Goal: Task Accomplishment & Management: Manage account settings

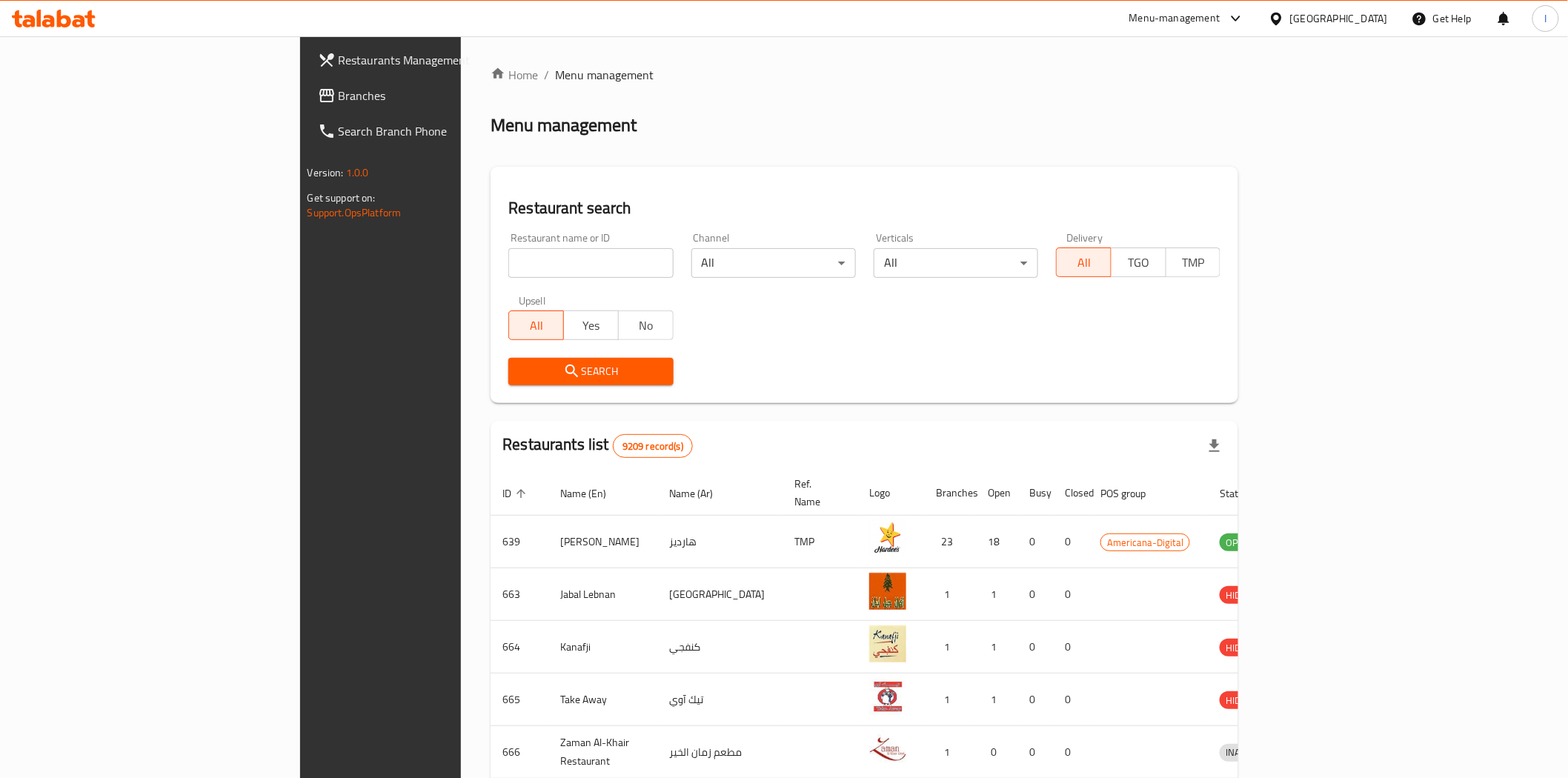
click at [509, 267] on input "search" at bounding box center [590, 263] width 164 height 30
paste input "27440"
type input "27440"
click at [536, 373] on span "Search" at bounding box center [590, 371] width 141 height 18
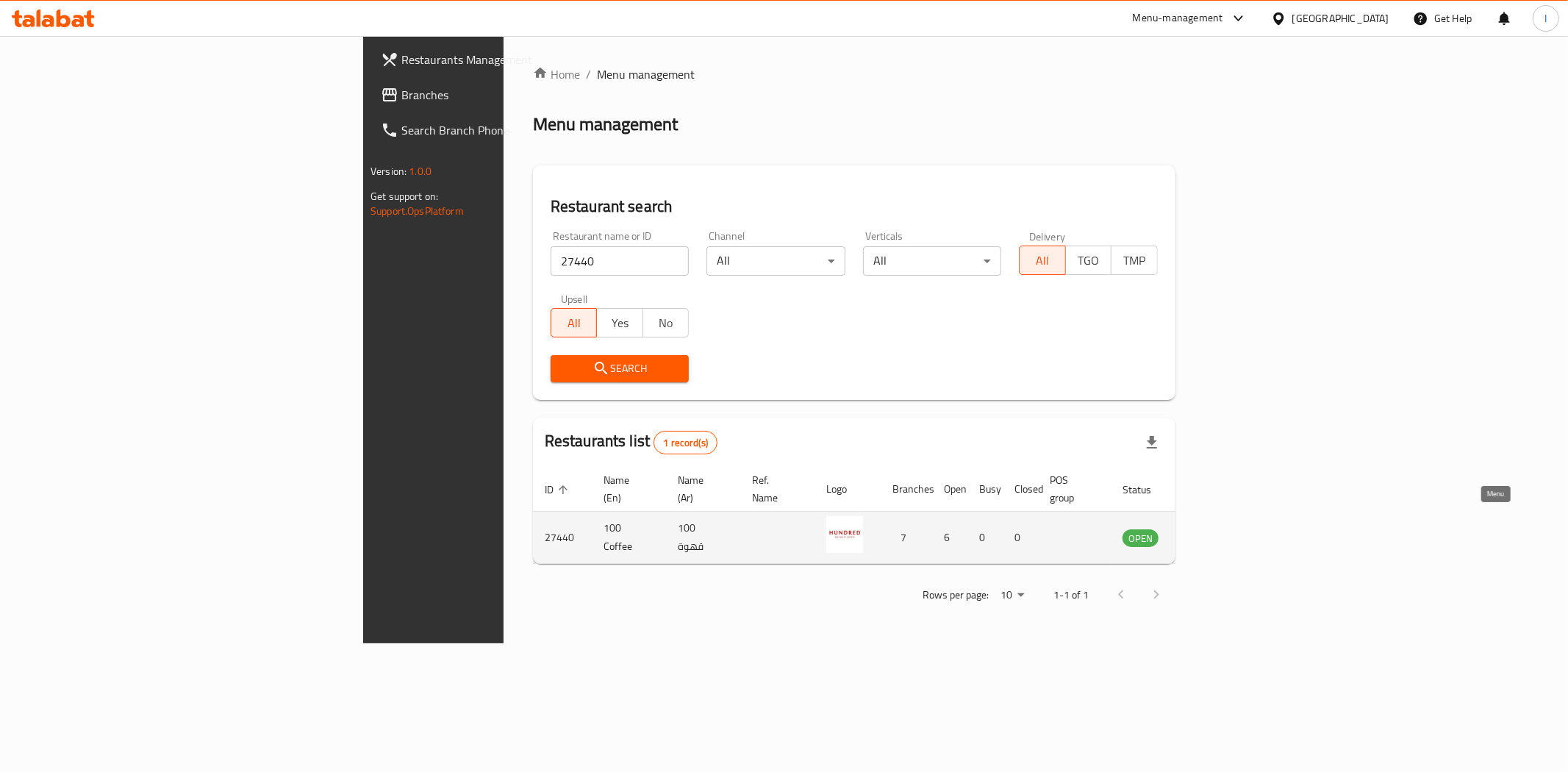
click at [1217, 532] on icon "enhanced table" at bounding box center [1208, 538] width 17 height 12
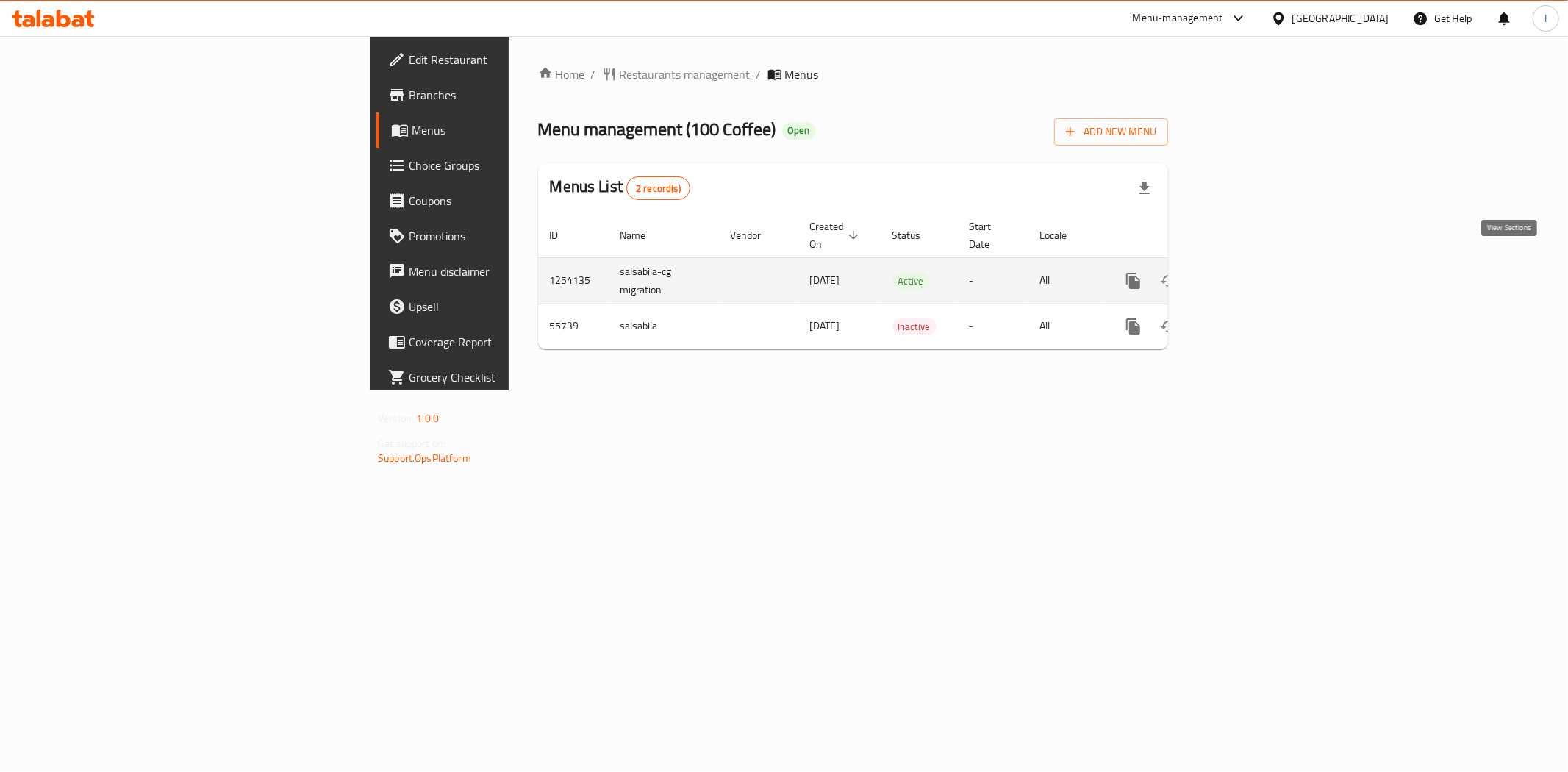
click at [1246, 274] on icon "enhanced table" at bounding box center [1239, 281] width 13 height 13
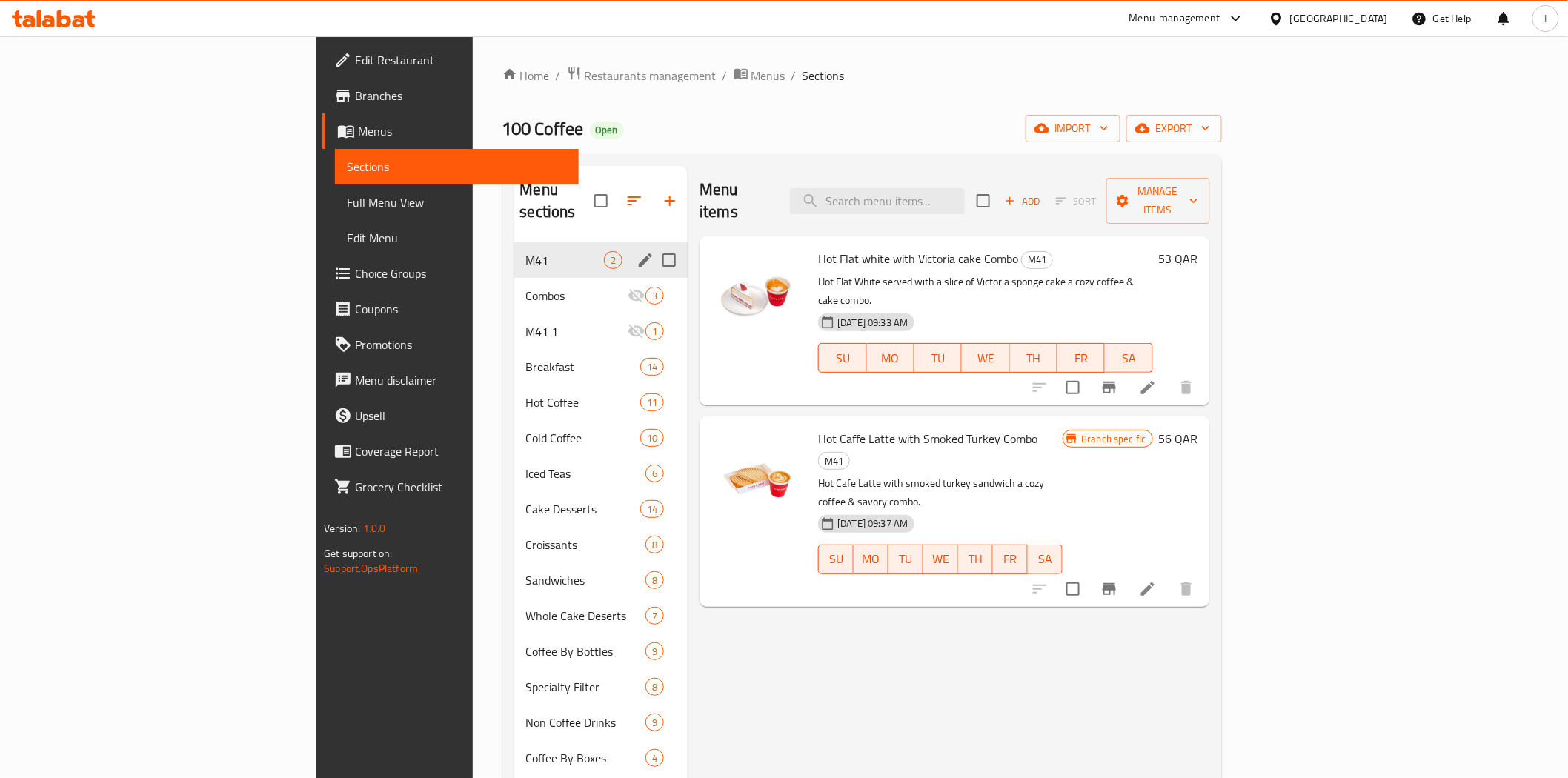
click at [514, 242] on div "M41 2" at bounding box center [601, 260] width 174 height 35
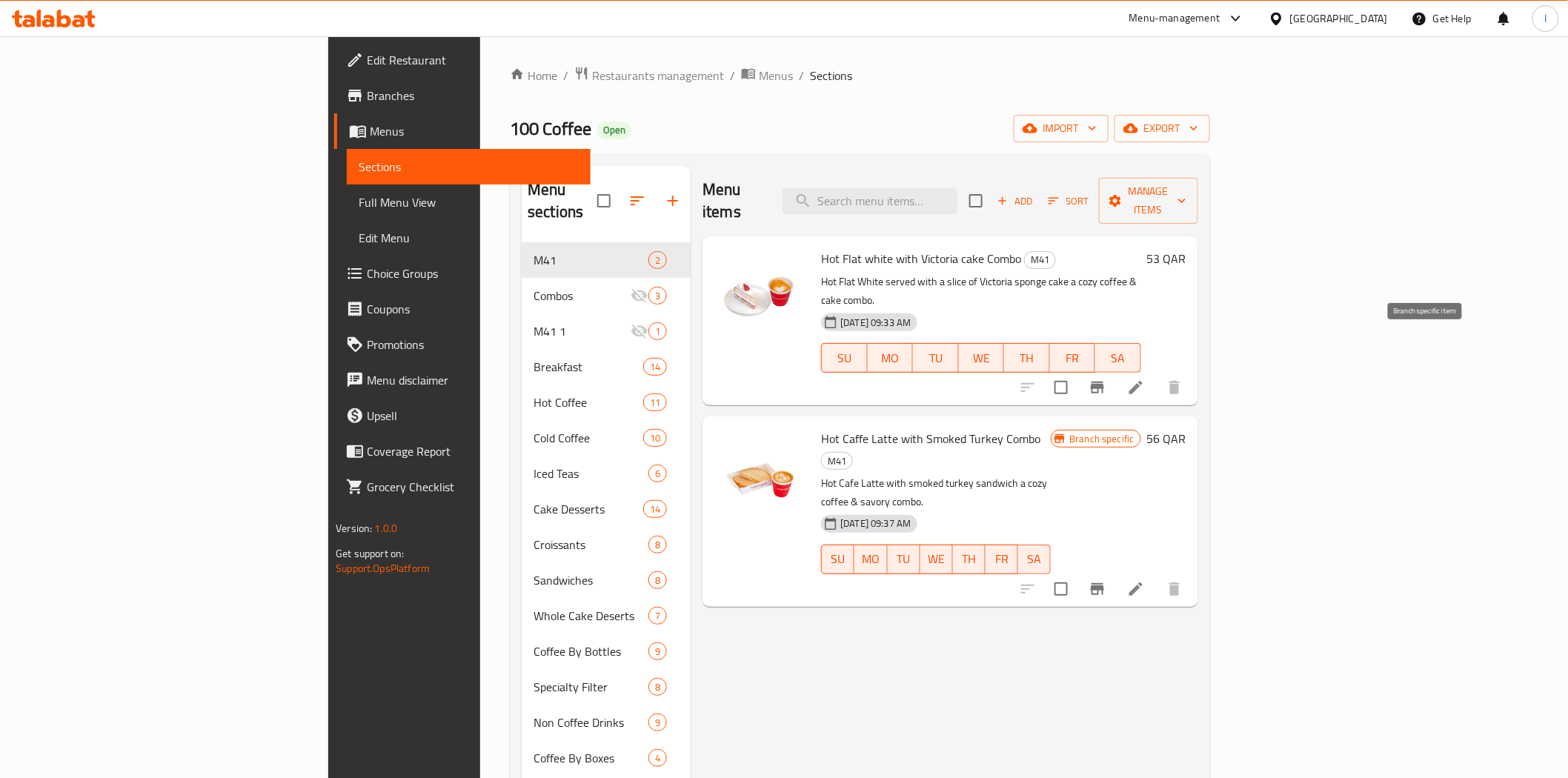
click at [1106, 378] on icon "Branch-specific-item" at bounding box center [1097, 387] width 18 height 18
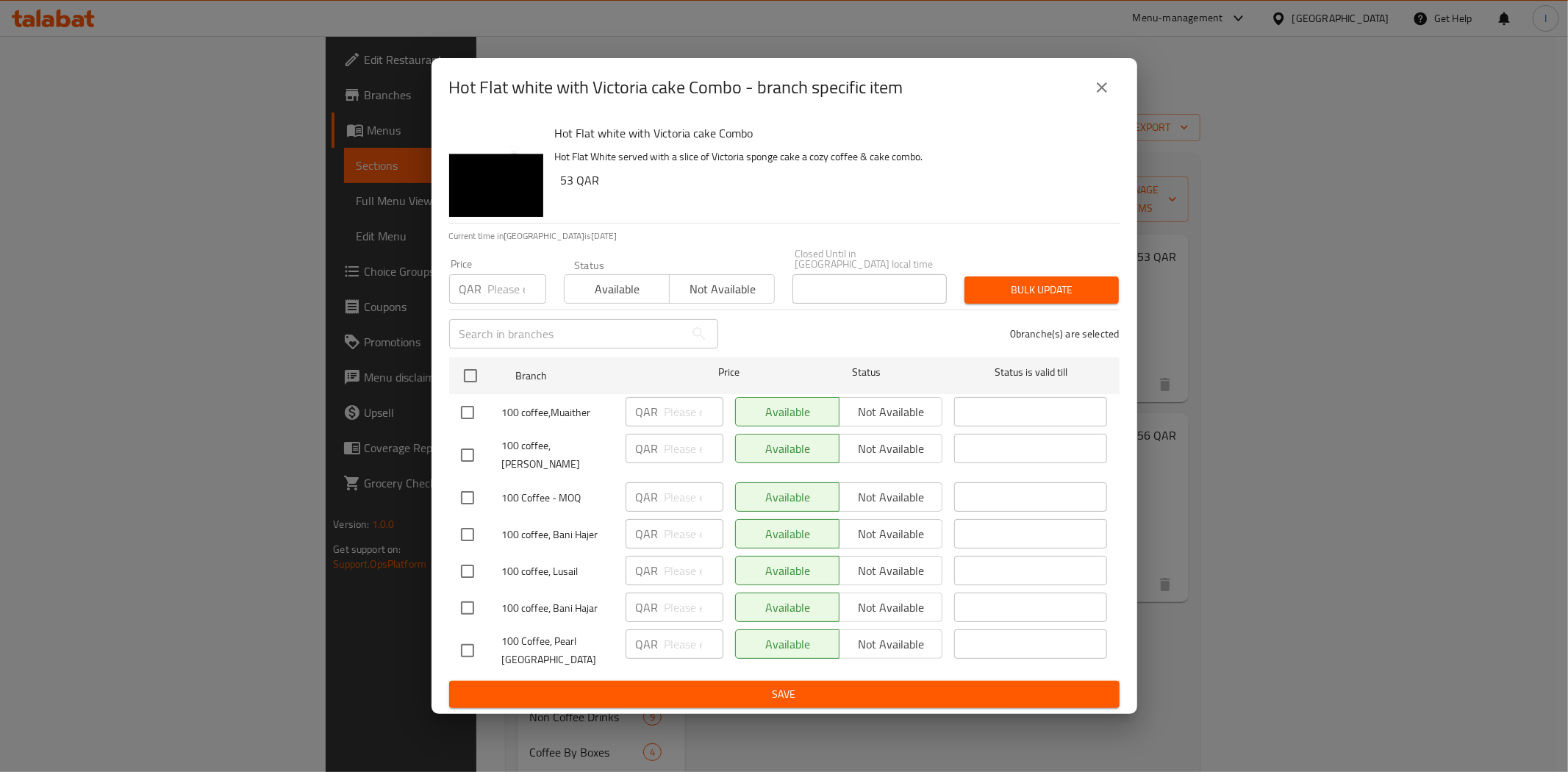
click at [1206, 158] on div "Hot Flat white with Victoria cake Combo - branch specific item Hot Flat white w…" at bounding box center [784, 386] width 1568 height 772
click at [1110, 105] on button "close" at bounding box center [1102, 87] width 35 height 35
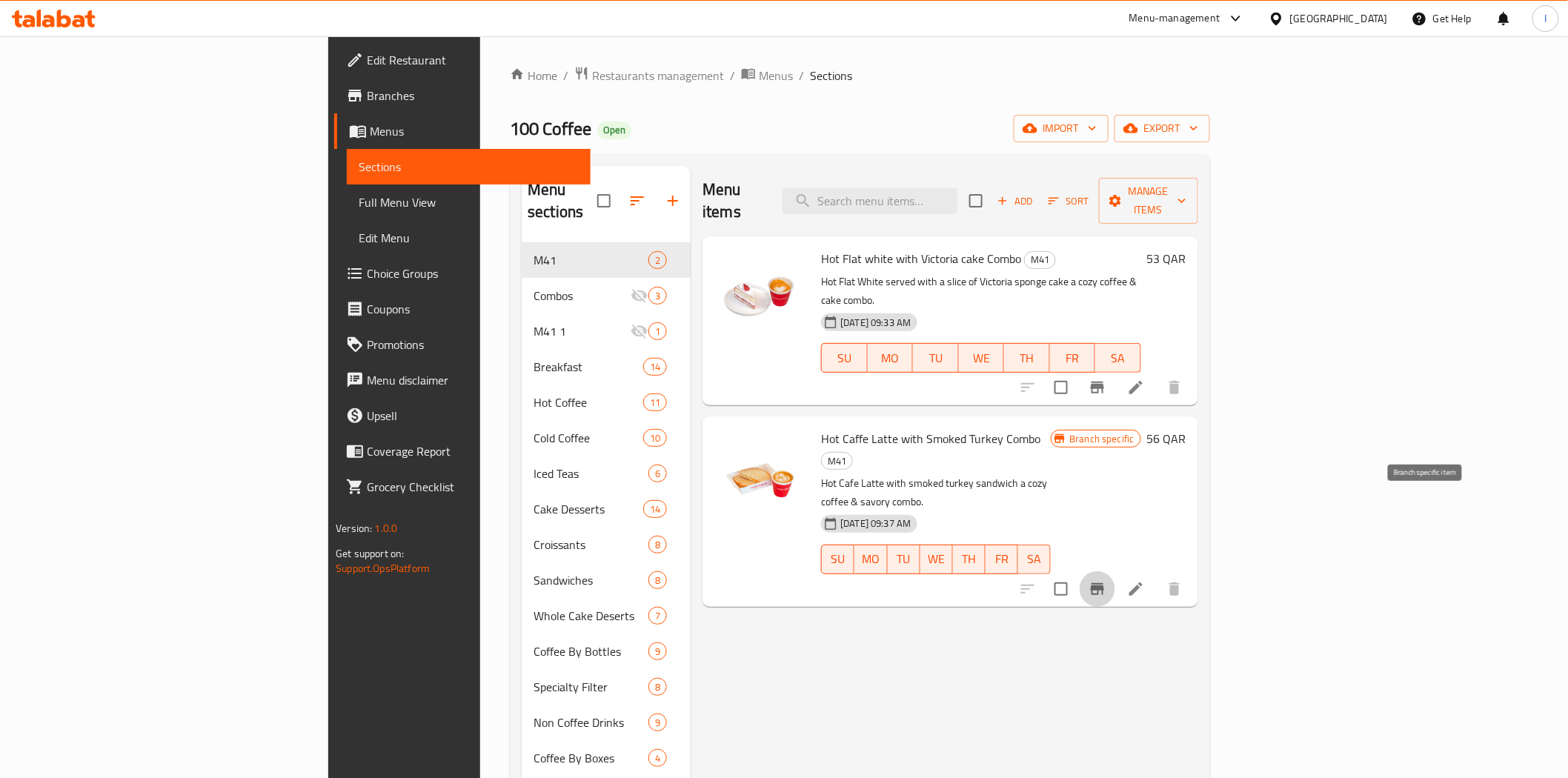
click at [1104, 583] on icon "Branch-specific-item" at bounding box center [1096, 588] width 13 height 11
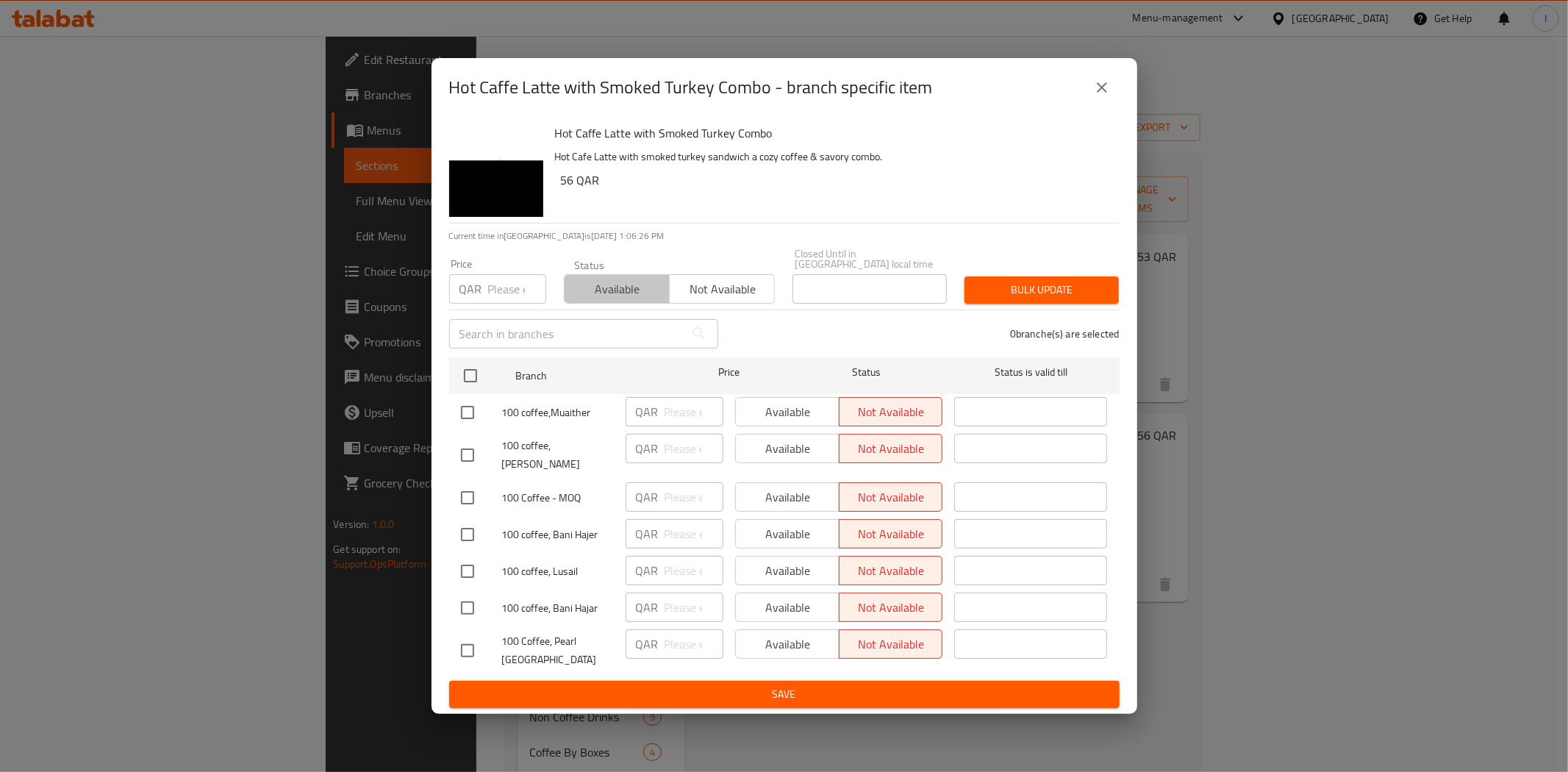
click at [617, 295] on span "Available" at bounding box center [616, 289] width 93 height 21
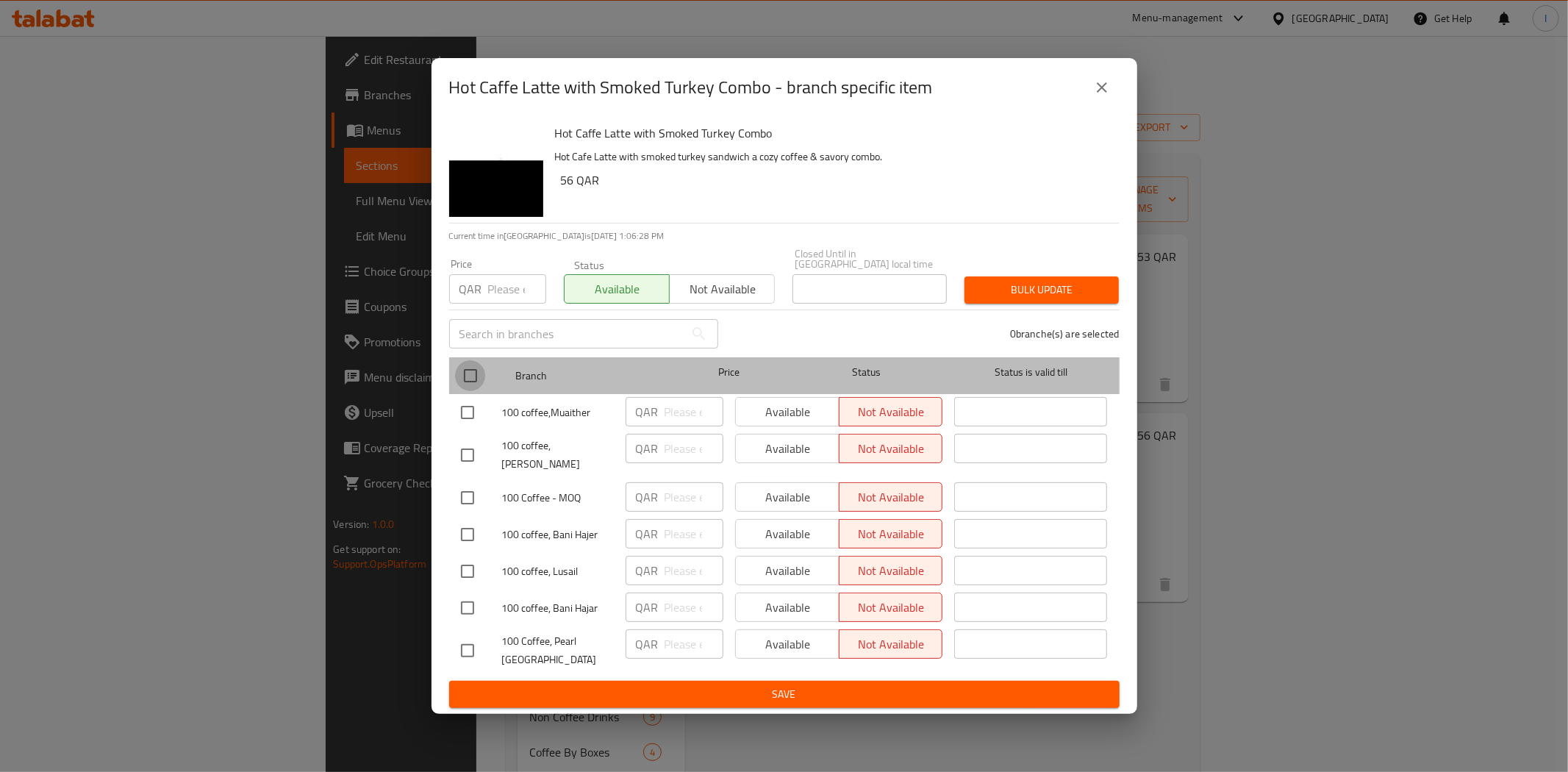
click at [472, 386] on input "checkbox" at bounding box center [470, 375] width 31 height 30
checkbox input "true"
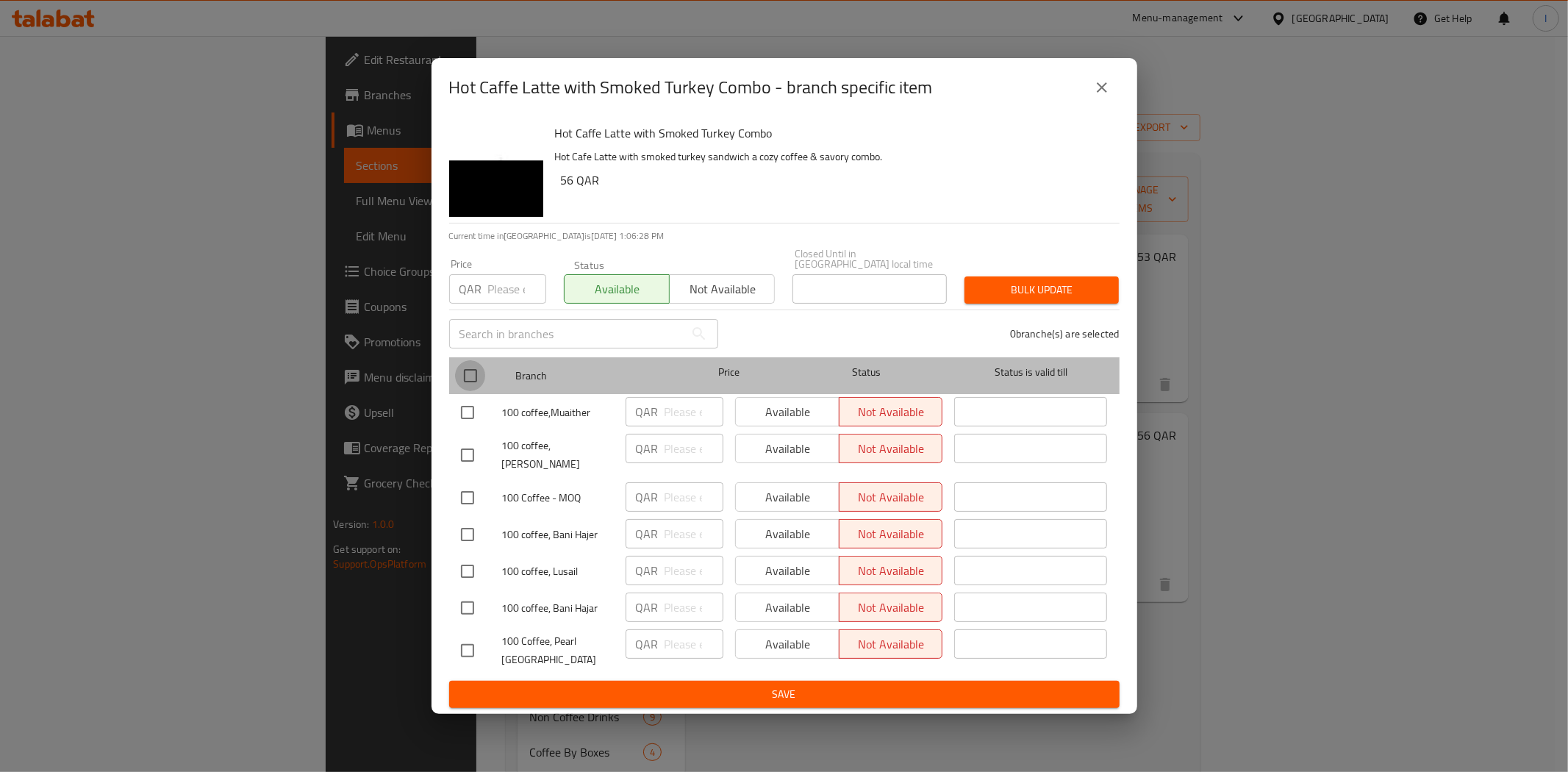
checkbox input "true"
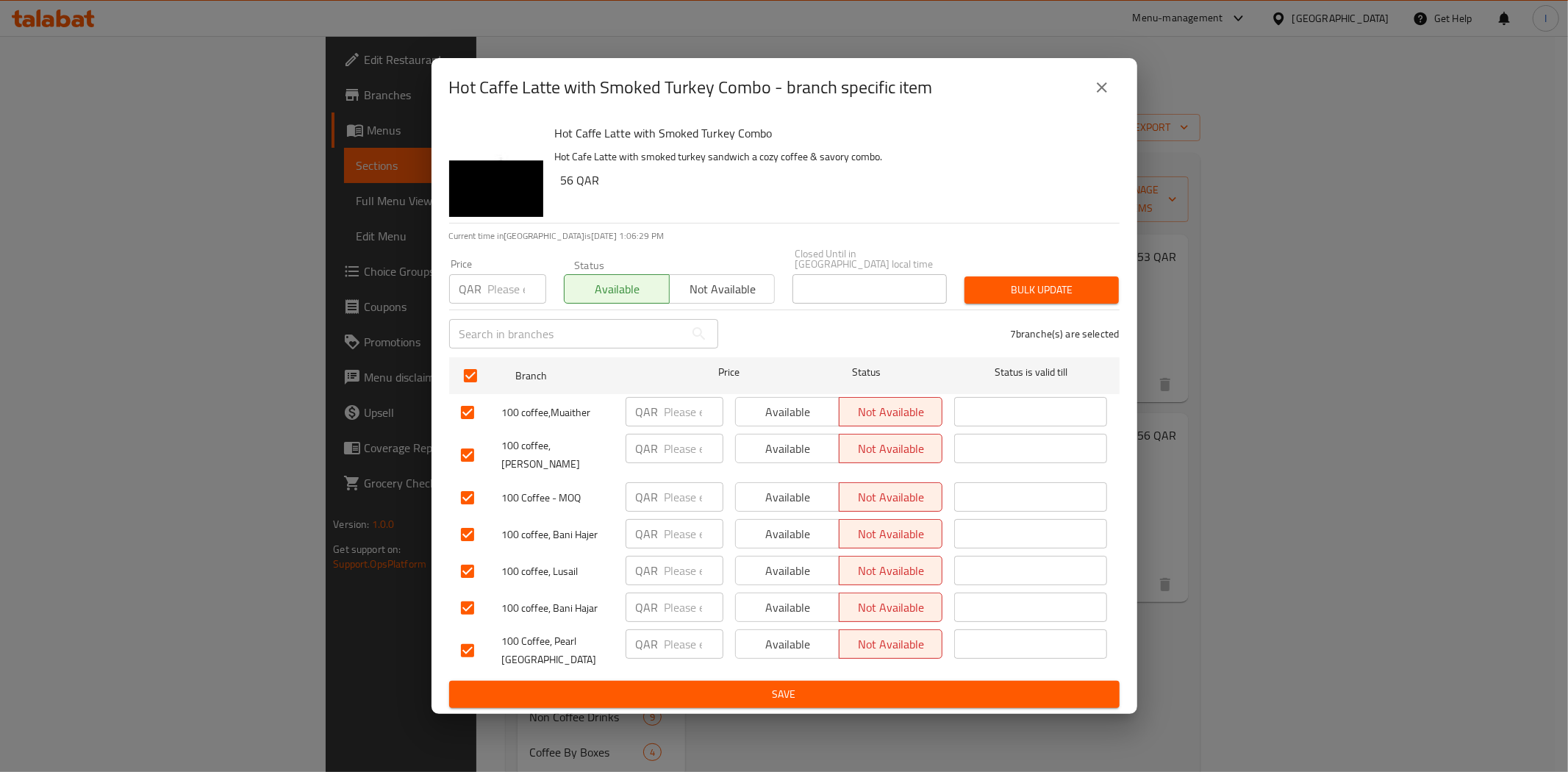
click at [780, 413] on span "Available" at bounding box center [787, 411] width 92 height 21
drag, startPoint x: 779, startPoint y: 450, endPoint x: 777, endPoint y: 483, distance: 33.1
click at [779, 457] on span "Available" at bounding box center [787, 449] width 92 height 21
click at [777, 488] on span "Available" at bounding box center [787, 497] width 92 height 21
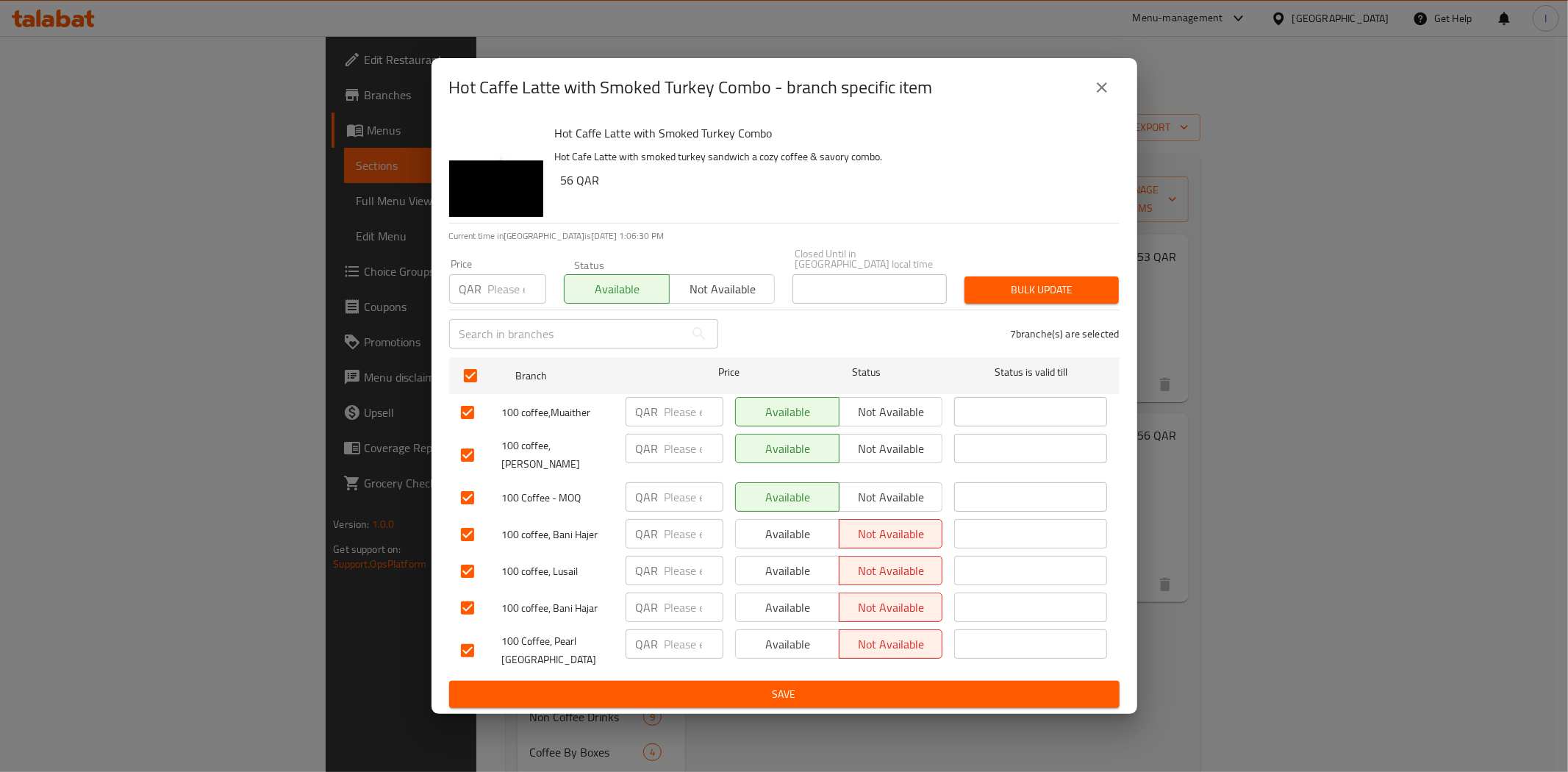
click at [779, 523] on span "Available" at bounding box center [787, 533] width 92 height 21
click at [777, 560] on span "Available" at bounding box center [787, 571] width 92 height 21
click at [779, 597] on span "Available" at bounding box center [787, 607] width 92 height 21
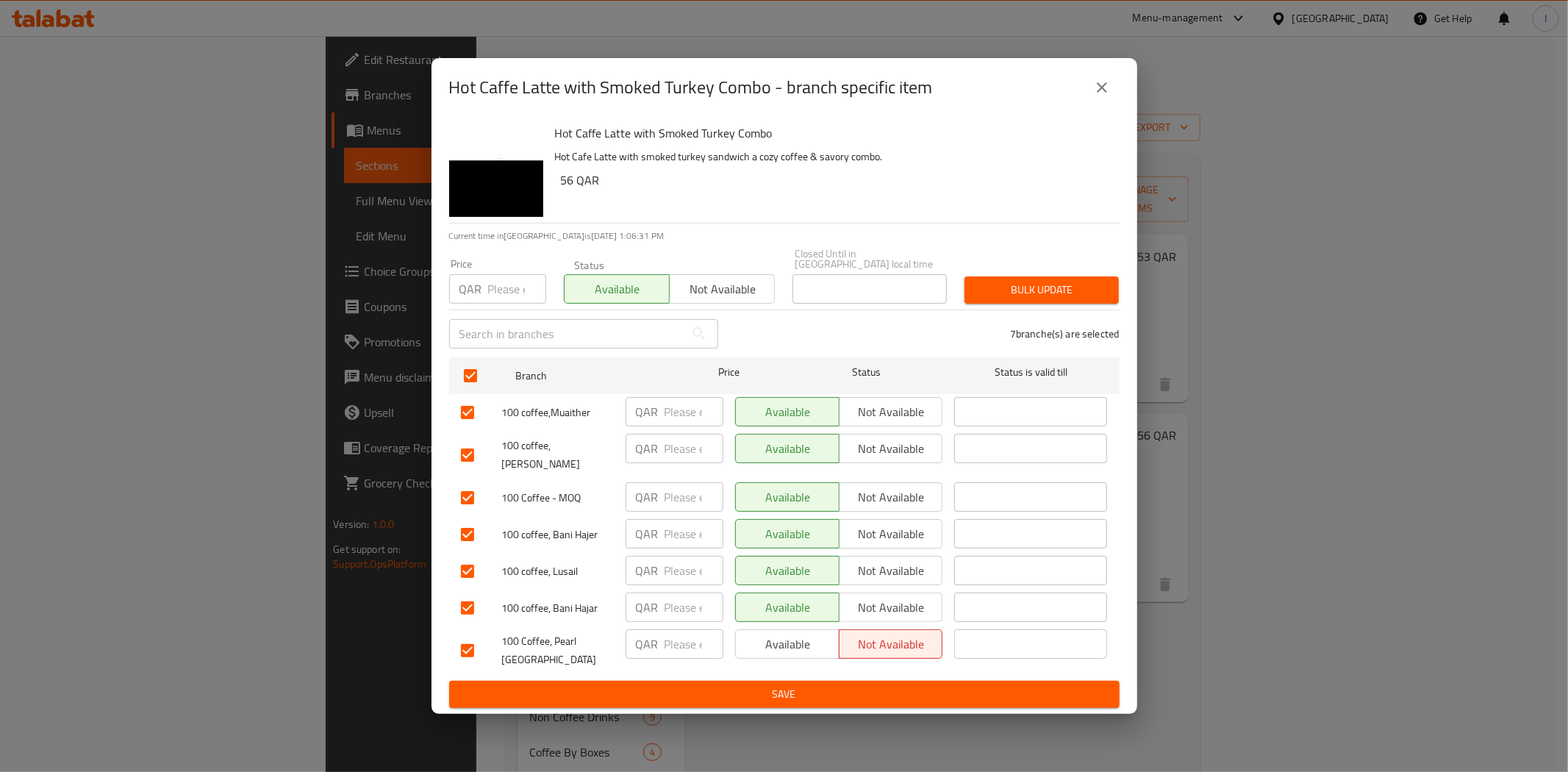
click at [781, 636] on span "Available" at bounding box center [787, 644] width 92 height 21
click at [1049, 288] on span "Bulk update" at bounding box center [1042, 289] width 131 height 18
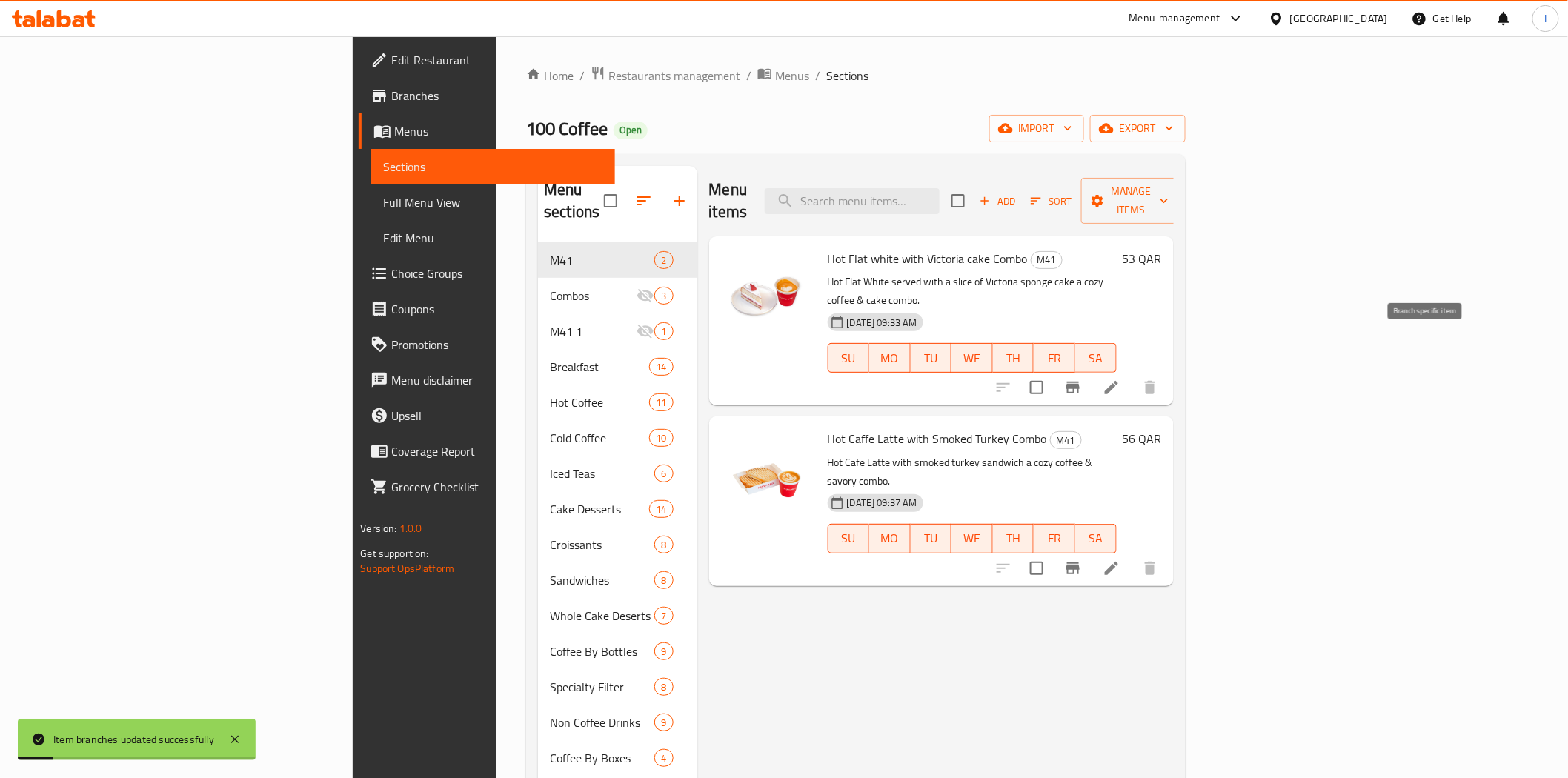
click at [1081, 378] on icon "Branch-specific-item" at bounding box center [1073, 387] width 18 height 18
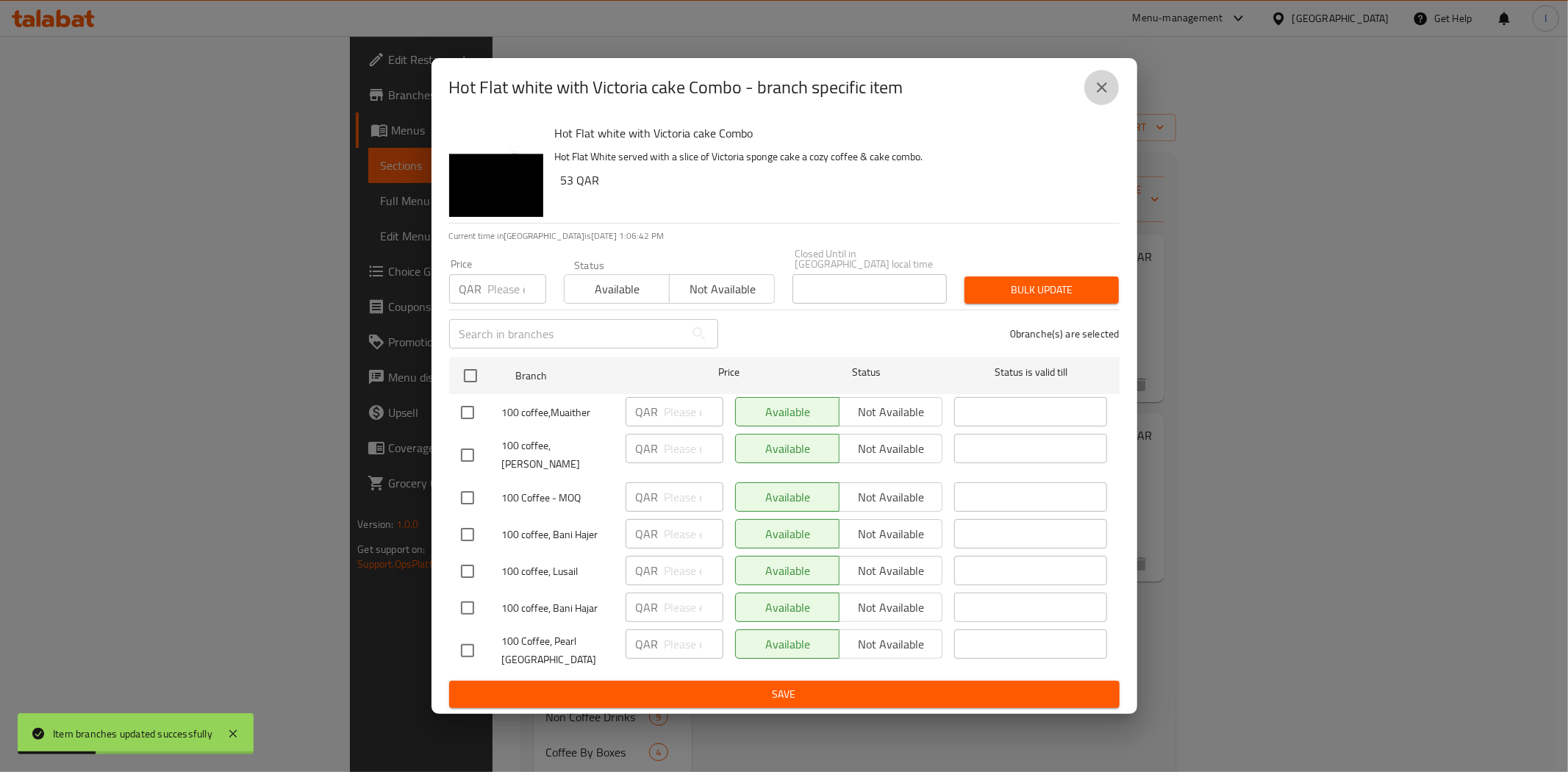
click at [1109, 96] on icon "close" at bounding box center [1102, 87] width 17 height 17
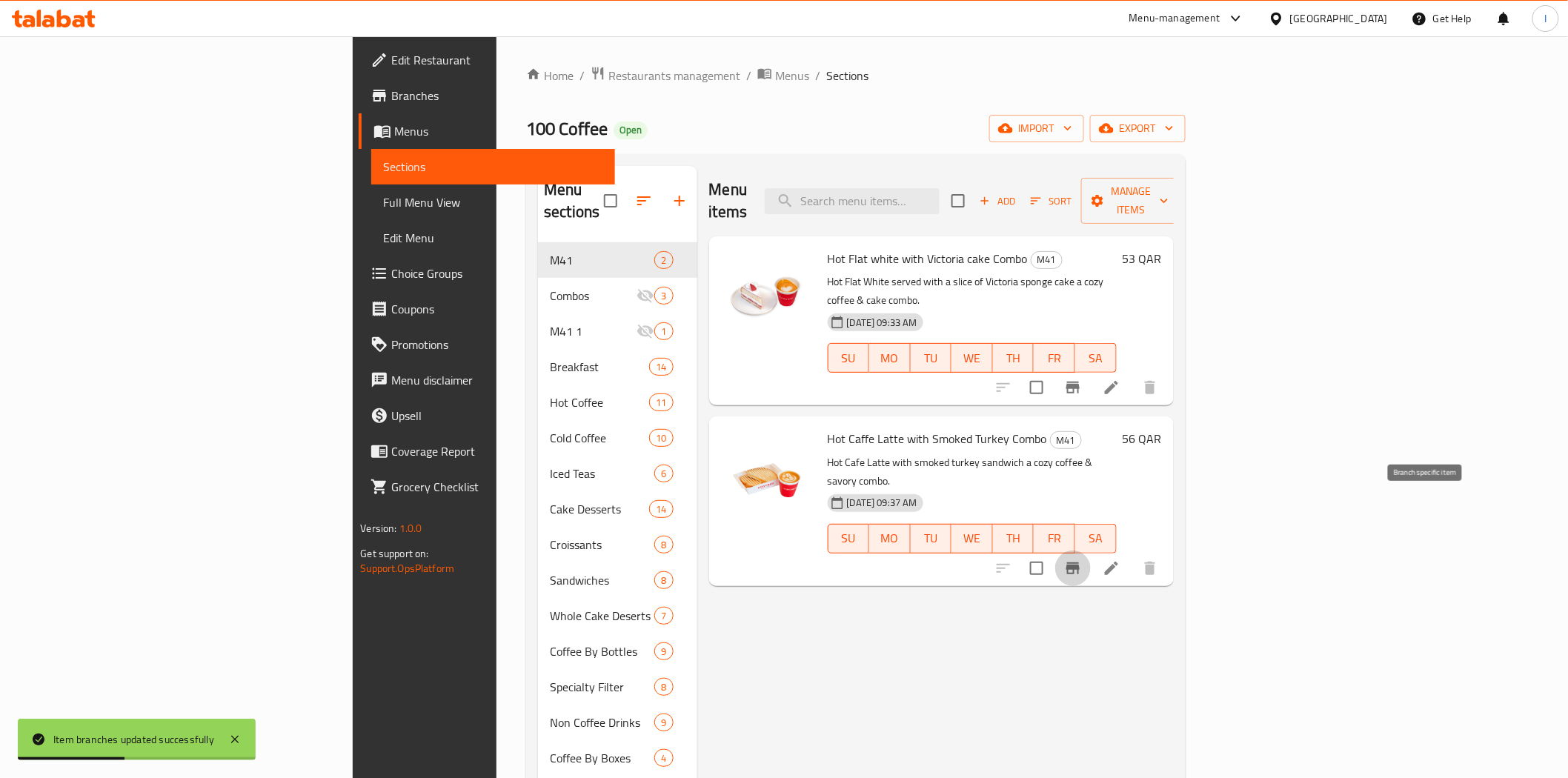
click at [1080, 562] on icon "Branch-specific-item" at bounding box center [1073, 567] width 13 height 11
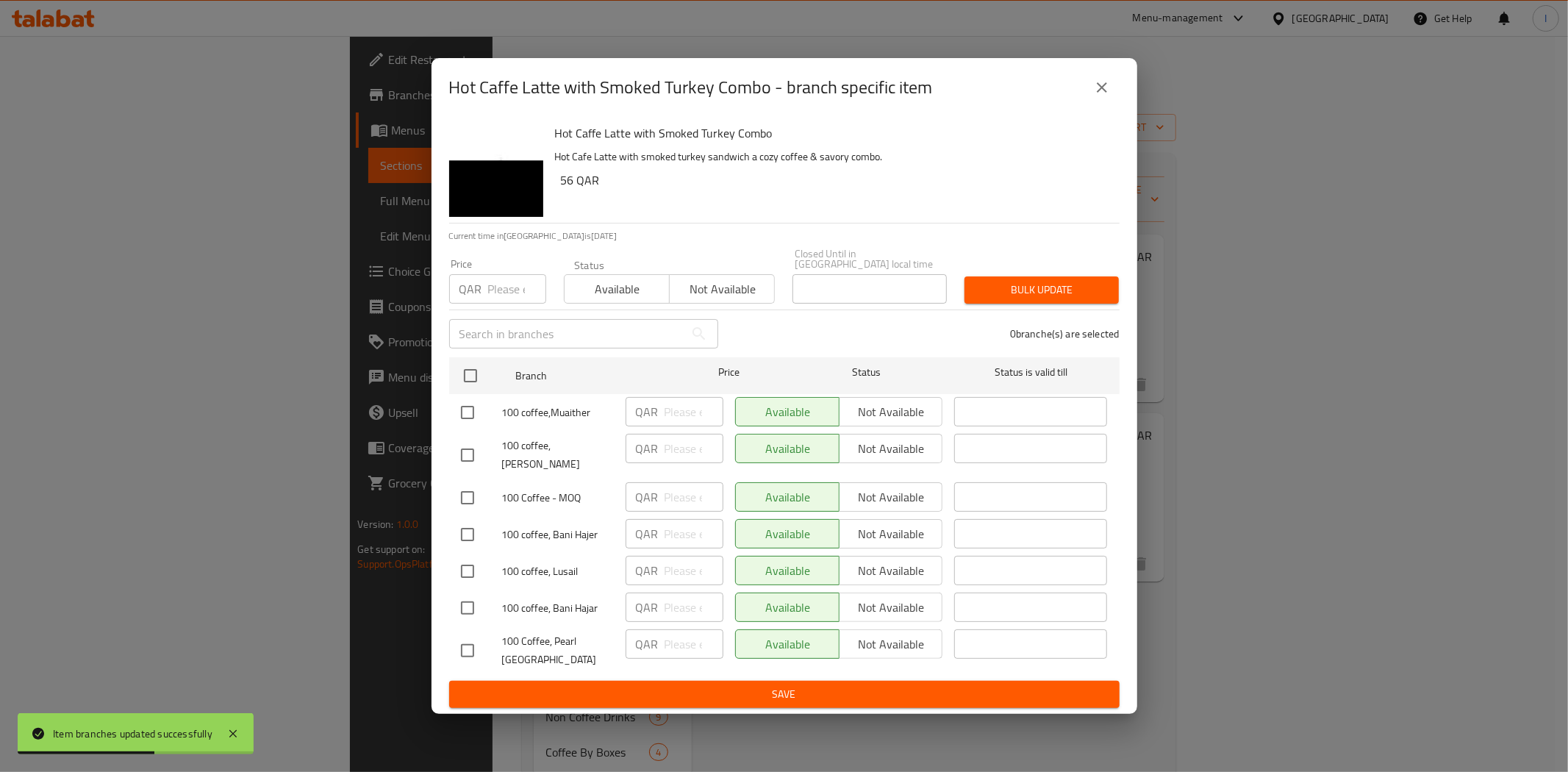
click at [1109, 96] on icon "close" at bounding box center [1102, 87] width 17 height 17
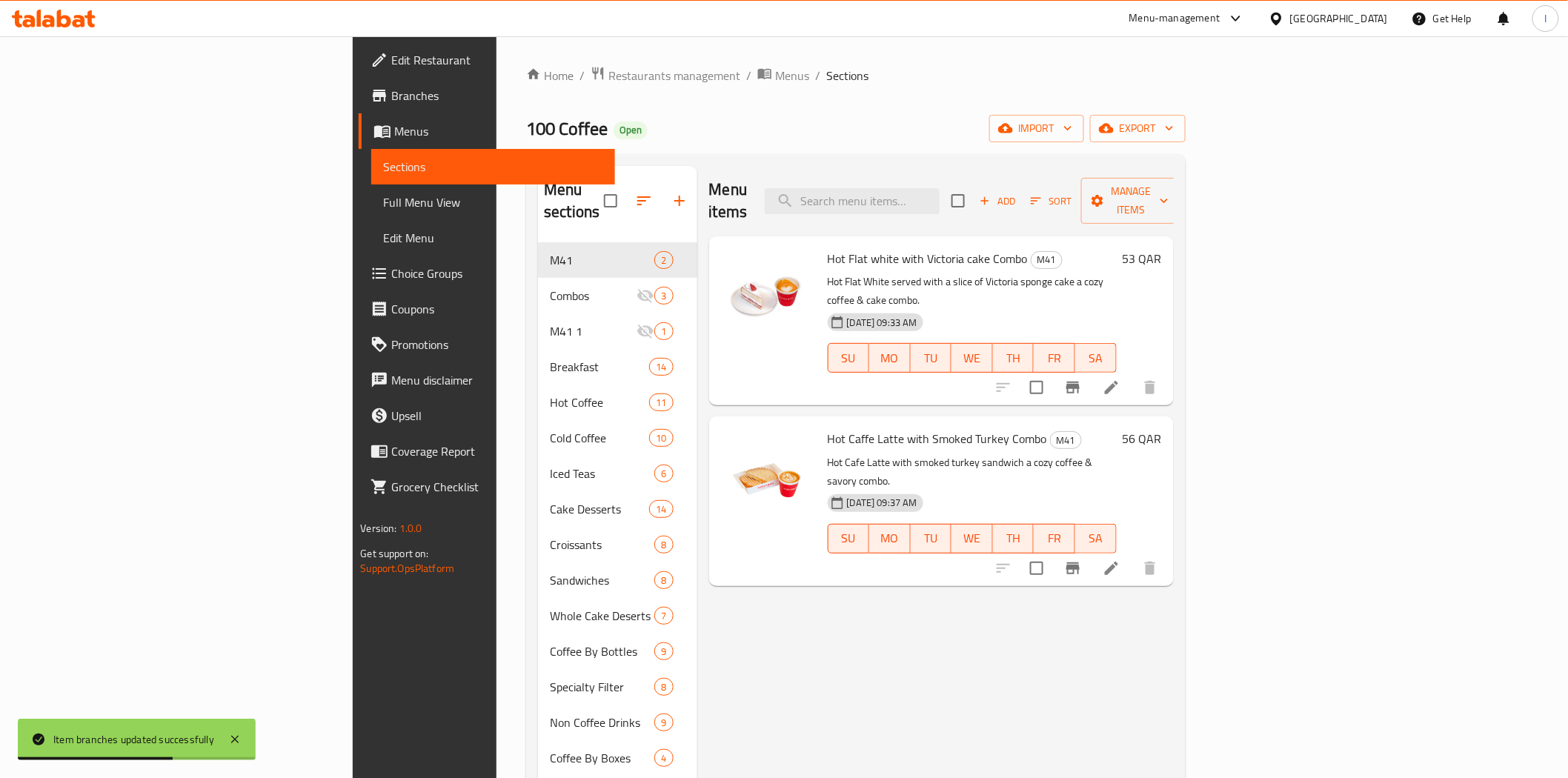
click at [1098, 115] on div "100 Coffee Open import export" at bounding box center [856, 128] width 659 height 27
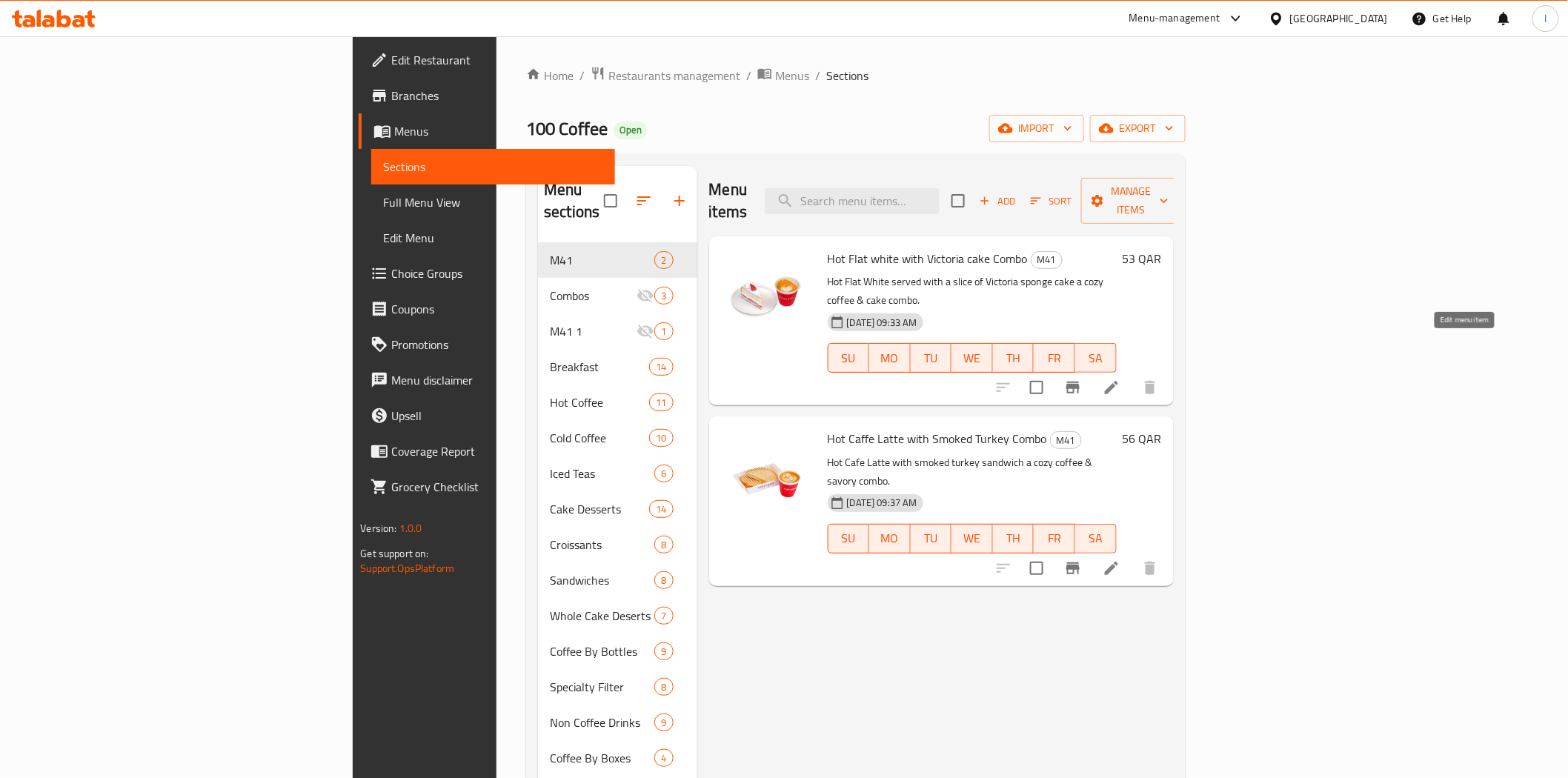
click at [1120, 378] on icon at bounding box center [1111, 387] width 18 height 18
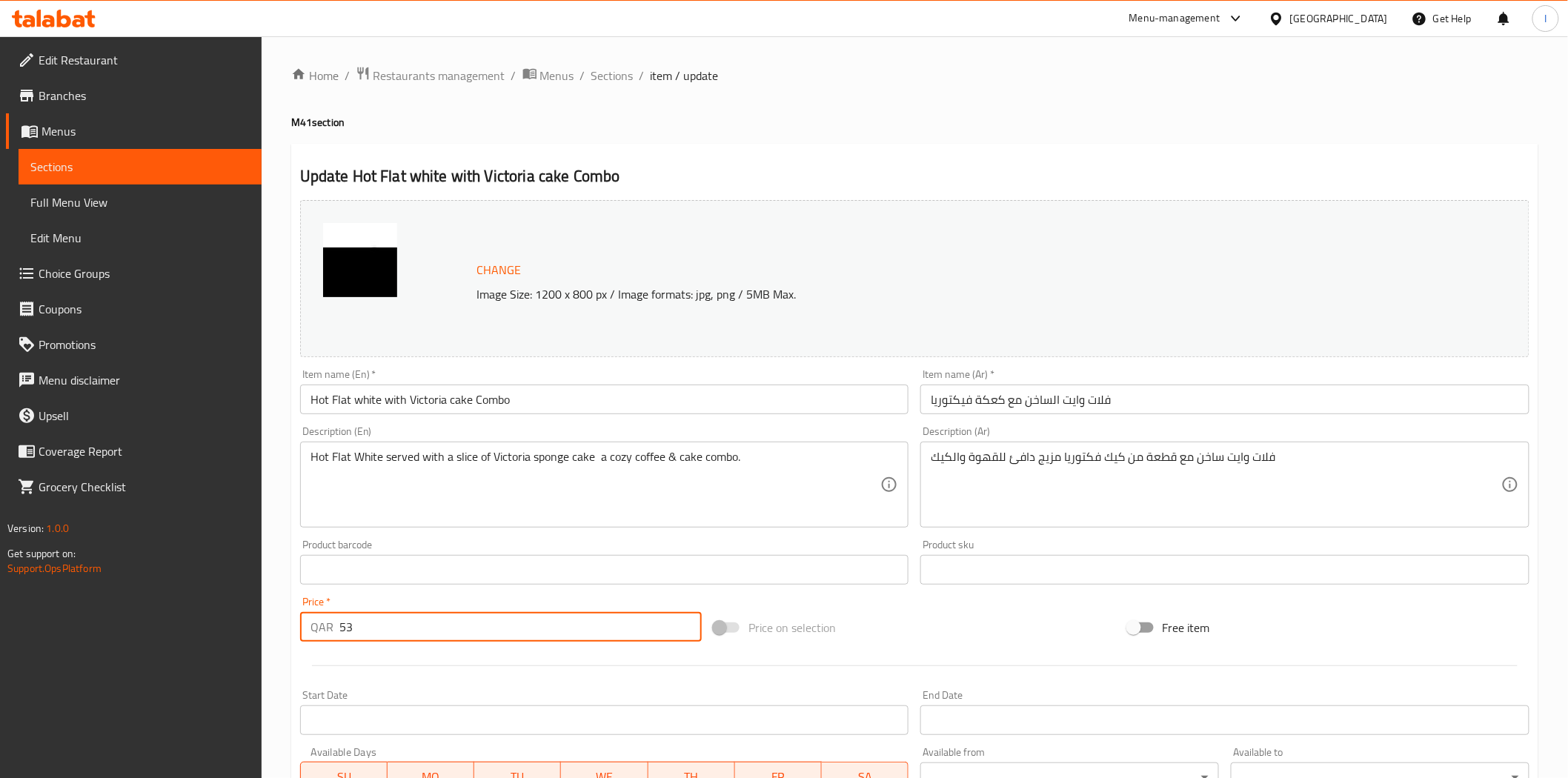
click at [461, 622] on input "53" at bounding box center [520, 627] width 362 height 30
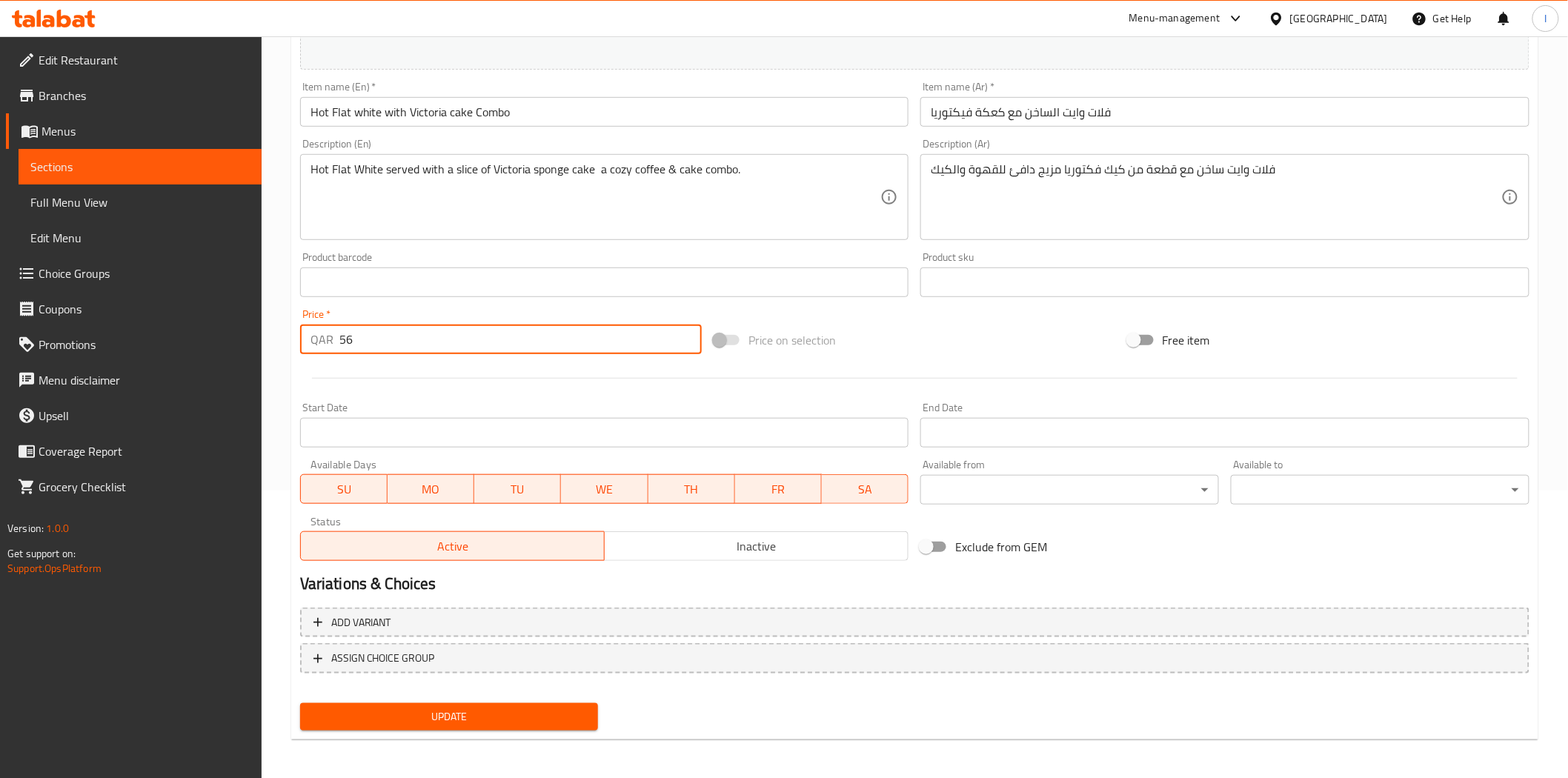
type input "56"
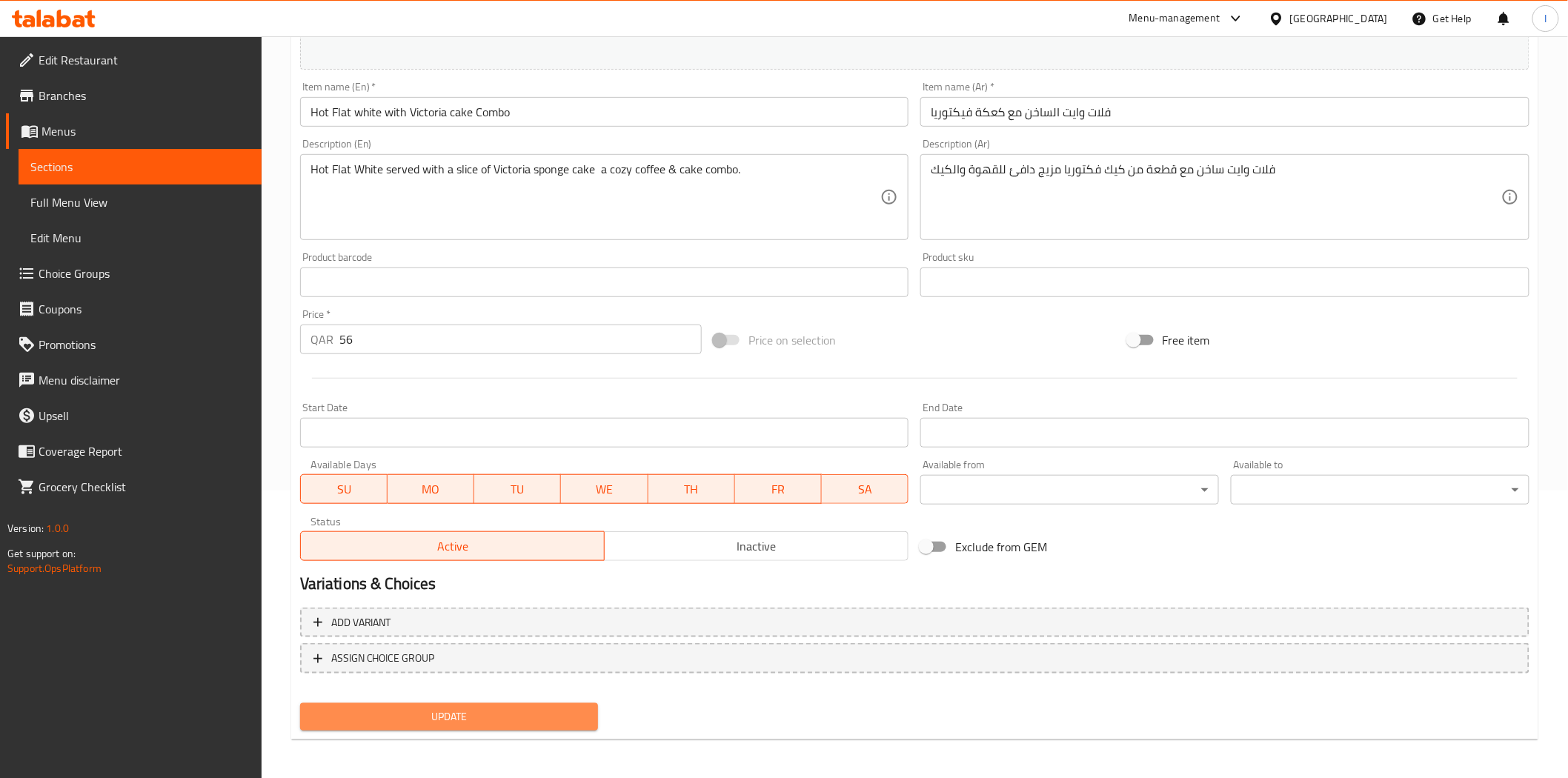
click at [521, 712] on span "Update" at bounding box center [449, 716] width 275 height 18
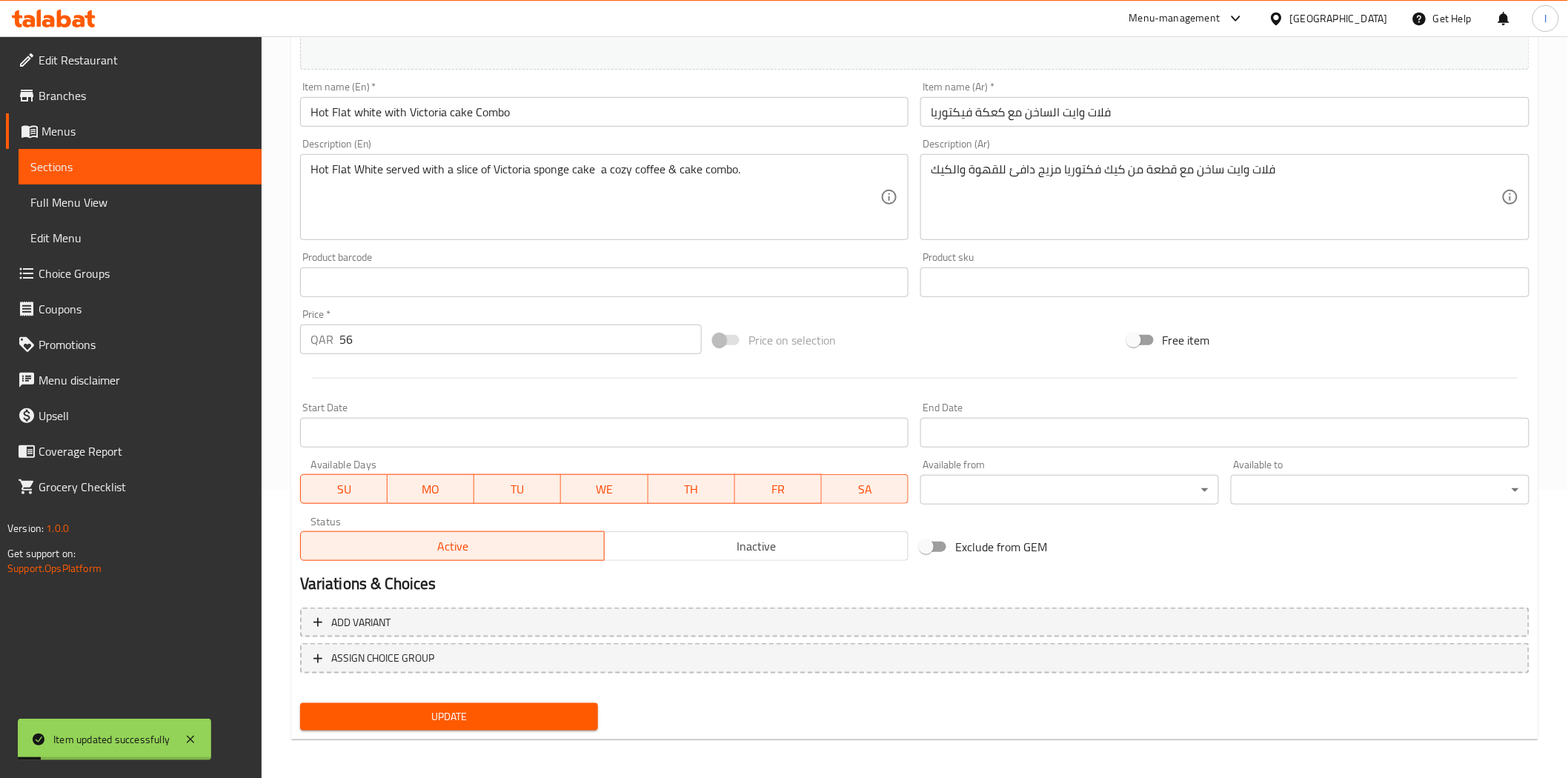
scroll to position [0, 0]
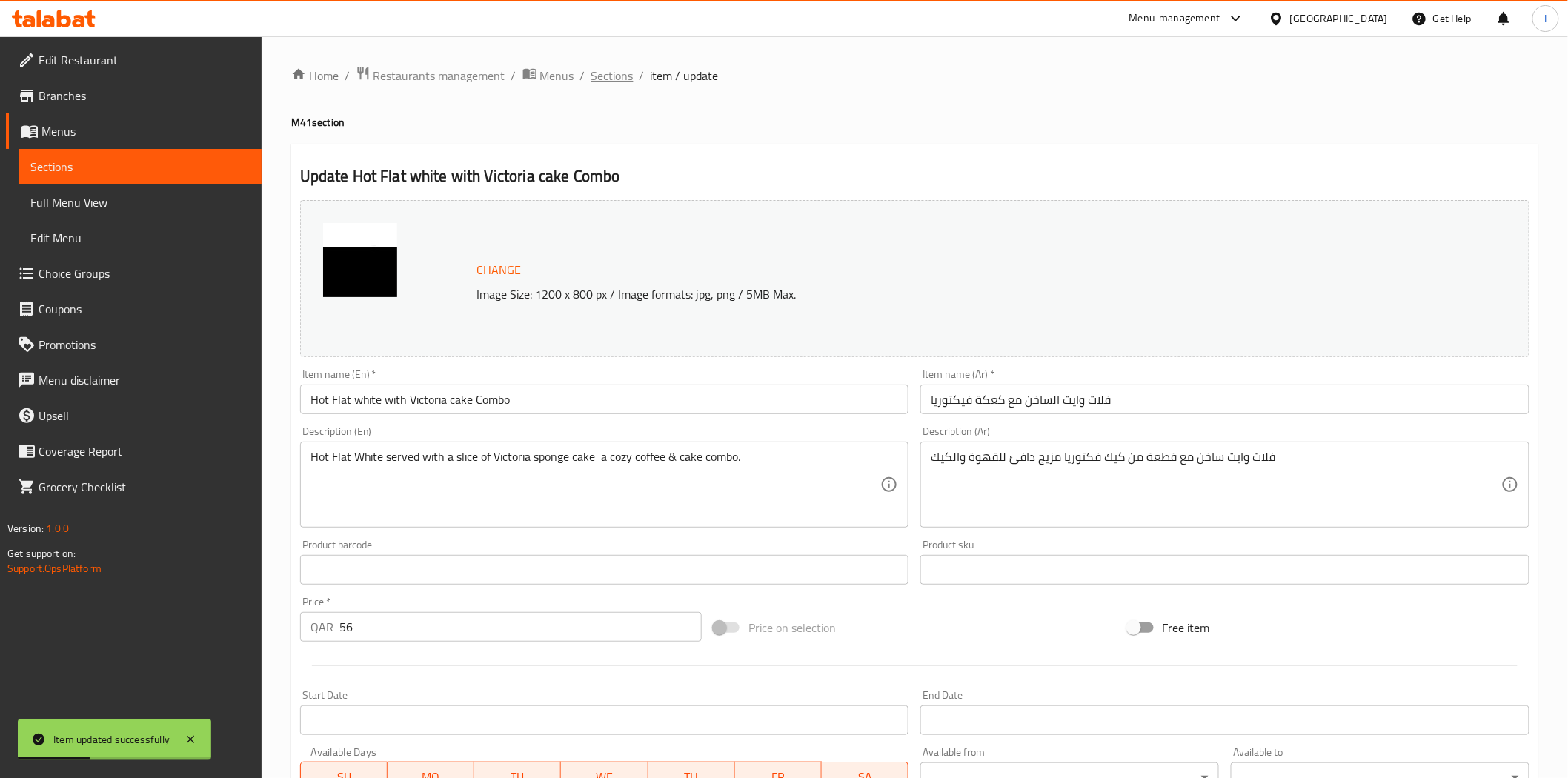
click at [617, 73] on span "Sections" at bounding box center [612, 76] width 42 height 18
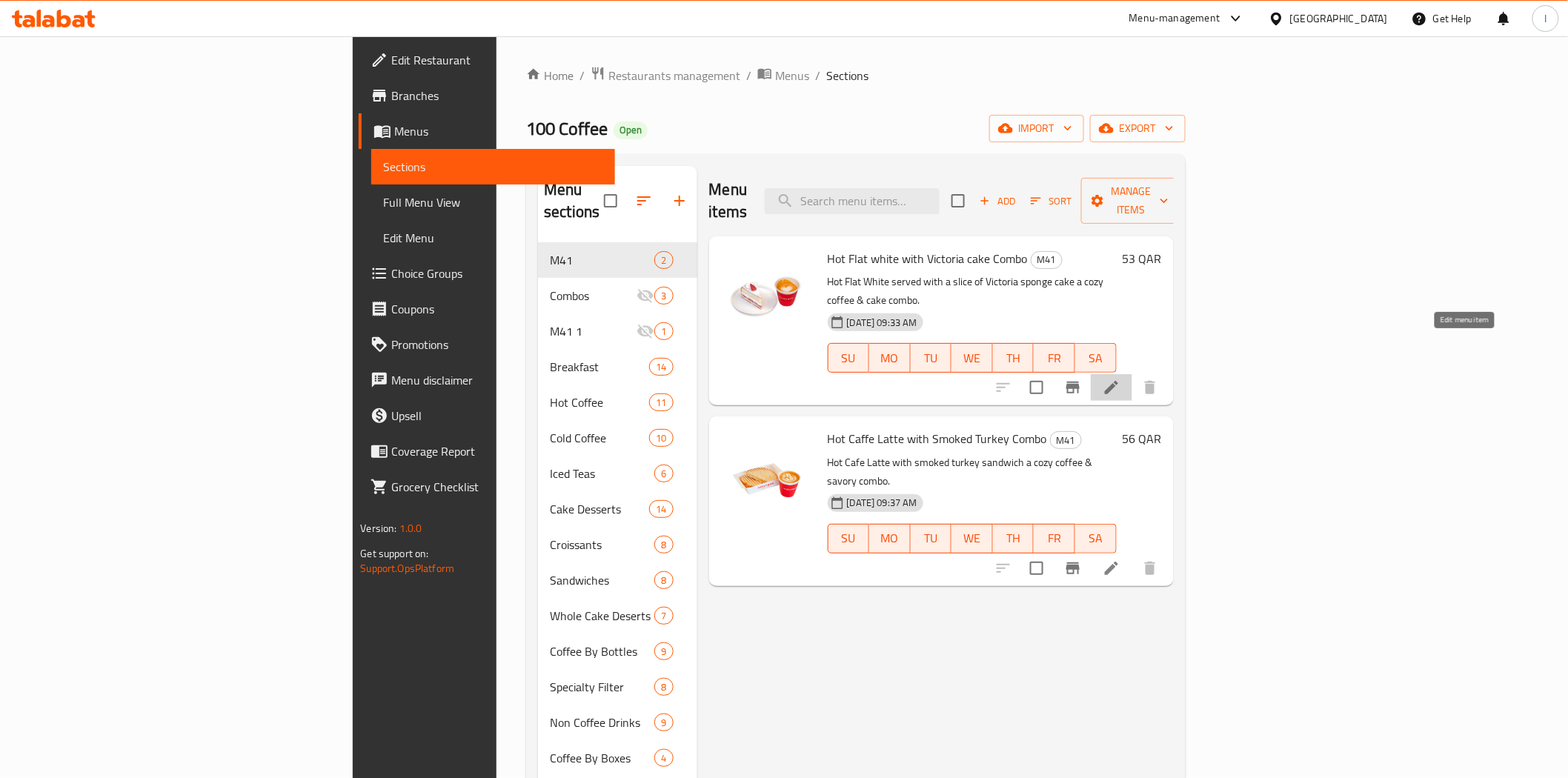
click at [1120, 378] on icon at bounding box center [1111, 387] width 18 height 18
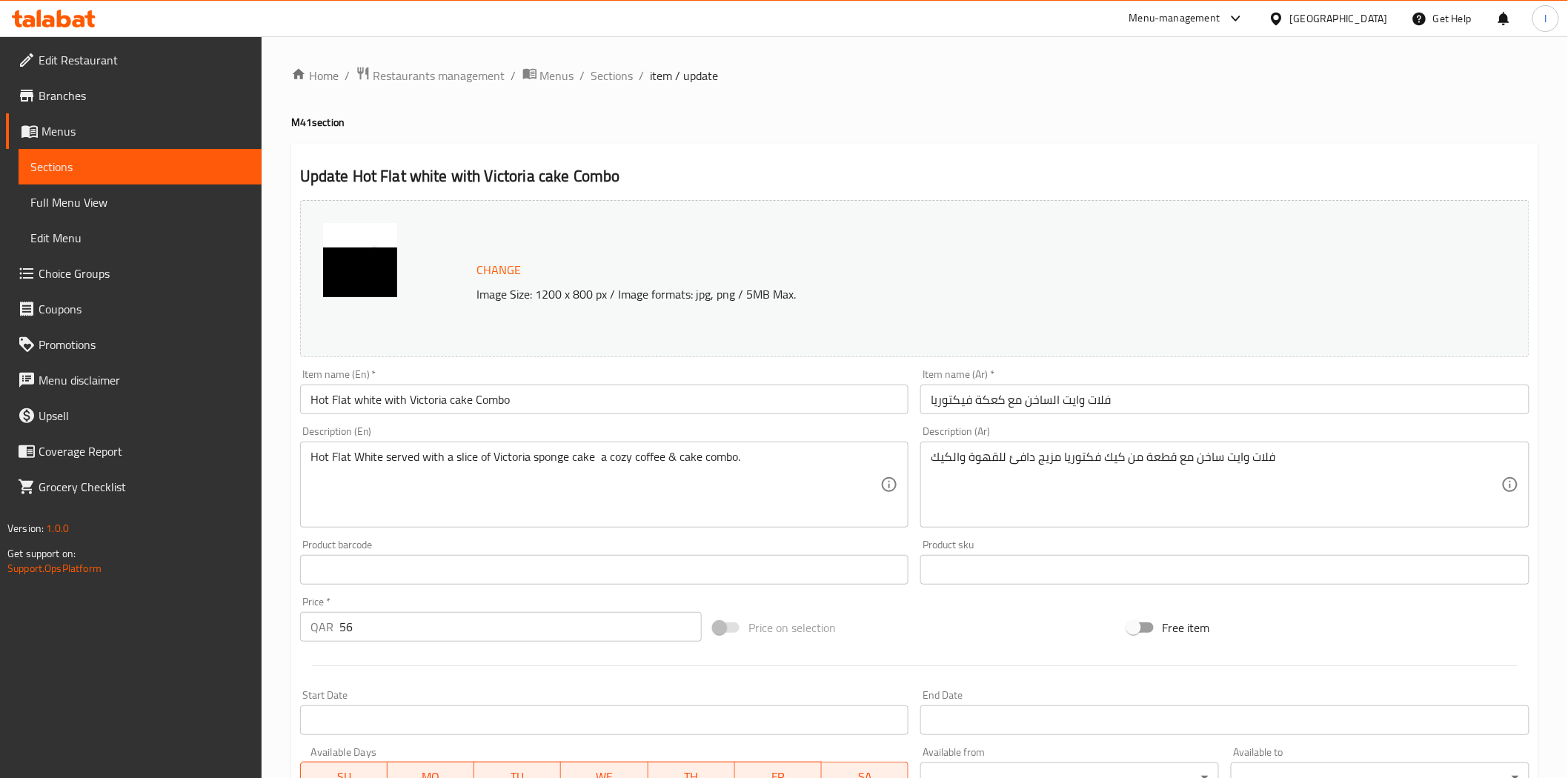
scroll to position [287, 0]
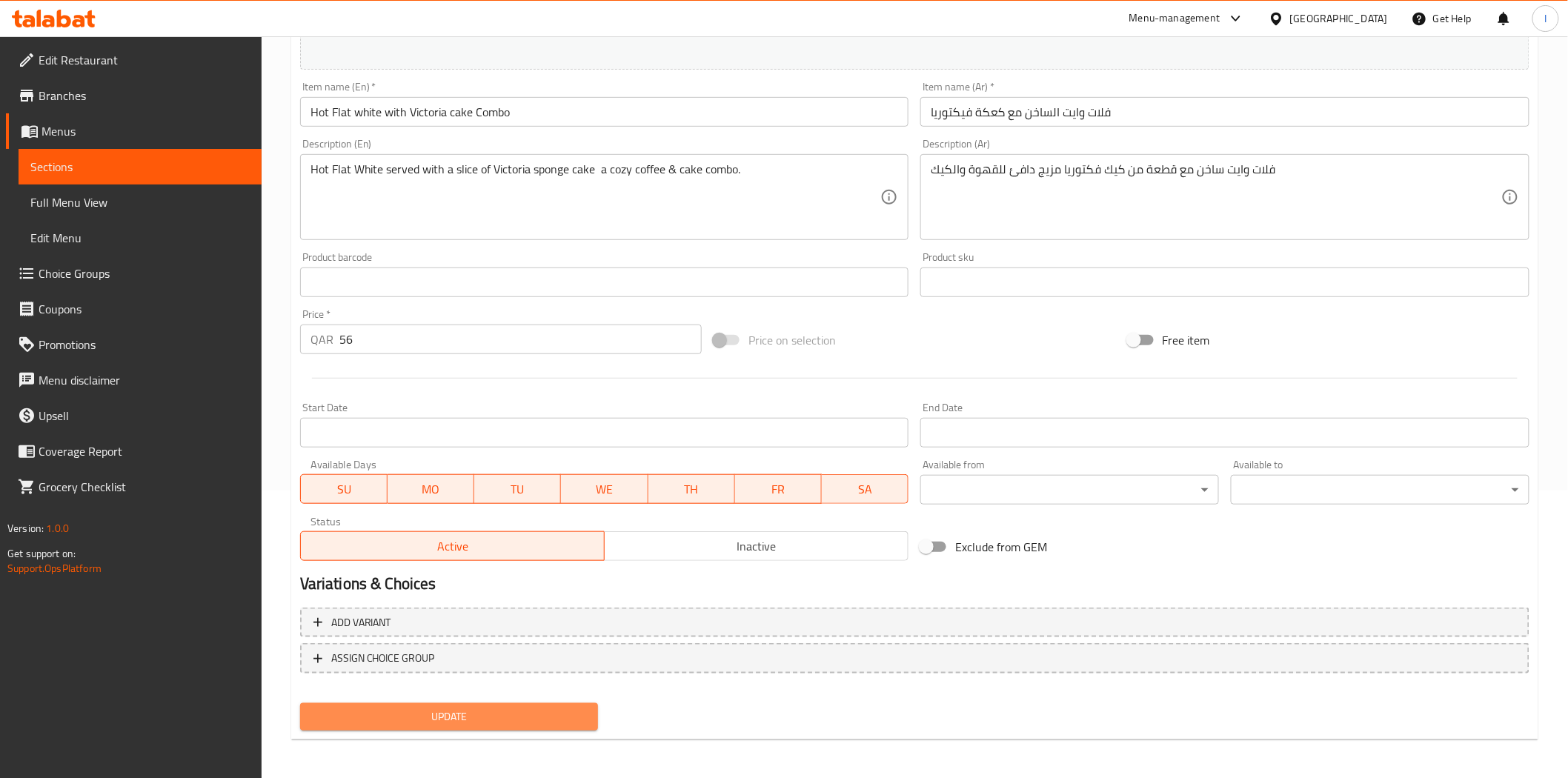
click at [461, 717] on span "Update" at bounding box center [449, 716] width 275 height 18
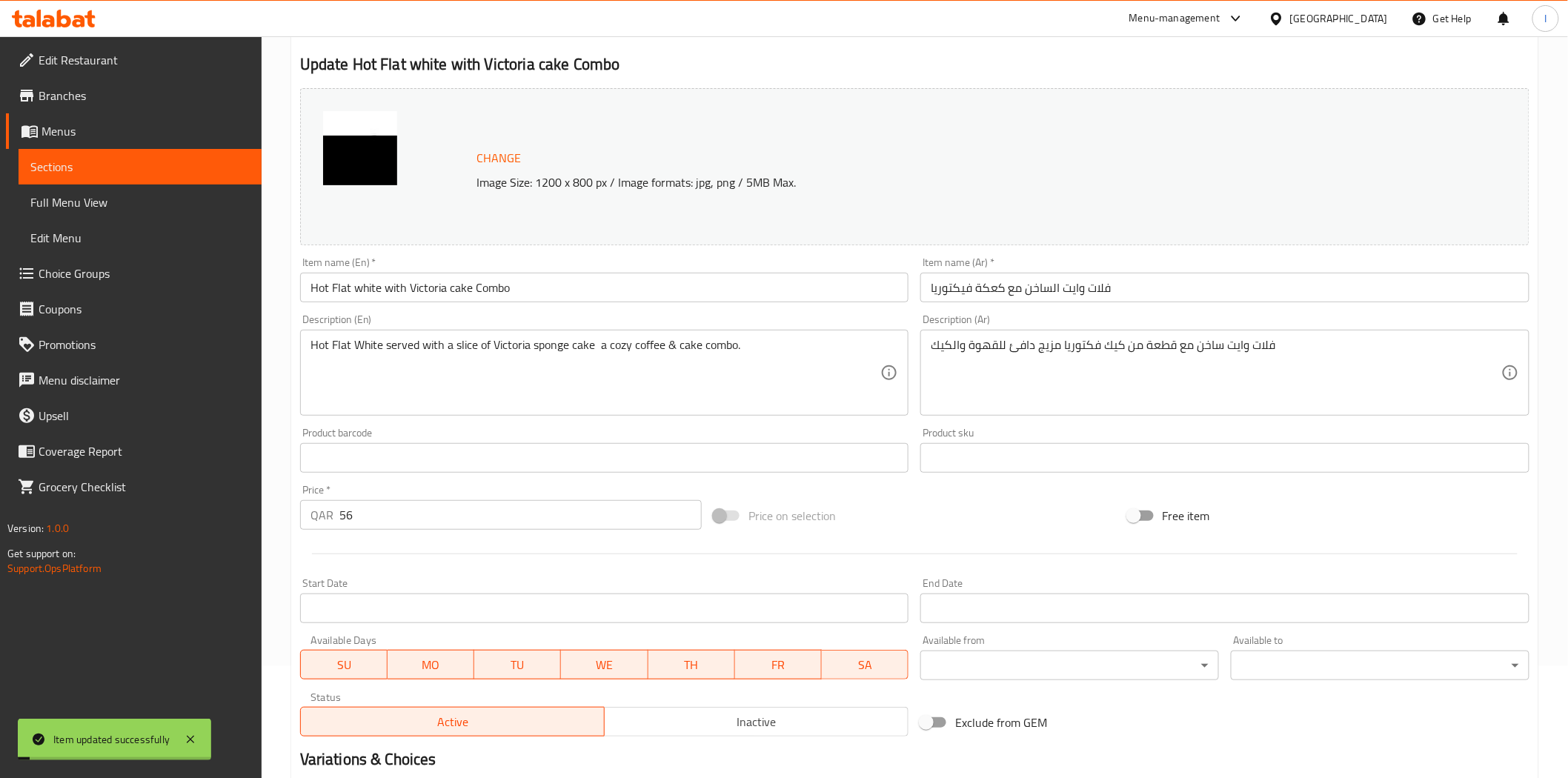
scroll to position [0, 0]
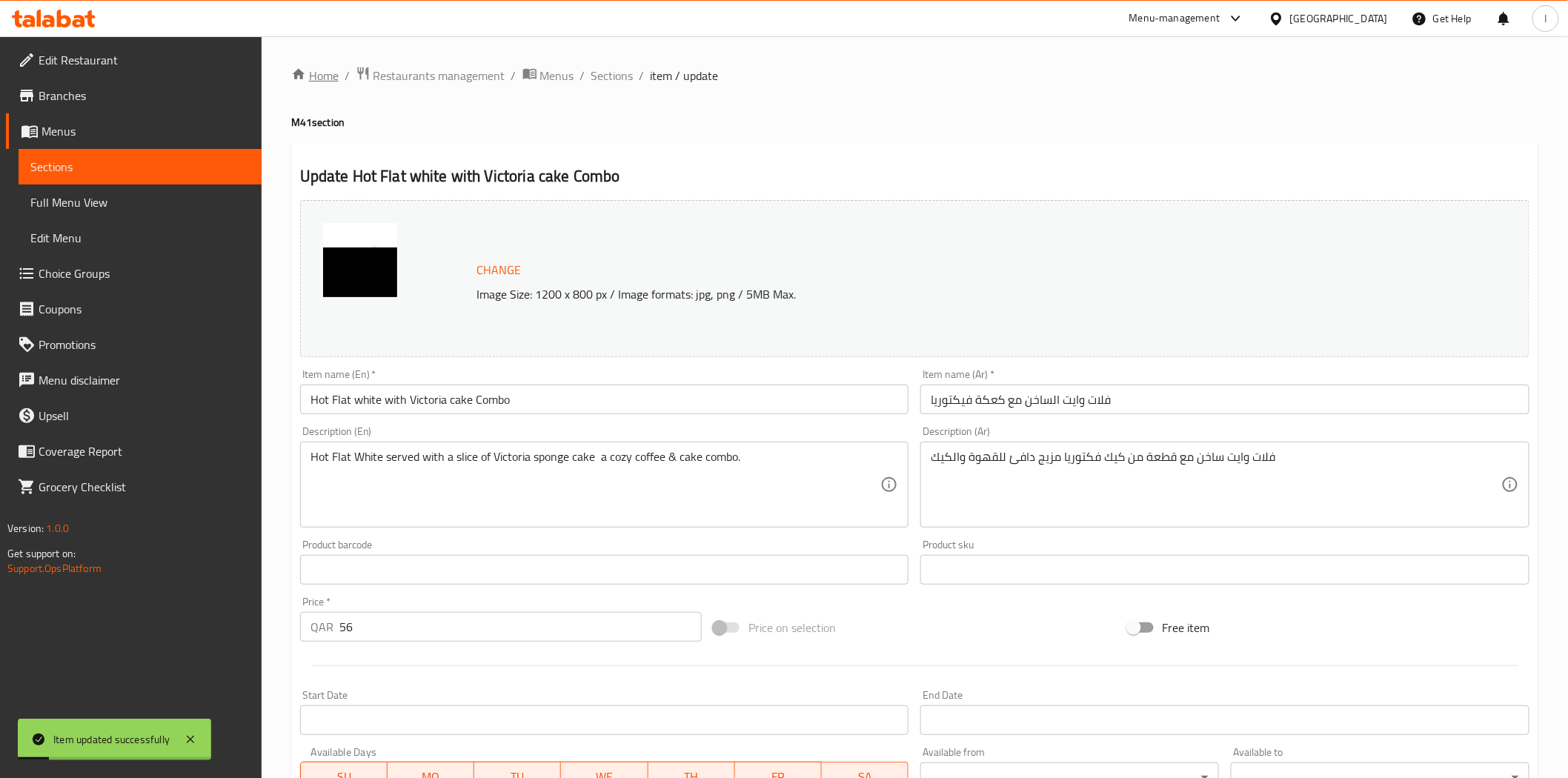
click at [323, 69] on link "Home" at bounding box center [314, 76] width 47 height 18
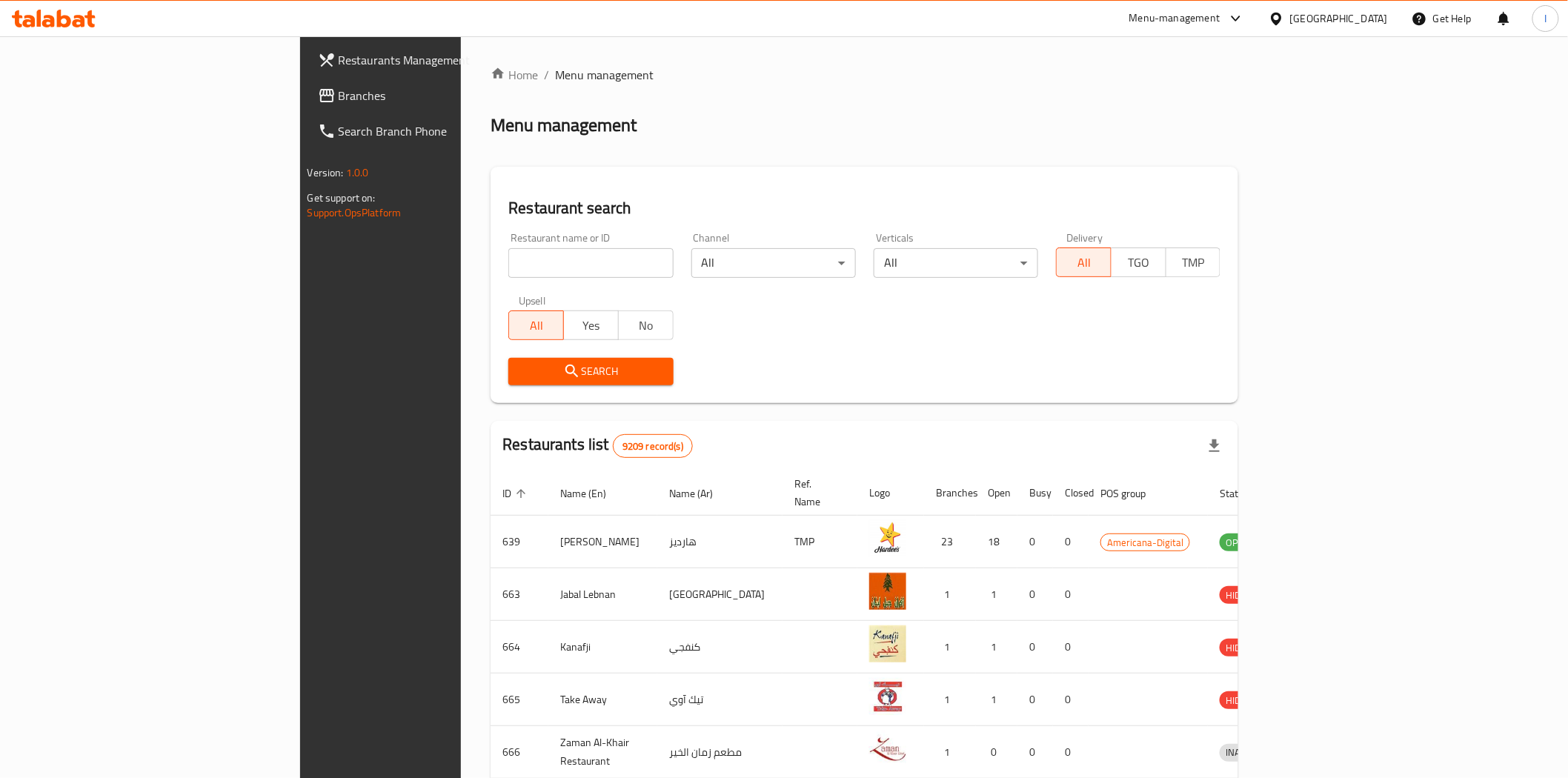
click at [509, 267] on input "search" at bounding box center [590, 263] width 164 height 30
paste input "27440"
type input "27440"
click at [520, 371] on span "Search" at bounding box center [590, 371] width 141 height 18
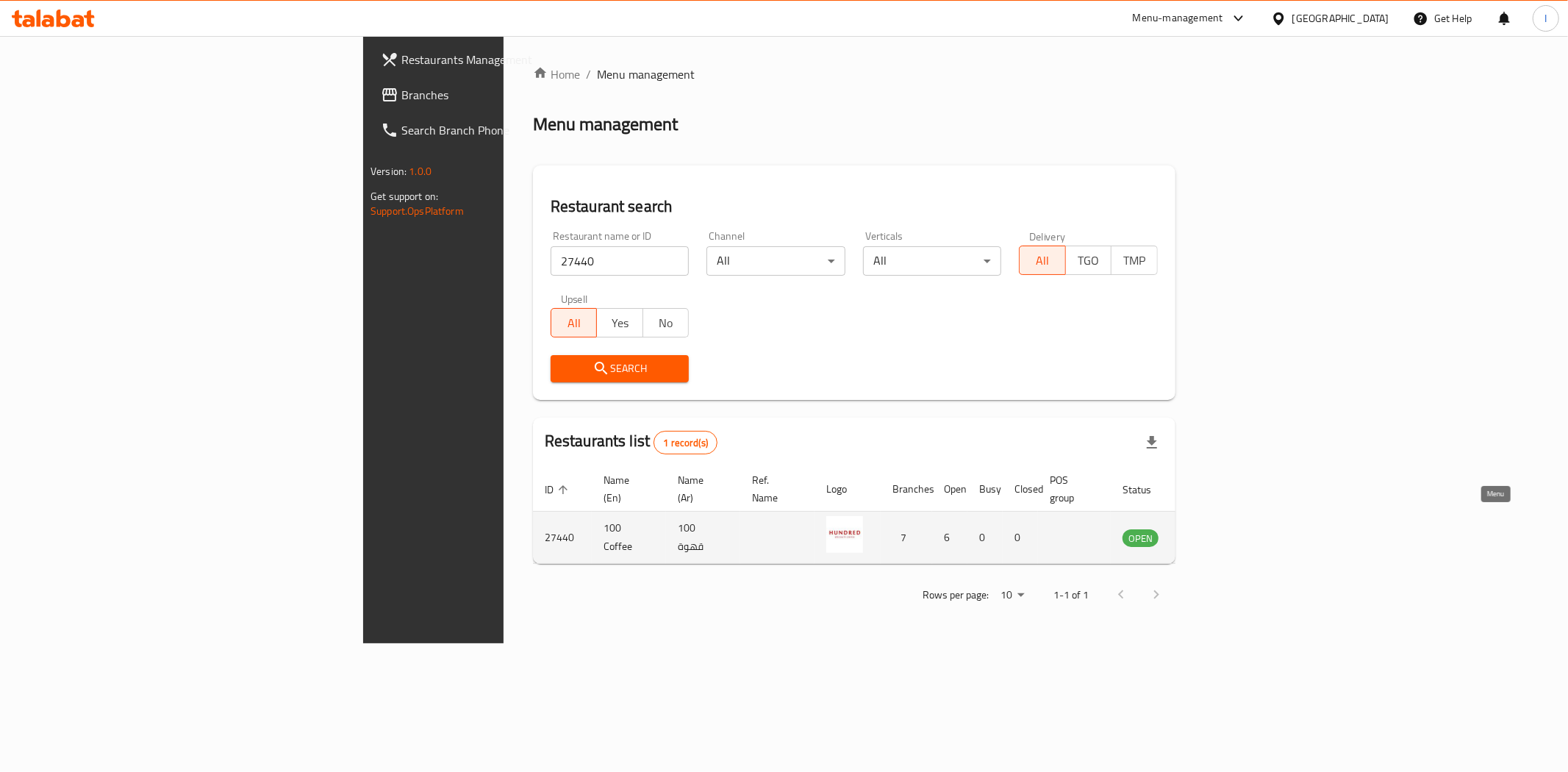
click at [1218, 528] on icon "enhanced table" at bounding box center [1208, 537] width 17 height 17
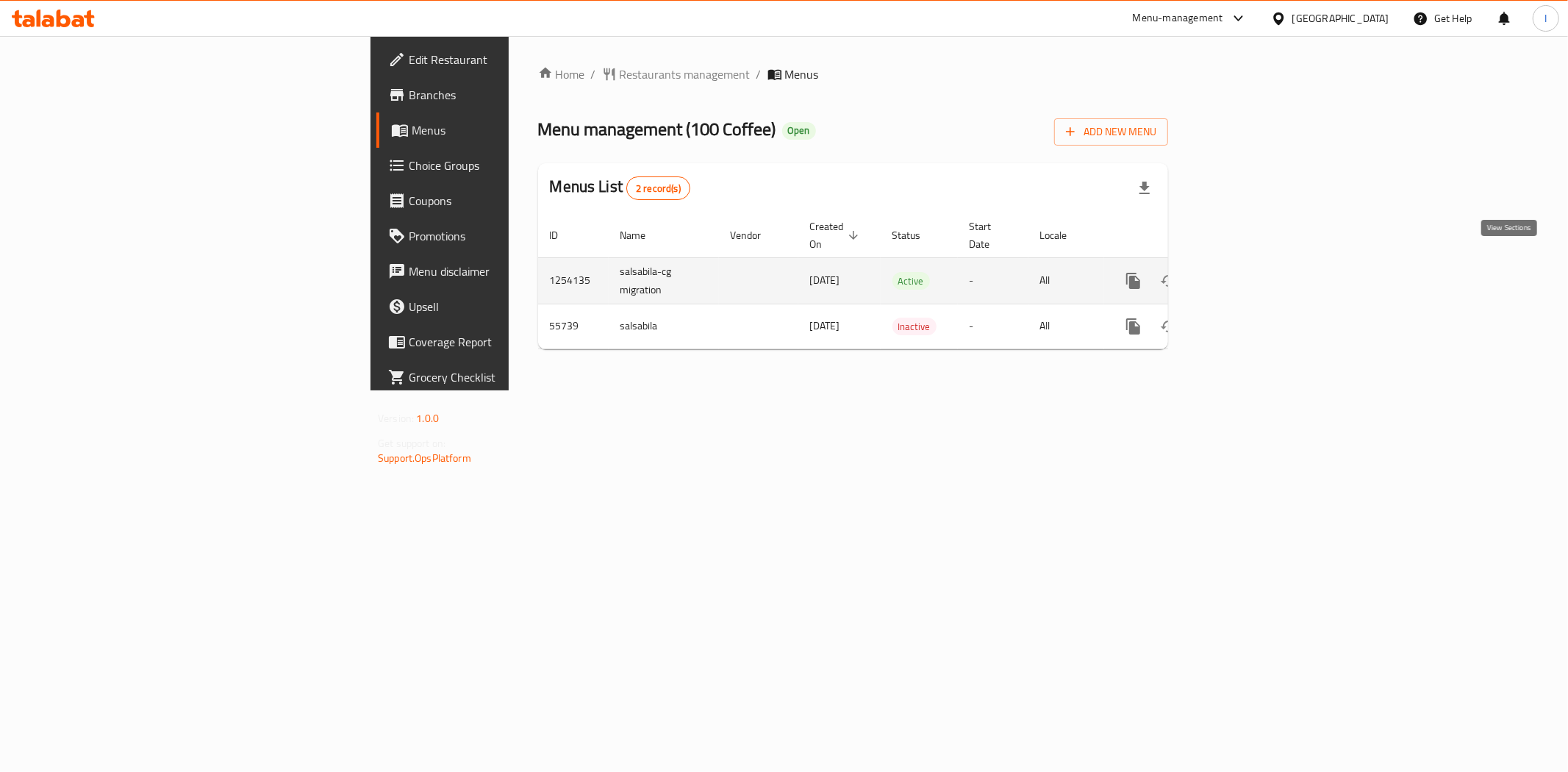
click at [1246, 274] on icon "enhanced table" at bounding box center [1239, 281] width 13 height 13
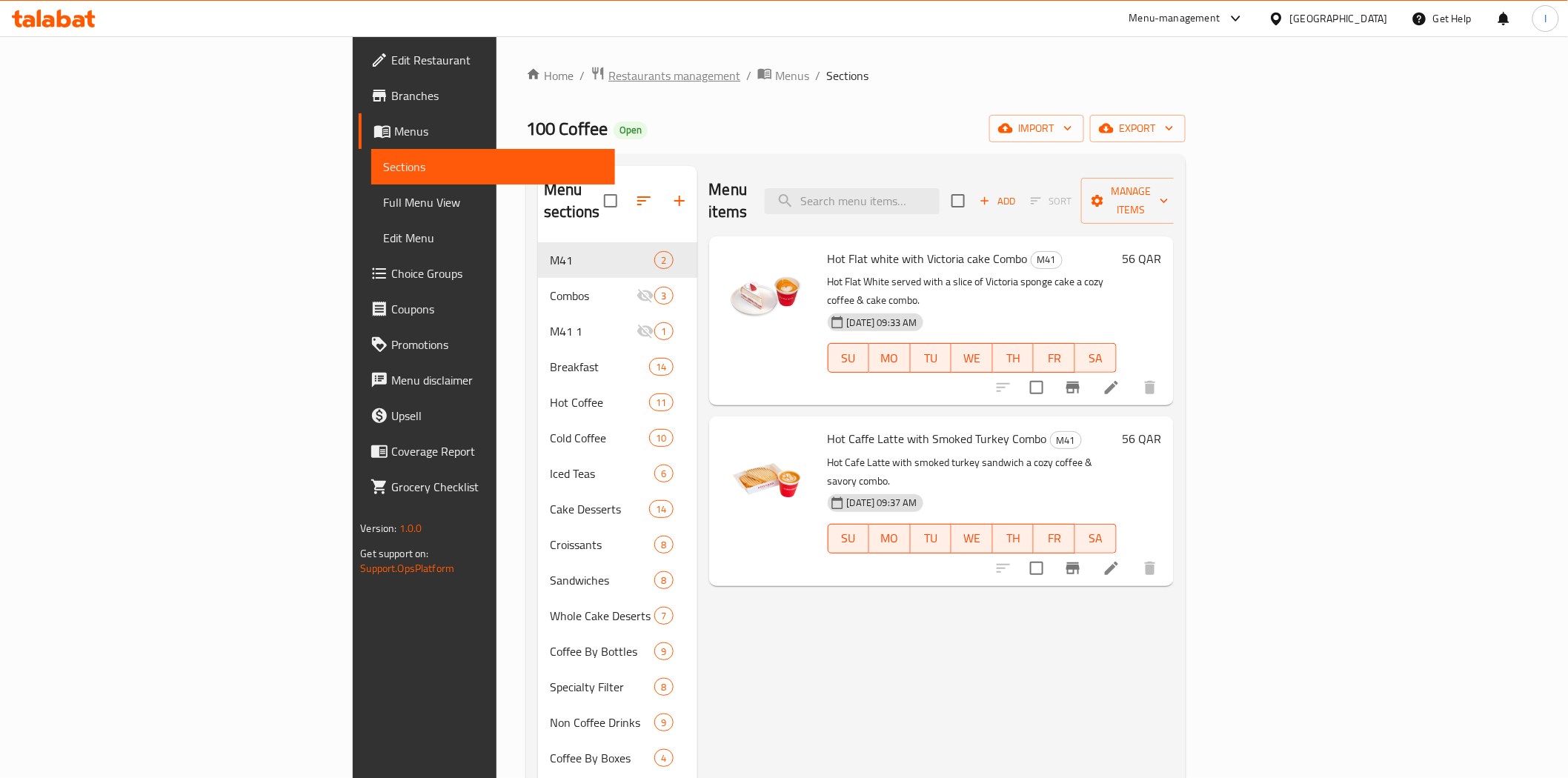
click at [608, 73] on span "Restaurants management" at bounding box center [674, 76] width 132 height 18
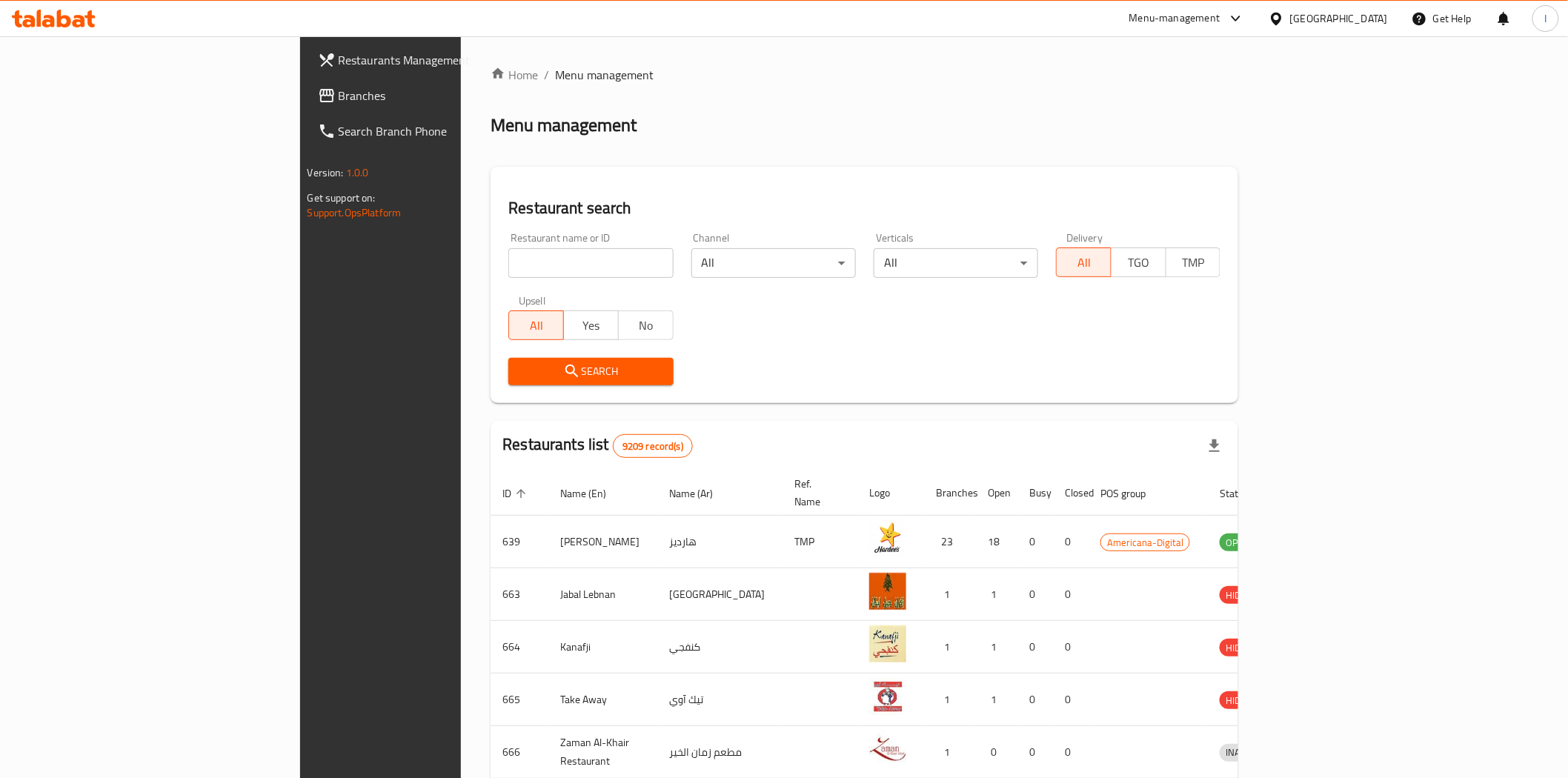
click at [509, 261] on input "search" at bounding box center [590, 263] width 164 height 30
paste input "668400"
type input "668400"
click at [574, 382] on button "Search" at bounding box center [590, 371] width 164 height 27
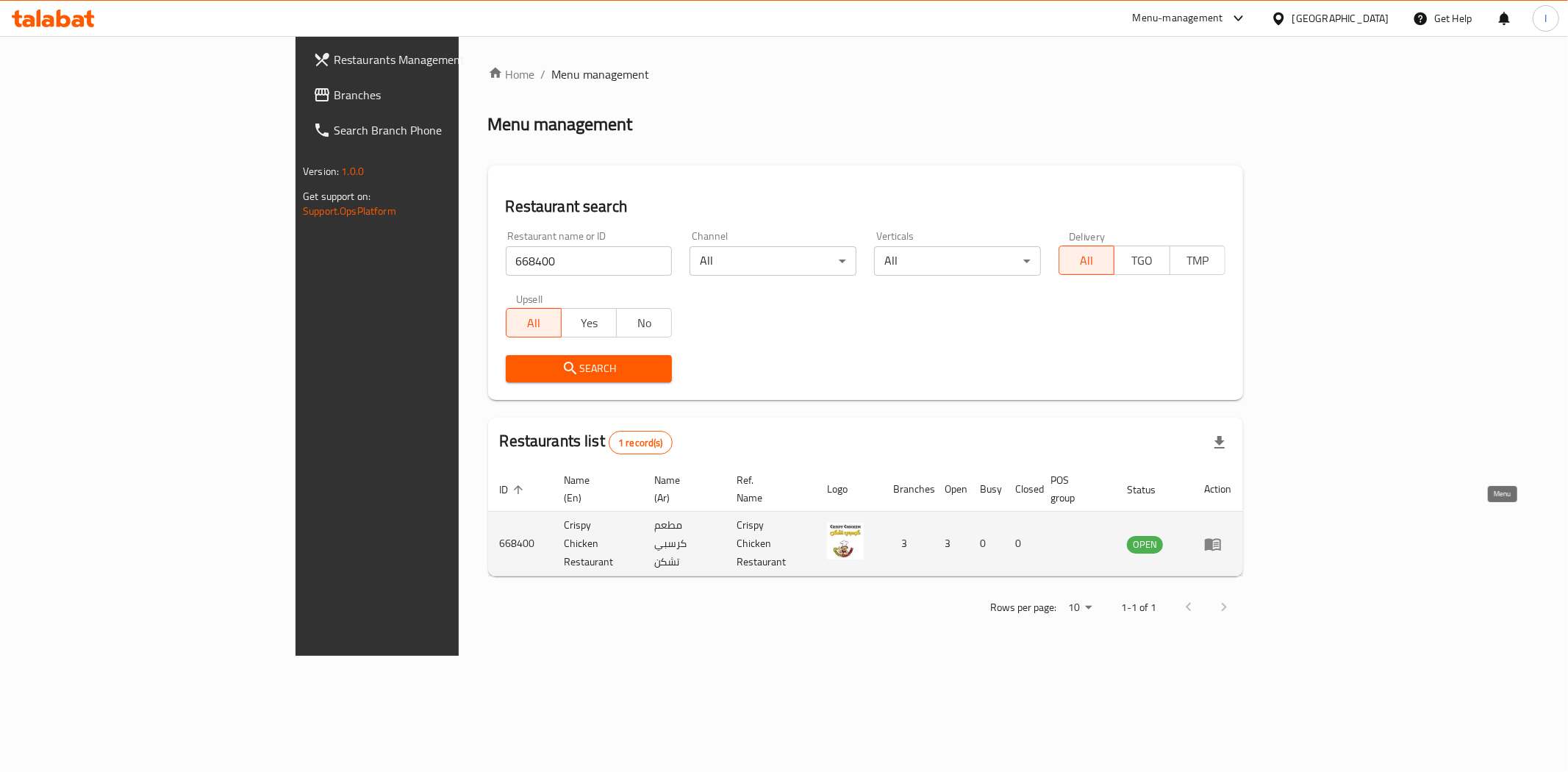
click at [1221, 538] on icon "enhanced table" at bounding box center [1212, 544] width 17 height 12
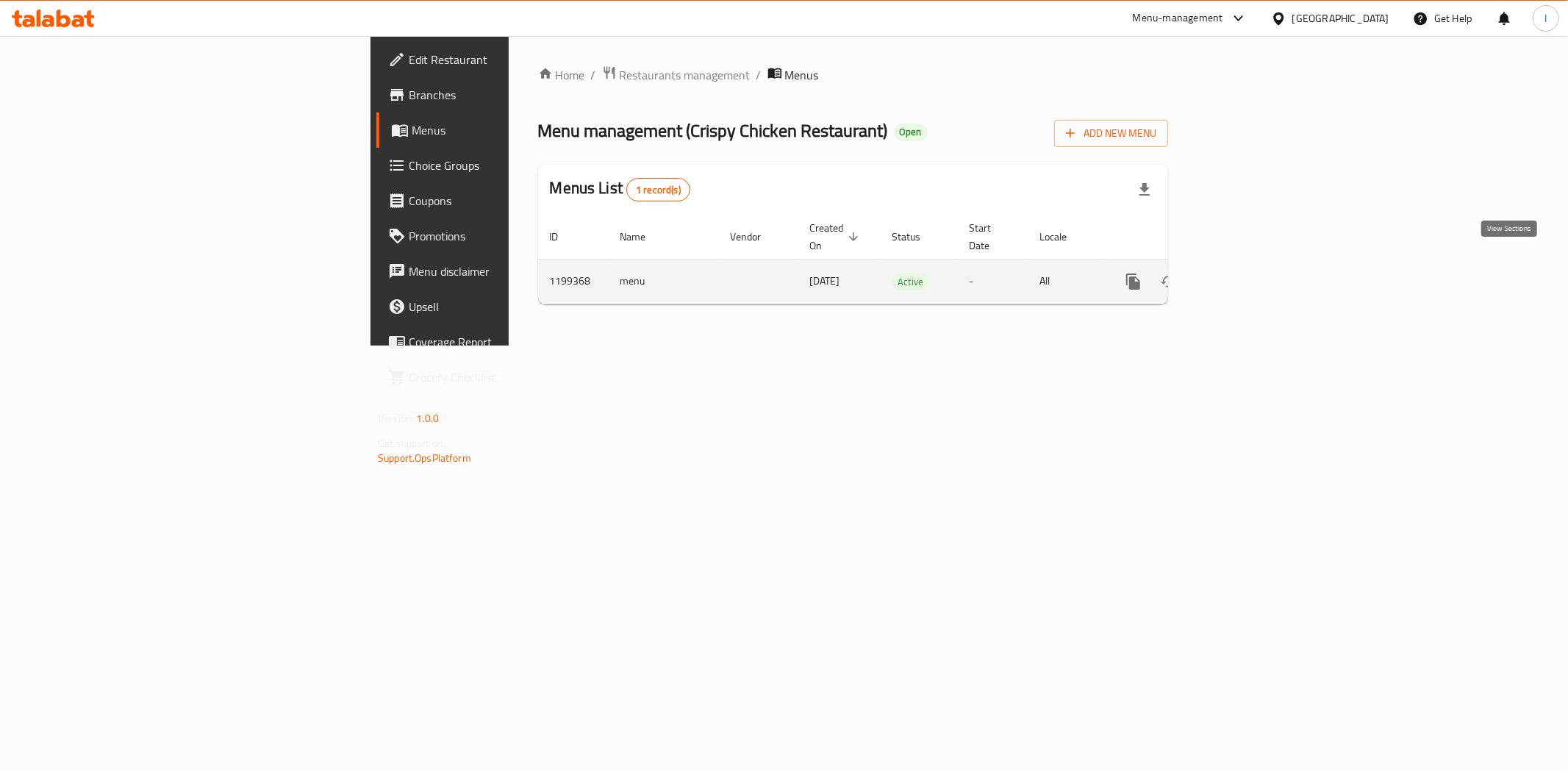
click at [1248, 273] on icon "enhanced table" at bounding box center [1239, 281] width 17 height 17
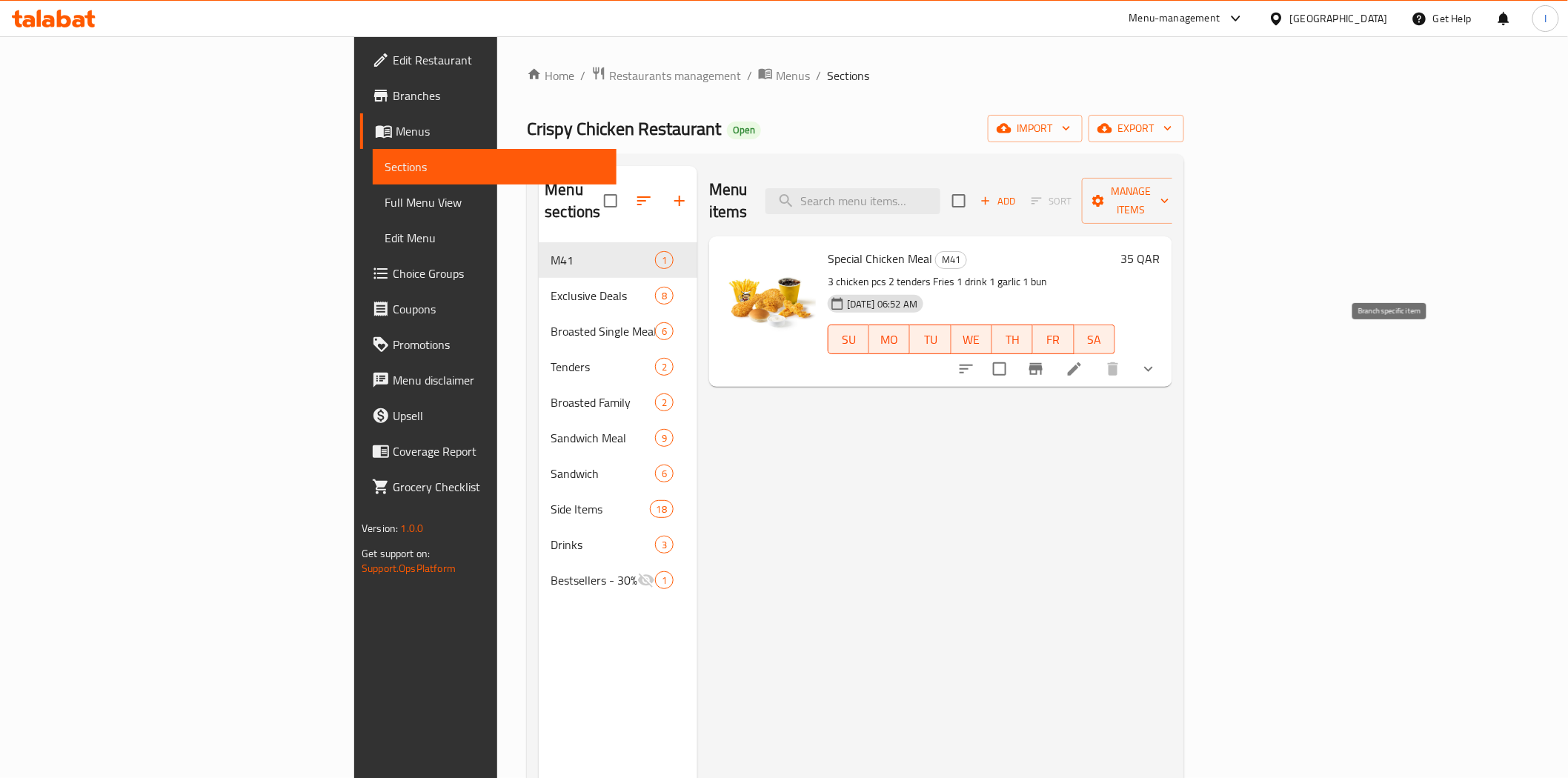
click at [1044, 360] on icon "Branch-specific-item" at bounding box center [1036, 369] width 18 height 18
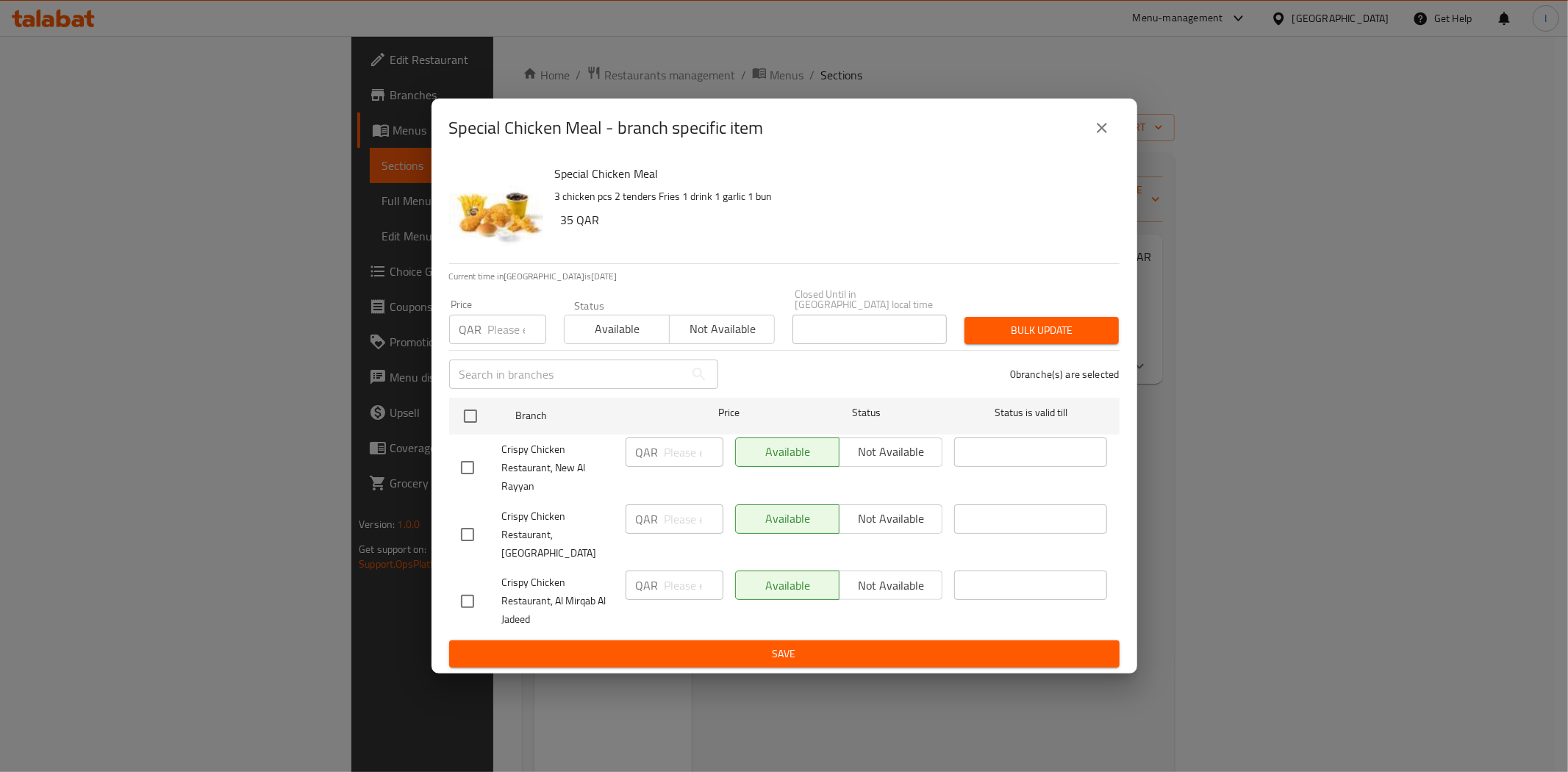
click at [1103, 133] on icon "close" at bounding box center [1102, 128] width 10 height 10
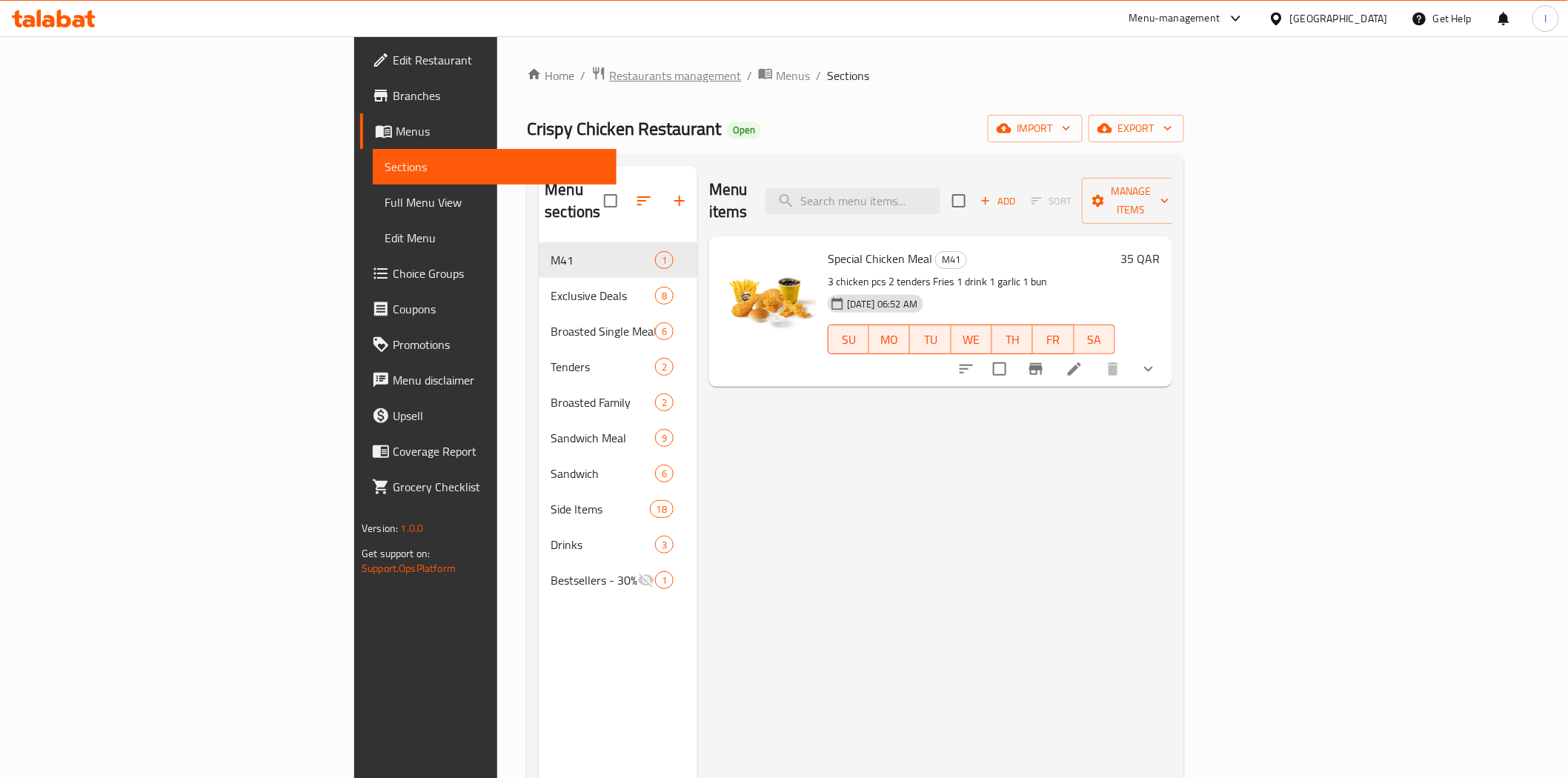
click at [609, 79] on span "Restaurants management" at bounding box center [675, 76] width 132 height 18
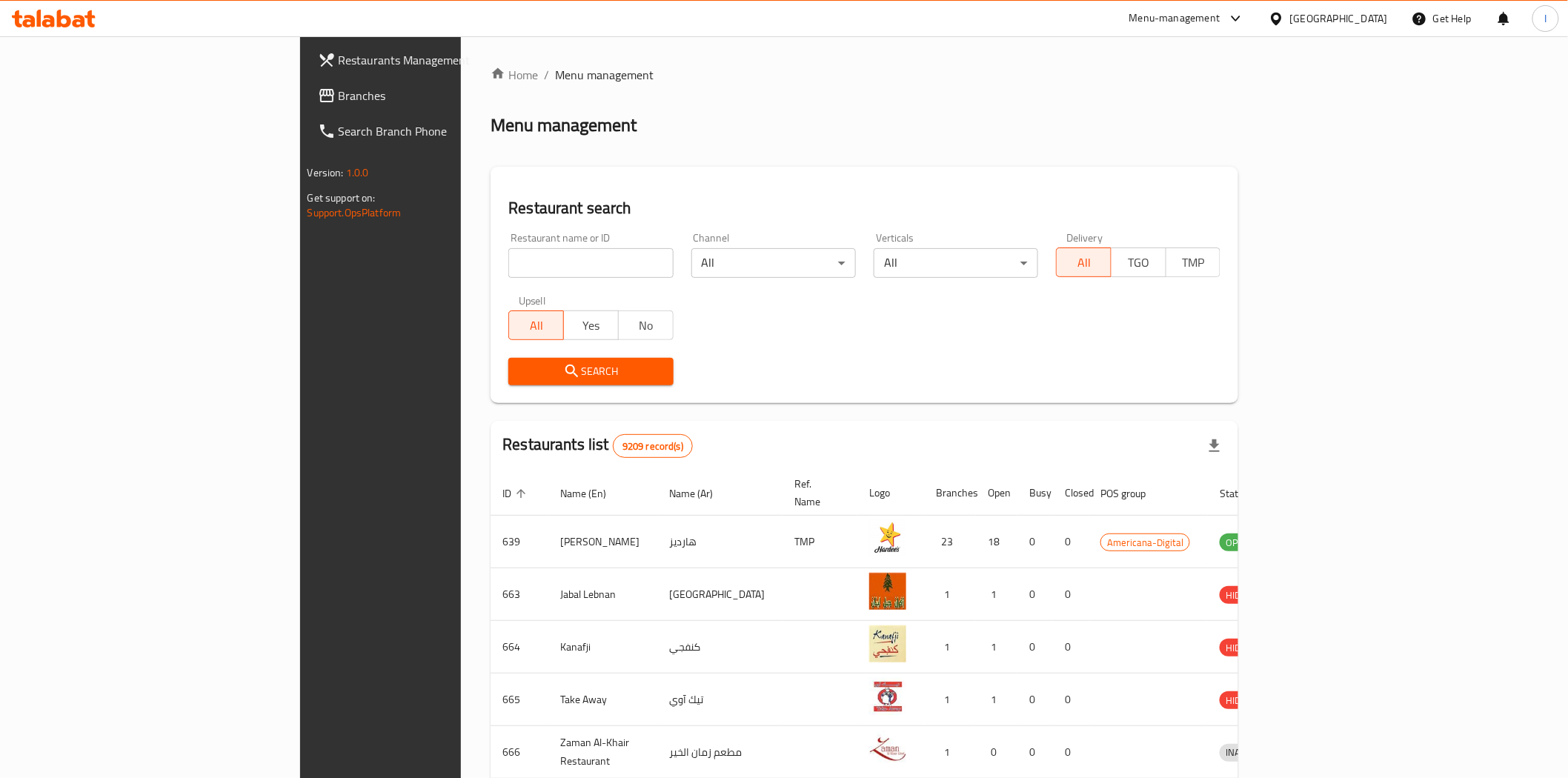
click at [509, 261] on input "search" at bounding box center [590, 263] width 164 height 30
paste input "703092"
type input "703092"
click at [520, 367] on span "Search" at bounding box center [590, 371] width 141 height 18
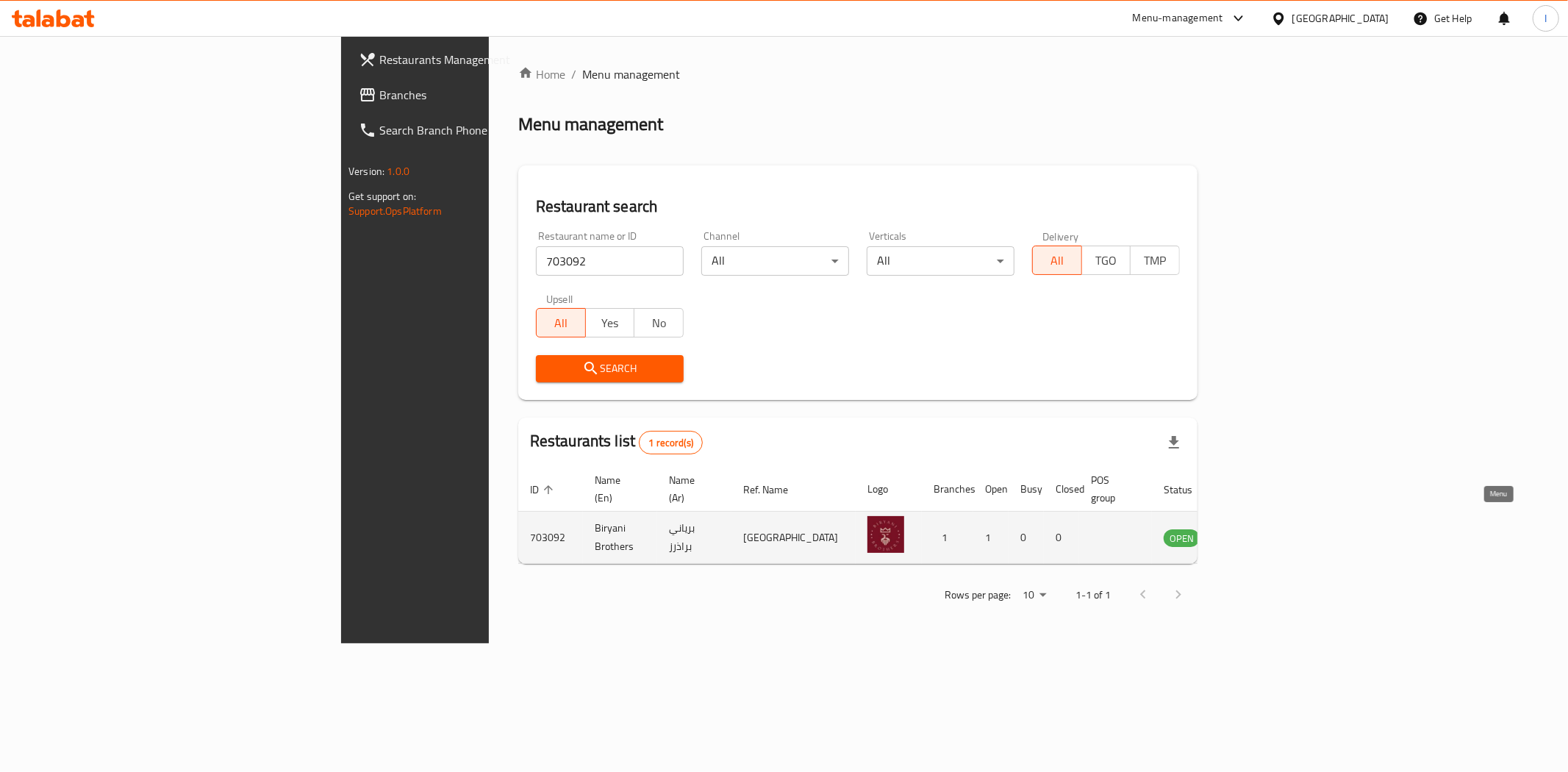
click at [1255, 535] on icon "enhanced table" at bounding box center [1253, 538] width 5 height 6
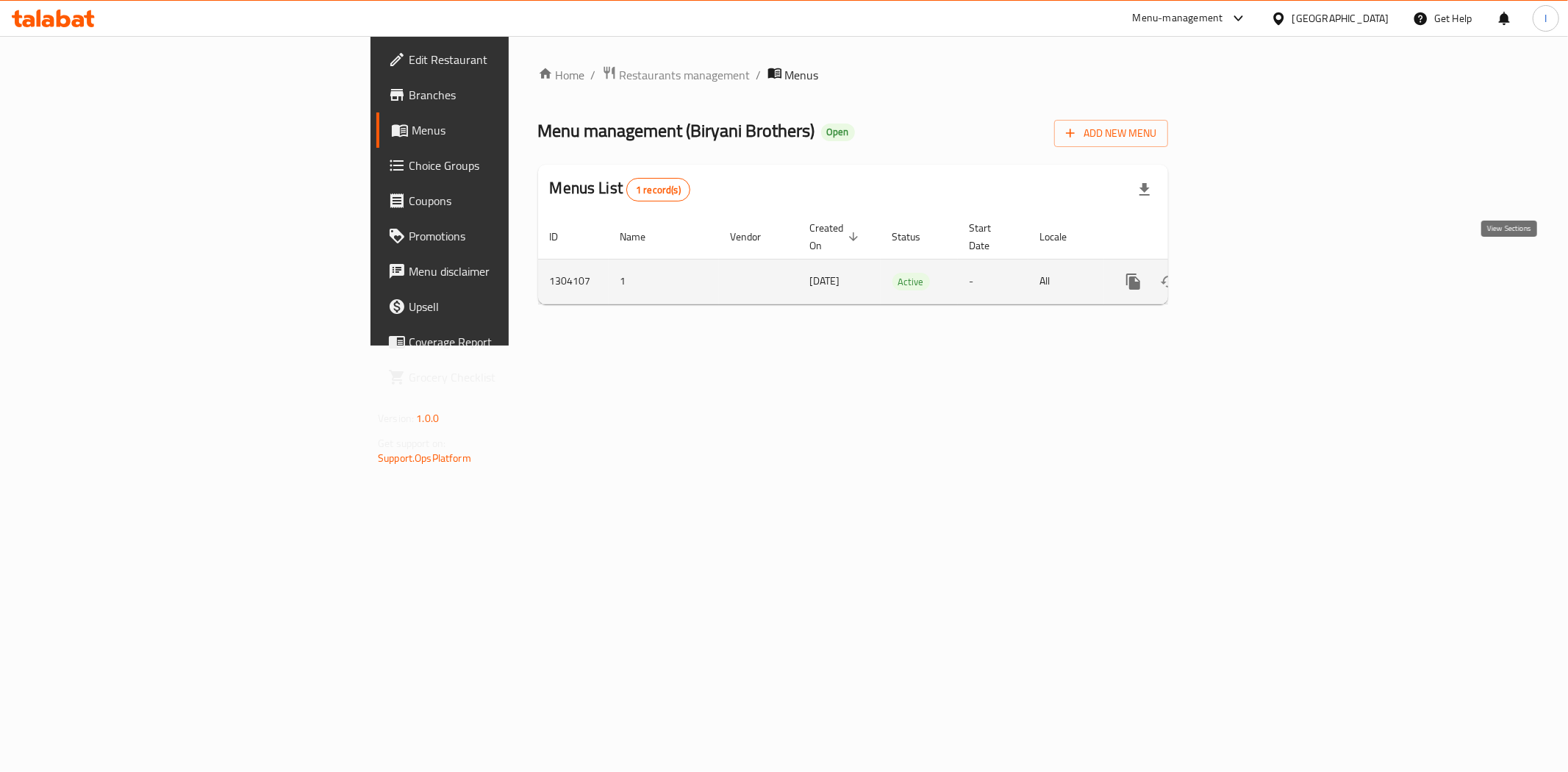
click at [1248, 273] on icon "enhanced table" at bounding box center [1239, 281] width 17 height 17
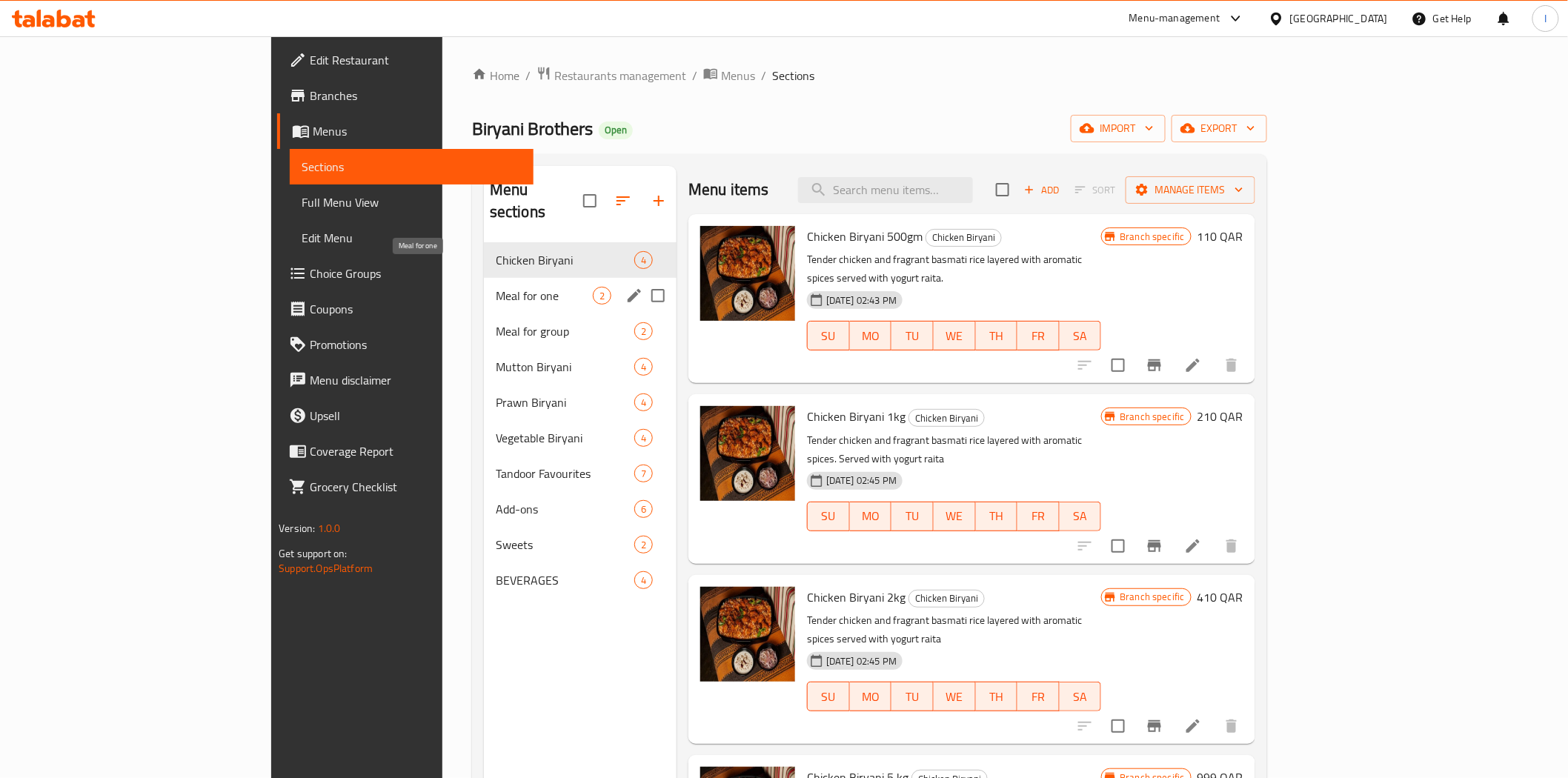
click at [495, 286] on span "Meal for one" at bounding box center [544, 295] width 97 height 18
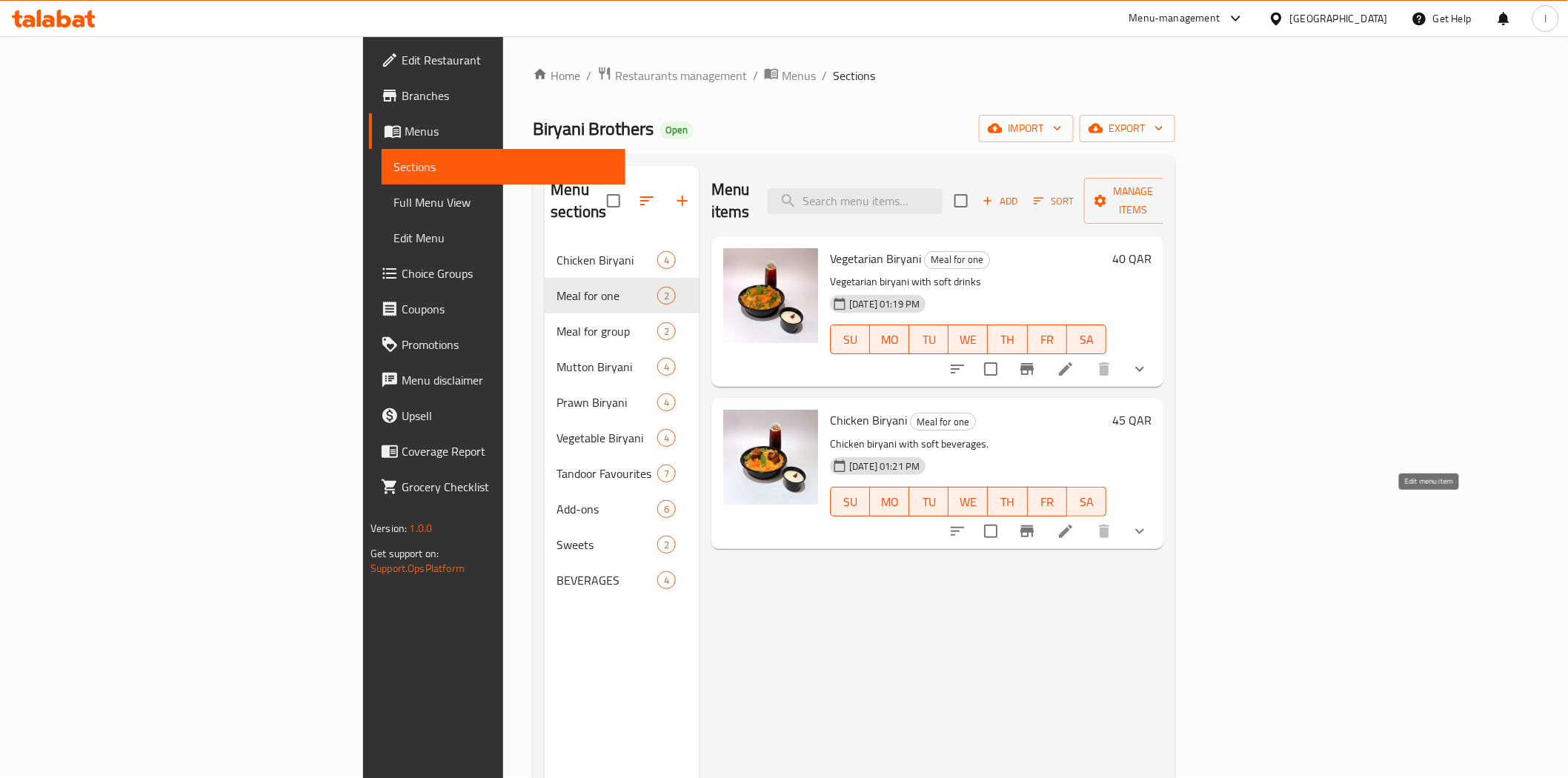
click at [1072, 524] on icon at bounding box center [1065, 530] width 13 height 13
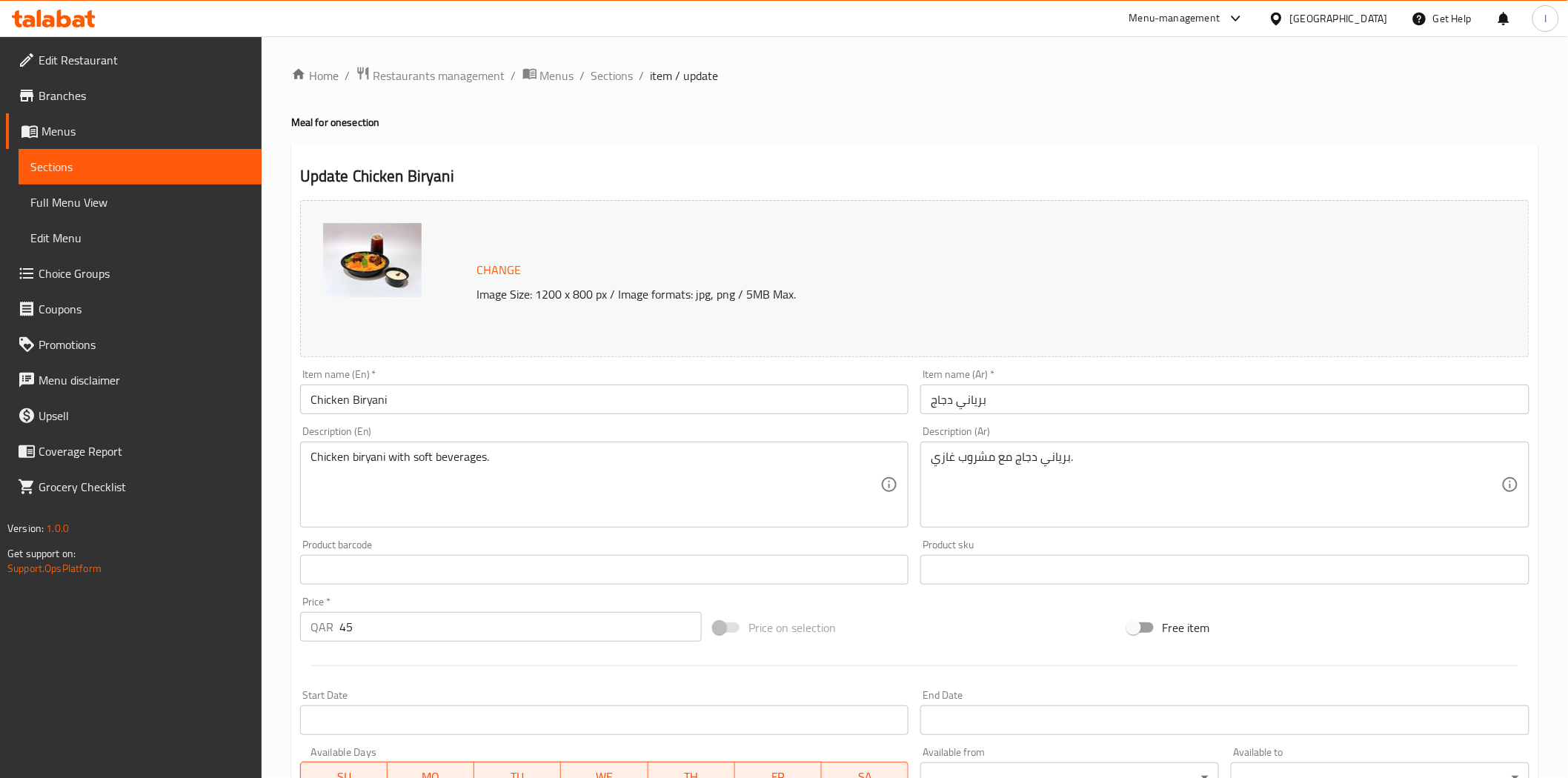
scroll to position [313, 0]
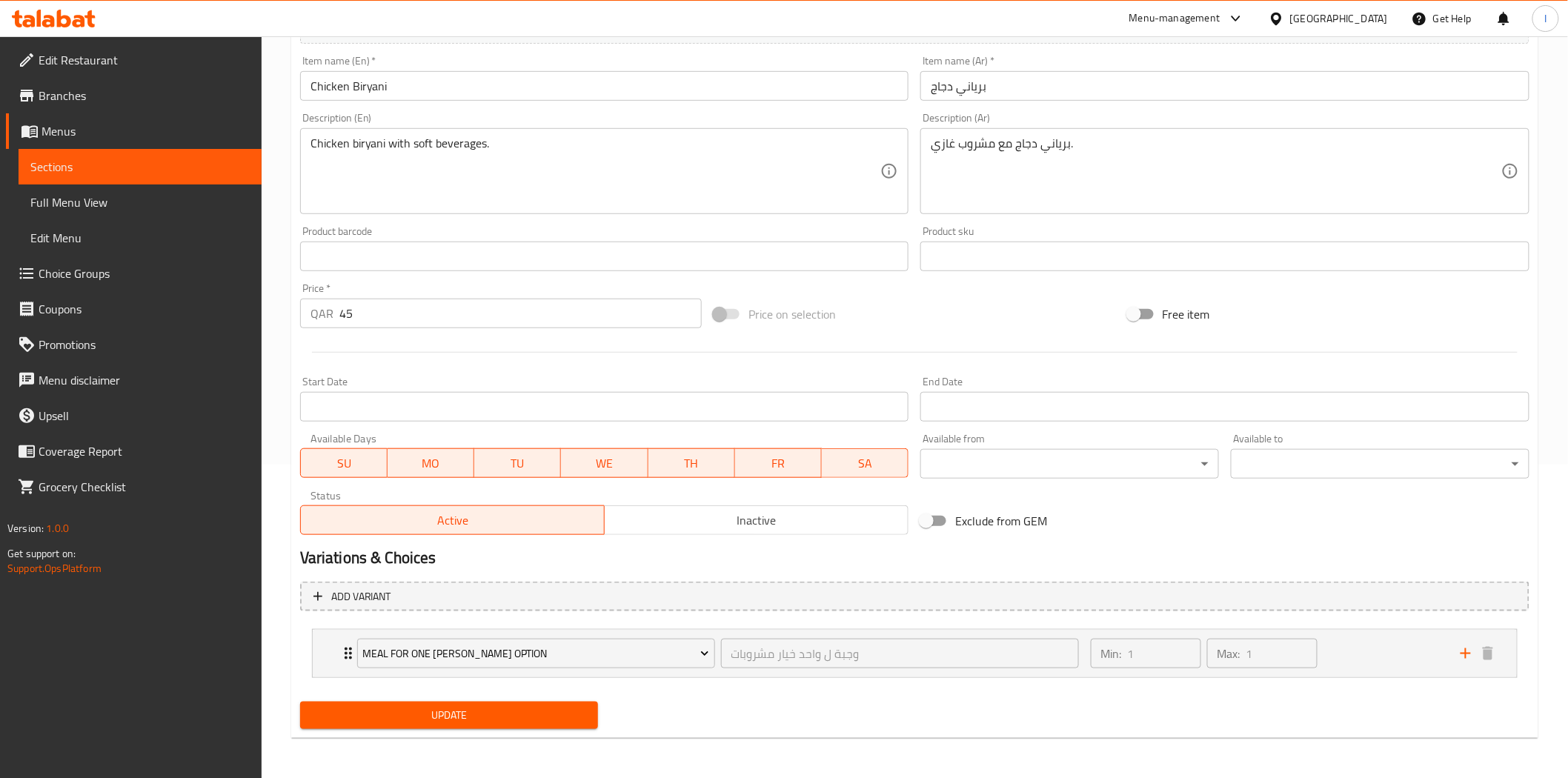
click at [378, 314] on input "45" at bounding box center [520, 313] width 362 height 30
type input "40"
click at [475, 709] on span "Update" at bounding box center [449, 715] width 275 height 18
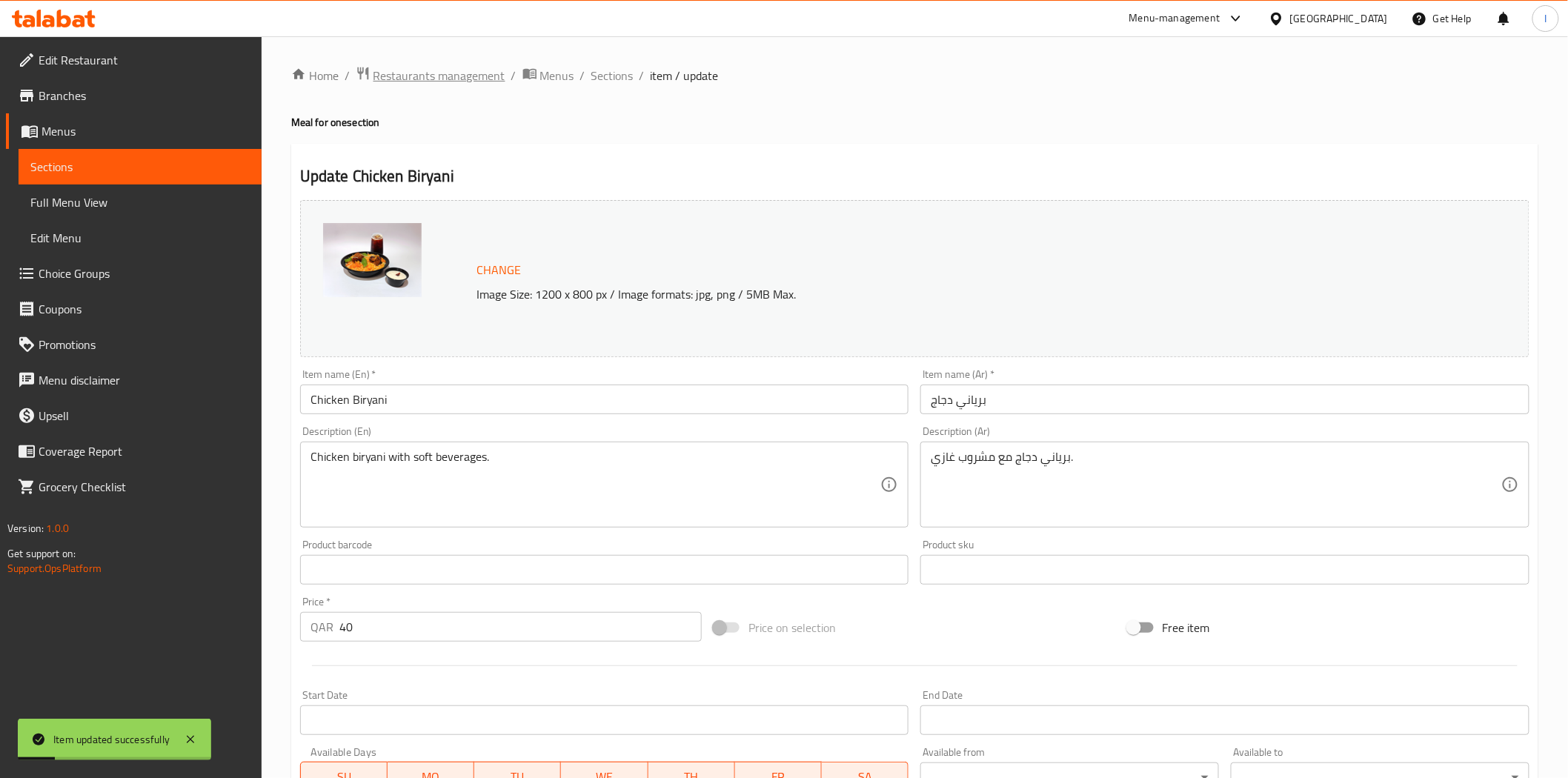
click at [421, 78] on span "Restaurants management" at bounding box center [439, 76] width 132 height 18
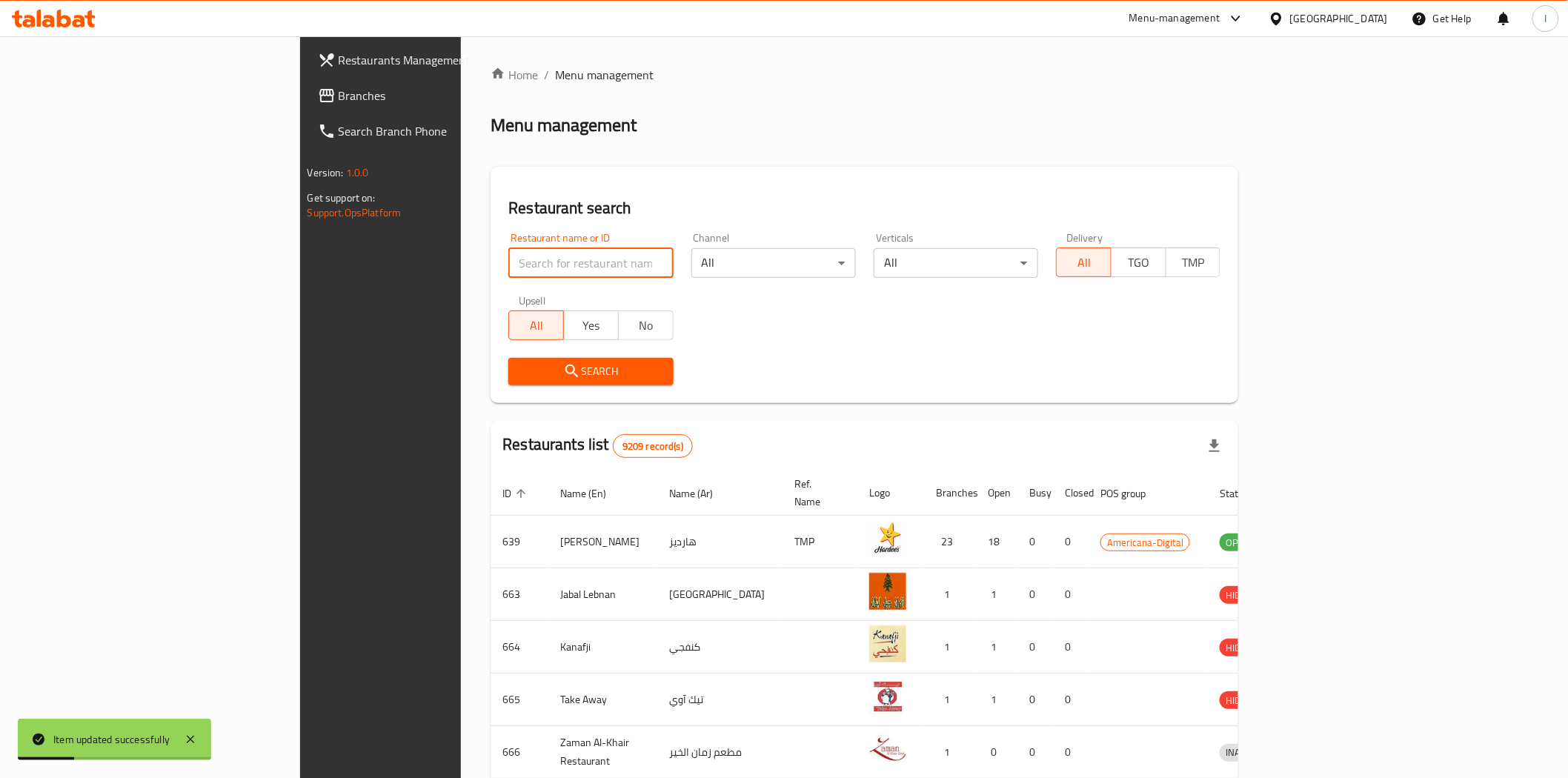
click at [509, 254] on input "search" at bounding box center [590, 263] width 164 height 30
paste input "703092"
type input "703092"
click at [522, 364] on span "Search" at bounding box center [590, 371] width 141 height 18
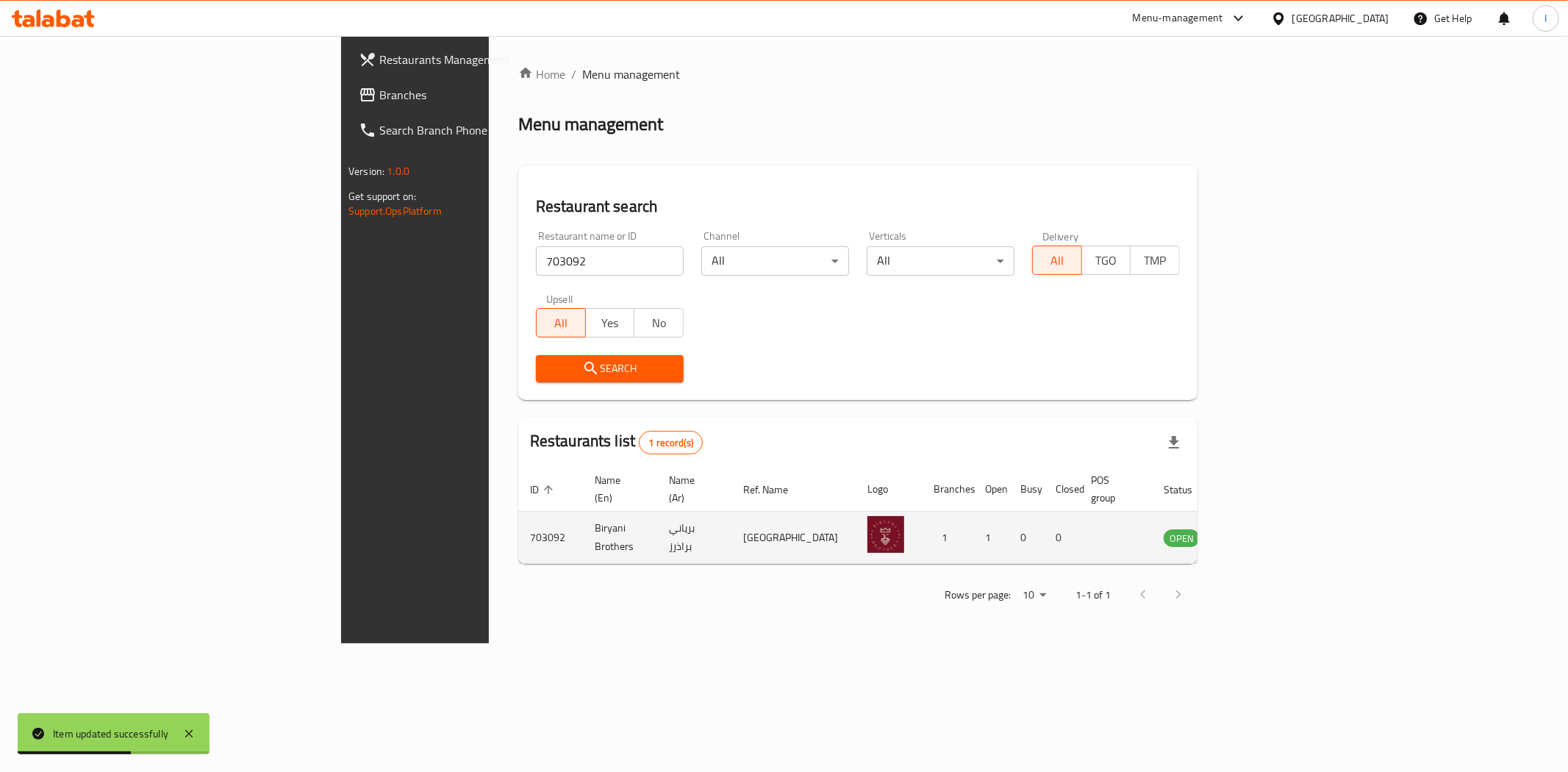
click at [1280, 532] on td "enhanced table" at bounding box center [1254, 538] width 51 height 52
click at [1255, 535] on icon "enhanced table" at bounding box center [1253, 538] width 5 height 6
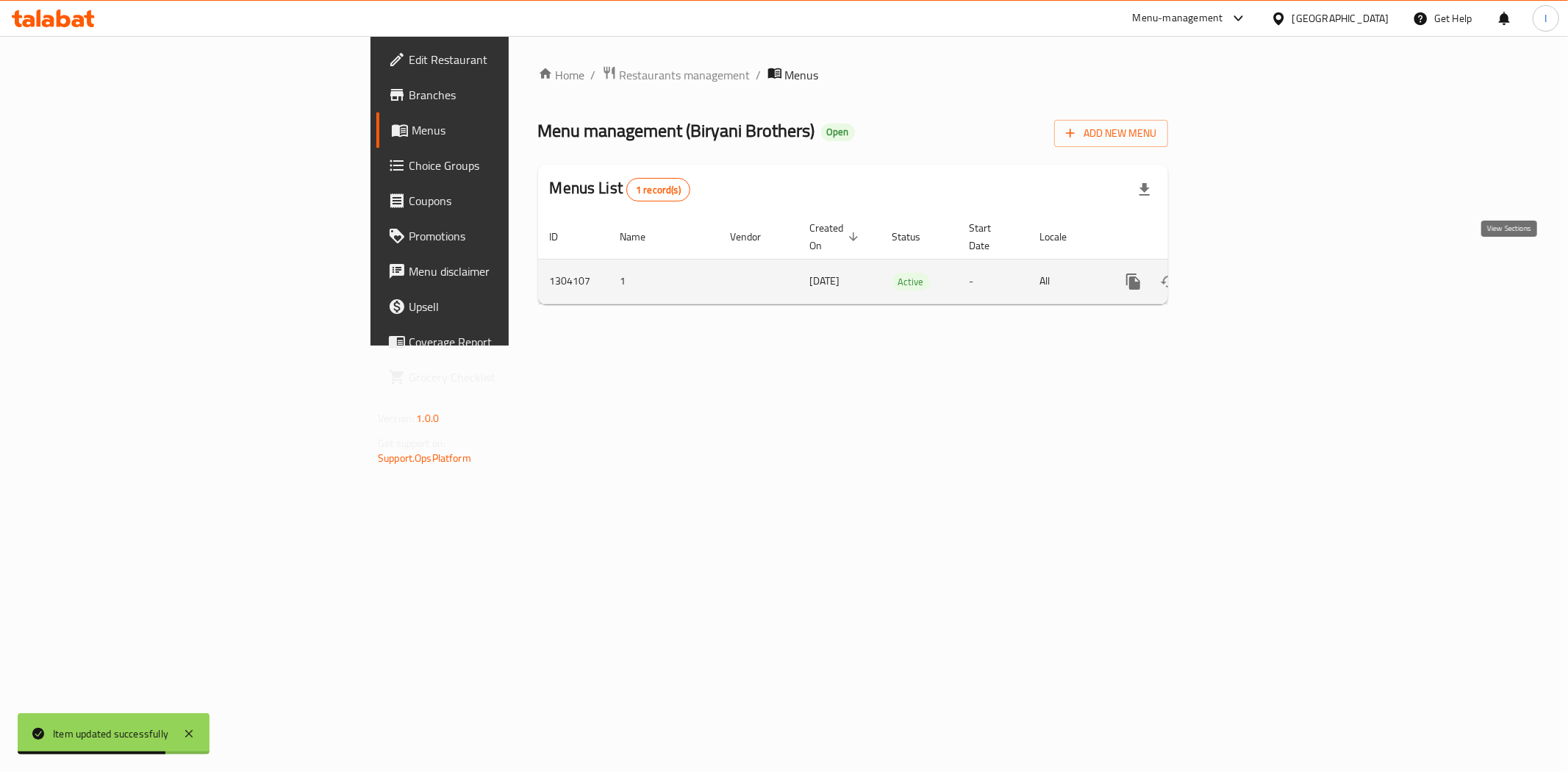
click at [1248, 273] on icon "enhanced table" at bounding box center [1239, 281] width 17 height 17
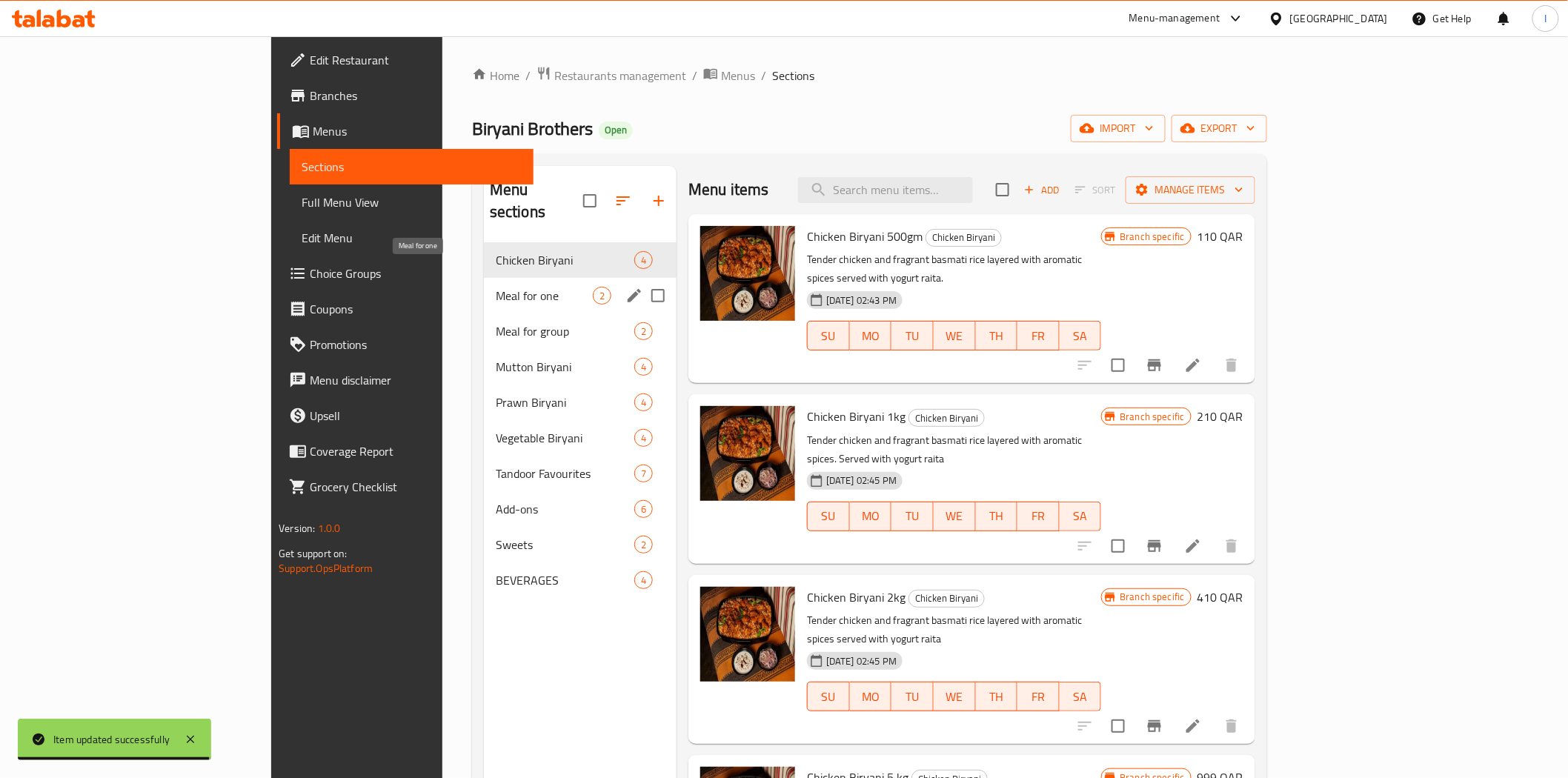
click at [495, 286] on span "Meal for one" at bounding box center [544, 295] width 97 height 18
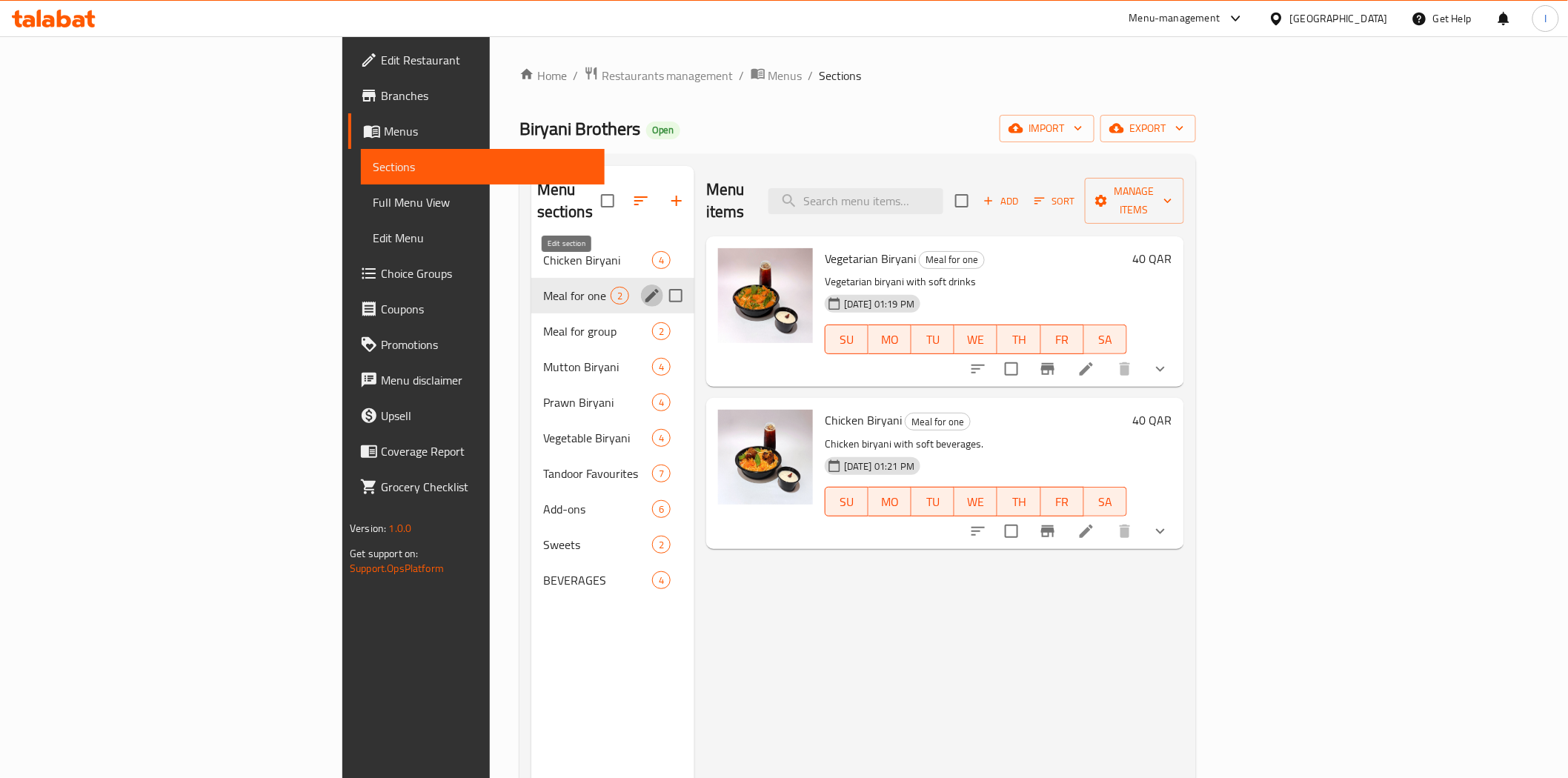
click at [643, 286] on icon "edit" at bounding box center [652, 295] width 18 height 18
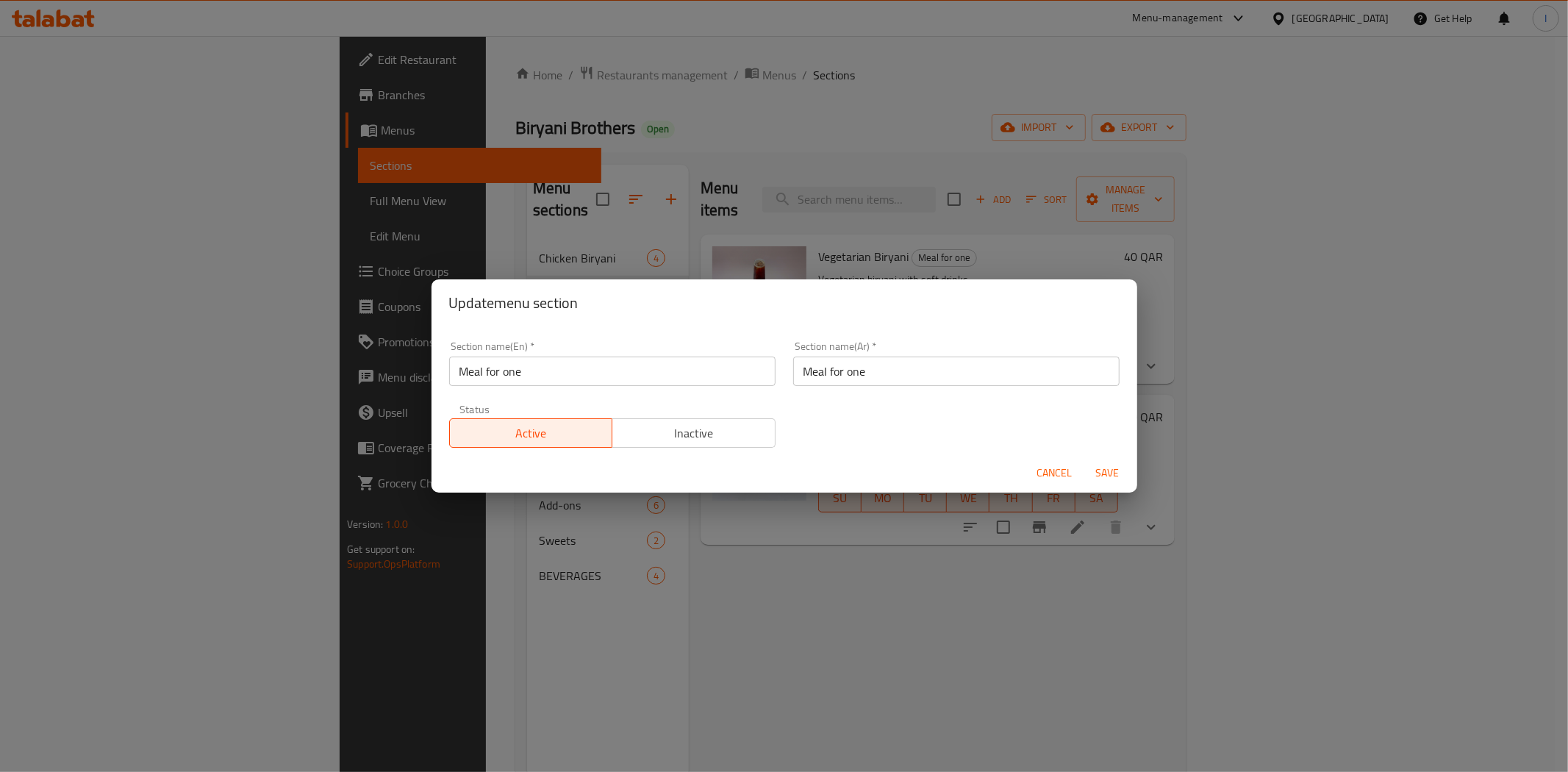
click at [594, 376] on input "Meal for one" at bounding box center [612, 371] width 326 height 30
type input "M41"
click at [1108, 468] on span "Save" at bounding box center [1108, 472] width 35 height 18
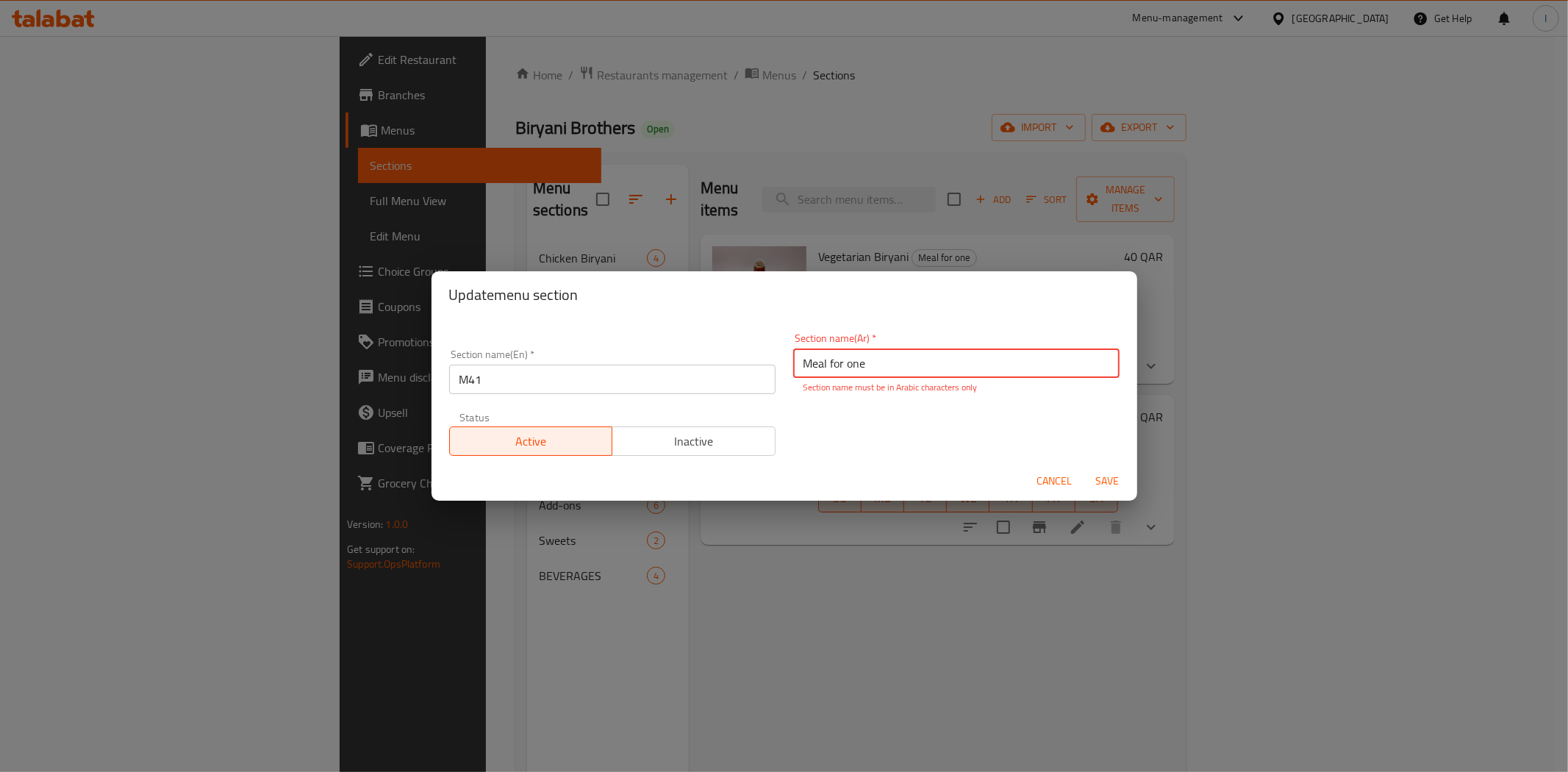
drag, startPoint x: 875, startPoint y: 359, endPoint x: 776, endPoint y: 360, distance: 99.0
click at [776, 360] on div "Section name(En)   * M41 Section name(En) * Section name(Ar)   * Meal for one S…" at bounding box center [784, 394] width 688 height 140
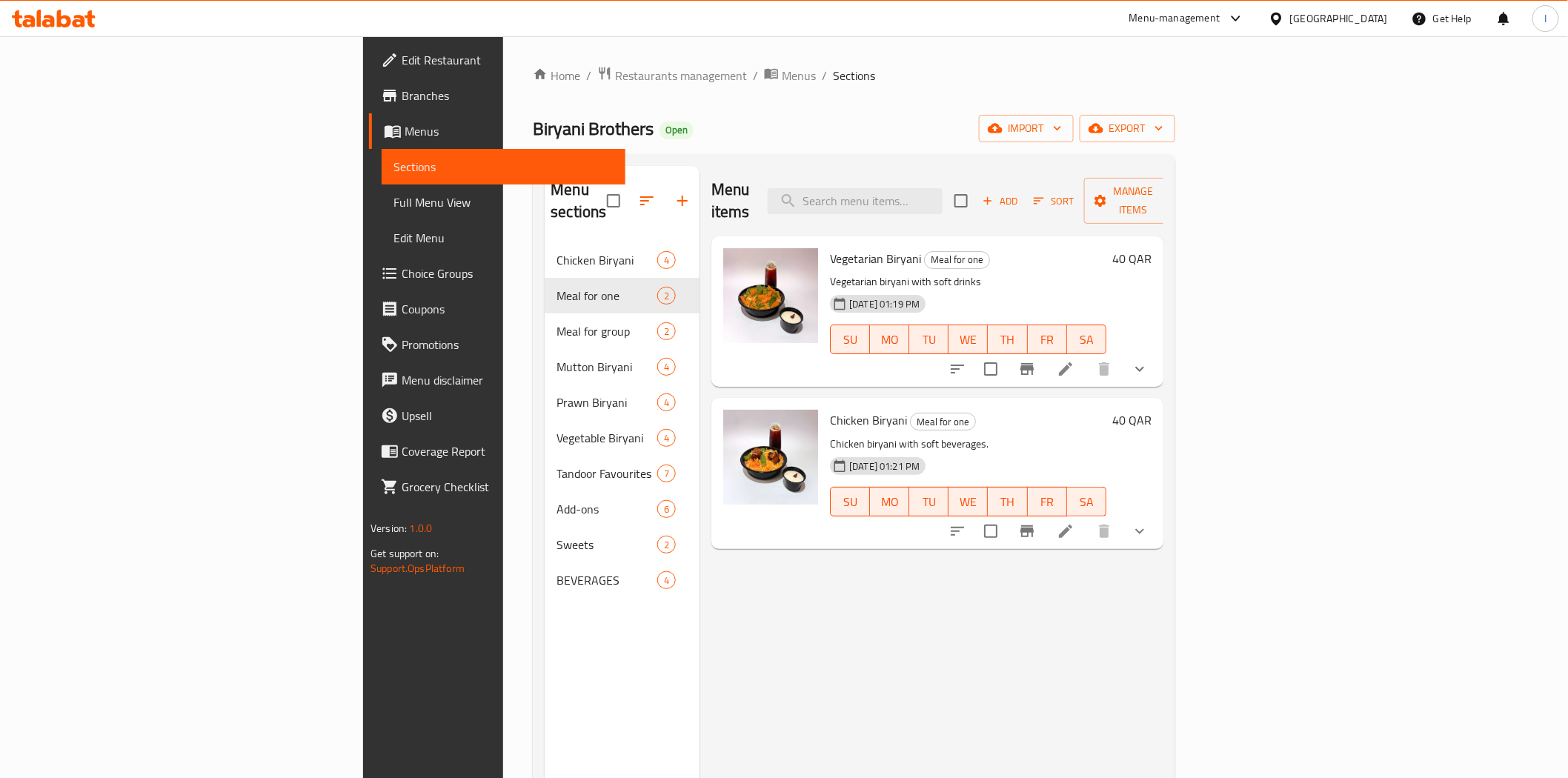
drag, startPoint x: 683, startPoint y: 35, endPoint x: 840, endPoint y: 38, distance: 157.0
click at [840, 38] on div "Home / Restaurants management / Menus / Sections Biryani Brothers Open import e…" at bounding box center [854, 510] width 701 height 948
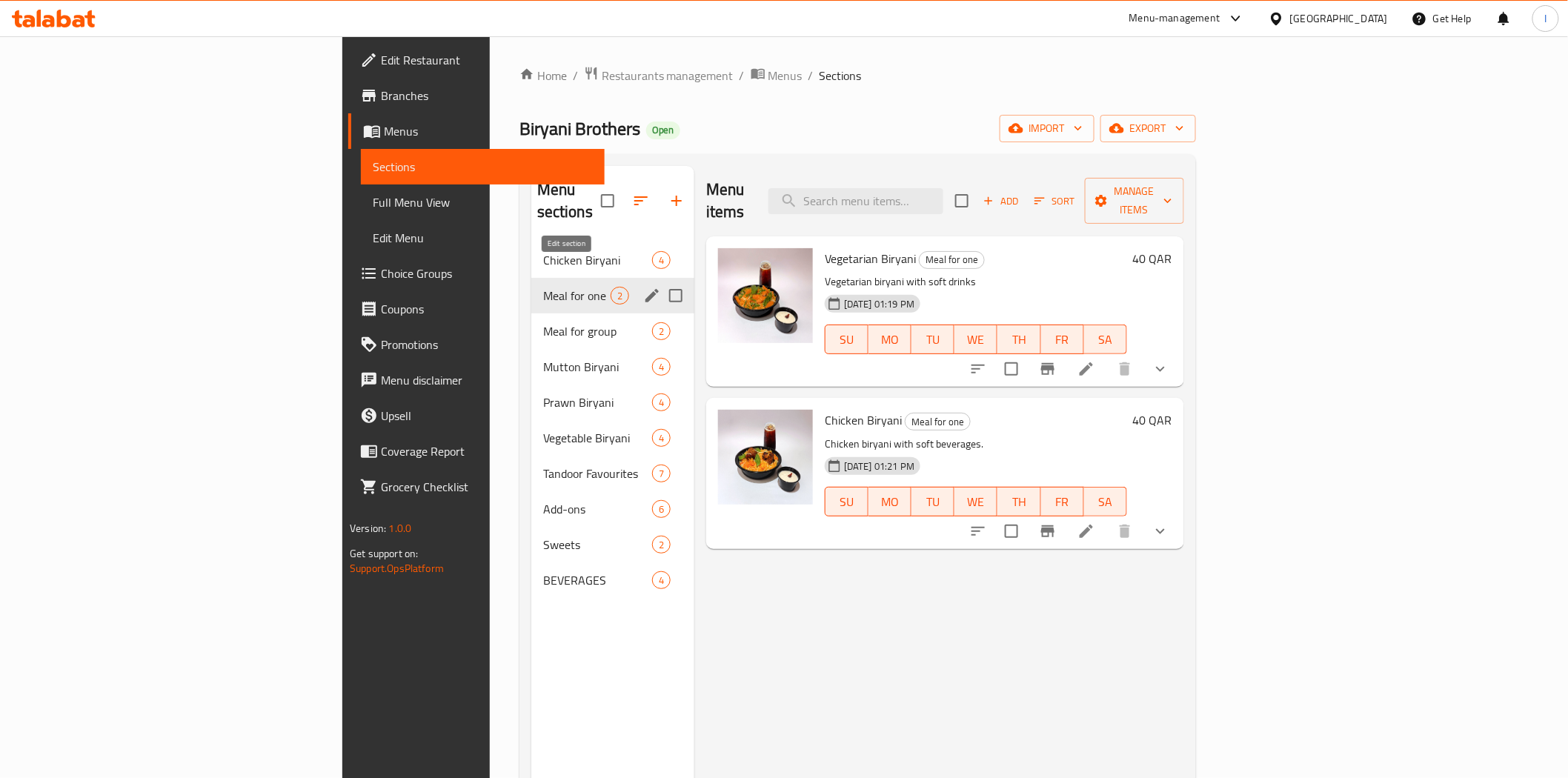
click at [646, 289] on icon "edit" at bounding box center [652, 295] width 13 height 13
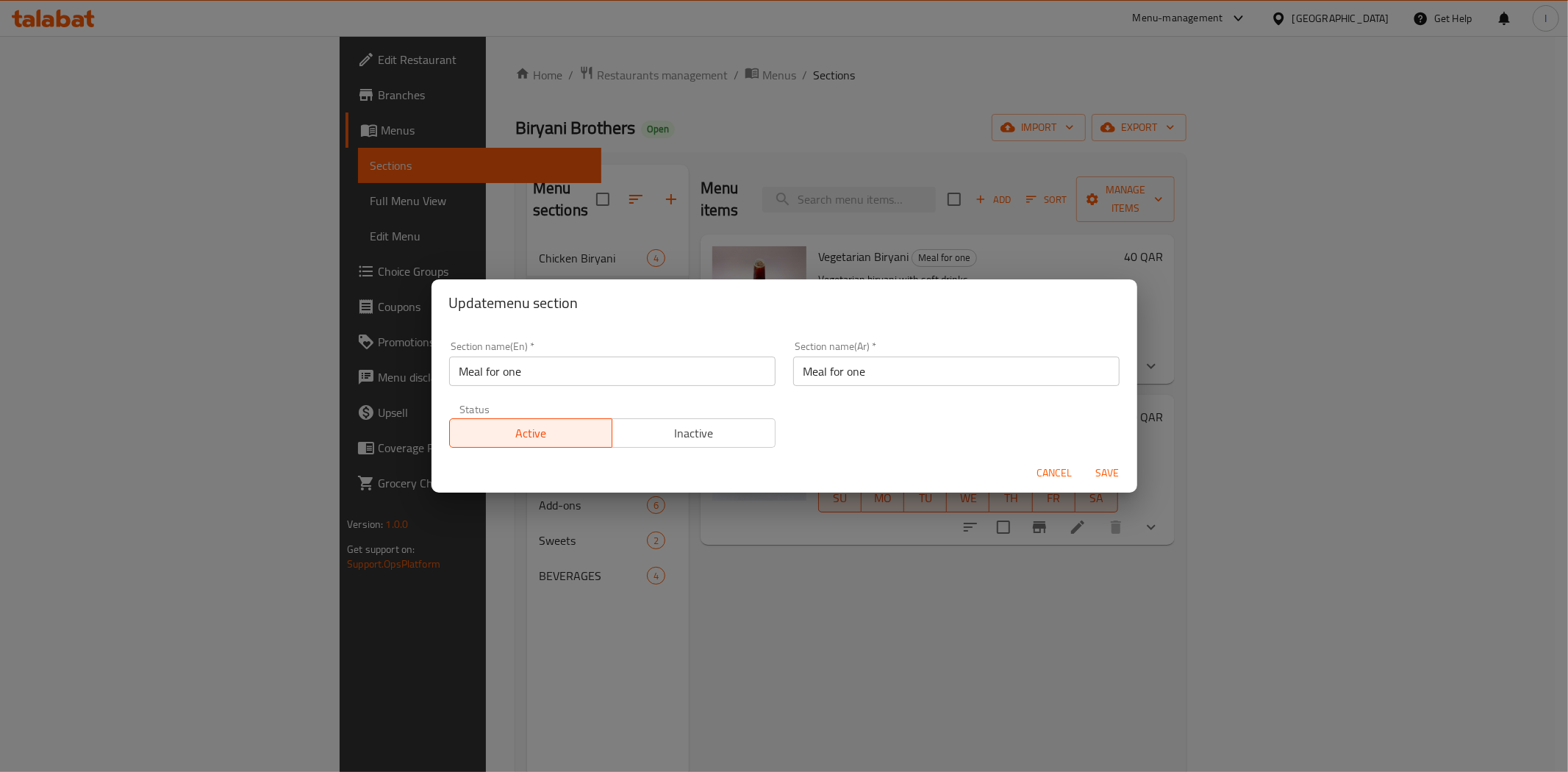
click at [532, 371] on input "Meal for one" at bounding box center [612, 371] width 326 height 30
drag, startPoint x: 532, startPoint y: 371, endPoint x: 539, endPoint y: 363, distance: 10.6
click at [538, 366] on input "Meal for one" at bounding box center [612, 371] width 326 height 30
type input "M41"
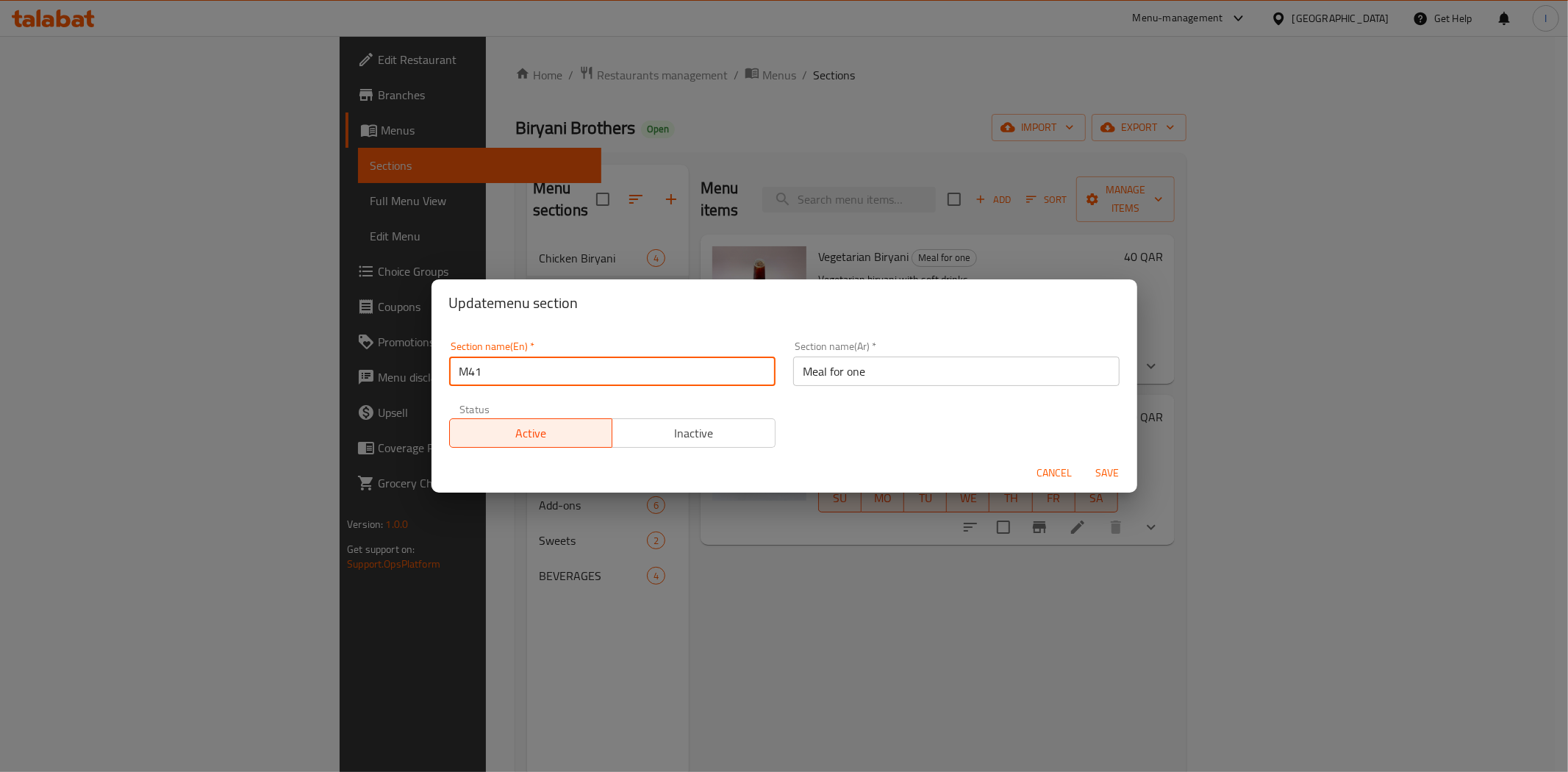
click at [828, 375] on input "Meal for one" at bounding box center [956, 371] width 326 height 30
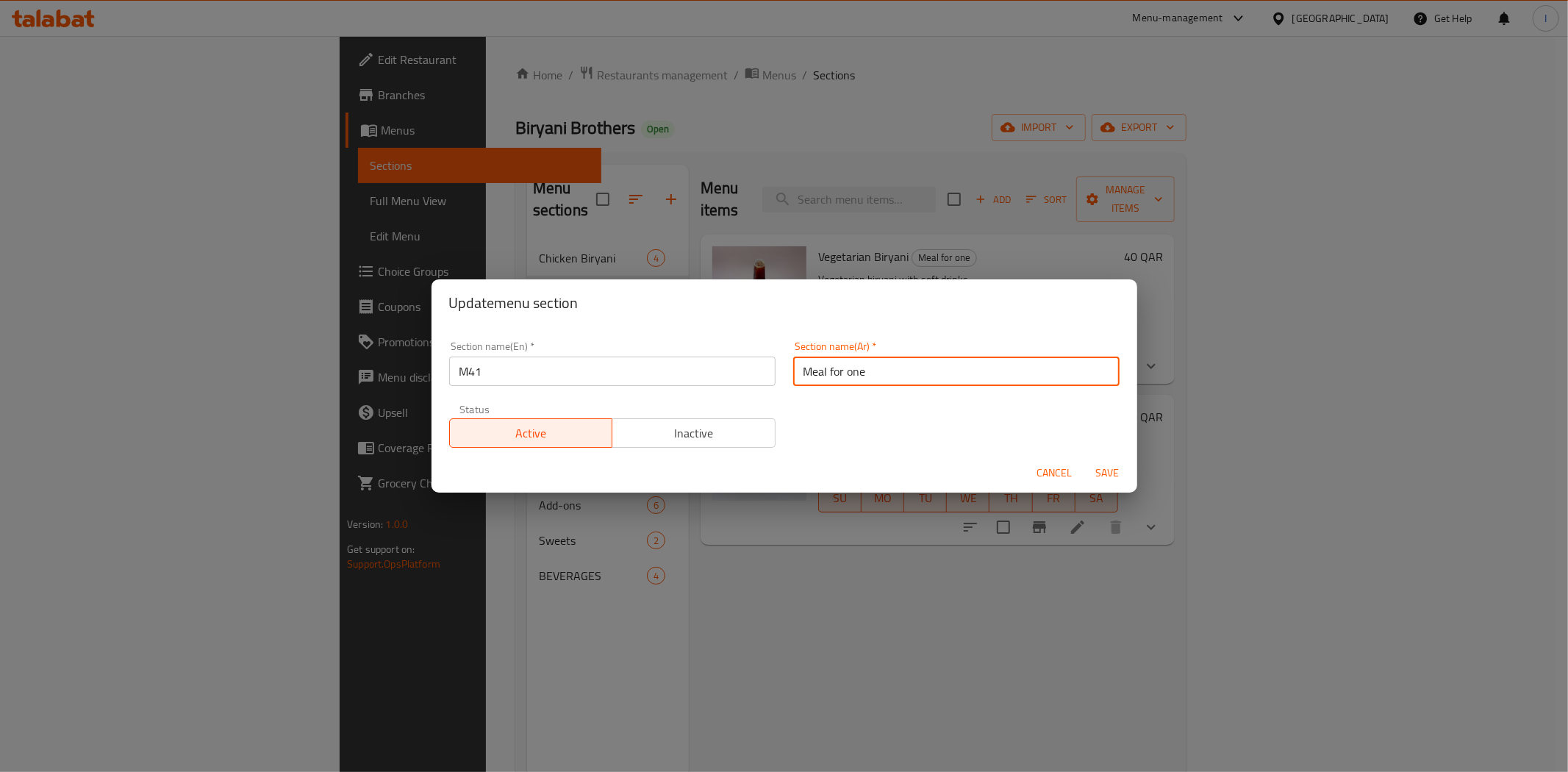
click at [828, 375] on input "Meal for one" at bounding box center [956, 371] width 326 height 30
paste input "وجبة لشخص واحد"
type input "وجبة لشخص واحد"
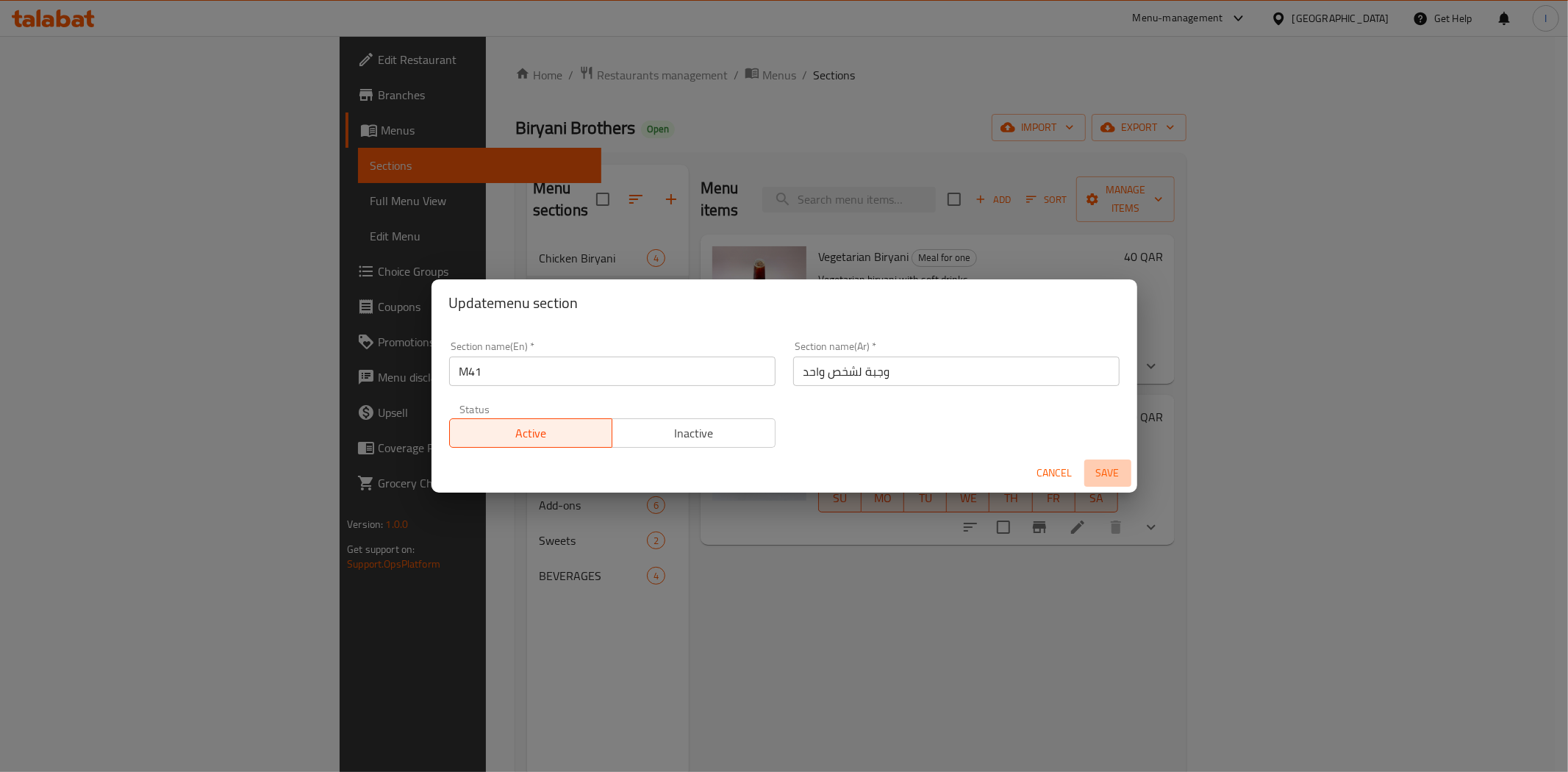
click at [1103, 469] on span "Save" at bounding box center [1108, 472] width 35 height 18
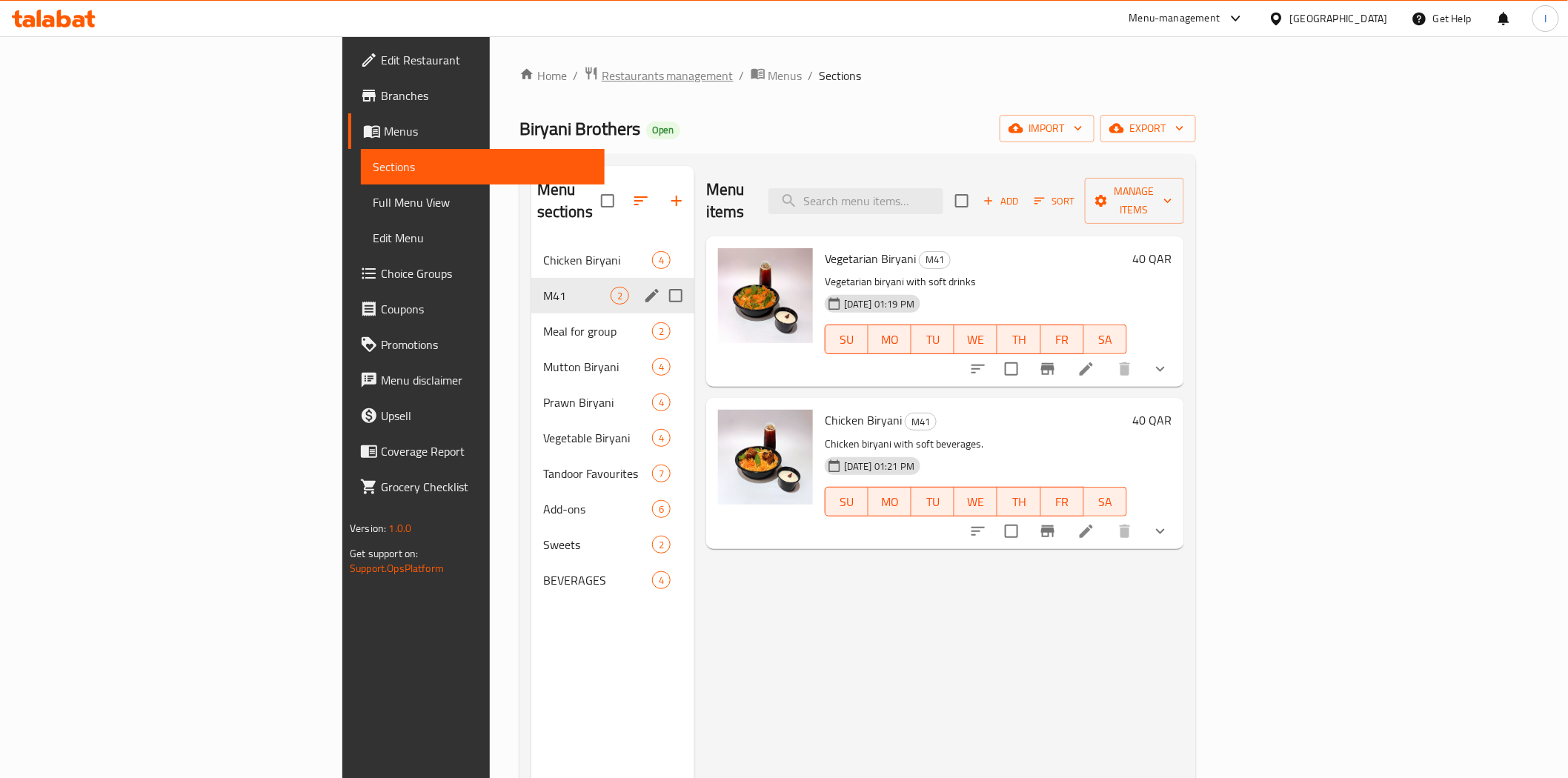
click at [602, 68] on span "Restaurants management" at bounding box center [668, 76] width 132 height 18
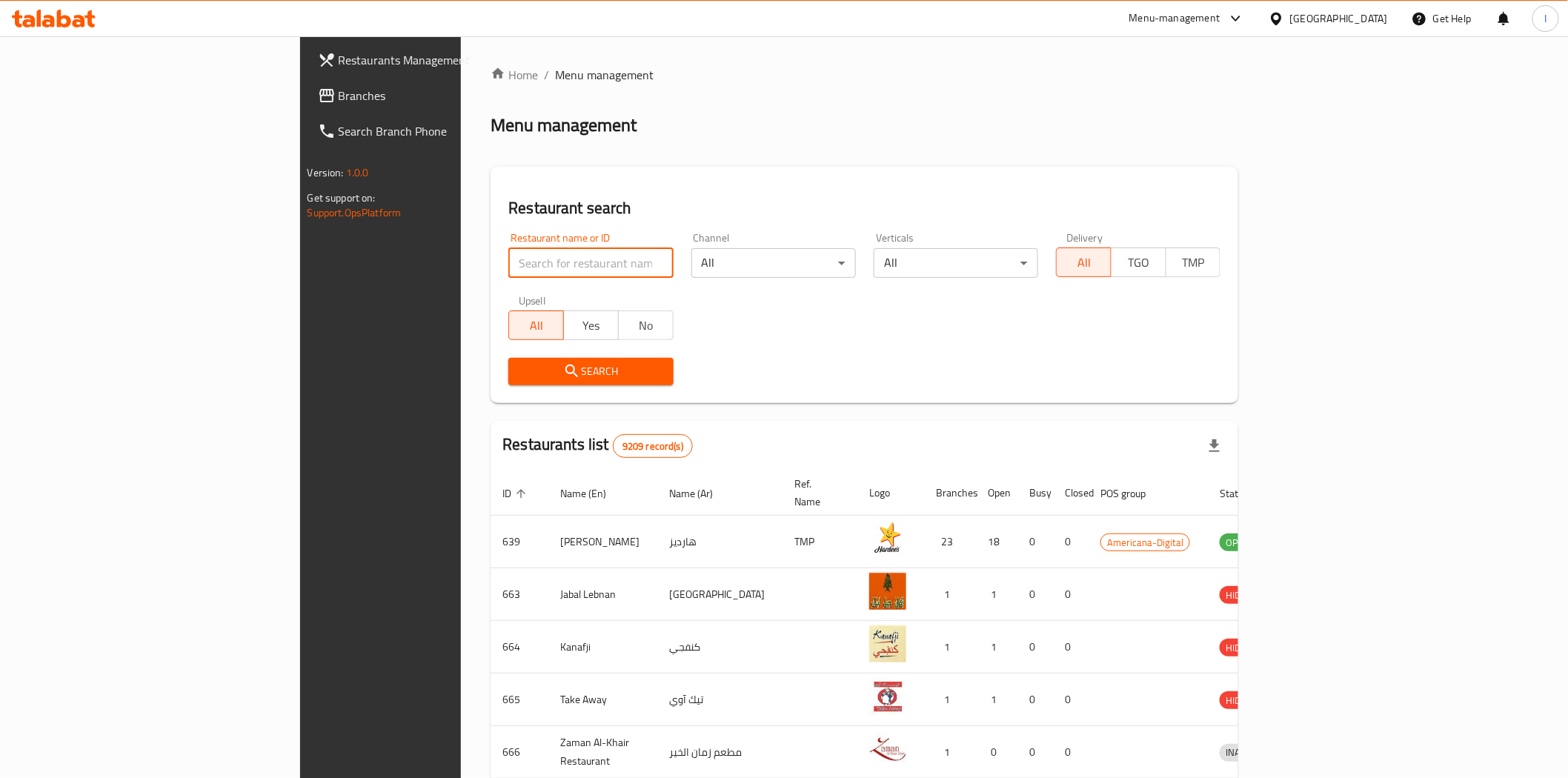
click at [509, 260] on input "search" at bounding box center [590, 263] width 164 height 30
paste input "659503"
type input "659503"
click at [520, 374] on span "Search" at bounding box center [590, 371] width 141 height 18
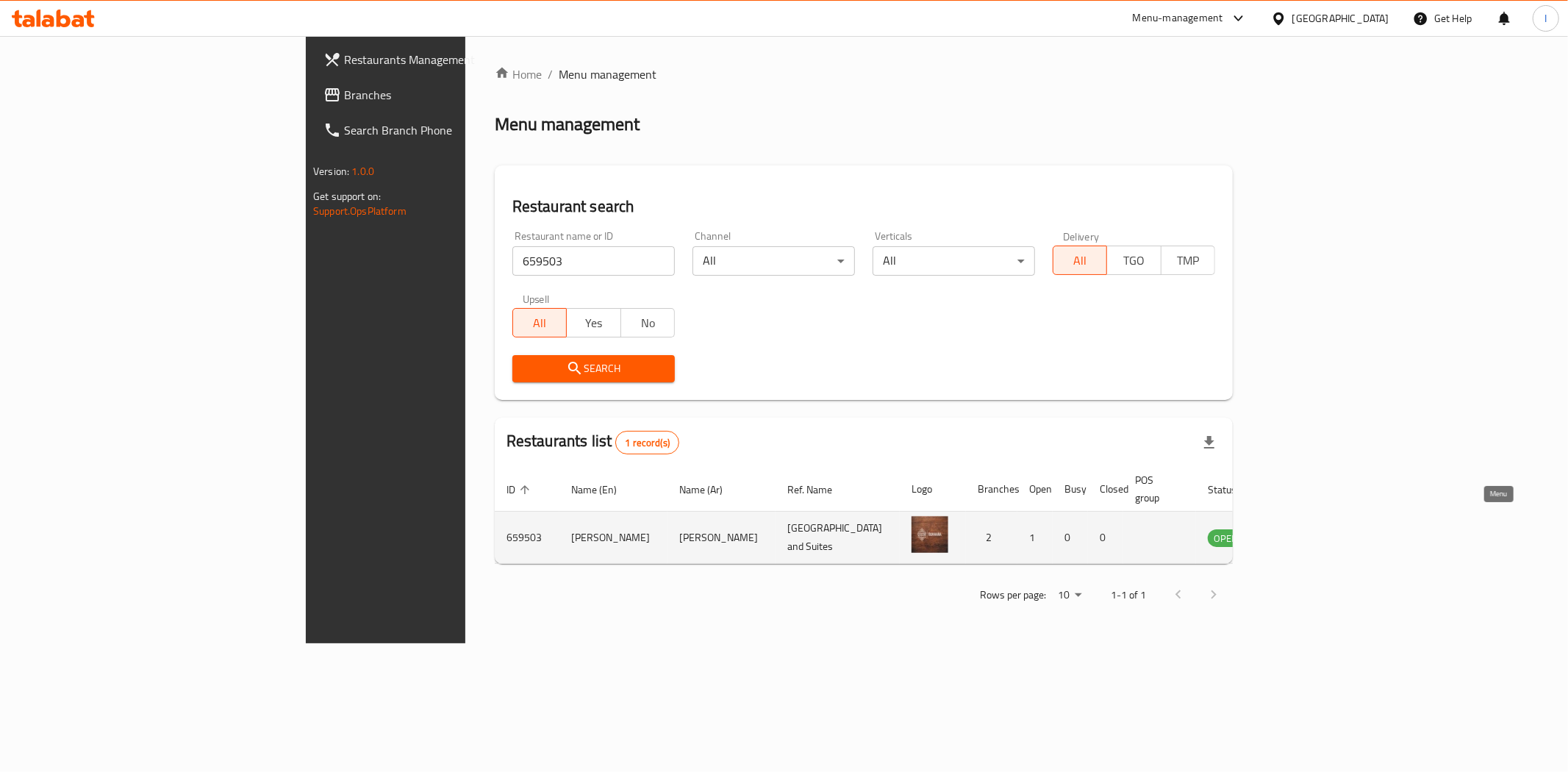
click at [1302, 528] on icon "enhanced table" at bounding box center [1293, 537] width 17 height 17
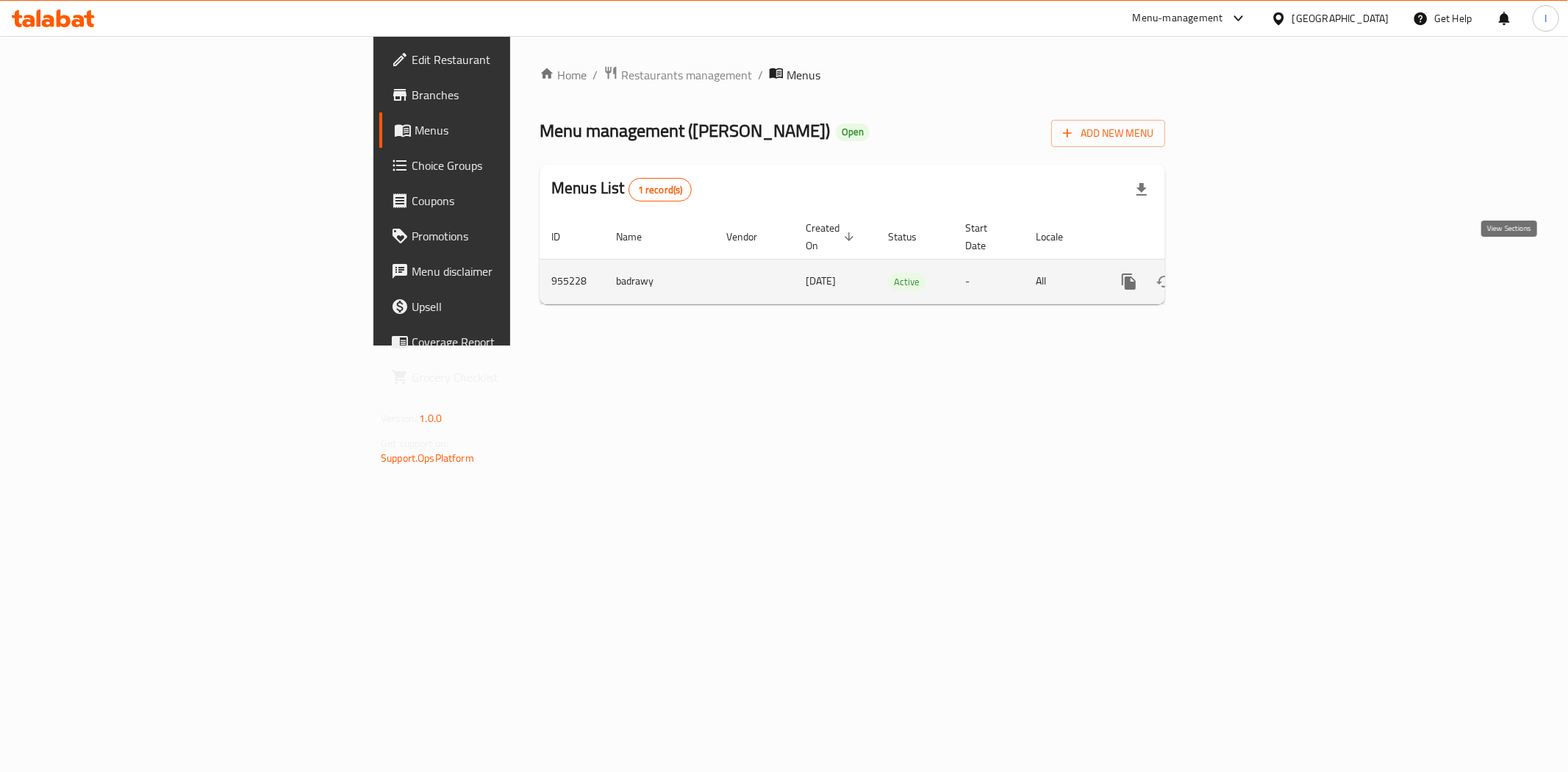
click at [1252, 274] on link "enhanced table" at bounding box center [1235, 281] width 35 height 35
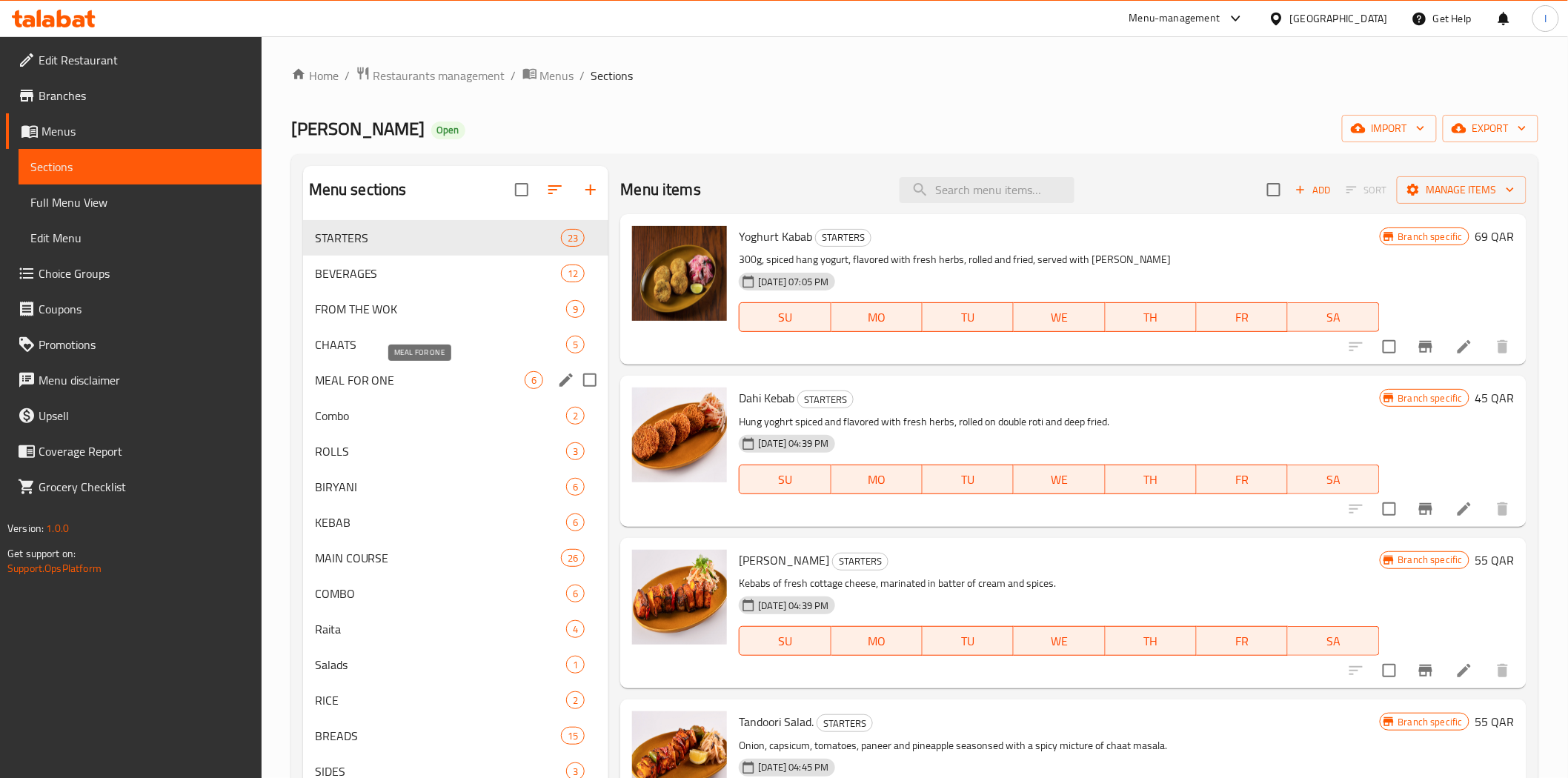
click at [376, 372] on span "MEAL FOR ONE" at bounding box center [420, 380] width 211 height 18
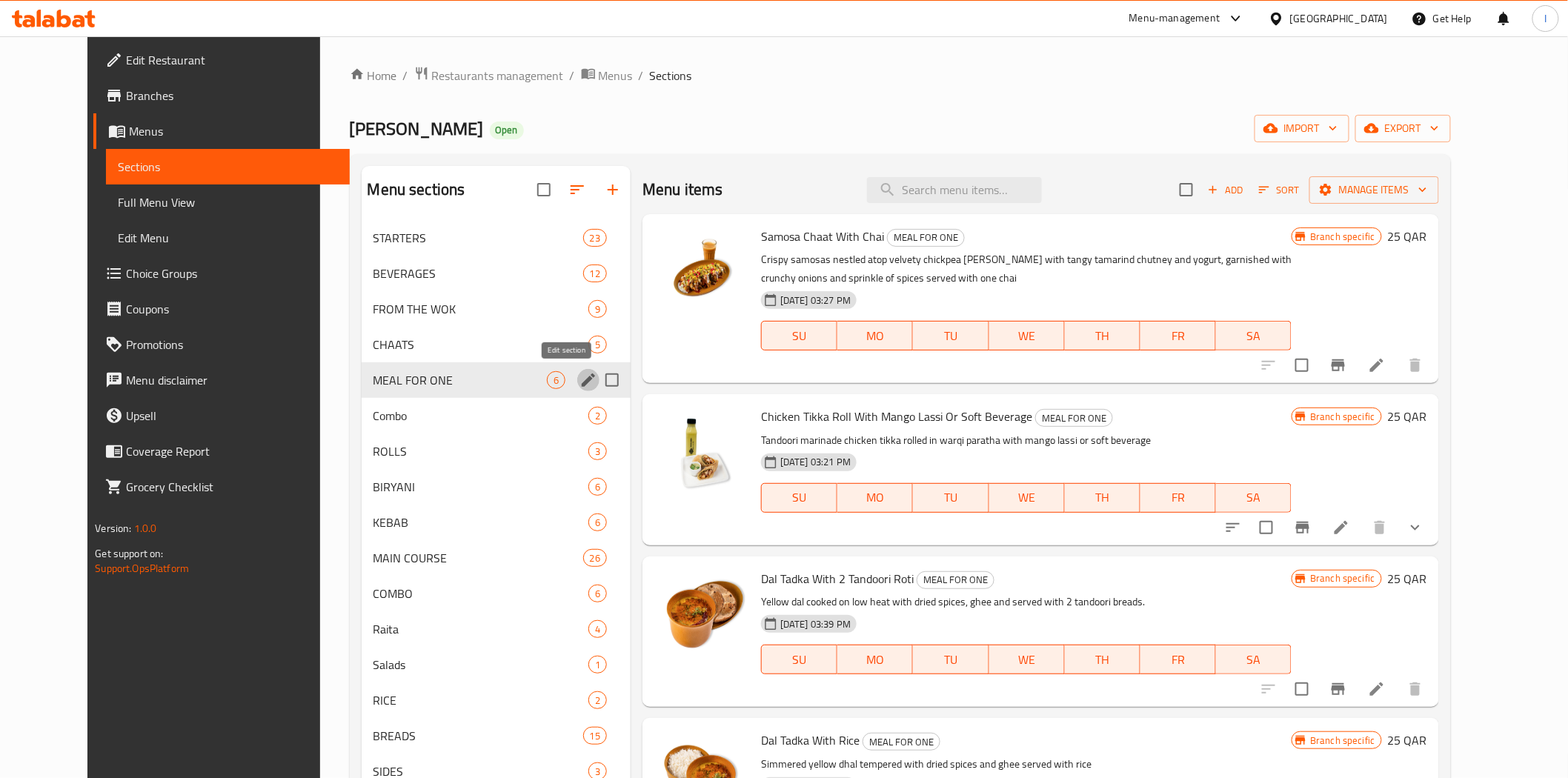
click at [580, 379] on icon "edit" at bounding box center [589, 380] width 18 height 18
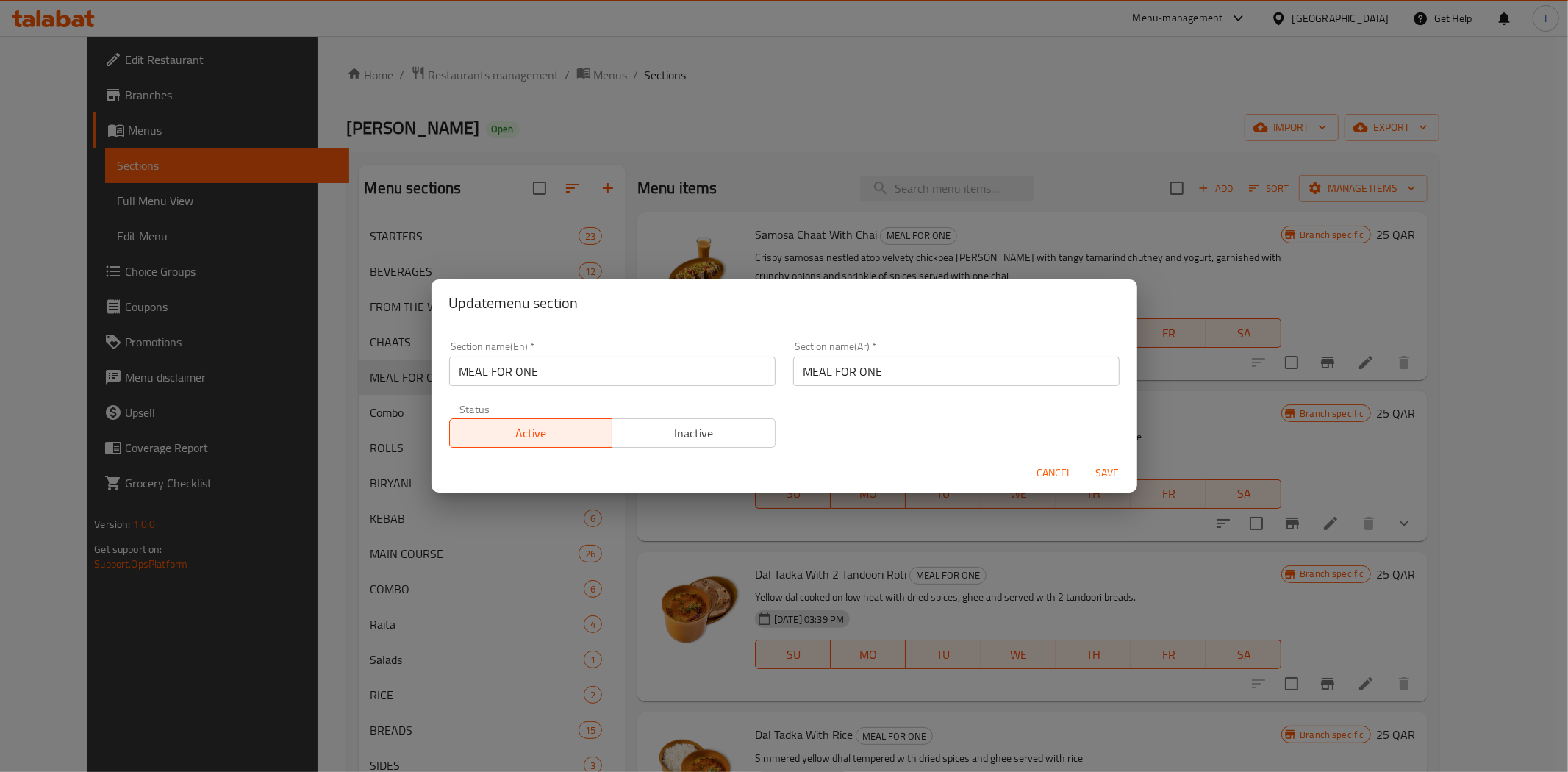
click at [557, 376] on input "MEAL FOR ONE" at bounding box center [612, 371] width 326 height 30
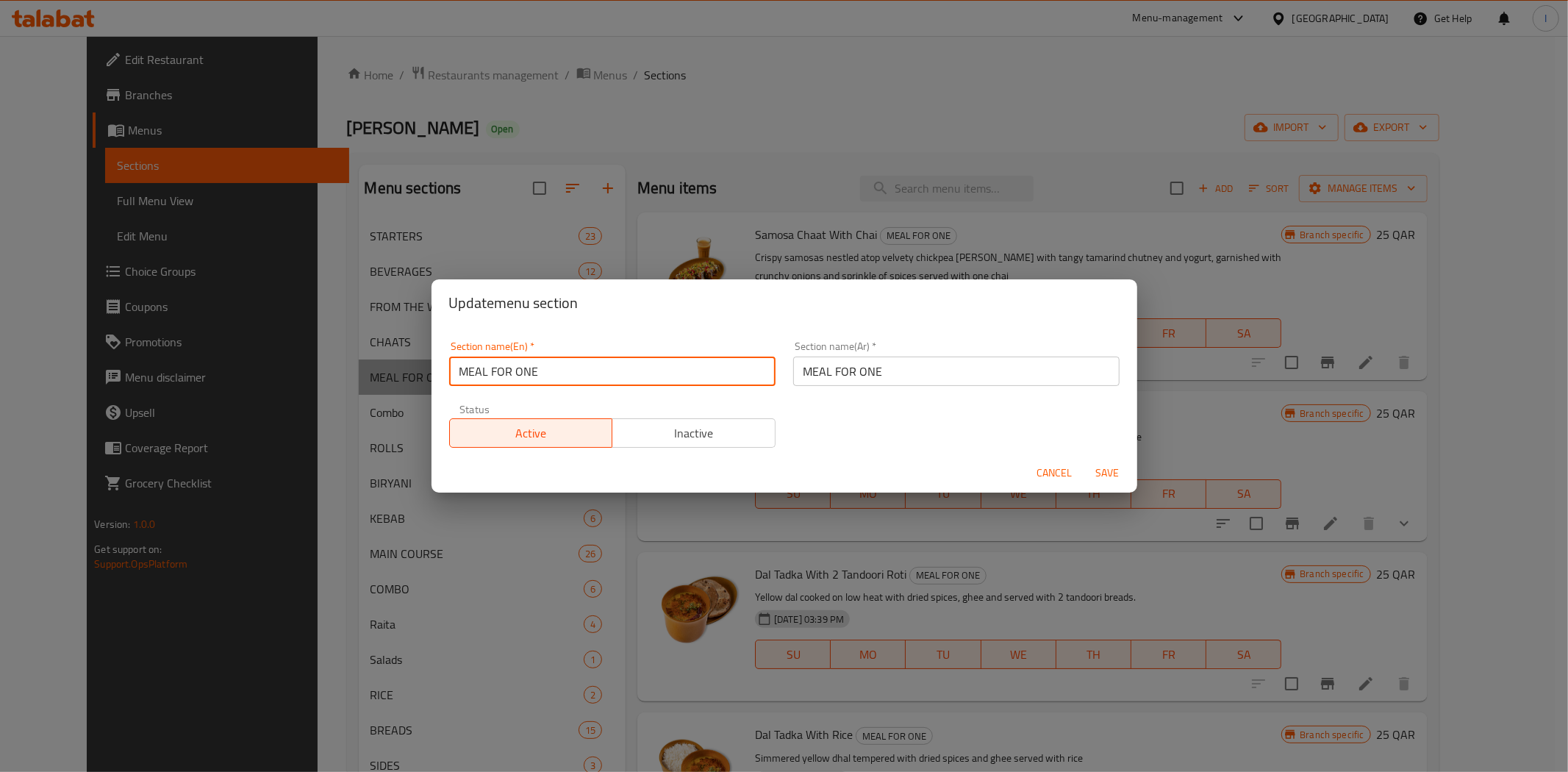
click at [557, 376] on input "MEAL FOR ONE" at bounding box center [612, 371] width 326 height 30
type input "M41"
click at [865, 368] on input "MEAL FOR ONE" at bounding box center [956, 371] width 326 height 30
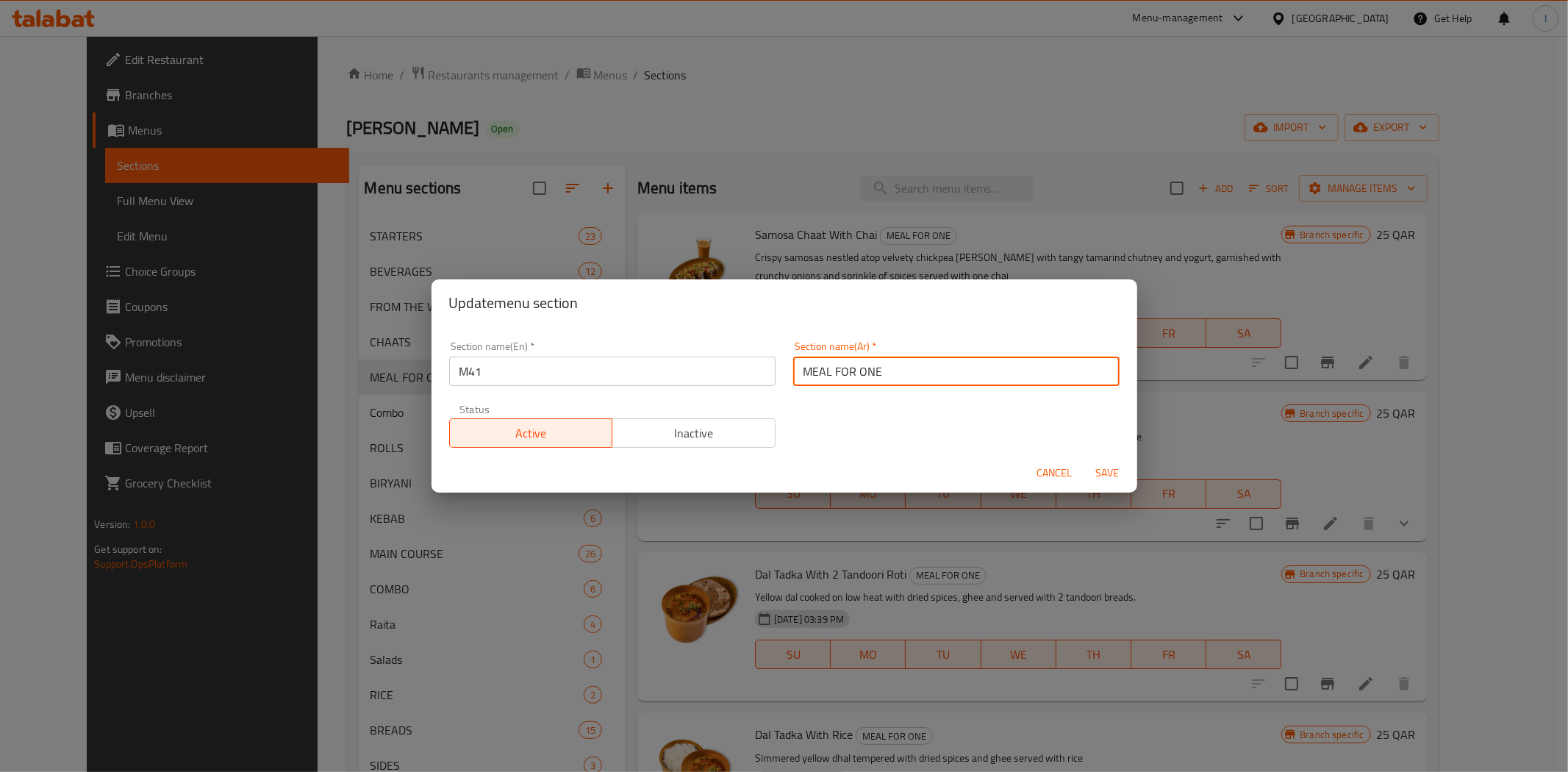
click at [865, 368] on input "MEAL FOR ONE" at bounding box center [956, 371] width 326 height 30
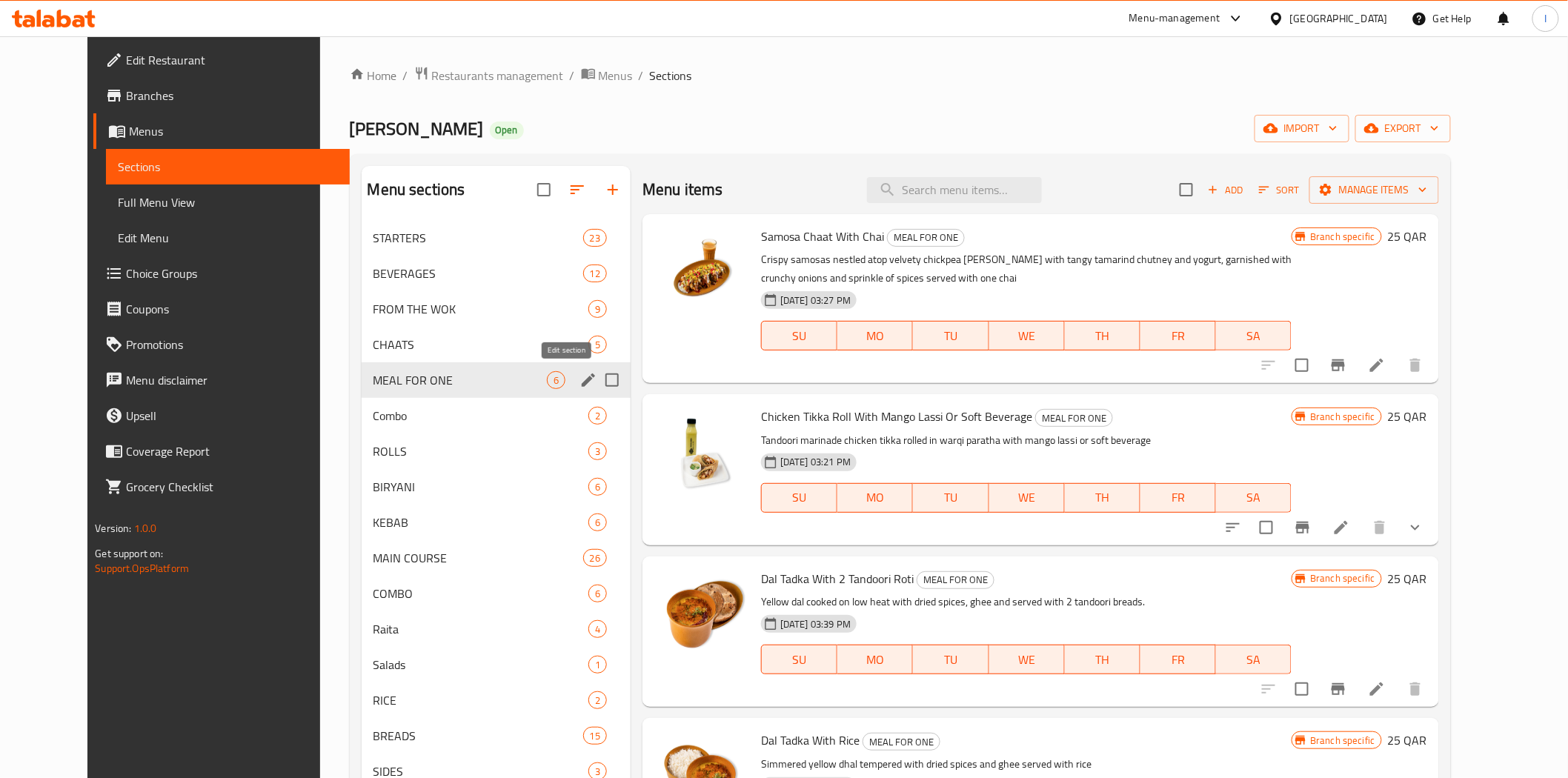
click at [580, 376] on icon "edit" at bounding box center [589, 380] width 18 height 18
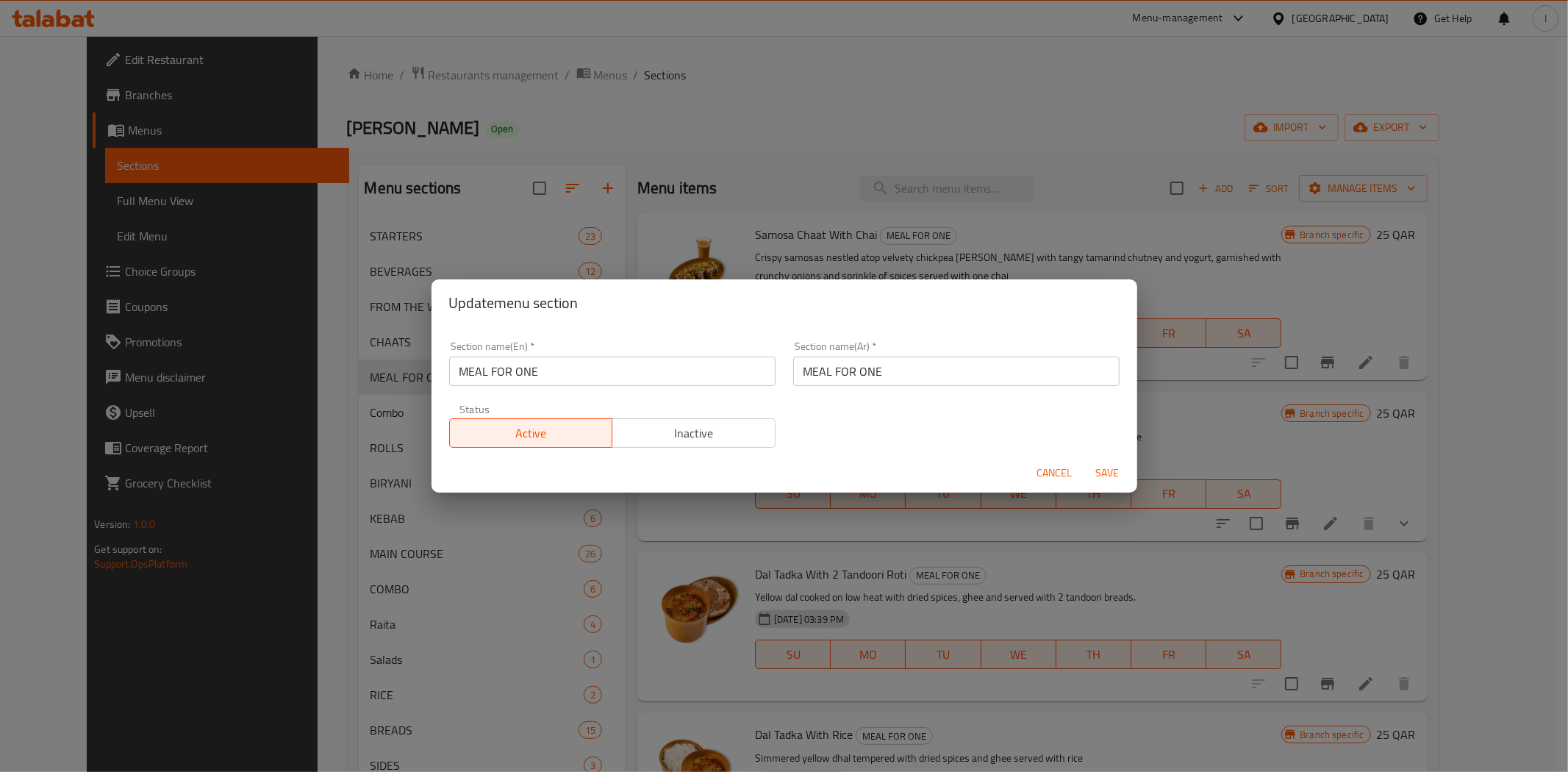
click at [630, 369] on input "MEAL FOR ONE" at bounding box center [612, 371] width 326 height 30
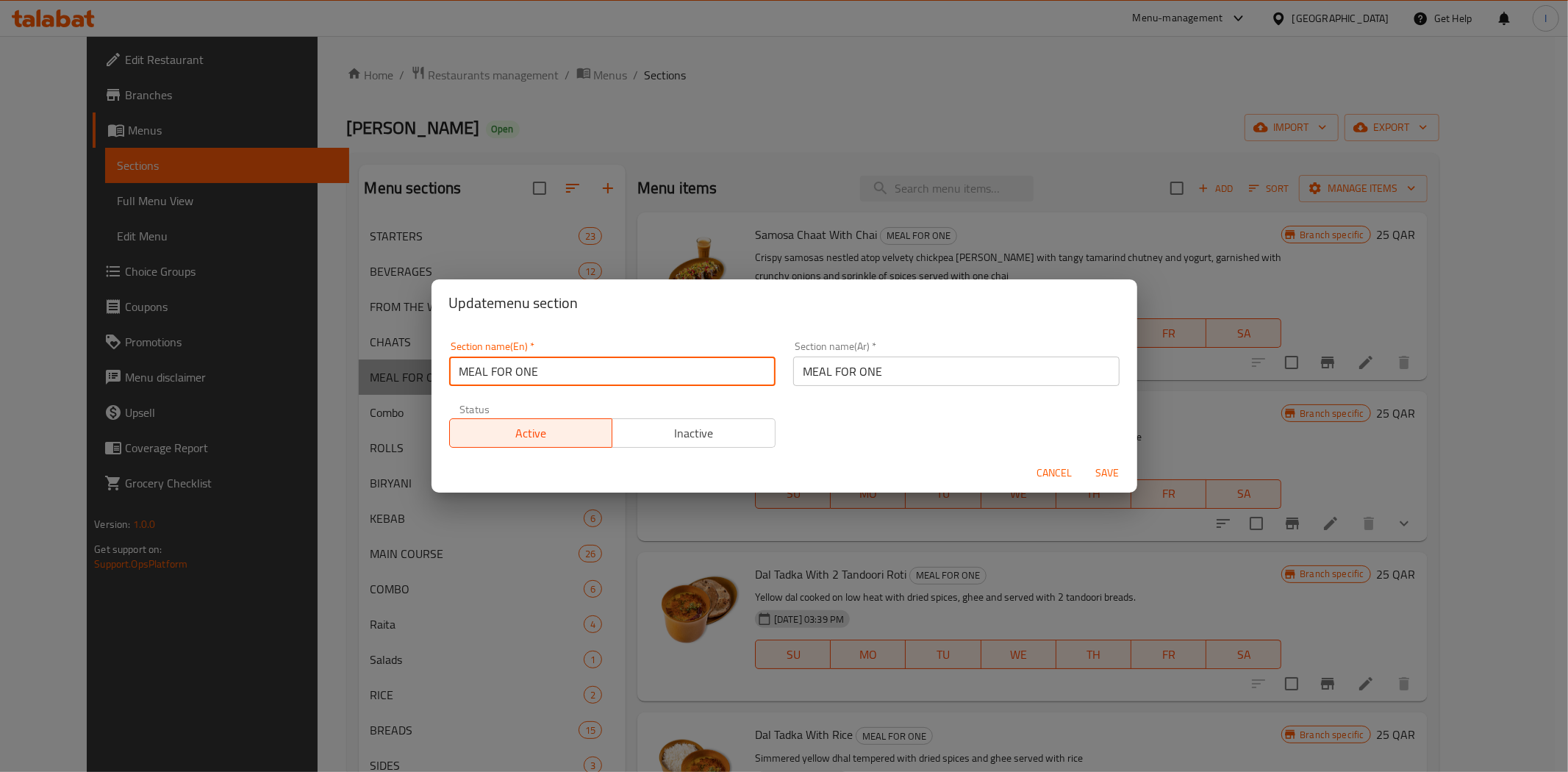
click at [630, 369] on input "MEAL FOR ONE" at bounding box center [612, 371] width 326 height 30
type input "M41"
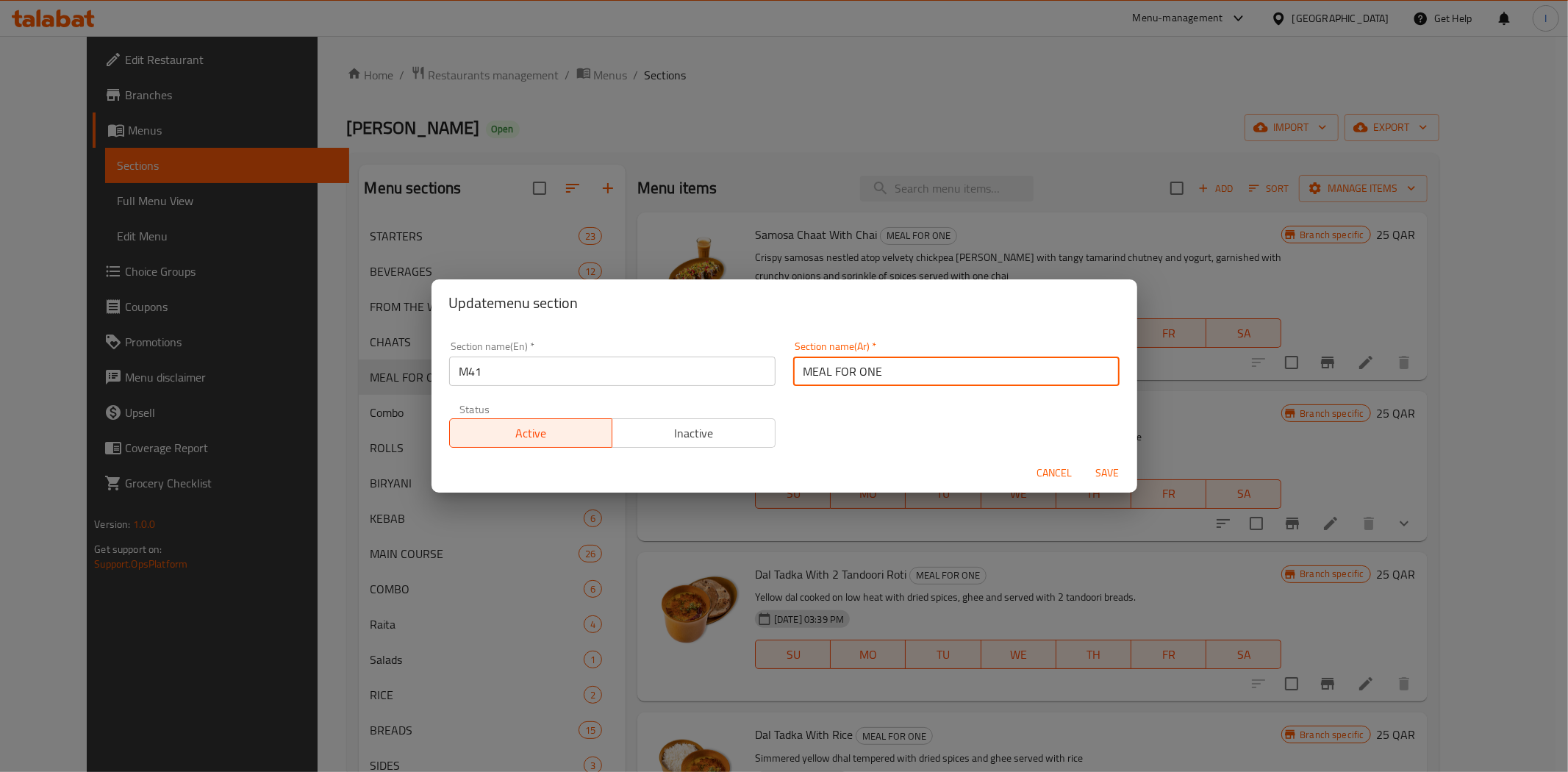
click at [842, 369] on input "MEAL FOR ONE" at bounding box center [956, 371] width 326 height 30
paste input "وجبة لشخص واحد"
type input "وجبة لشخص واحد"
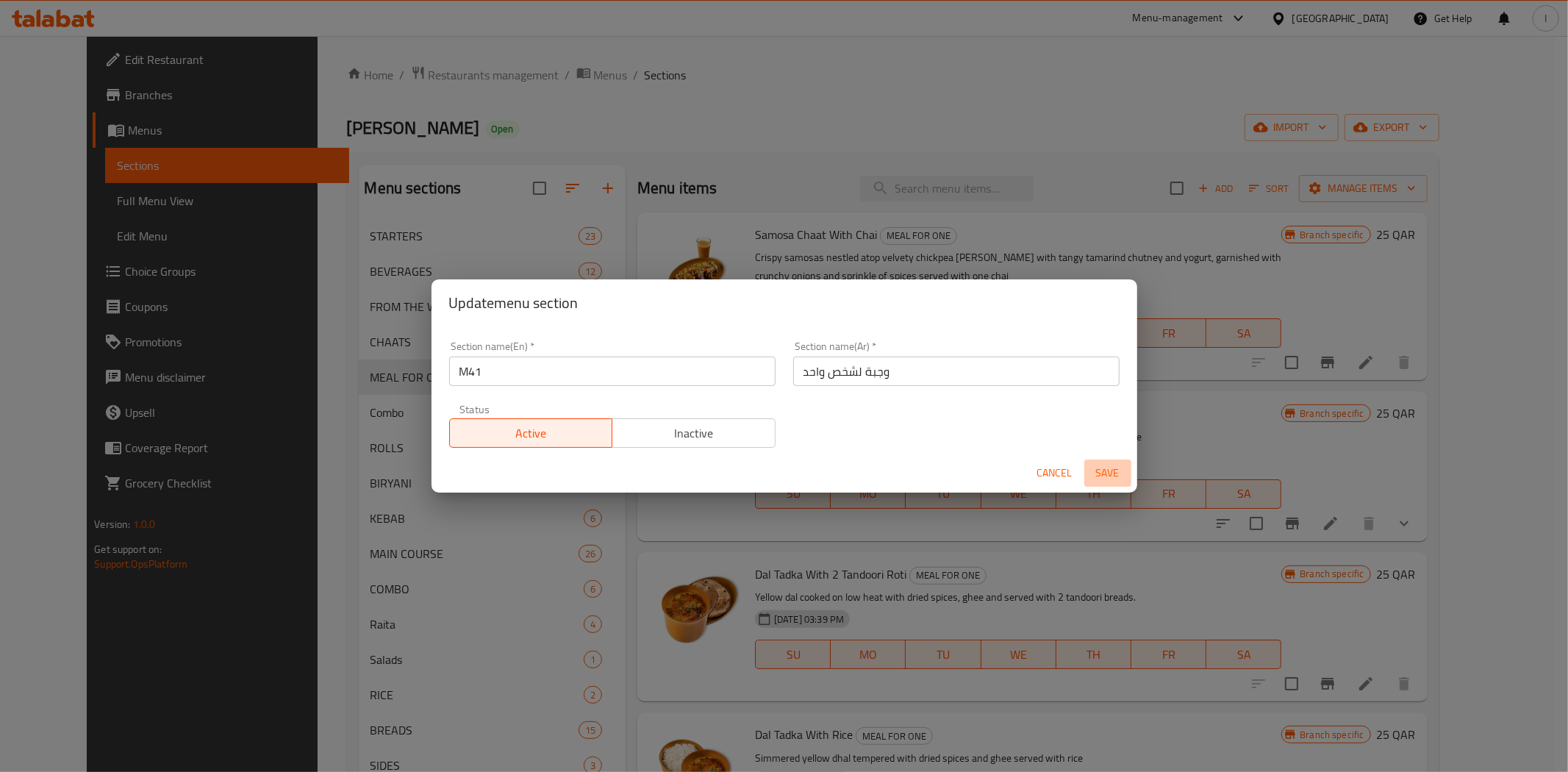
click at [1114, 474] on span "Save" at bounding box center [1108, 472] width 35 height 18
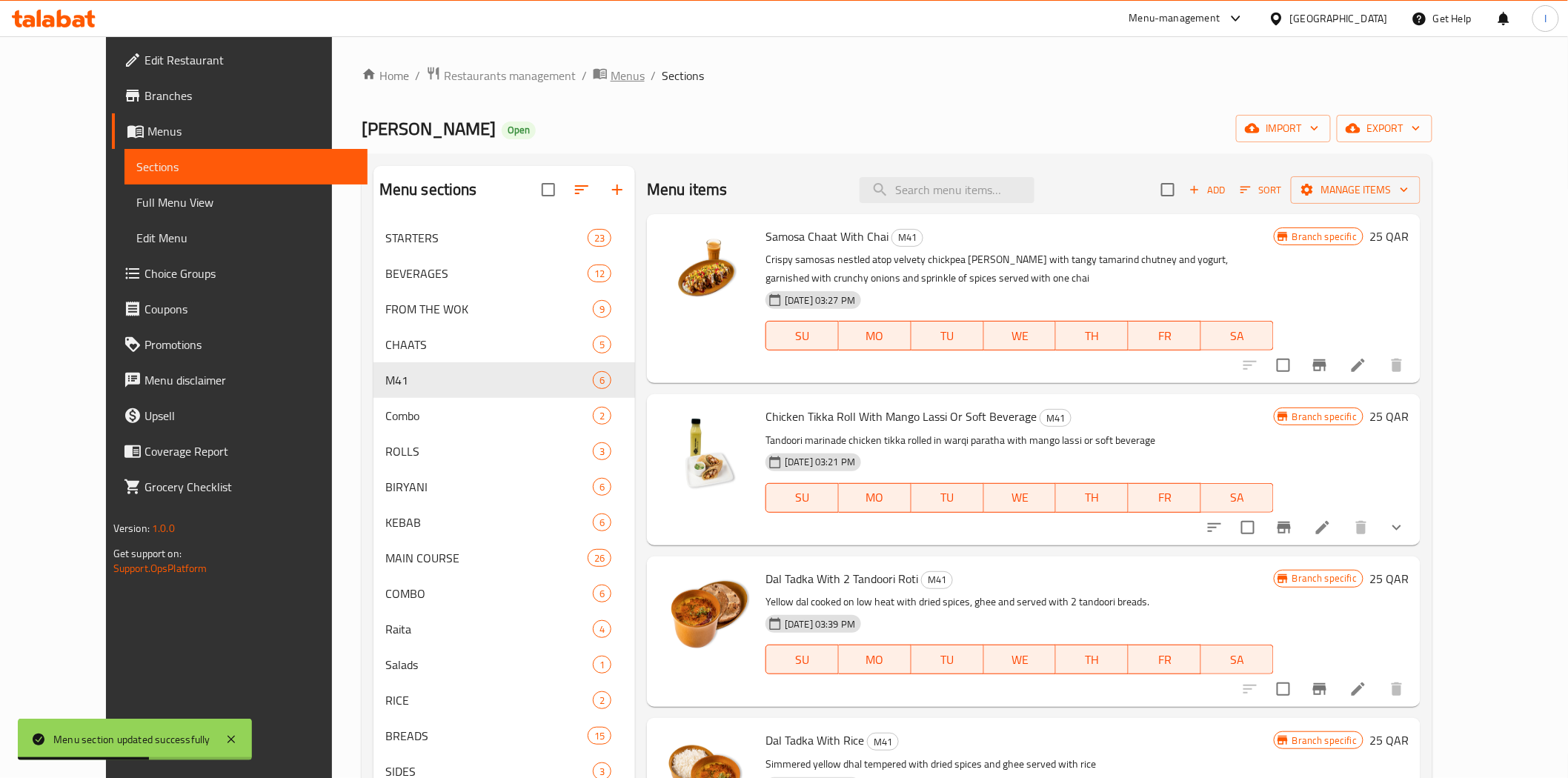
click at [611, 70] on span "Menus" at bounding box center [627, 76] width 34 height 18
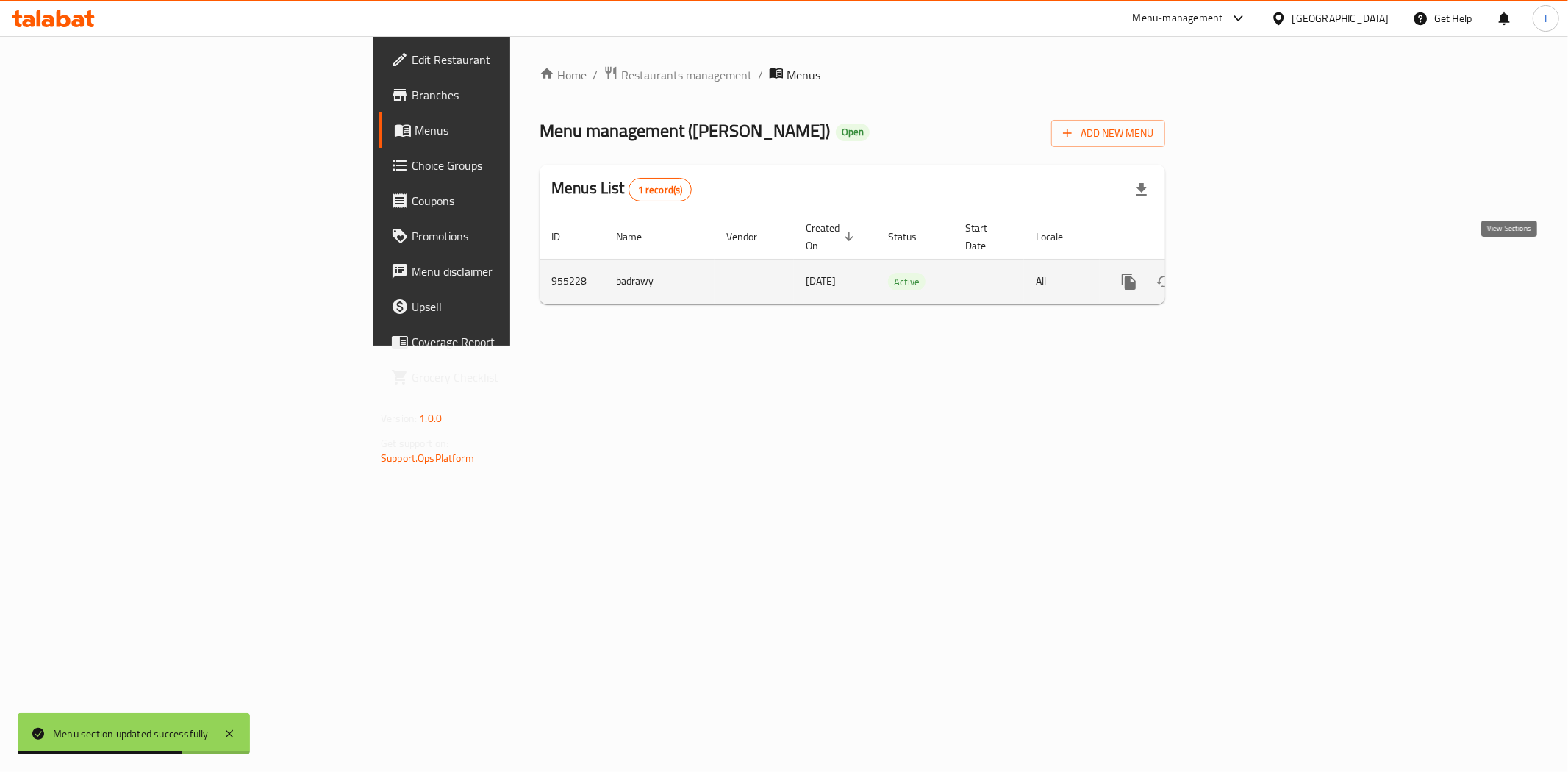
click at [1252, 264] on link "enhanced table" at bounding box center [1235, 281] width 35 height 35
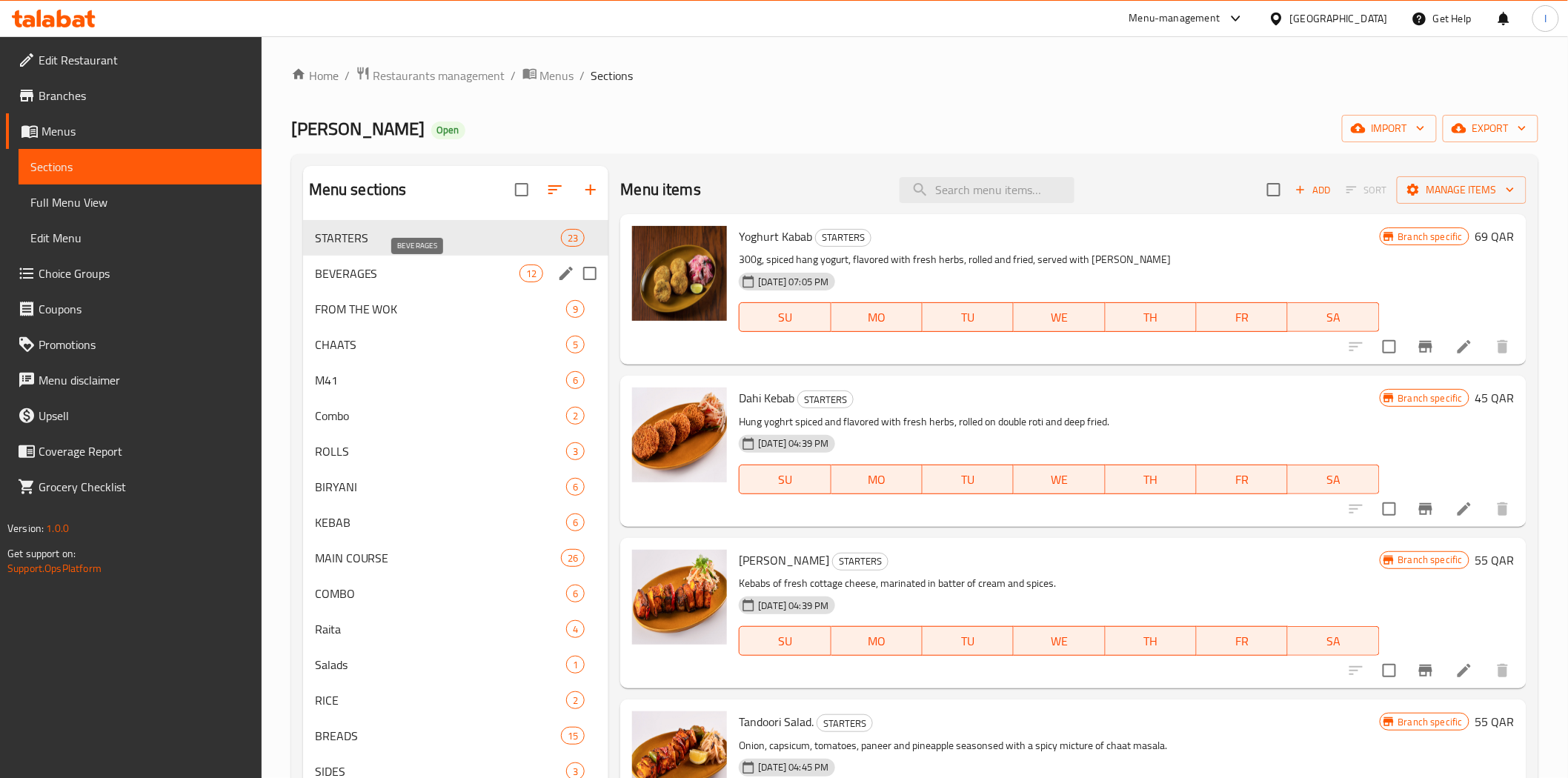
drag, startPoint x: 327, startPoint y: 376, endPoint x: 343, endPoint y: 272, distance: 105.2
click at [343, 272] on div "STARTERS 23 BEVERAGES 12 FROM THE WOK 9 CHAATS 5 M41 6 Combo 2 ROLLS 3 BIRYANI …" at bounding box center [456, 539] width 306 height 640
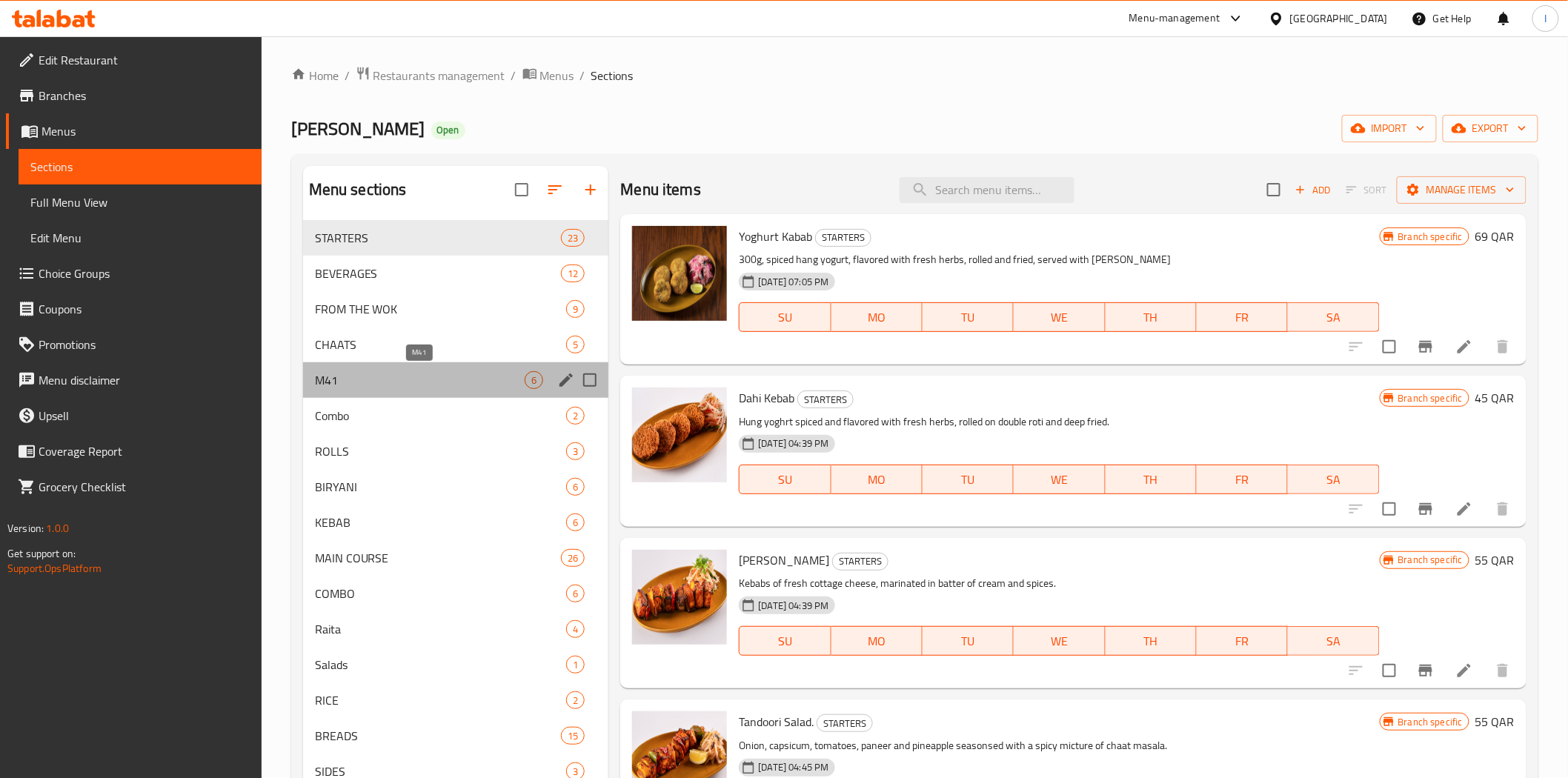
click at [335, 386] on span "M41" at bounding box center [420, 380] width 211 height 18
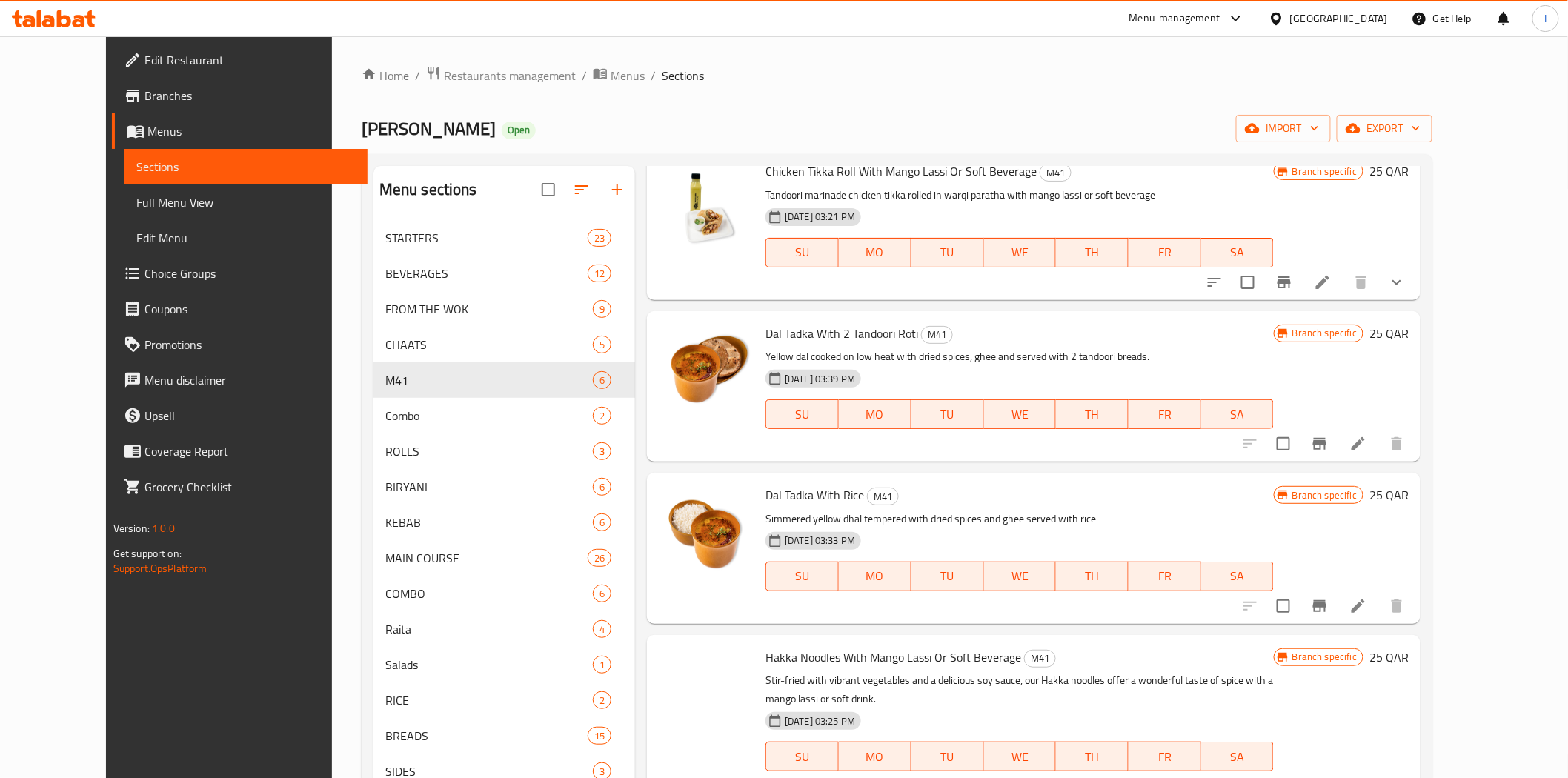
scroll to position [248, 0]
click at [1326, 442] on icon "Branch-specific-item" at bounding box center [1319, 441] width 13 height 11
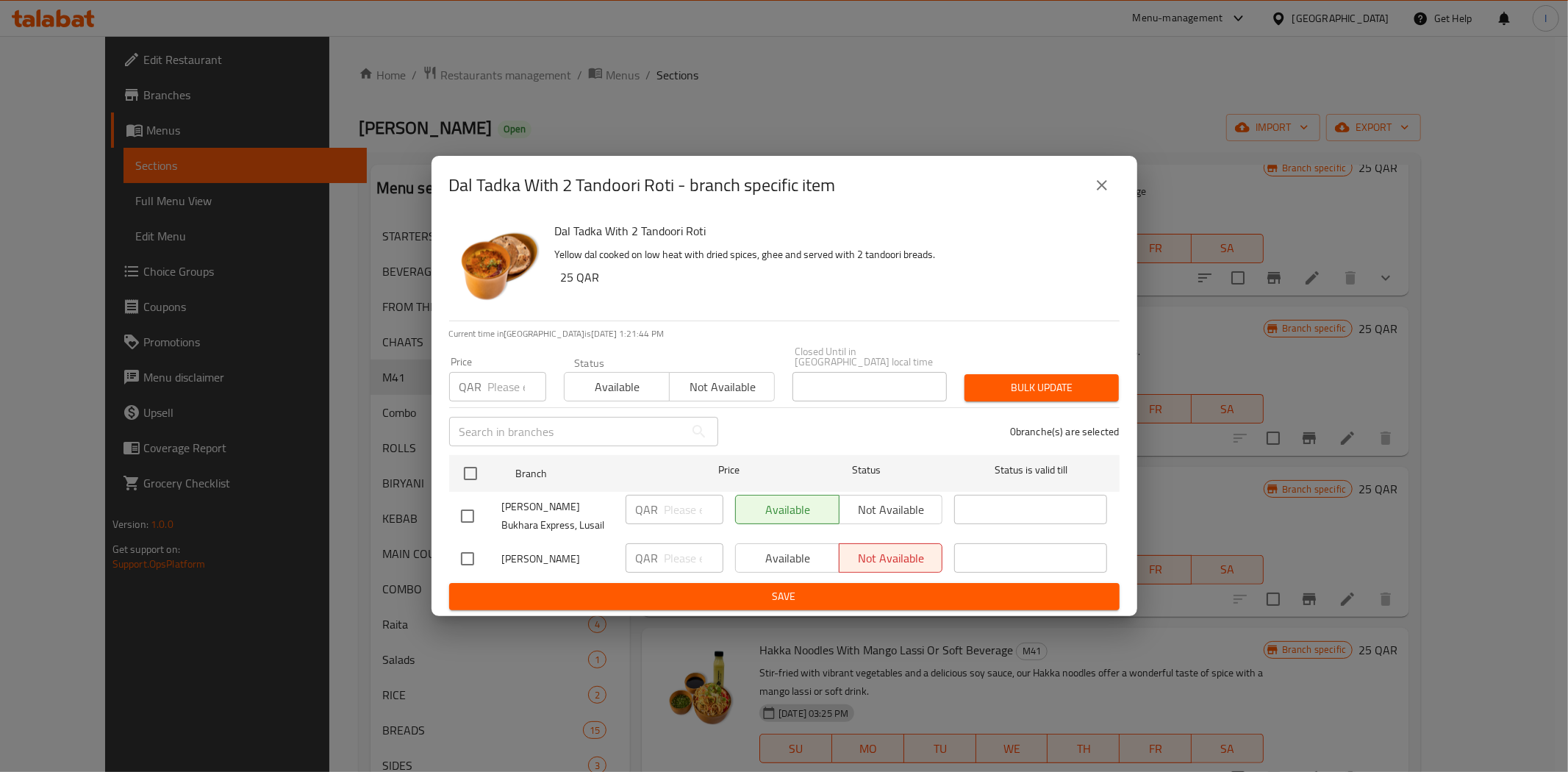
click at [469, 507] on input "checkbox" at bounding box center [467, 515] width 31 height 30
checkbox input "true"
click at [903, 495] on button "Not available" at bounding box center [891, 510] width 105 height 30
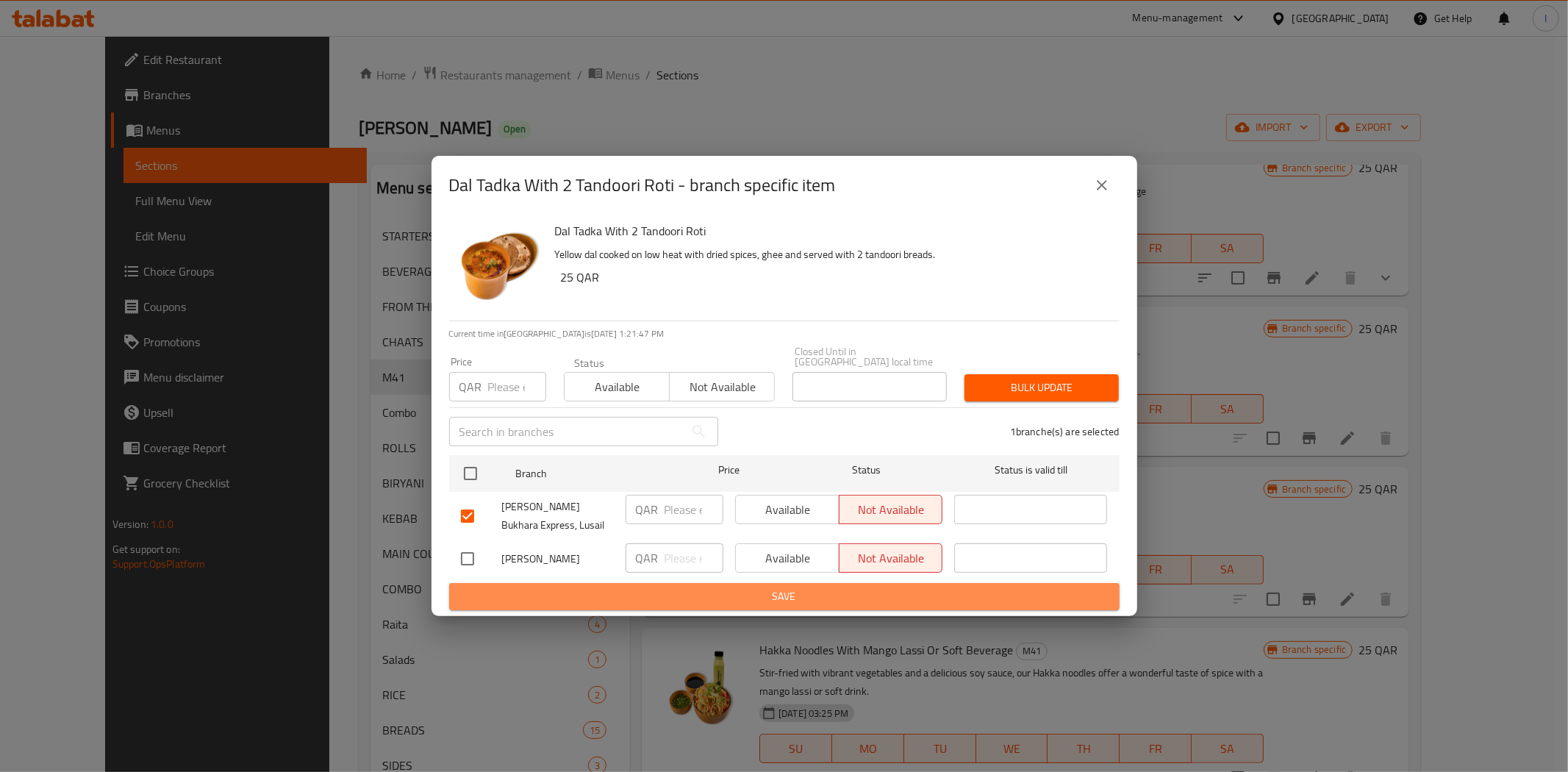
click at [869, 590] on span "Save" at bounding box center [784, 596] width 647 height 18
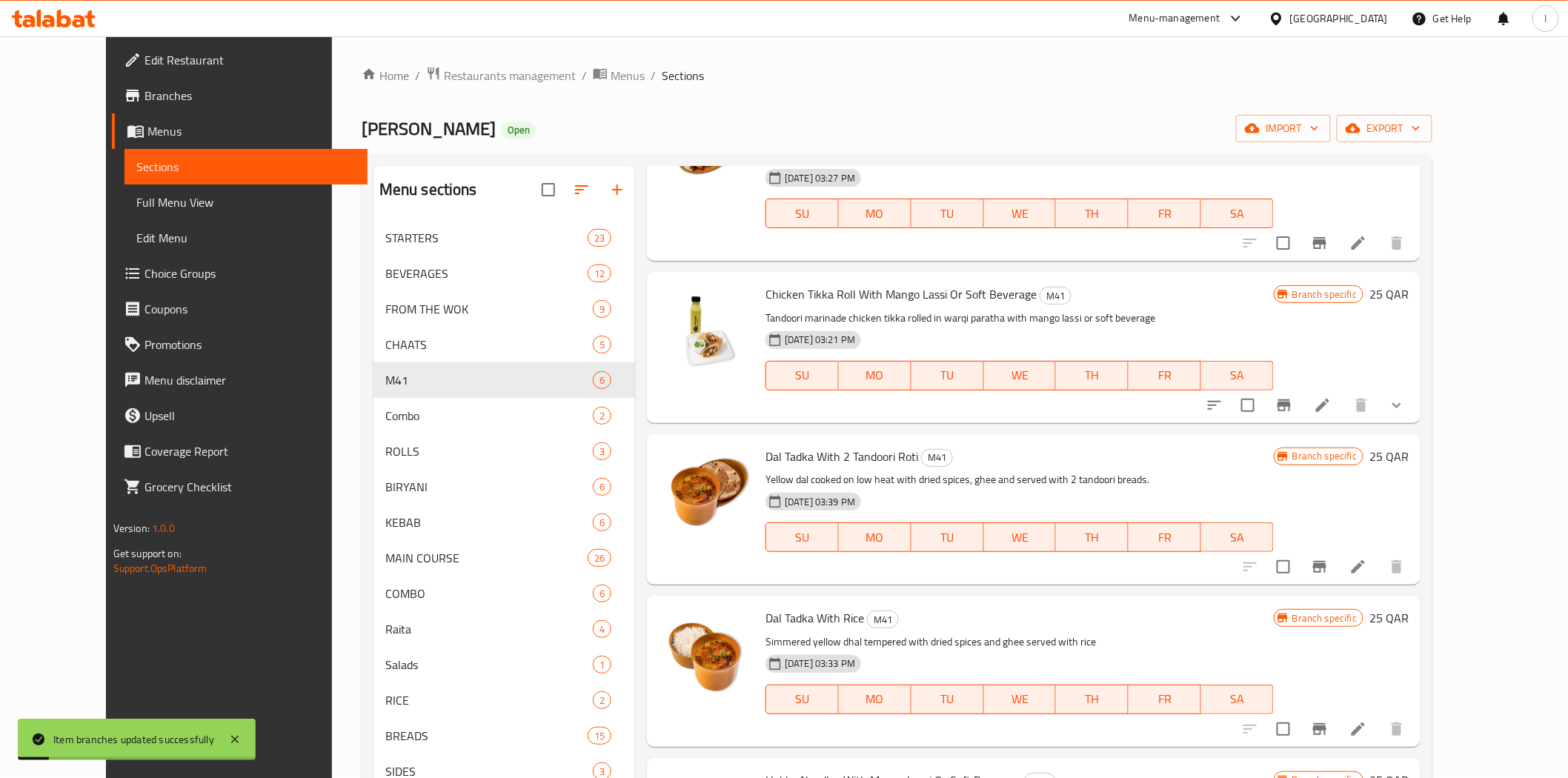
scroll to position [0, 0]
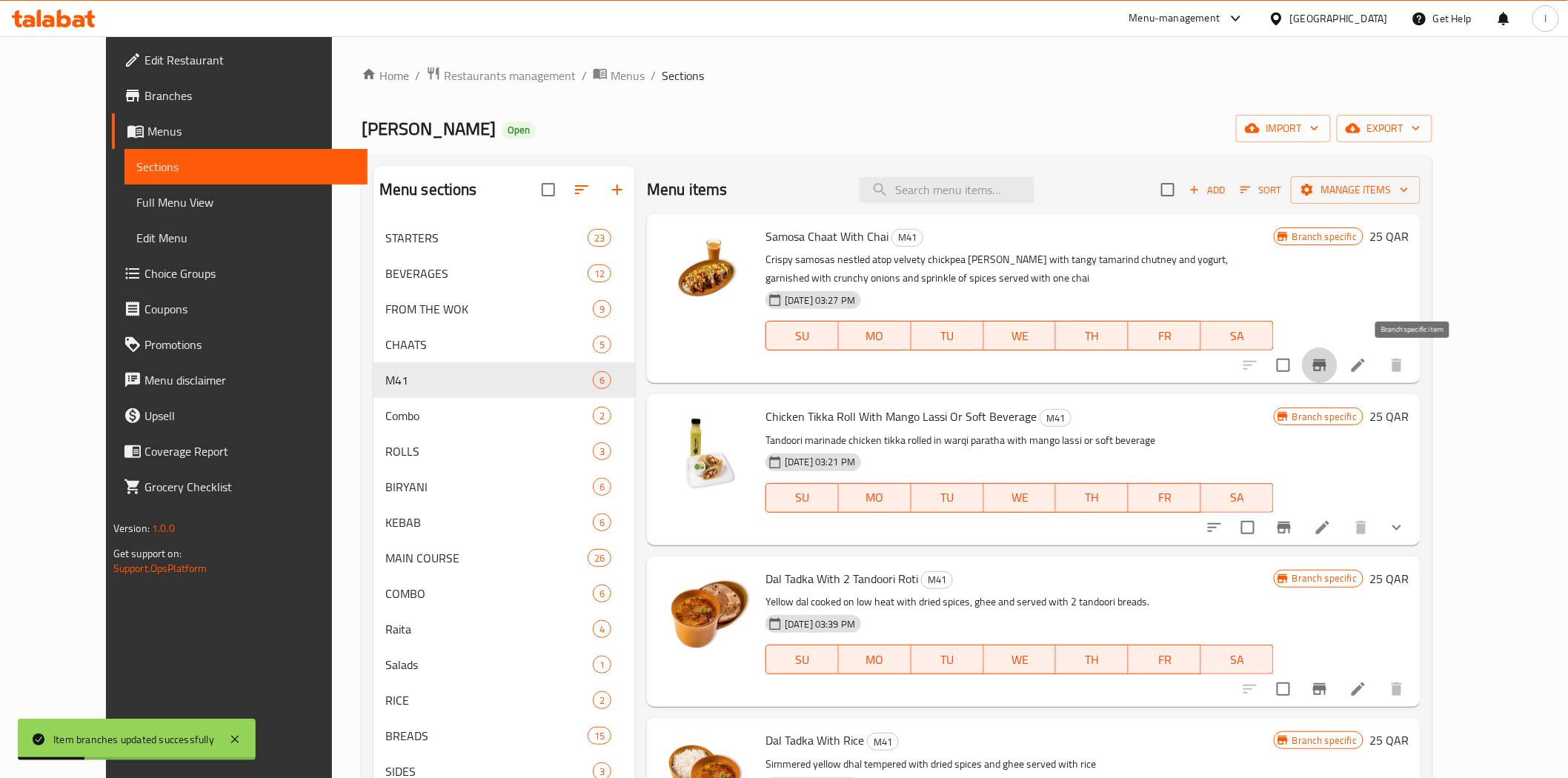
click at [1326, 362] on icon "Branch-specific-item" at bounding box center [1319, 364] width 13 height 11
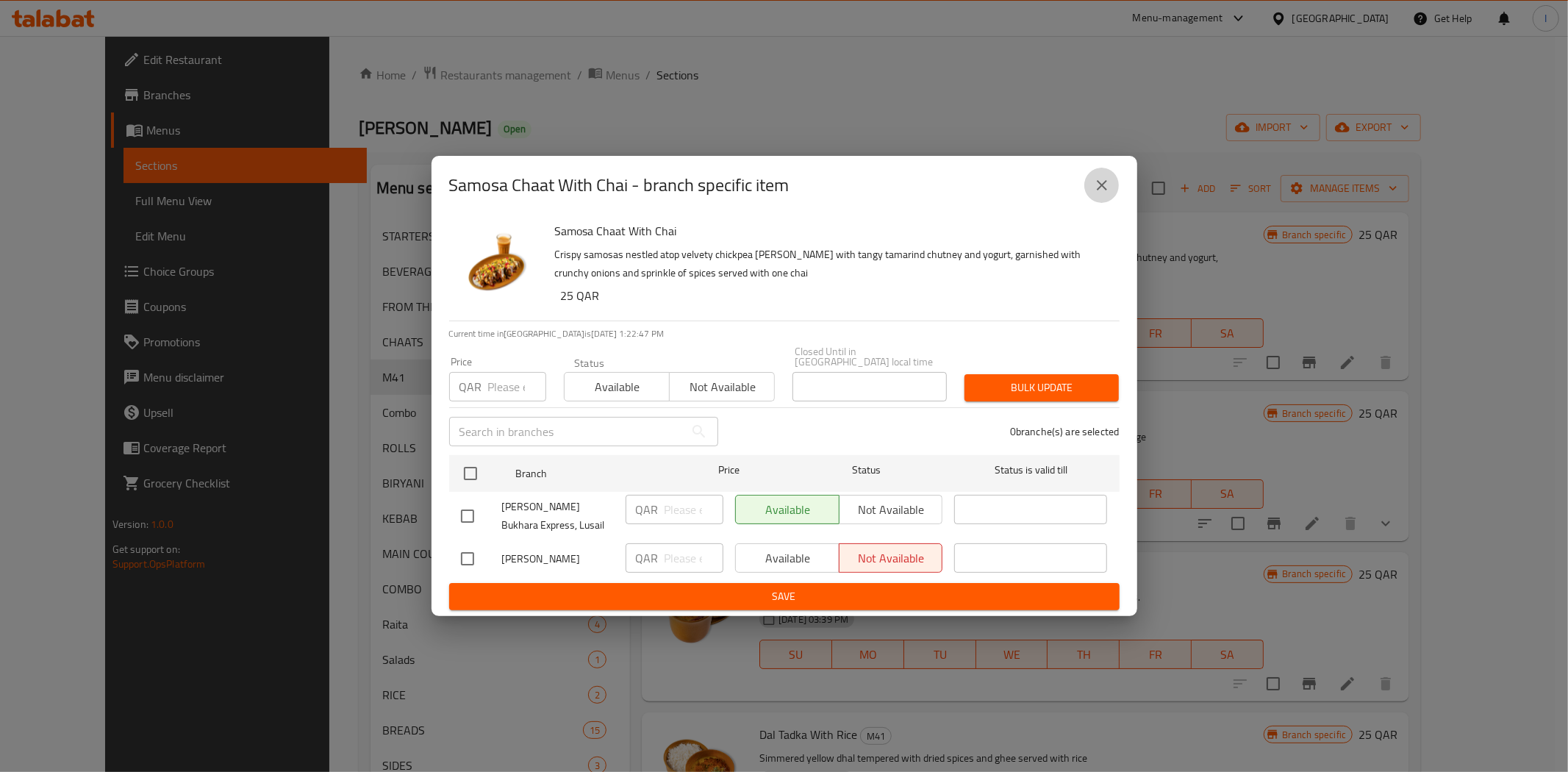
click at [1101, 186] on icon "close" at bounding box center [1102, 185] width 17 height 17
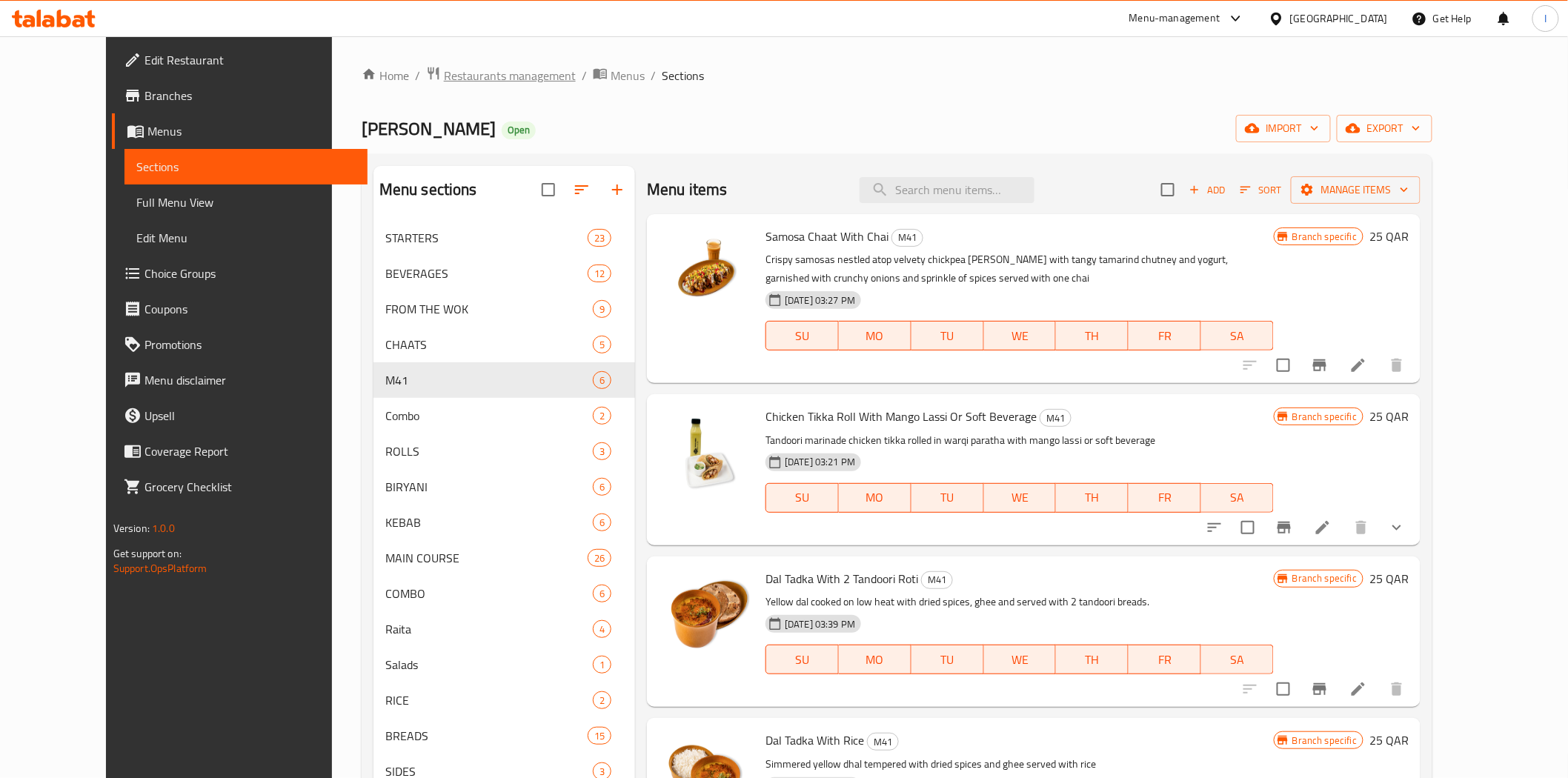
click at [444, 76] on span "Restaurants management" at bounding box center [509, 76] width 132 height 18
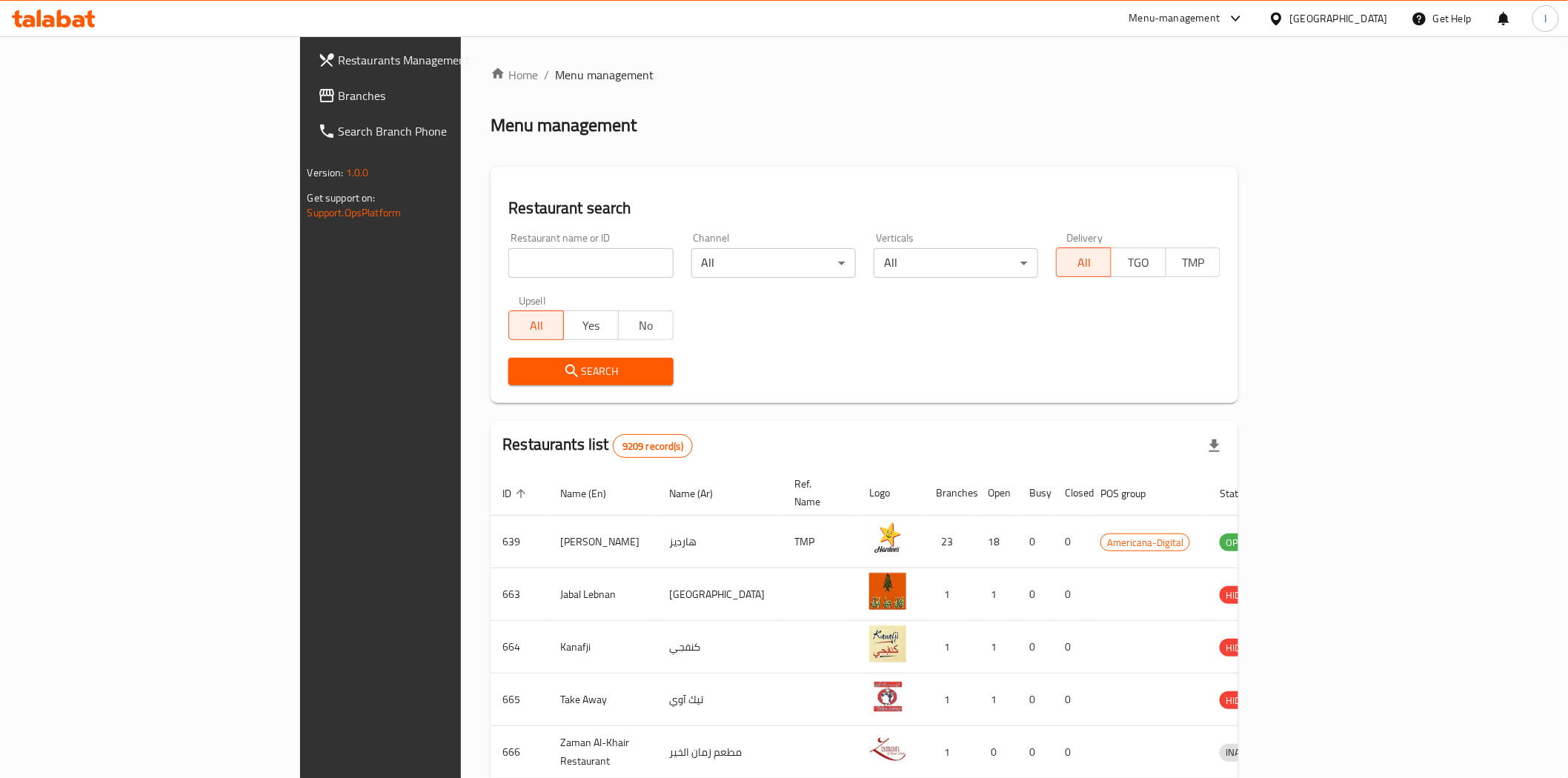
click at [509, 252] on input "search" at bounding box center [590, 263] width 164 height 30
paste input "Qureshi Bukhara Express, Lusail"
click at [520, 367] on span "Search" at bounding box center [590, 371] width 141 height 18
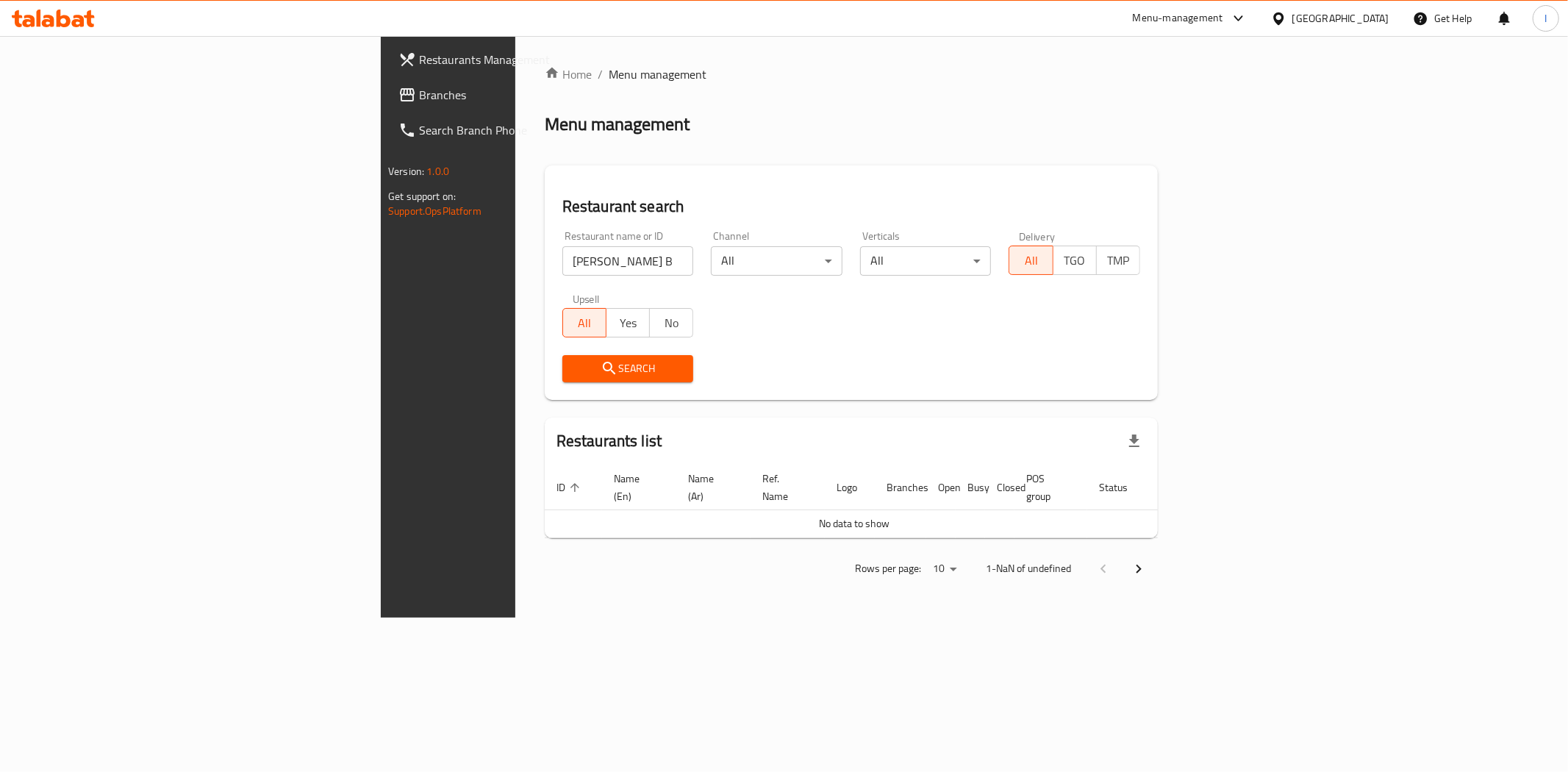
click at [562, 259] on input "Qureshi Bukhara Express, Lusail" at bounding box center [628, 261] width 132 height 30
paste input "701092"
type input "701092"
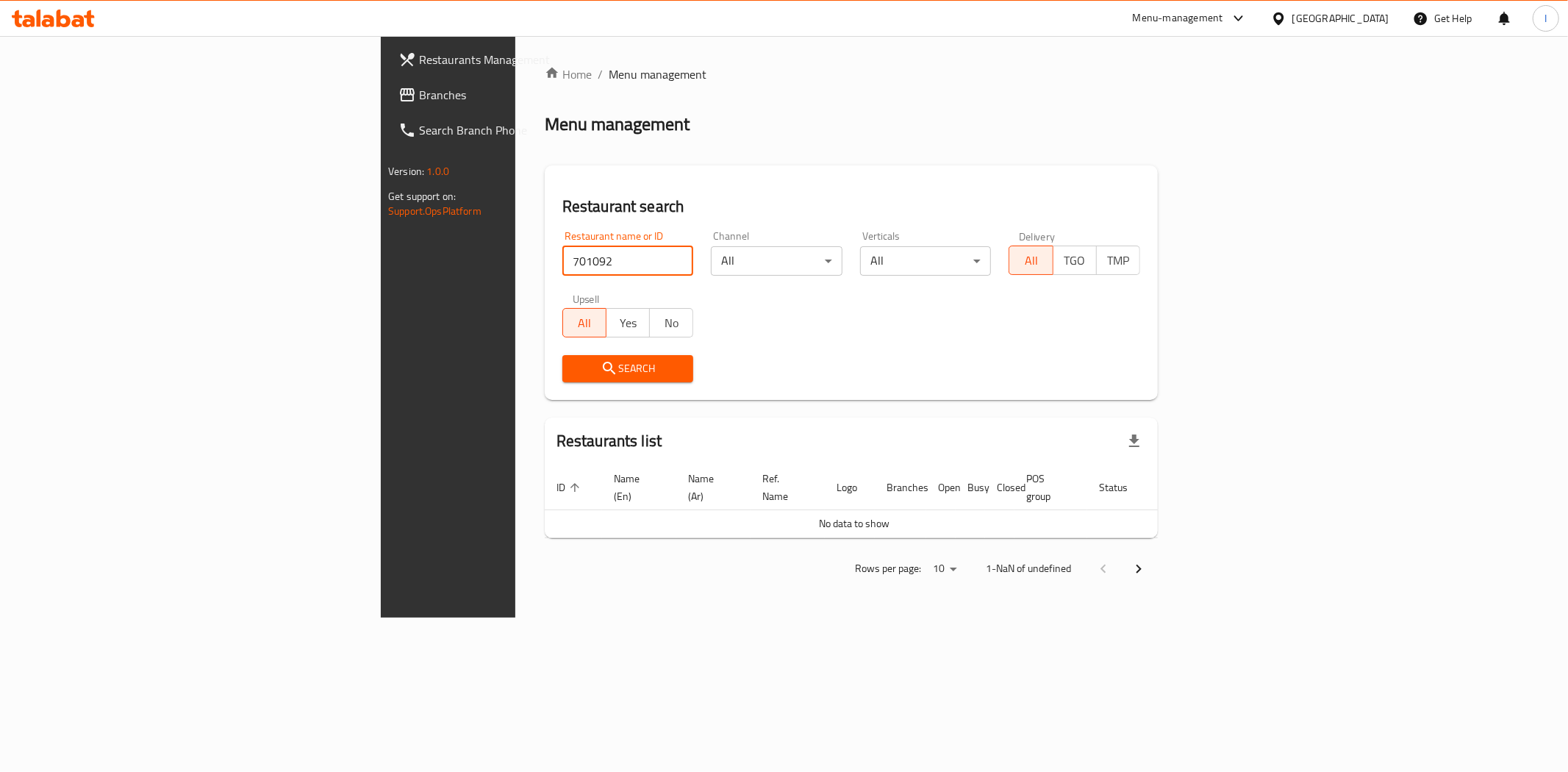
click at [574, 376] on span "Search" at bounding box center [628, 368] width 108 height 18
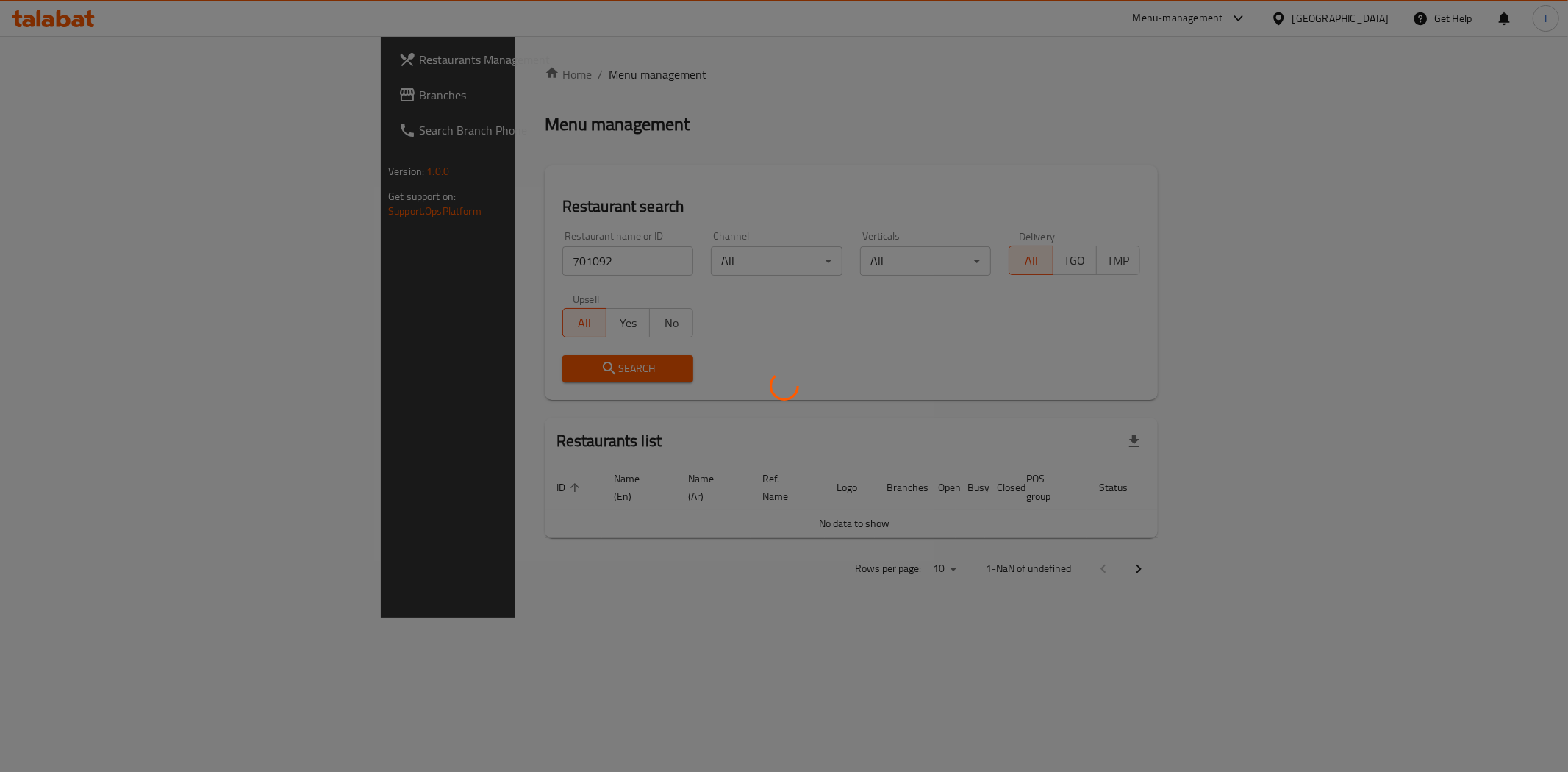
click at [533, 372] on div at bounding box center [784, 386] width 1568 height 772
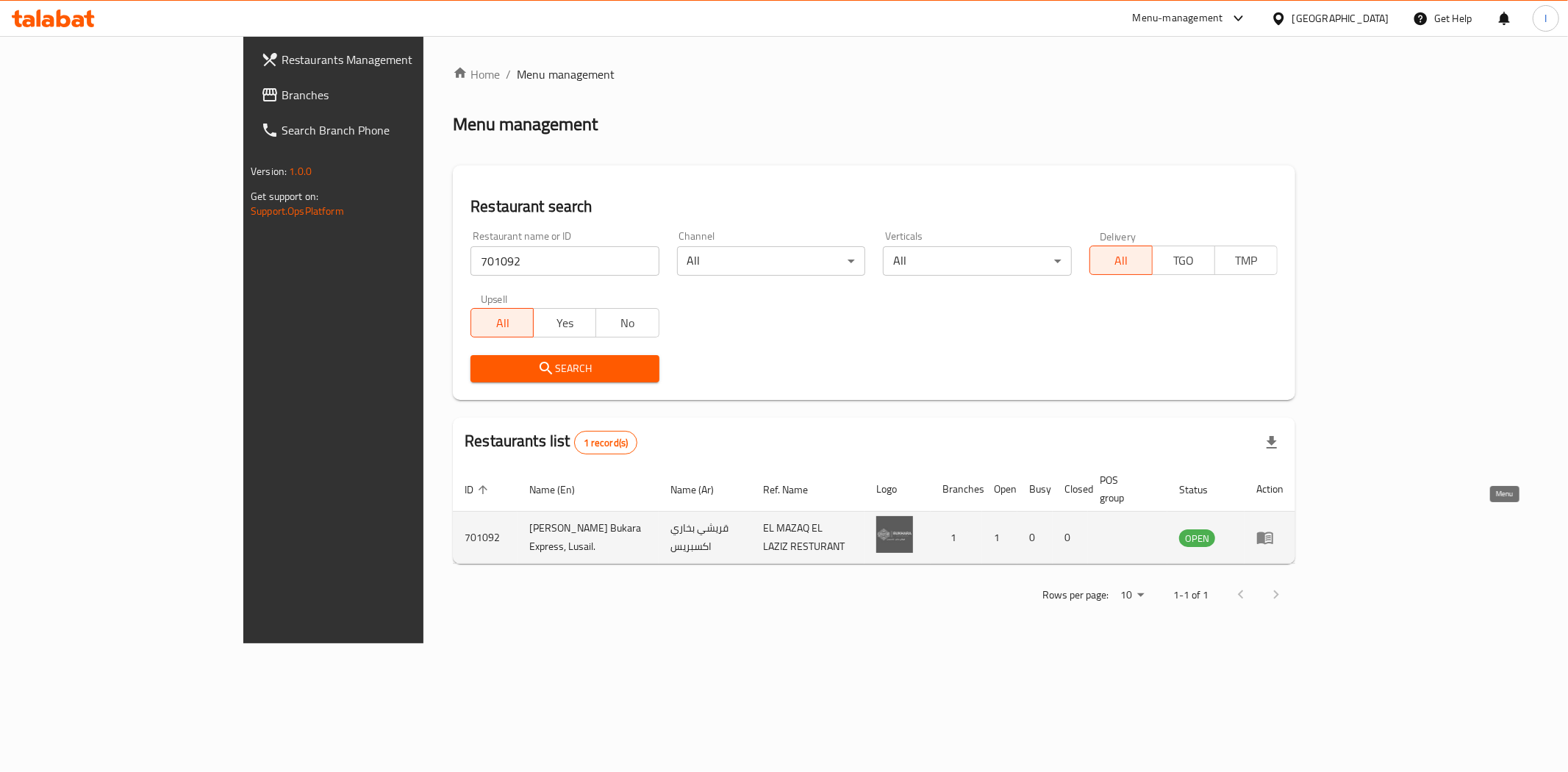
click at [1273, 532] on icon "enhanced table" at bounding box center [1265, 538] width 17 height 12
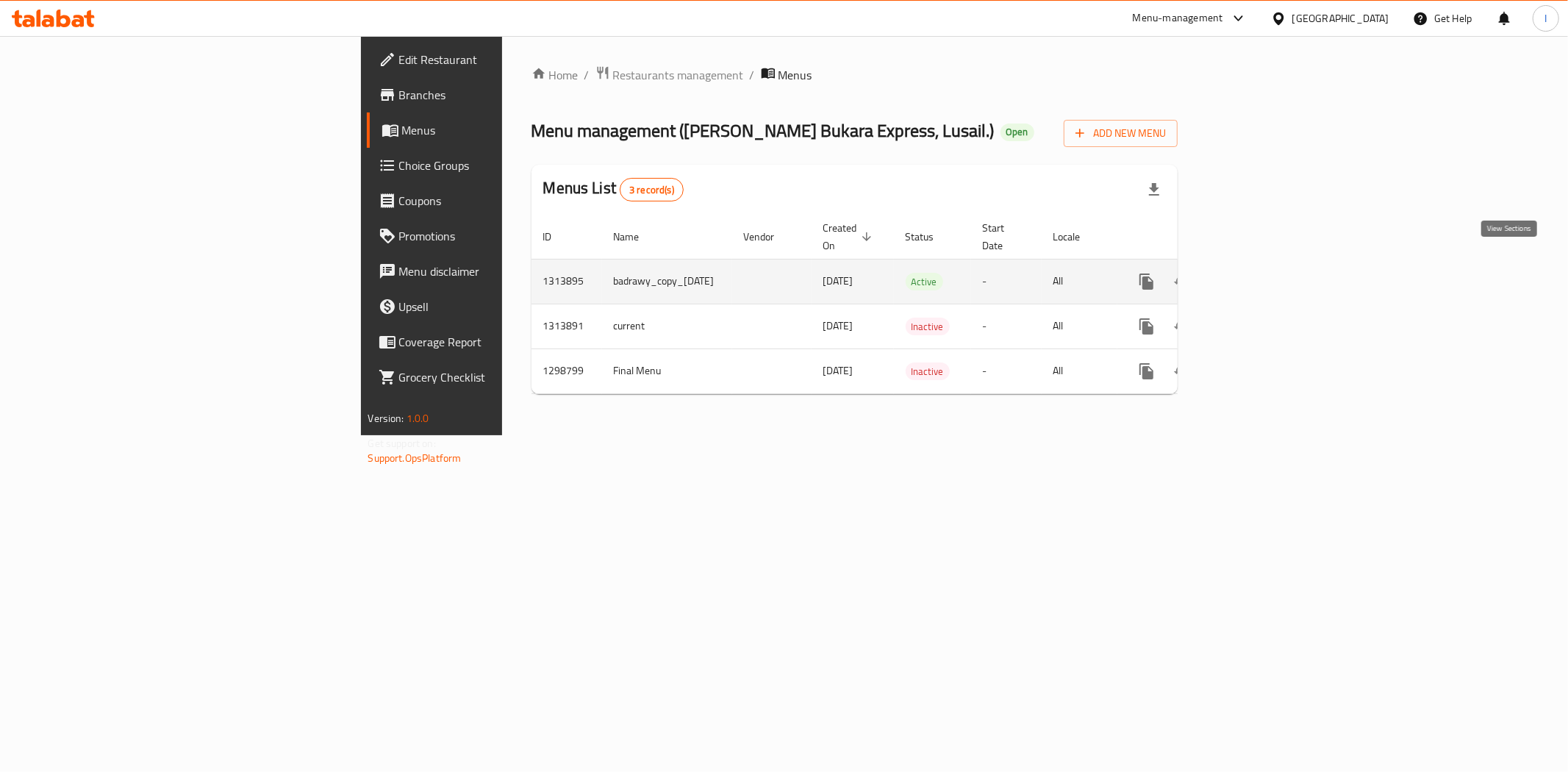
click at [1270, 264] on link "enhanced table" at bounding box center [1252, 281] width 35 height 35
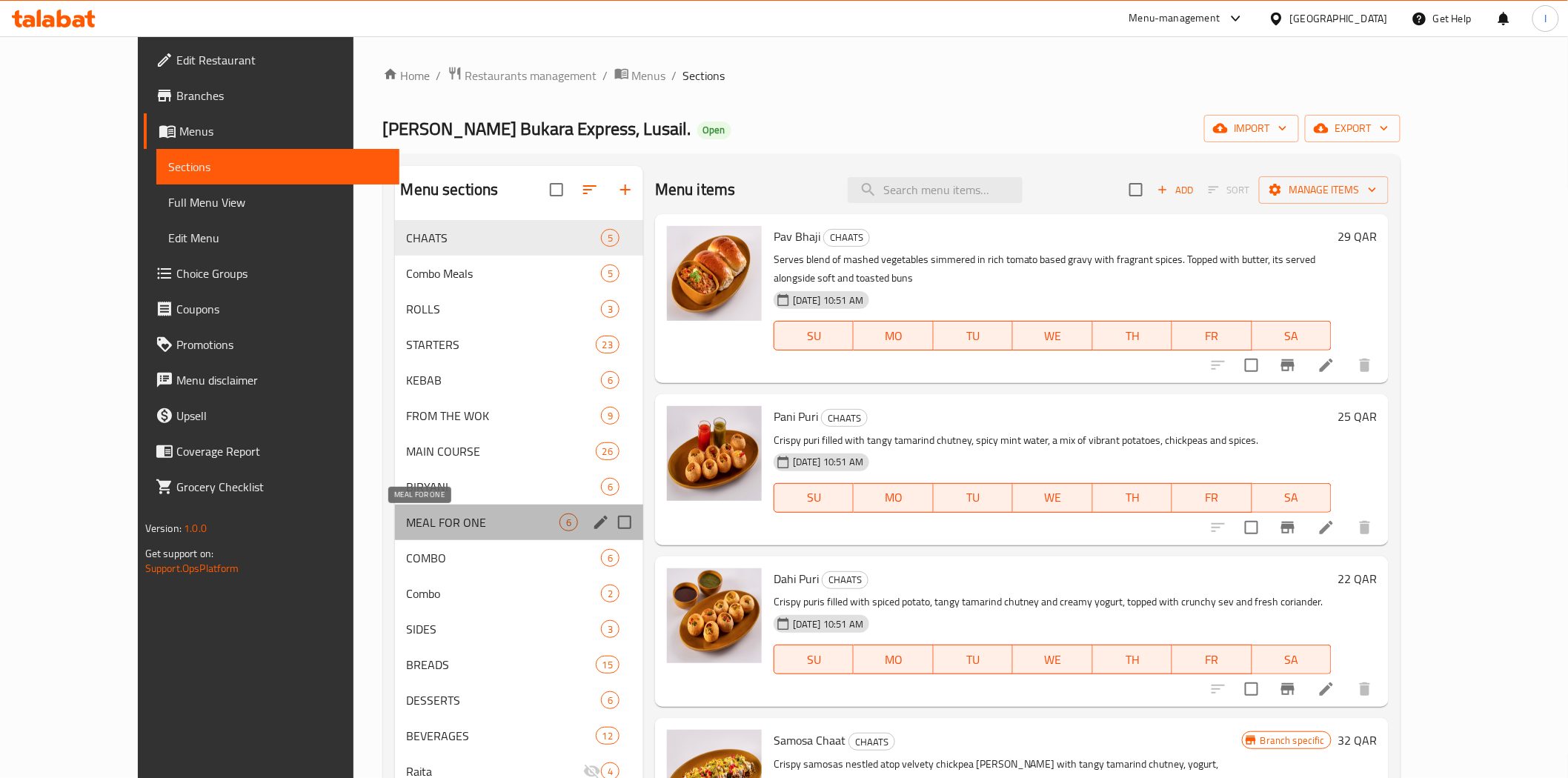
click at [407, 516] on span "MEAL FOR ONE" at bounding box center [483, 522] width 153 height 18
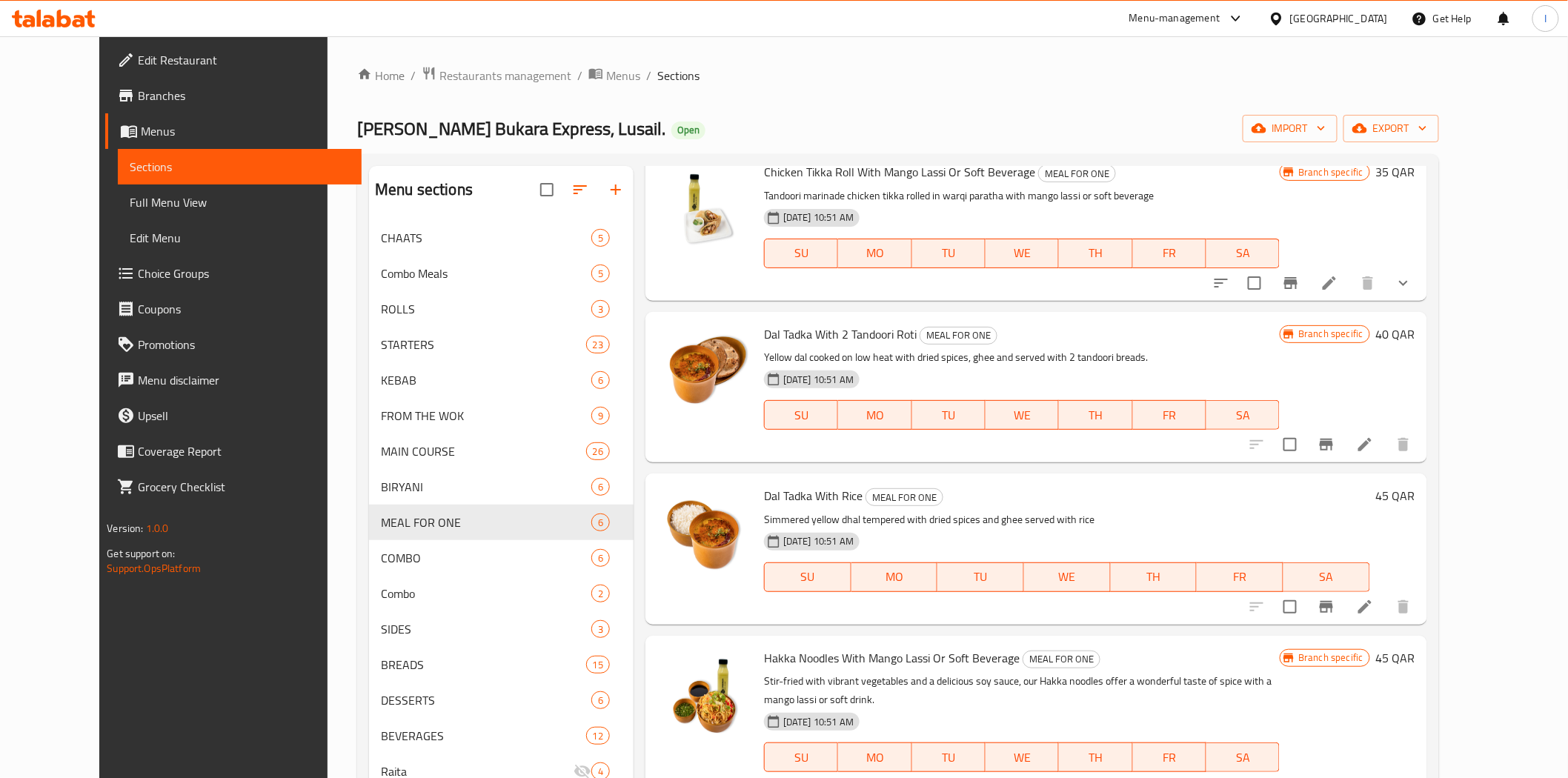
scroll to position [248, 0]
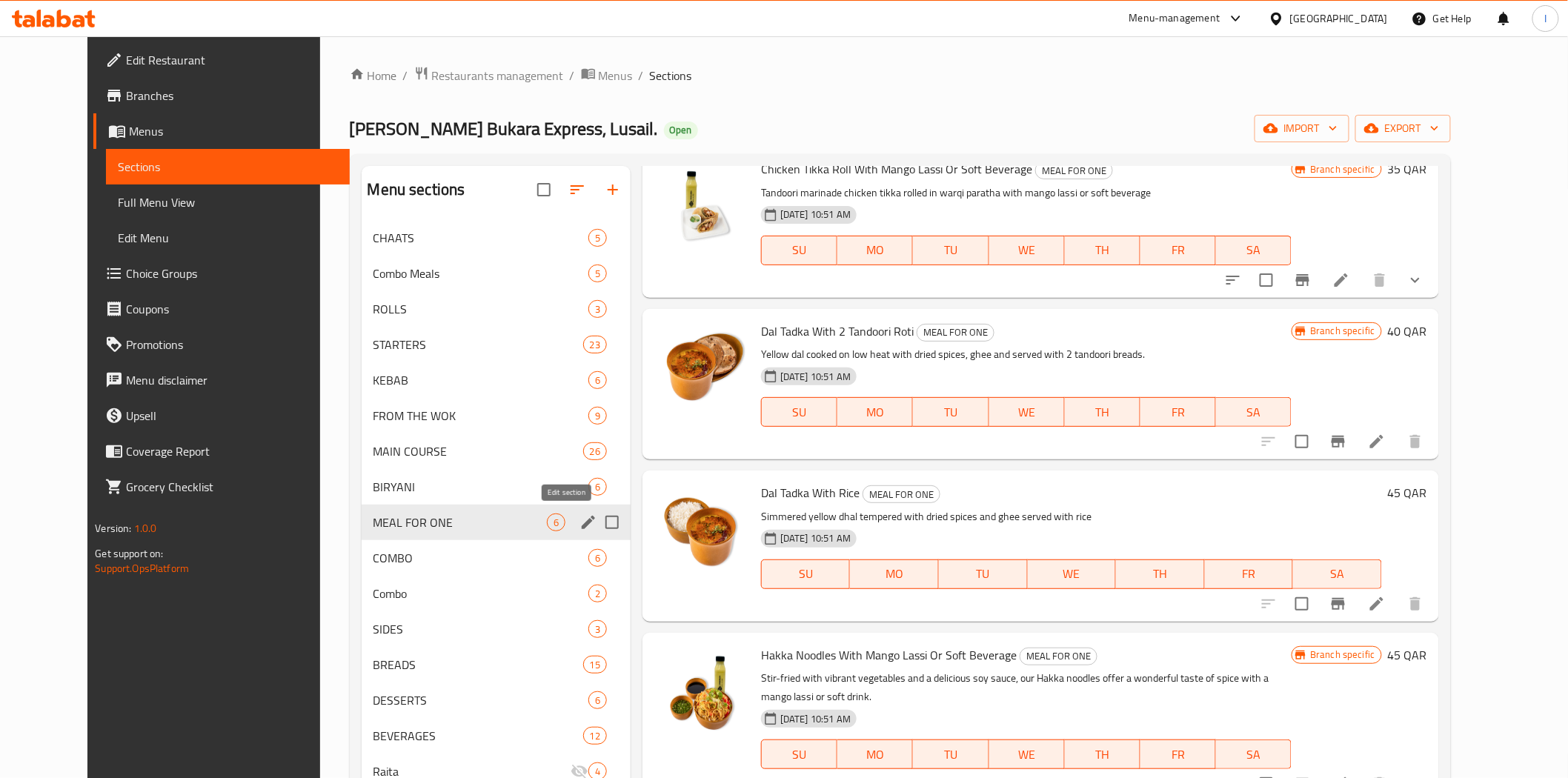
click at [580, 528] on icon "edit" at bounding box center [589, 522] width 18 height 18
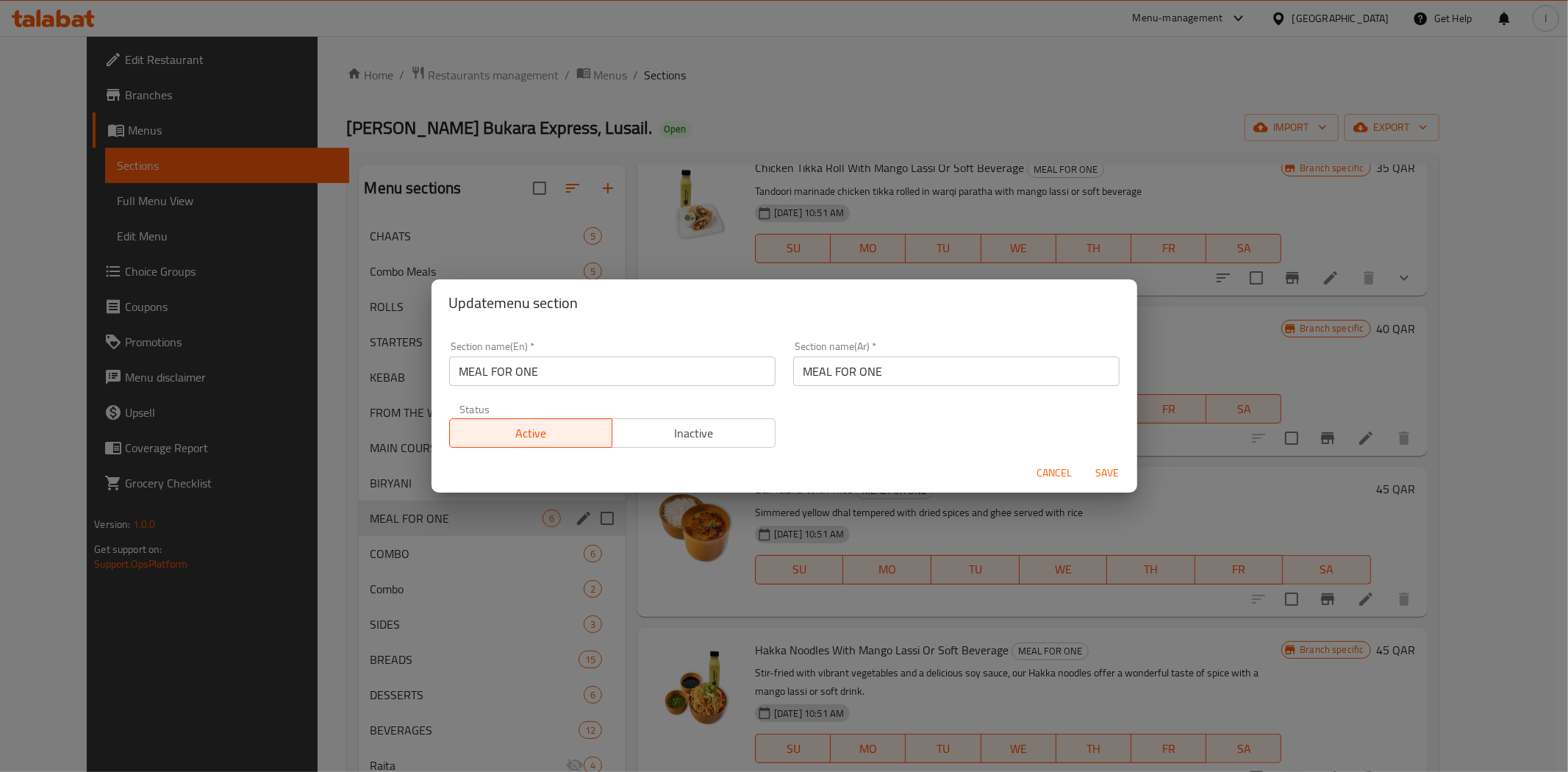
click at [900, 369] on input "MEAL FOR ONE" at bounding box center [956, 371] width 326 height 30
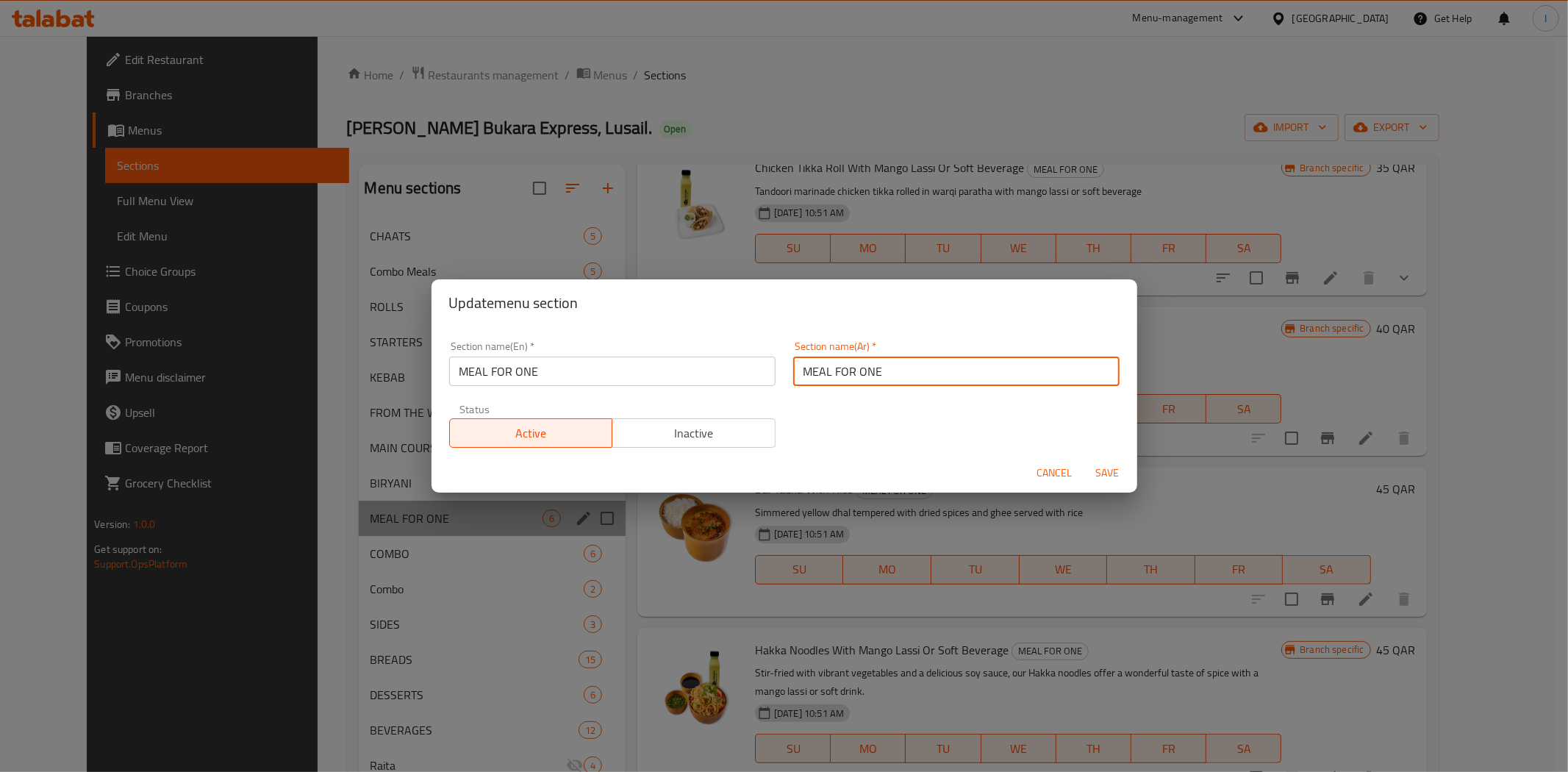
click at [900, 369] on input "MEAL FOR ONE" at bounding box center [956, 371] width 326 height 30
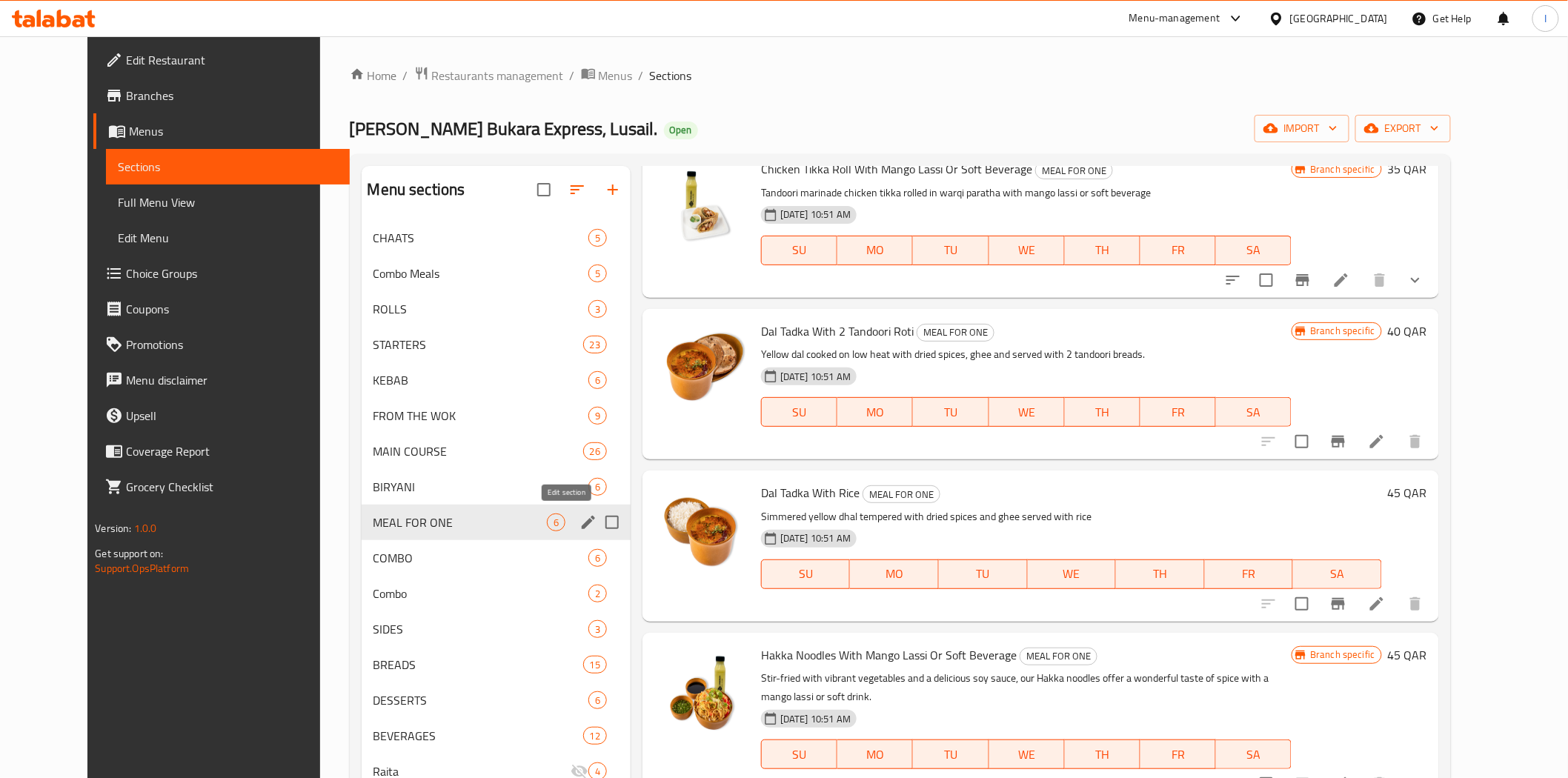
click at [580, 522] on icon "edit" at bounding box center [589, 522] width 18 height 18
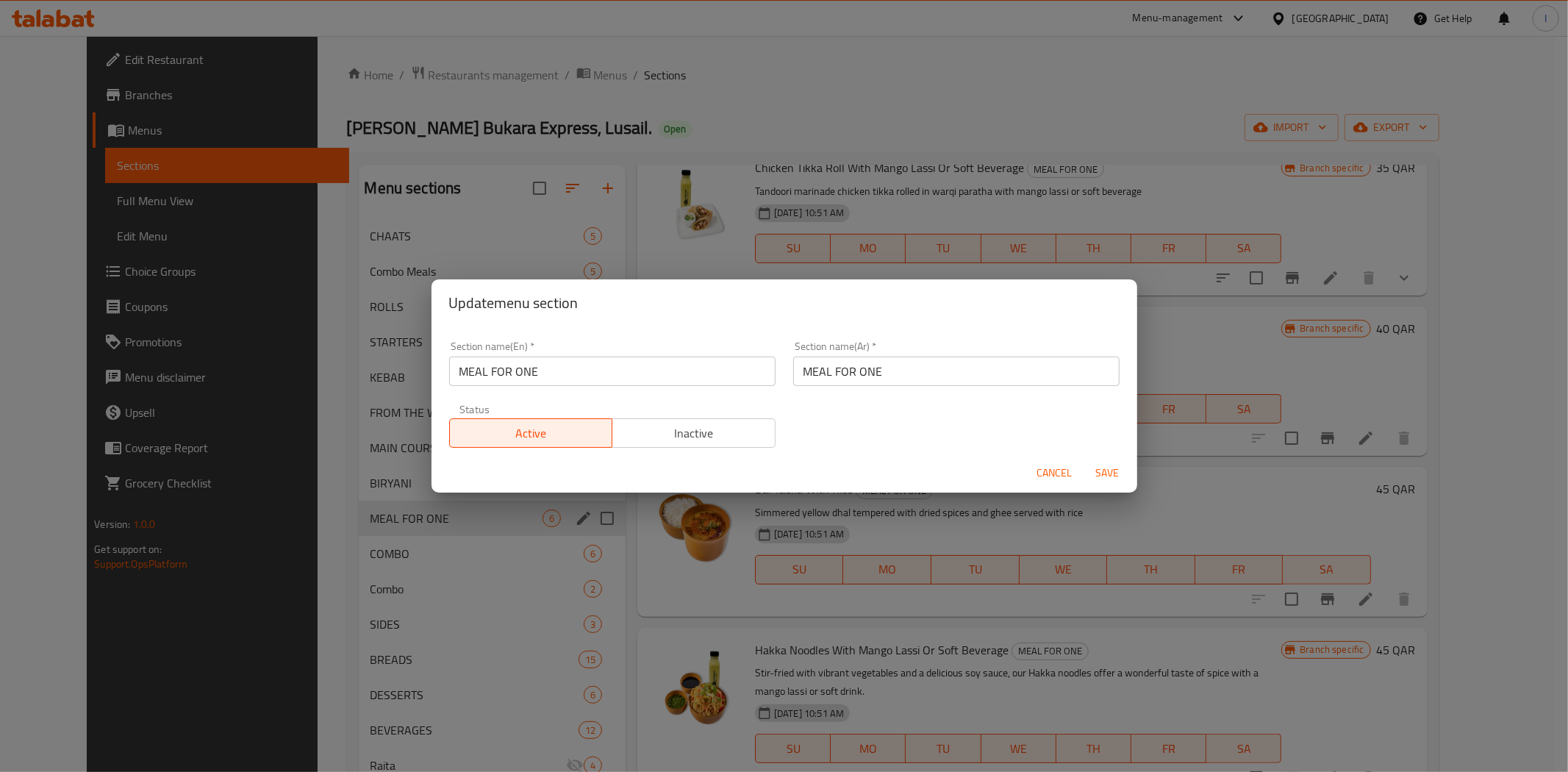
click at [537, 355] on div "Section name(En)   * MEAL FOR ONE Section name(En) *" at bounding box center [612, 362] width 326 height 44
click at [552, 364] on input "MEAL FOR ONE" at bounding box center [612, 371] width 326 height 30
type input "M41"
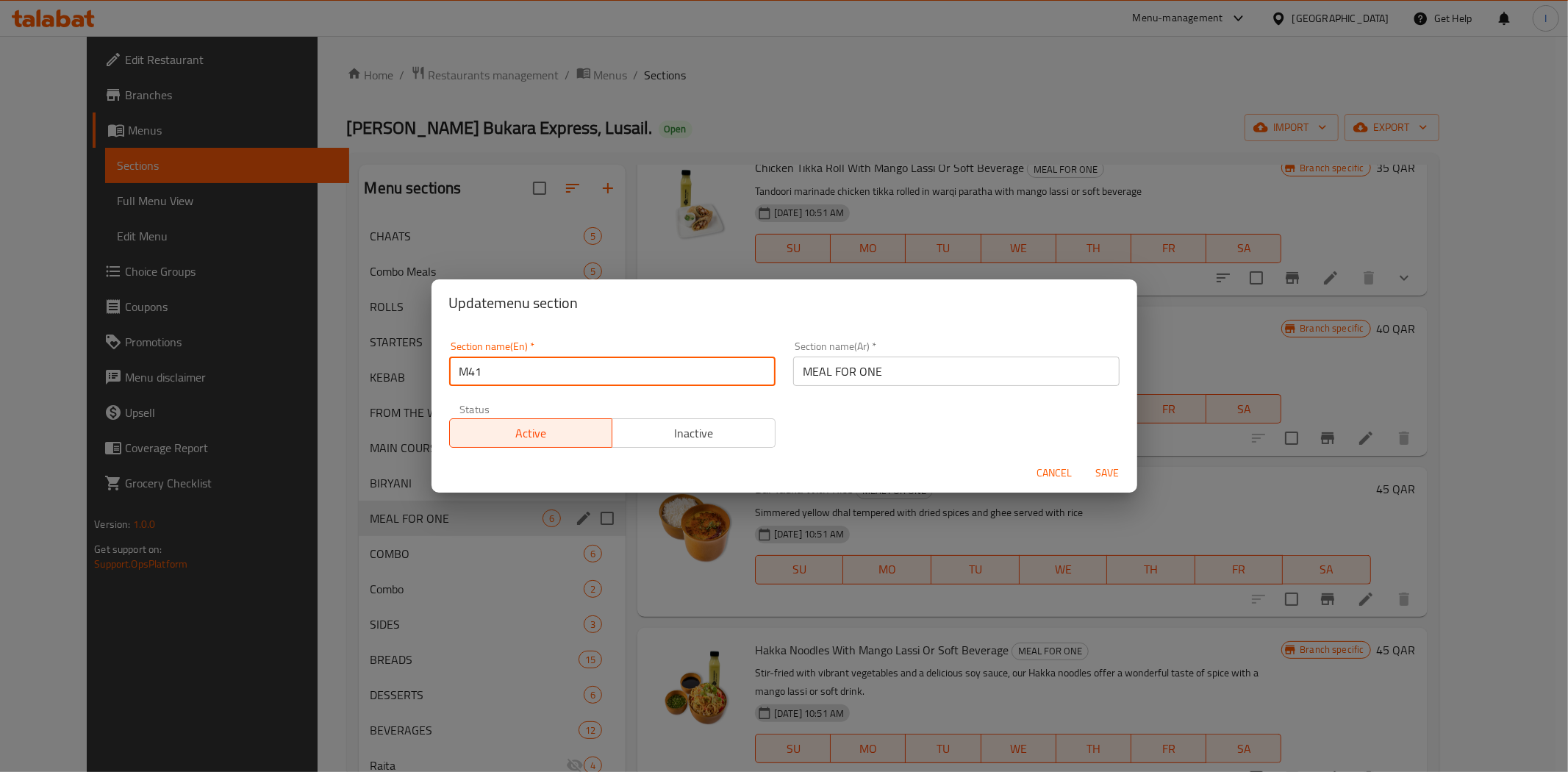
click at [835, 372] on input "MEAL FOR ONE" at bounding box center [956, 371] width 326 height 30
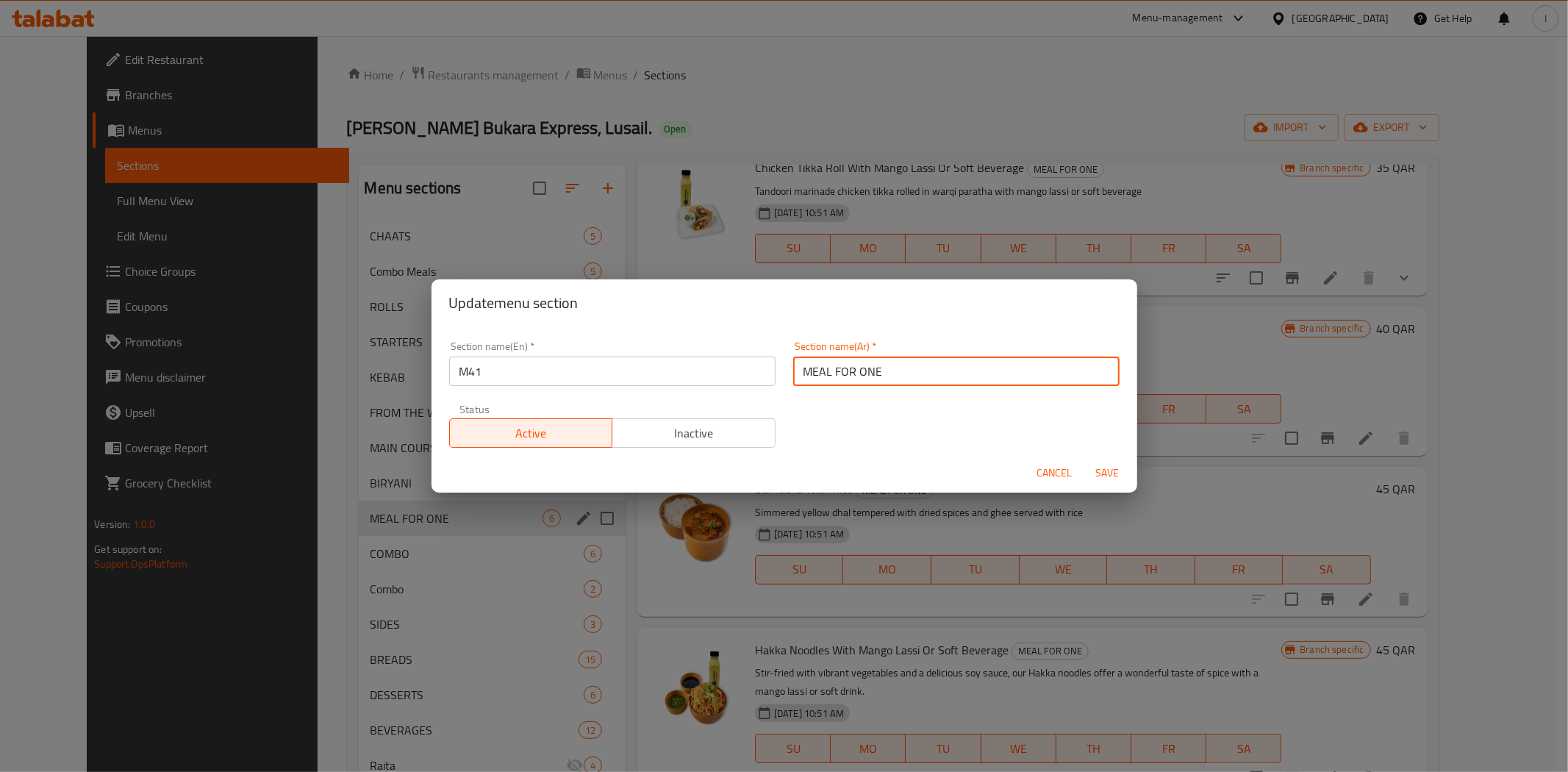
click at [835, 372] on input "MEAL FOR ONE" at bounding box center [956, 371] width 326 height 30
paste input "وجبة لشخص واحد"
type input "وجبة لشخص واحد"
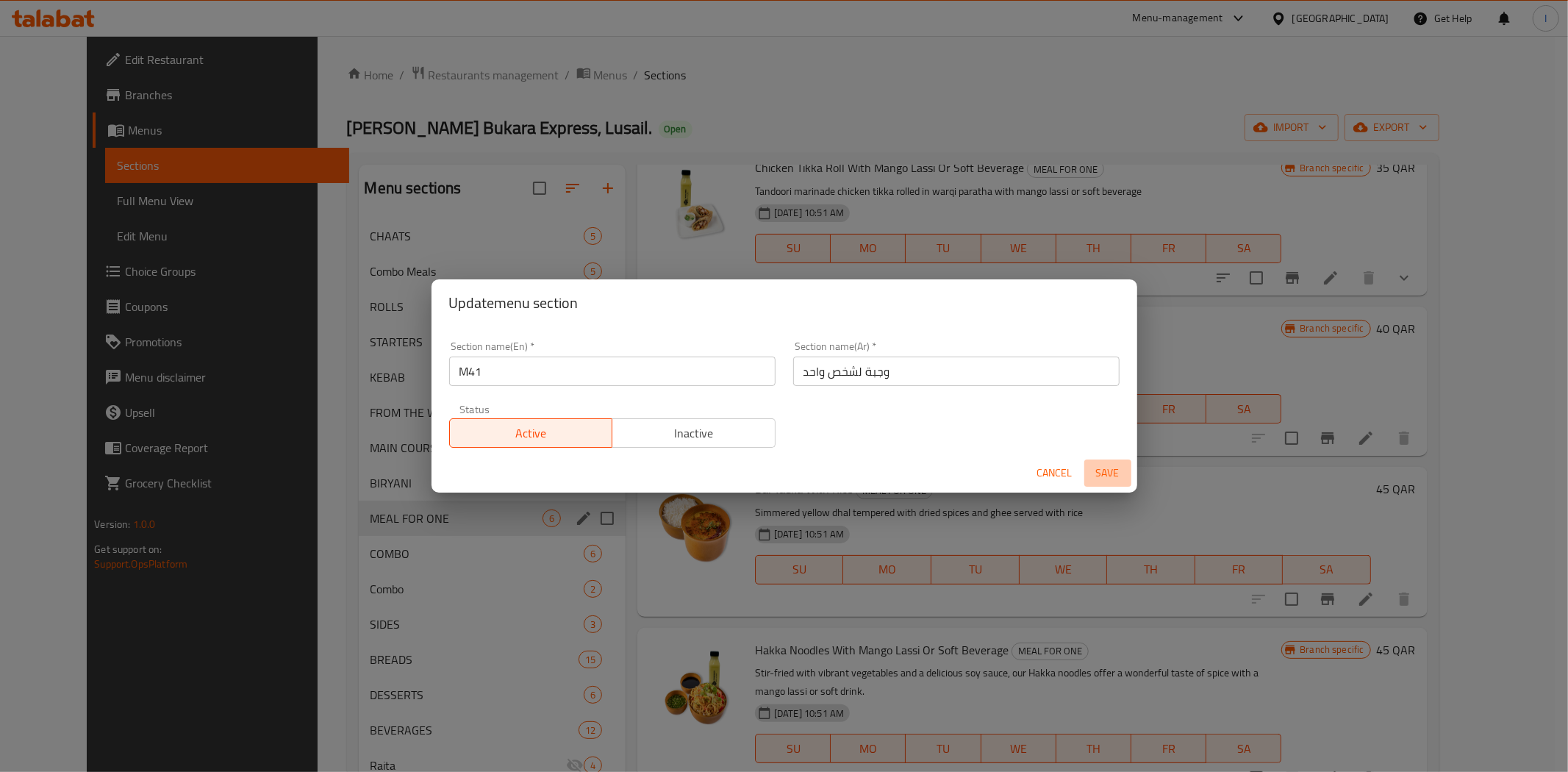
click at [1110, 471] on span "Save" at bounding box center [1108, 472] width 35 height 18
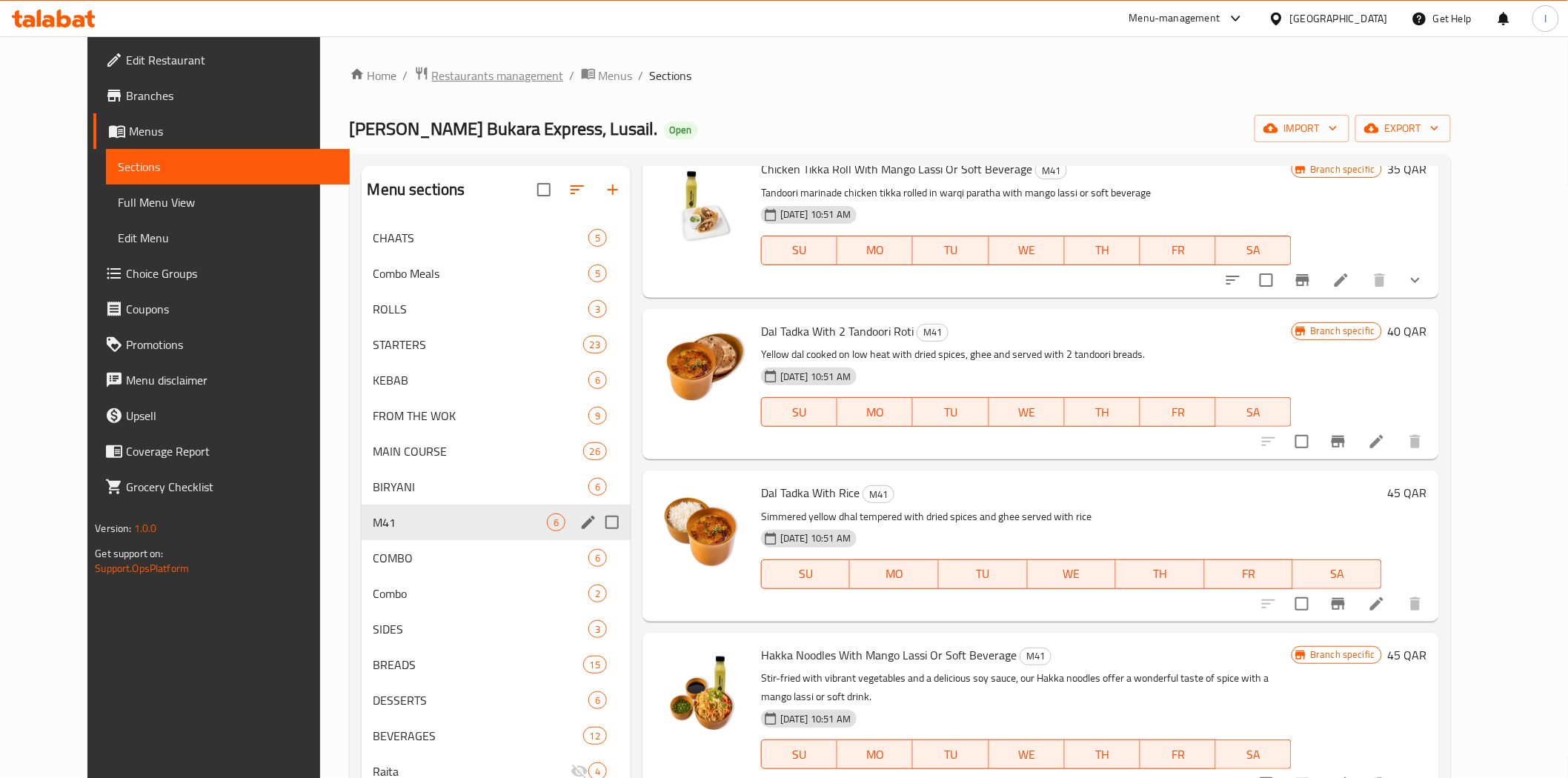
click at [432, 83] on span "Restaurants management" at bounding box center [498, 76] width 132 height 18
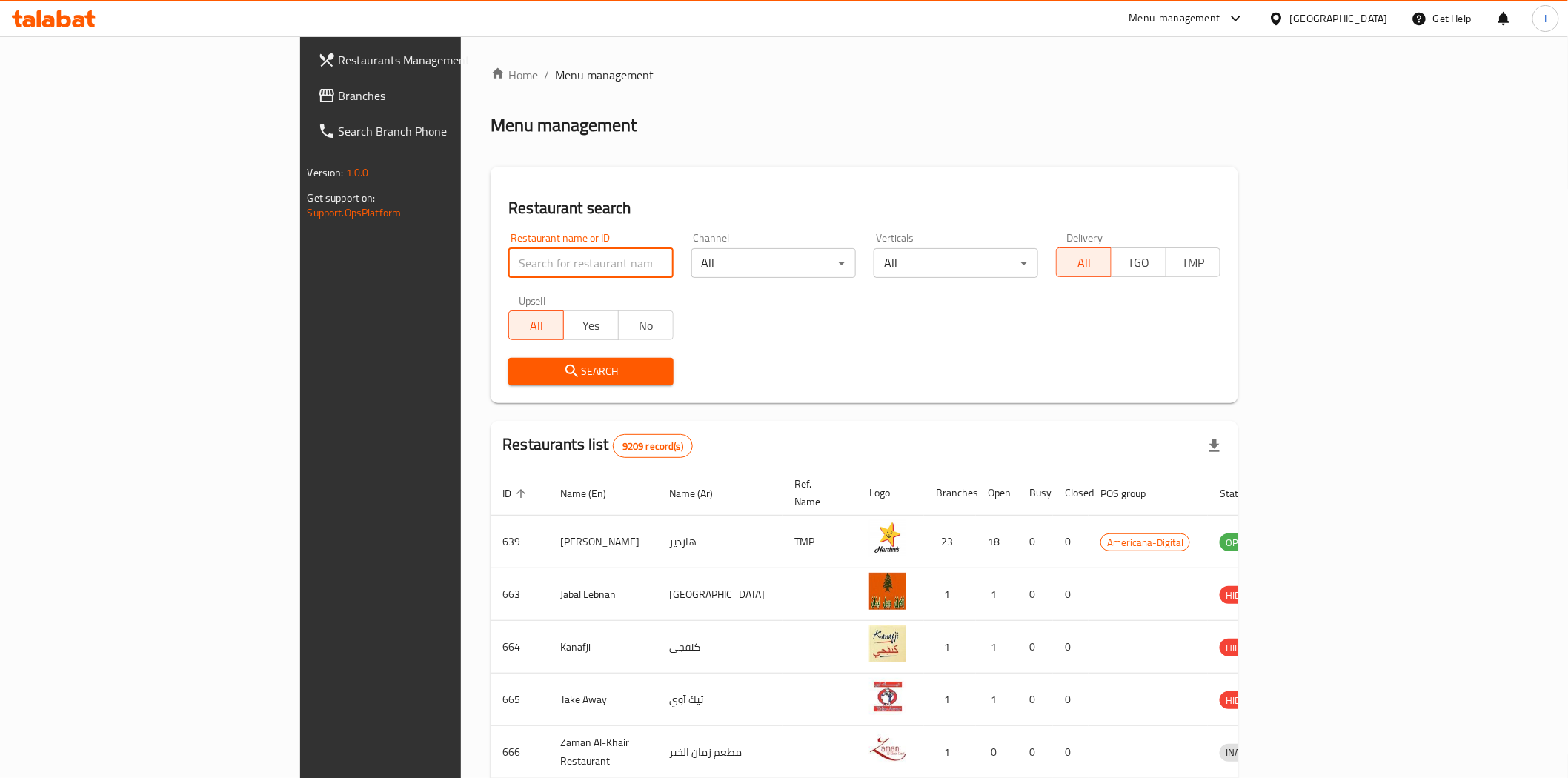
click at [509, 253] on input "search" at bounding box center [590, 263] width 164 height 30
paste input "17903"
type input "17903"
click at [519, 380] on button "Search" at bounding box center [590, 371] width 164 height 27
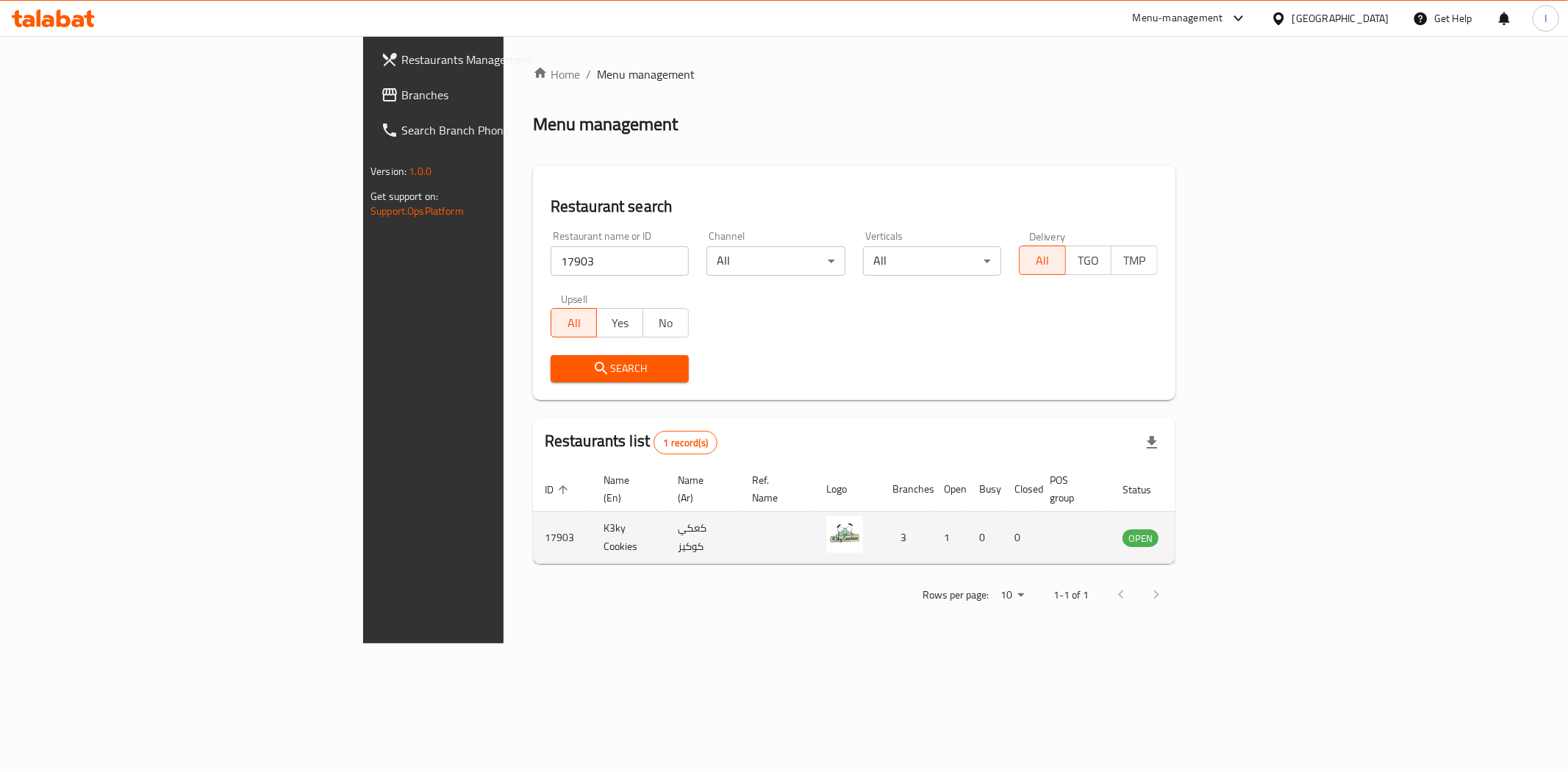
click at [1218, 528] on icon "enhanced table" at bounding box center [1208, 537] width 17 height 17
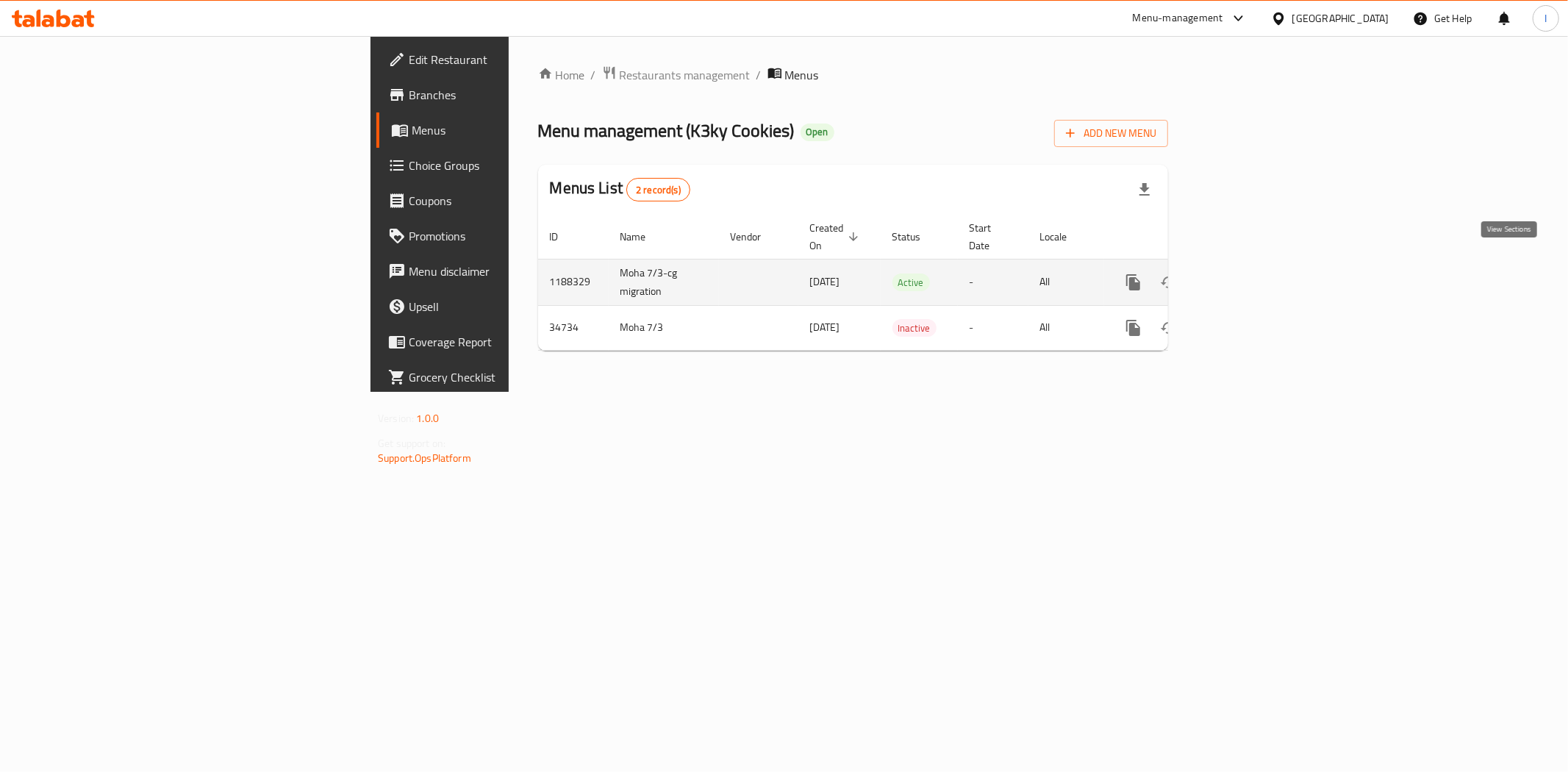
click at [1246, 275] on icon "enhanced table" at bounding box center [1239, 281] width 13 height 13
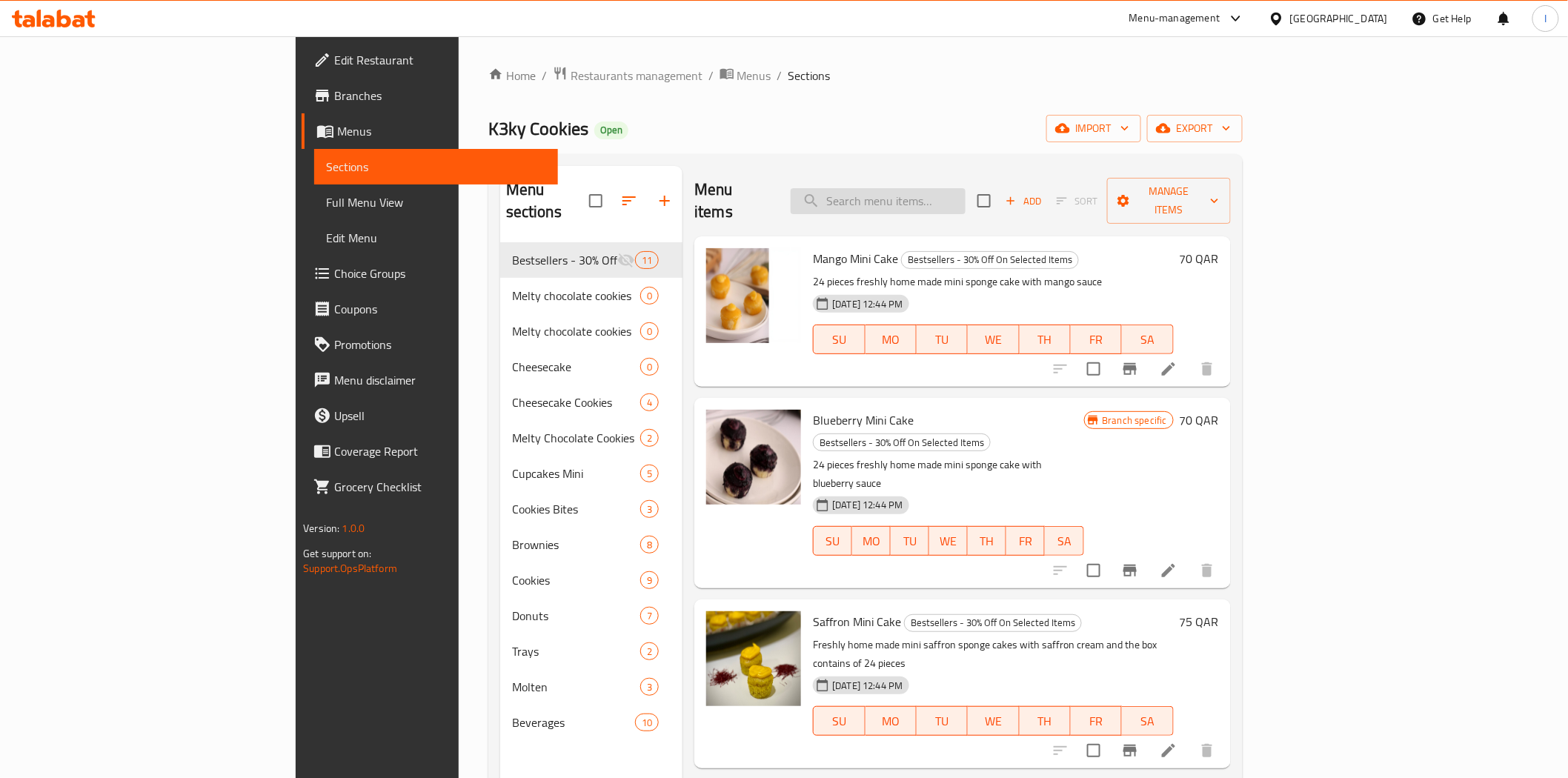
click at [965, 188] on input "search" at bounding box center [878, 201] width 175 height 26
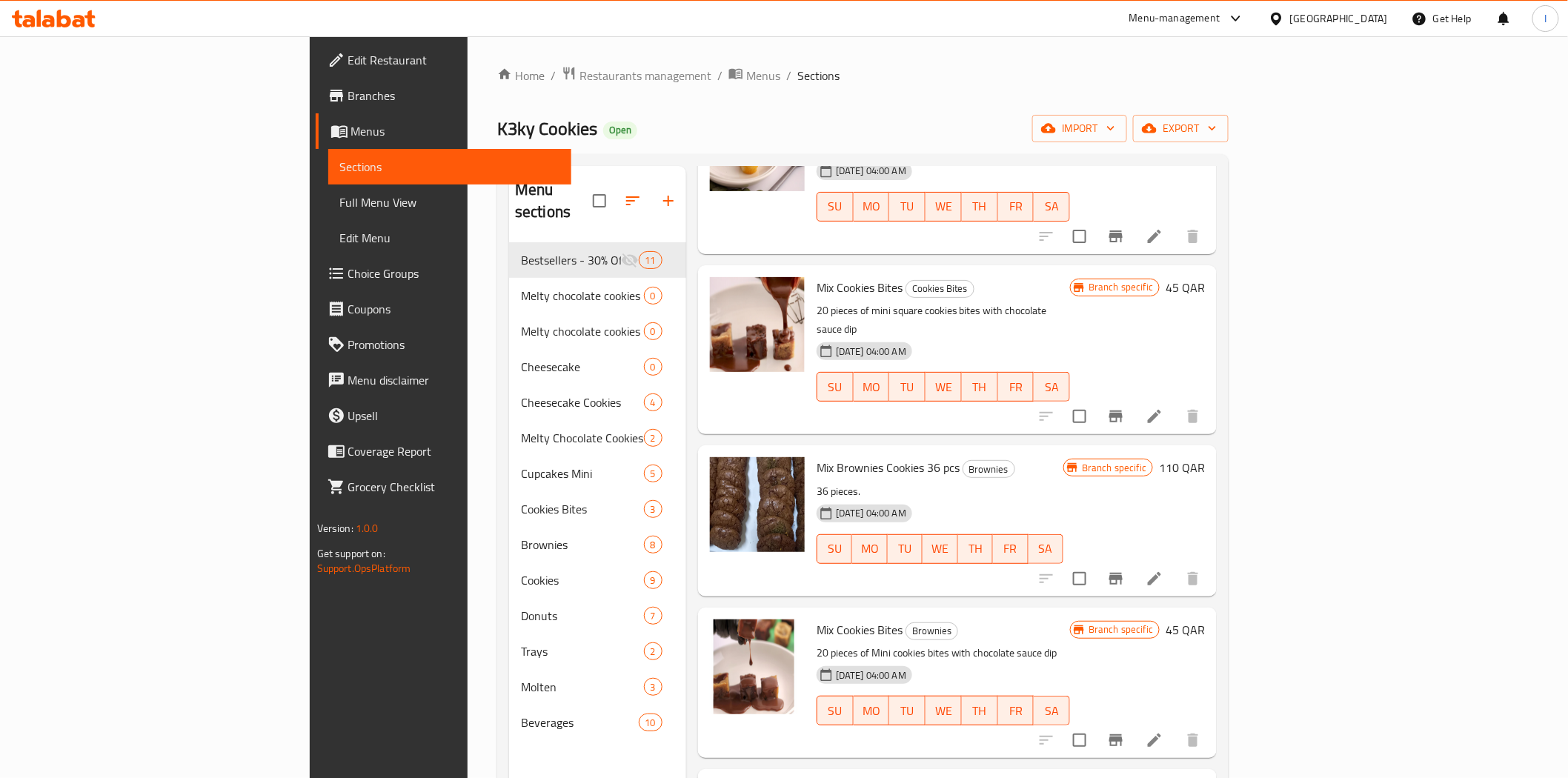
scroll to position [876, 0]
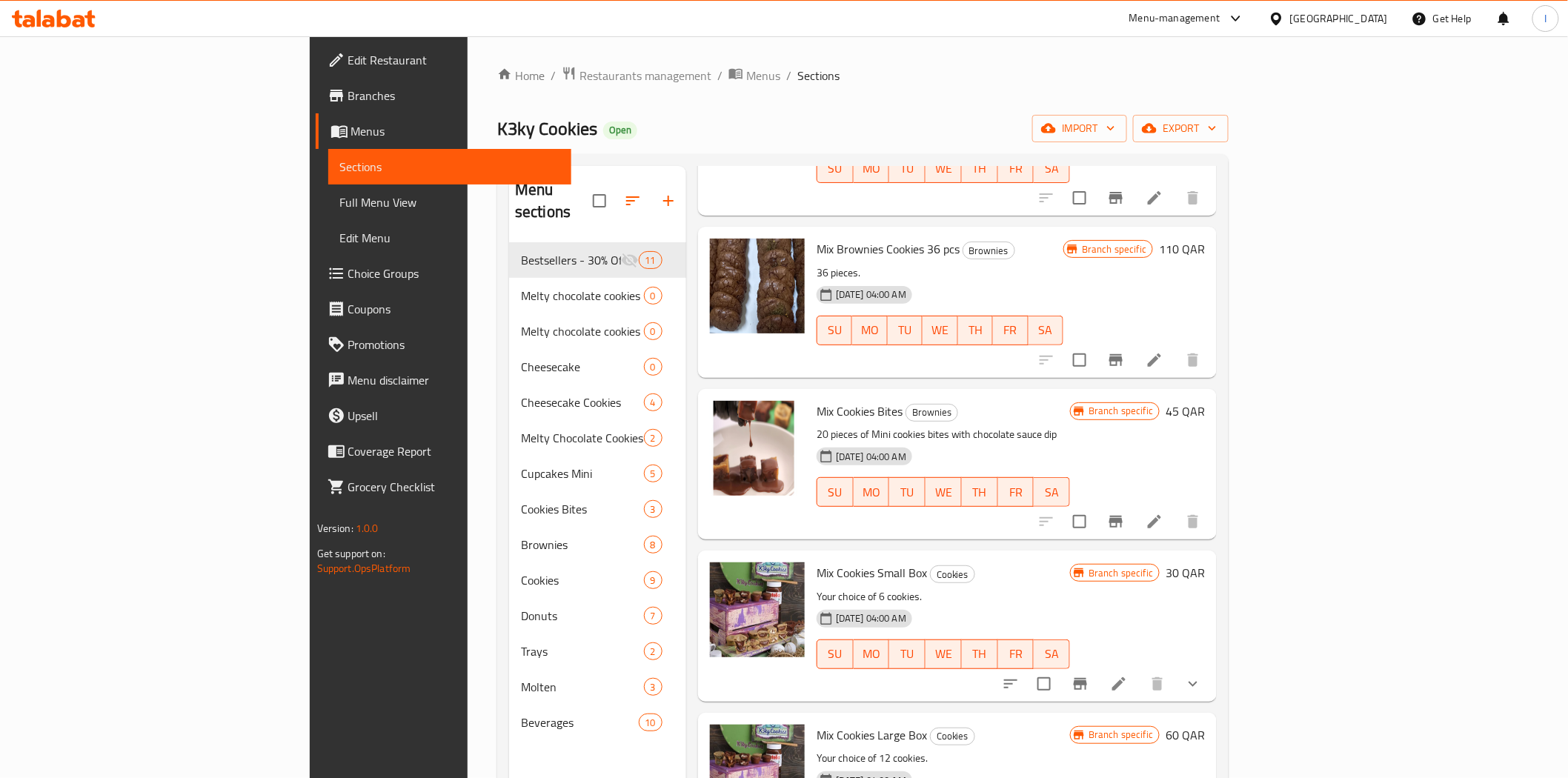
click at [816, 724] on span "Mix Cookies Large Box" at bounding box center [871, 734] width 111 height 22
copy h6 "Mix Cookies Large Box"
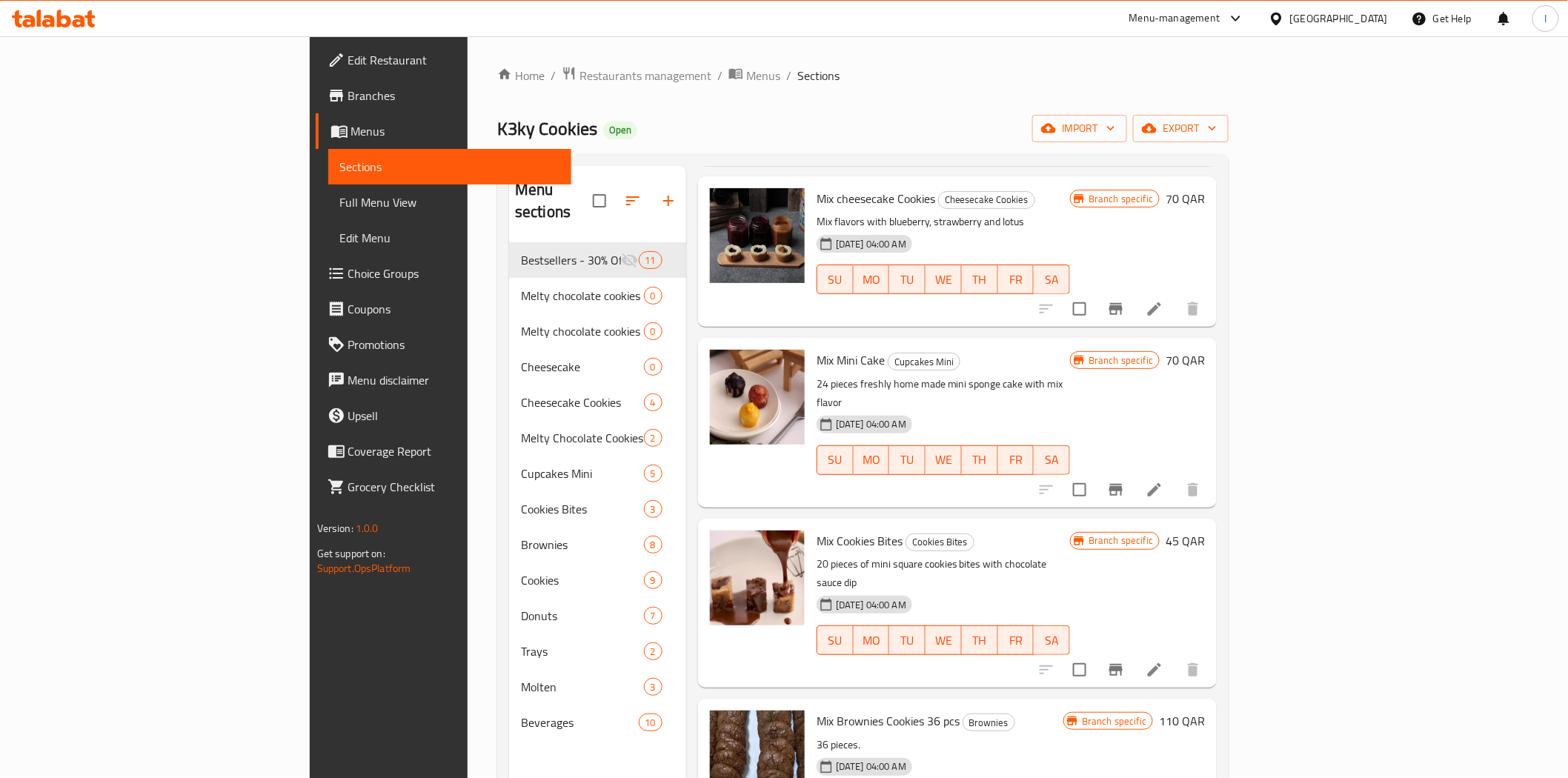
scroll to position [0, 0]
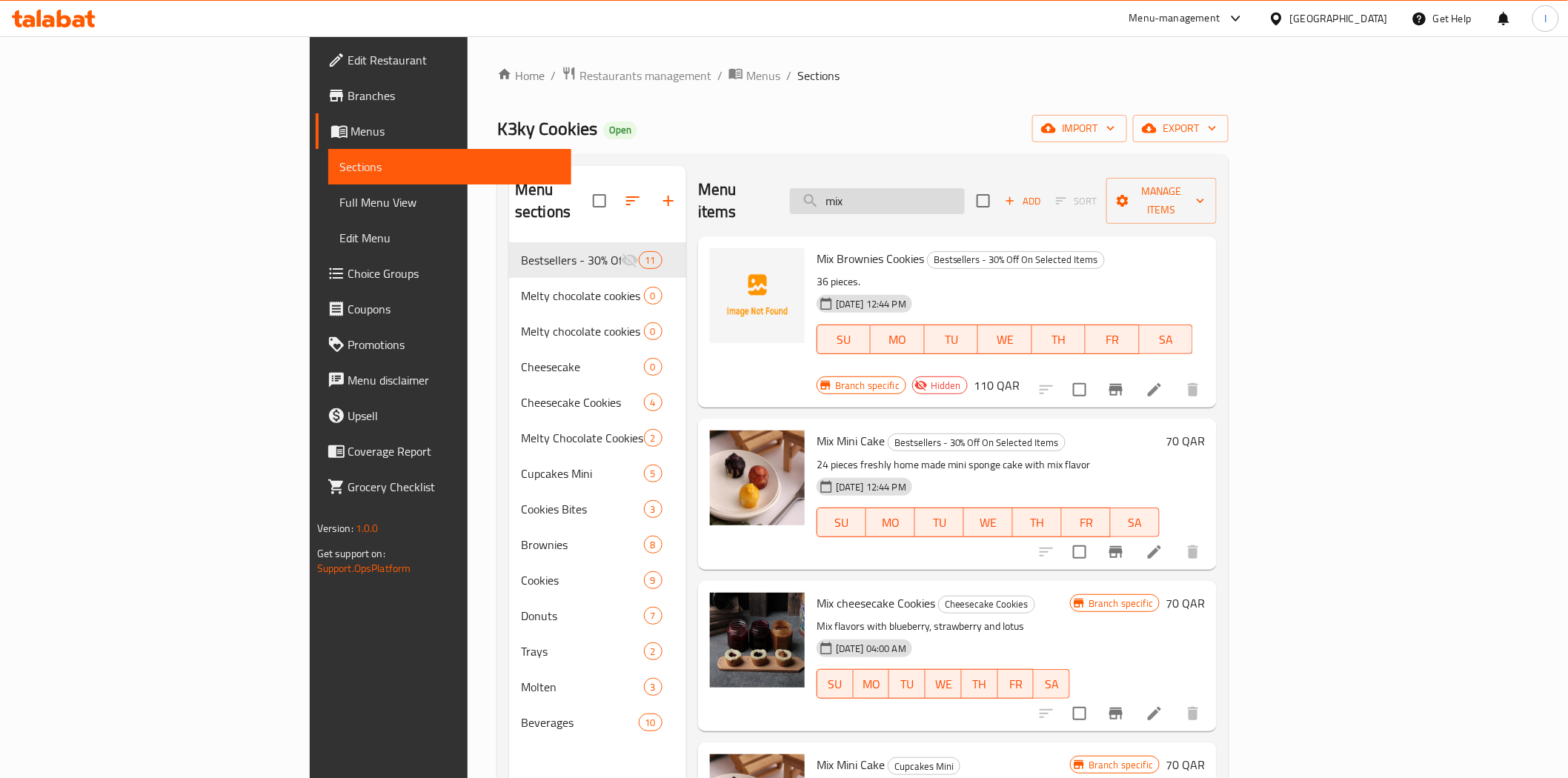
click at [965, 188] on input "mix" at bounding box center [877, 201] width 175 height 26
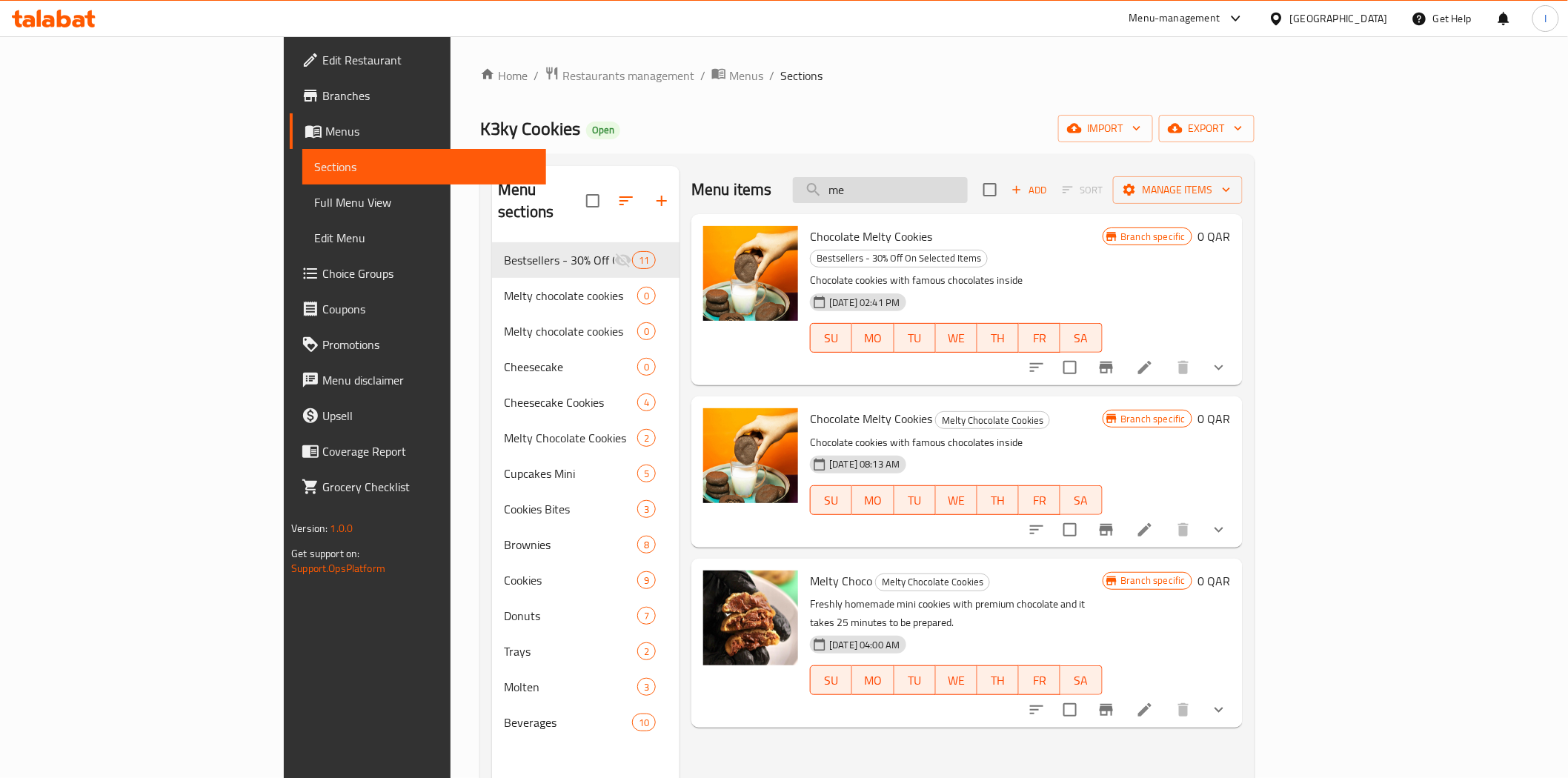
type input "m"
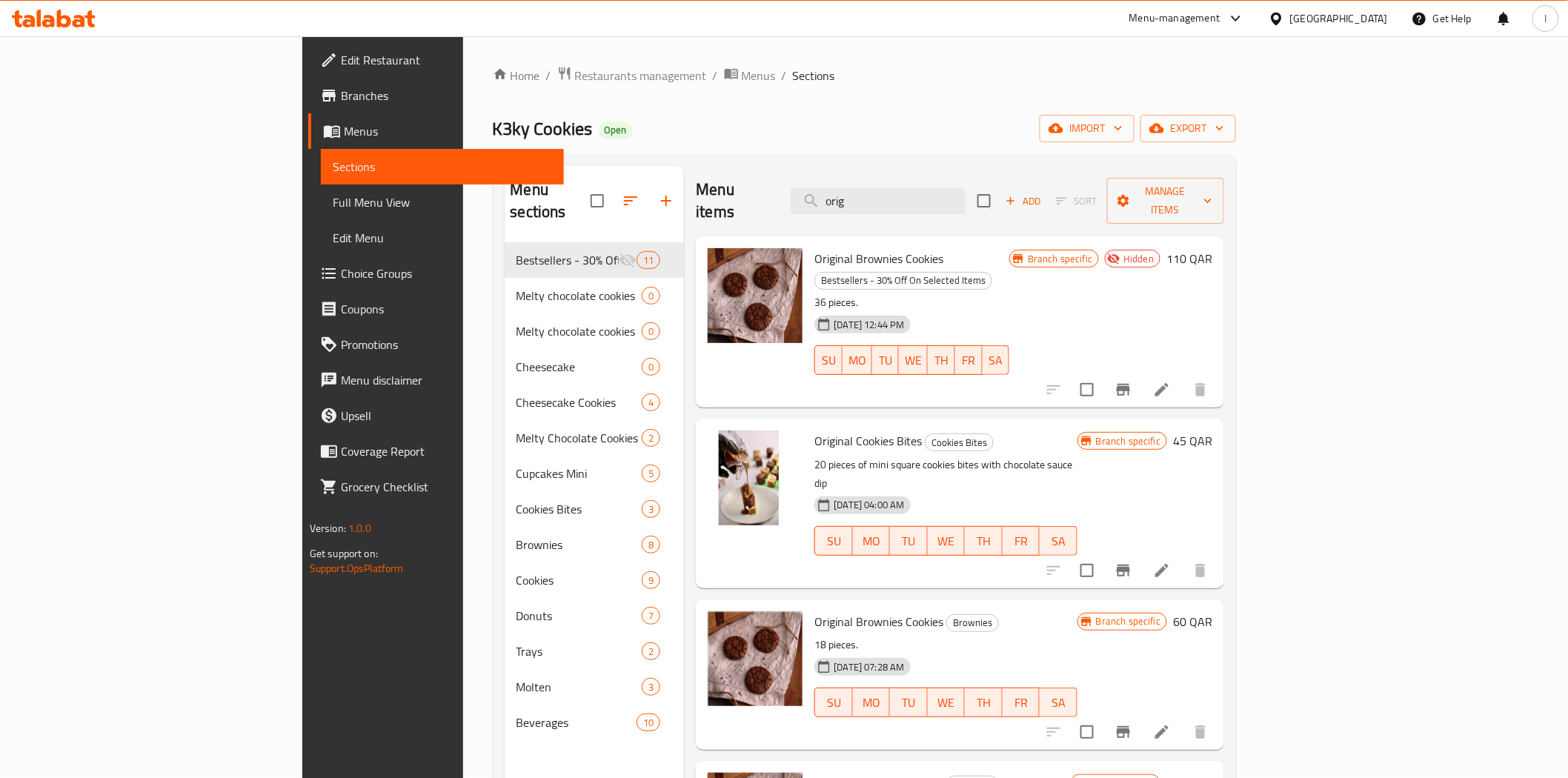
click at [814, 248] on span "Original Brownies Cookies" at bounding box center [878, 258] width 129 height 22
copy h6 "Original Brownies Cookies"
click at [965, 191] on input "orig" at bounding box center [878, 201] width 175 height 26
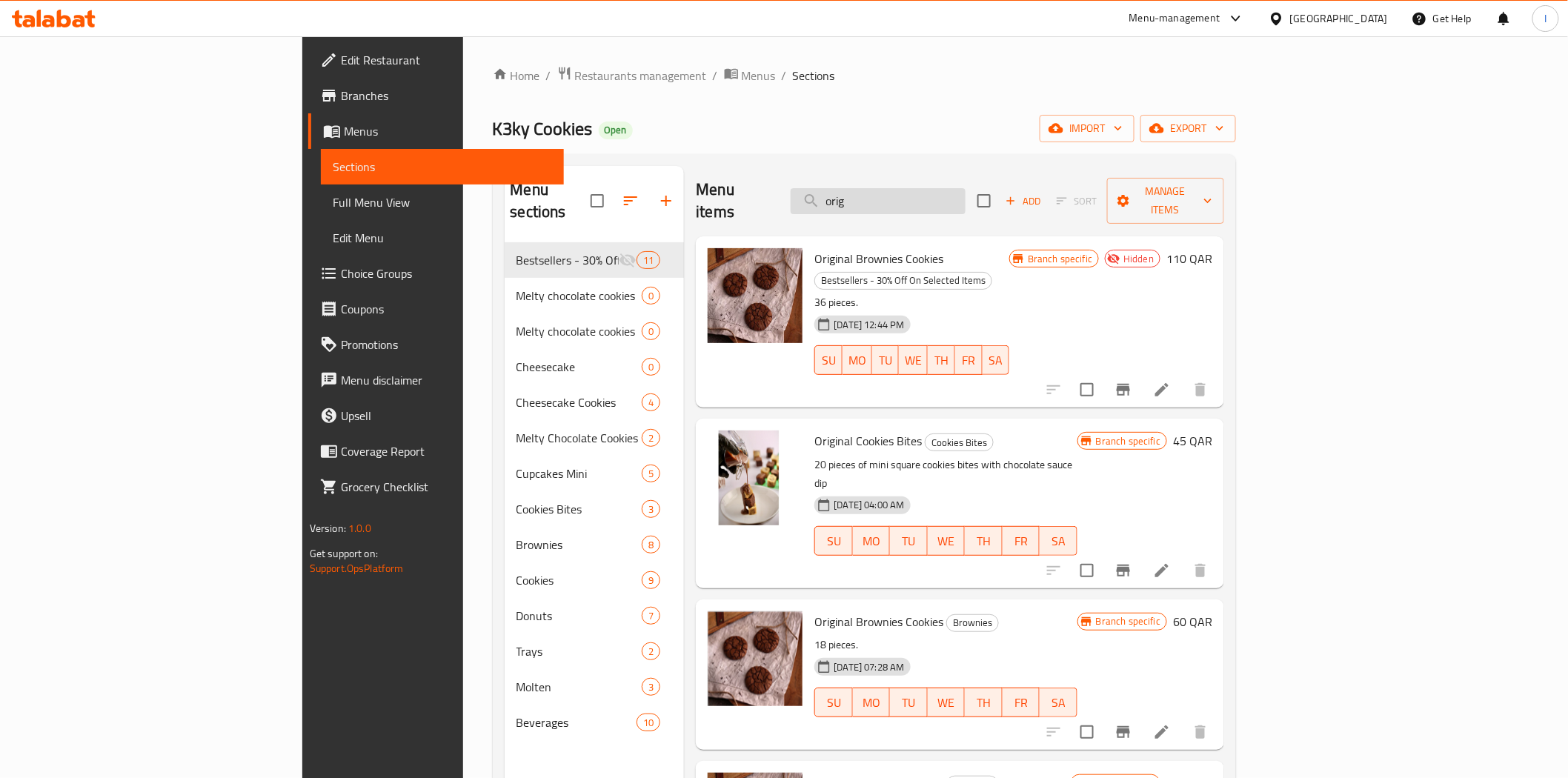
click at [965, 191] on input "orig" at bounding box center [878, 201] width 175 height 26
type input "x"
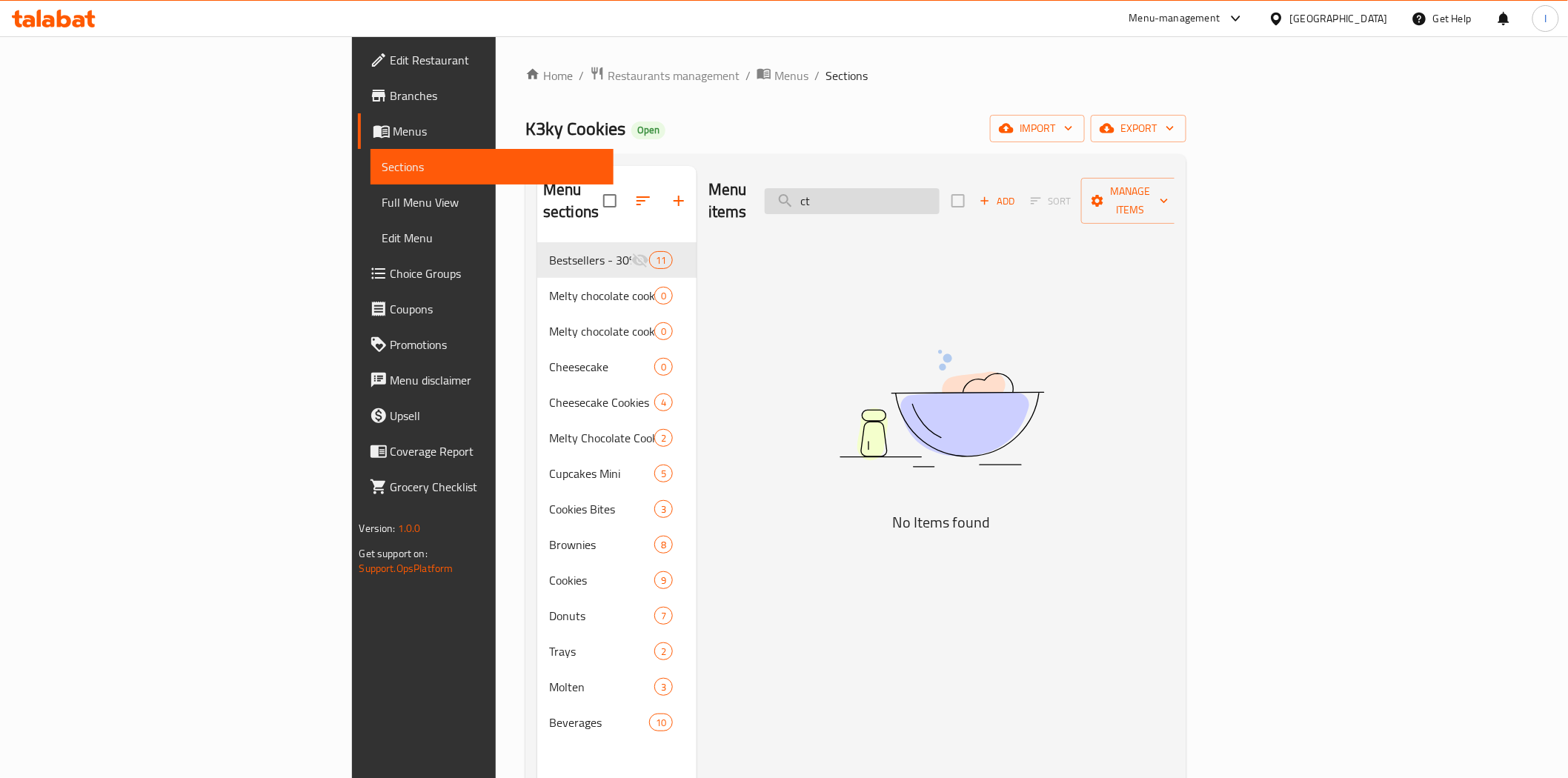
type input "c"
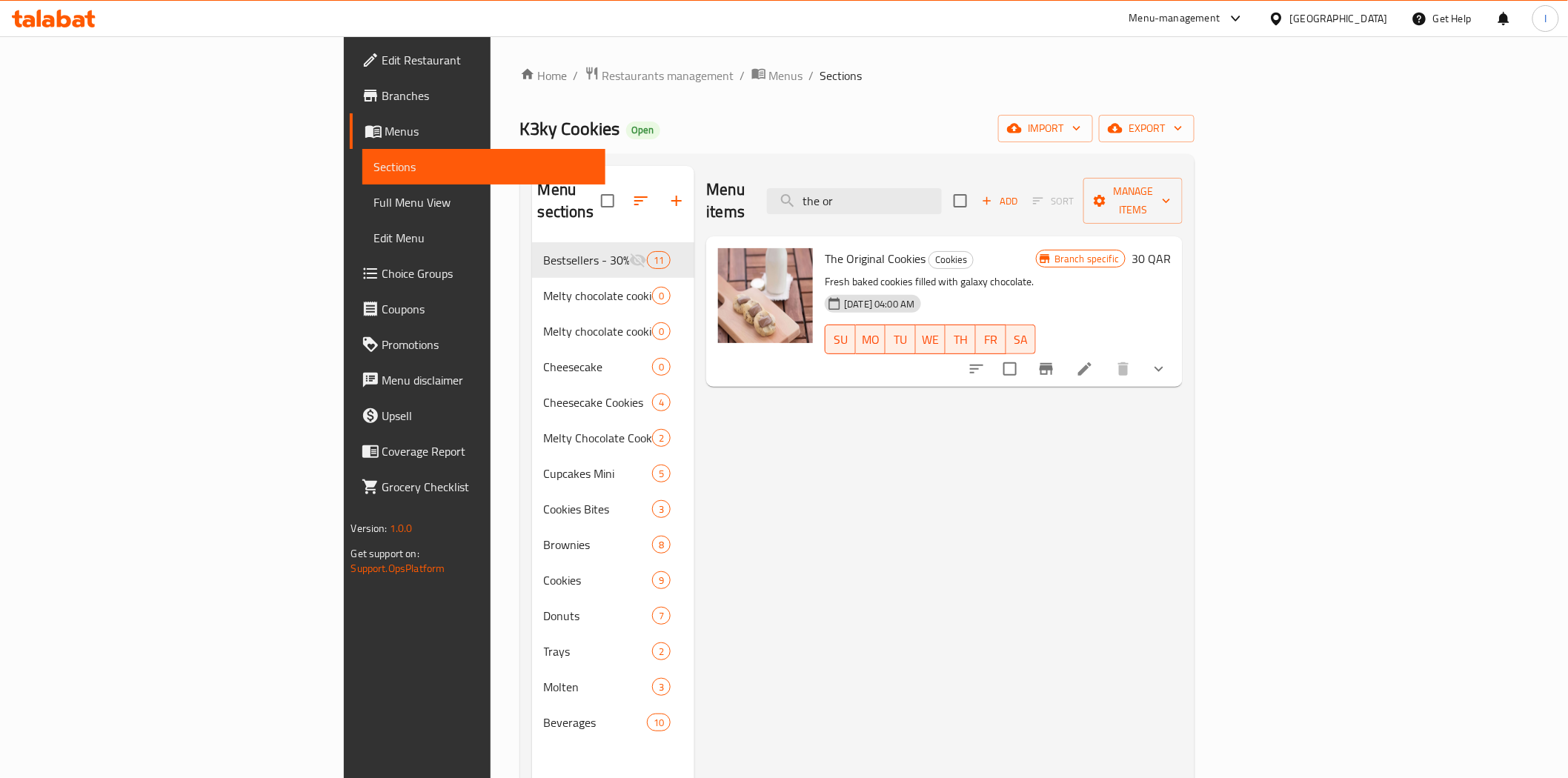
type input "the or"
click at [825, 248] on span "The Original Cookies" at bounding box center [875, 258] width 101 height 22
copy h6 "The Original Cookies"
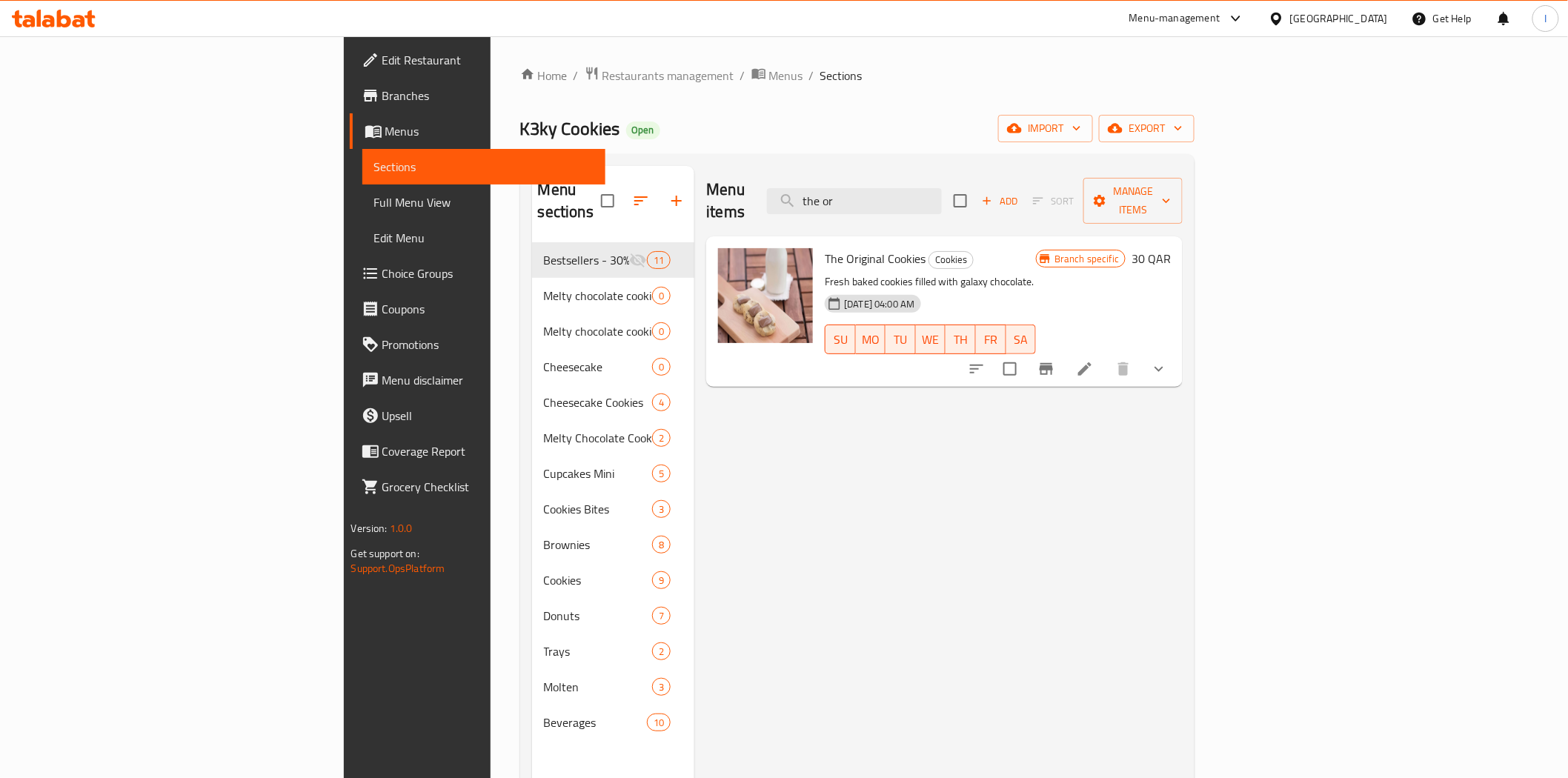
click at [791, 97] on div "Home / Restaurants management / Menus / Sections K3ky Cookies Open import expor…" at bounding box center [857, 510] width 675 height 890
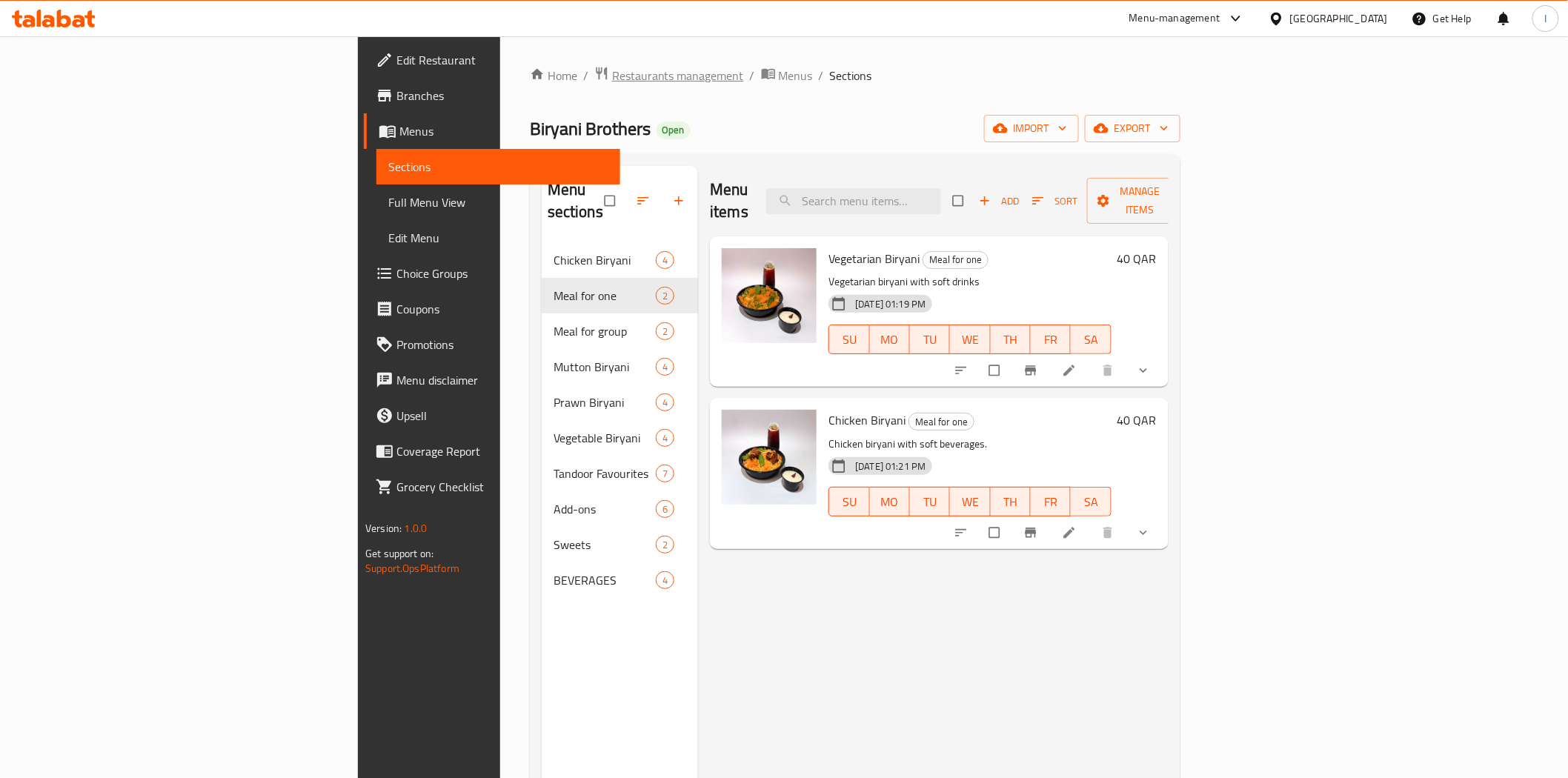
click at [612, 76] on span "Restaurants management" at bounding box center [678, 76] width 132 height 18
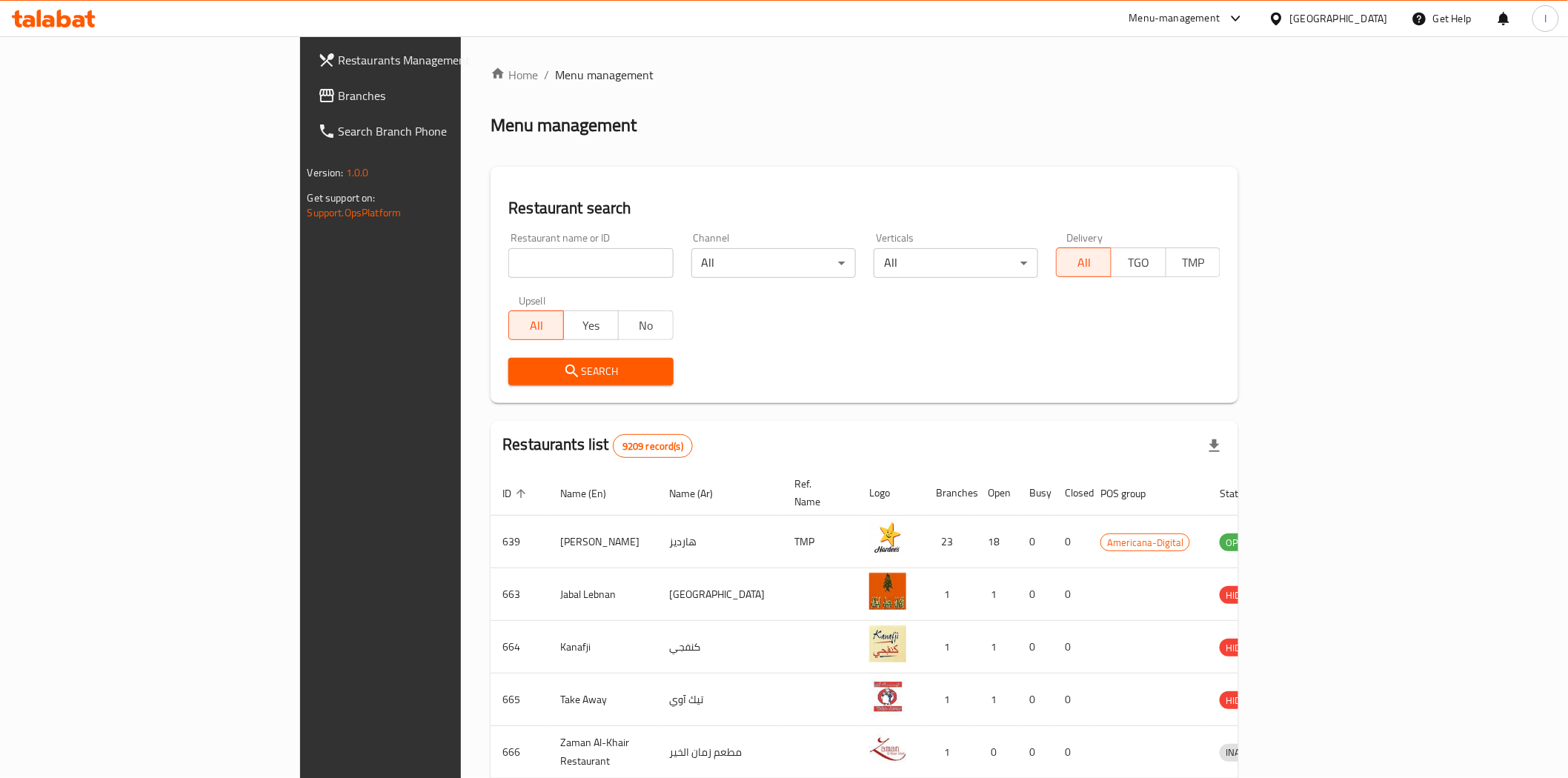
click at [509, 257] on input "search" at bounding box center [590, 263] width 164 height 30
click at [509, 261] on input "search" at bounding box center [590, 263] width 164 height 30
paste input "100 Coffee"
type input "100 Coffee"
click at [520, 371] on span "Search" at bounding box center [590, 371] width 141 height 18
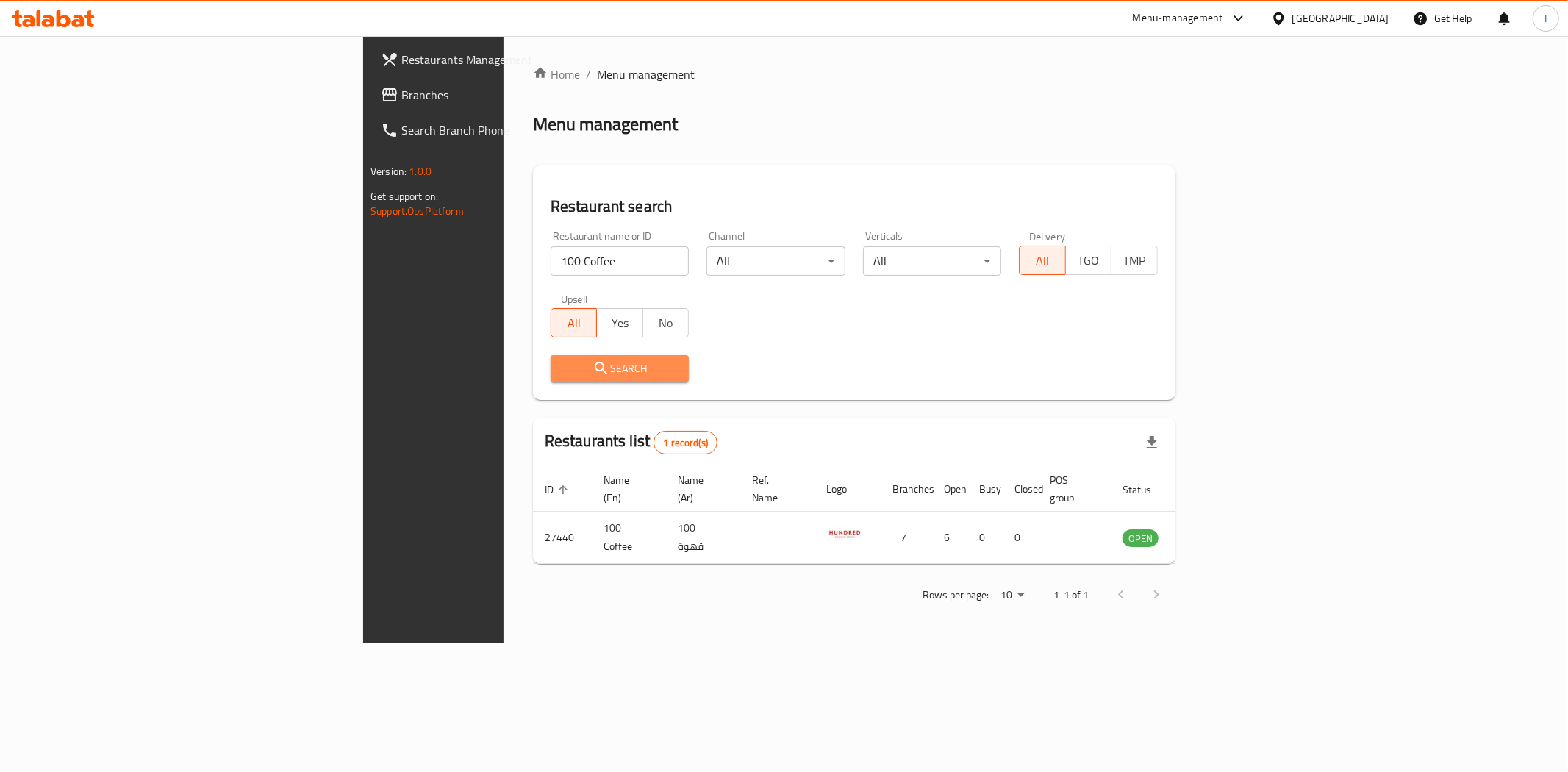
click at [562, 368] on span "Search" at bounding box center [620, 368] width 115 height 18
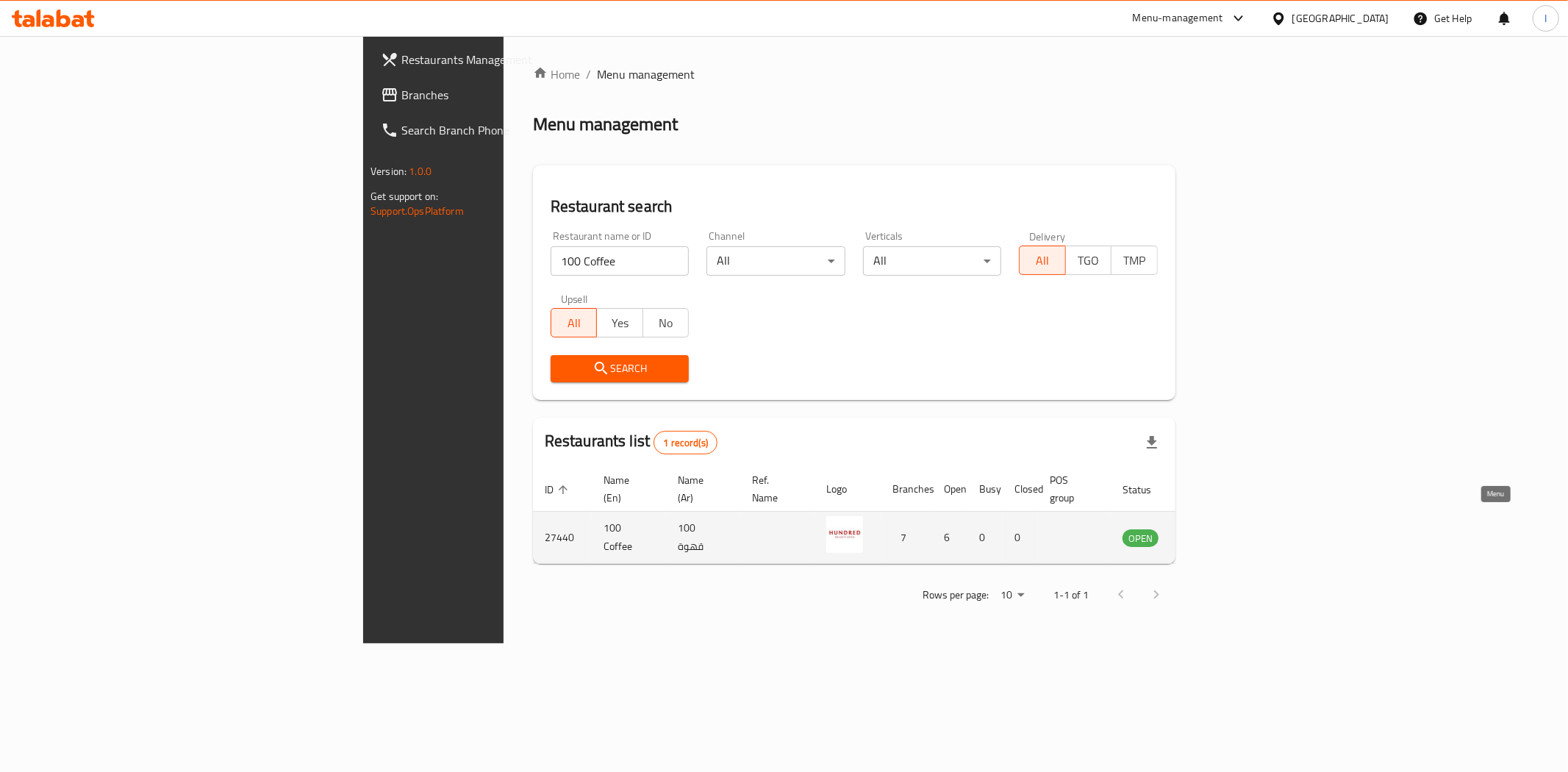
click at [1217, 532] on icon "enhanced table" at bounding box center [1208, 538] width 17 height 12
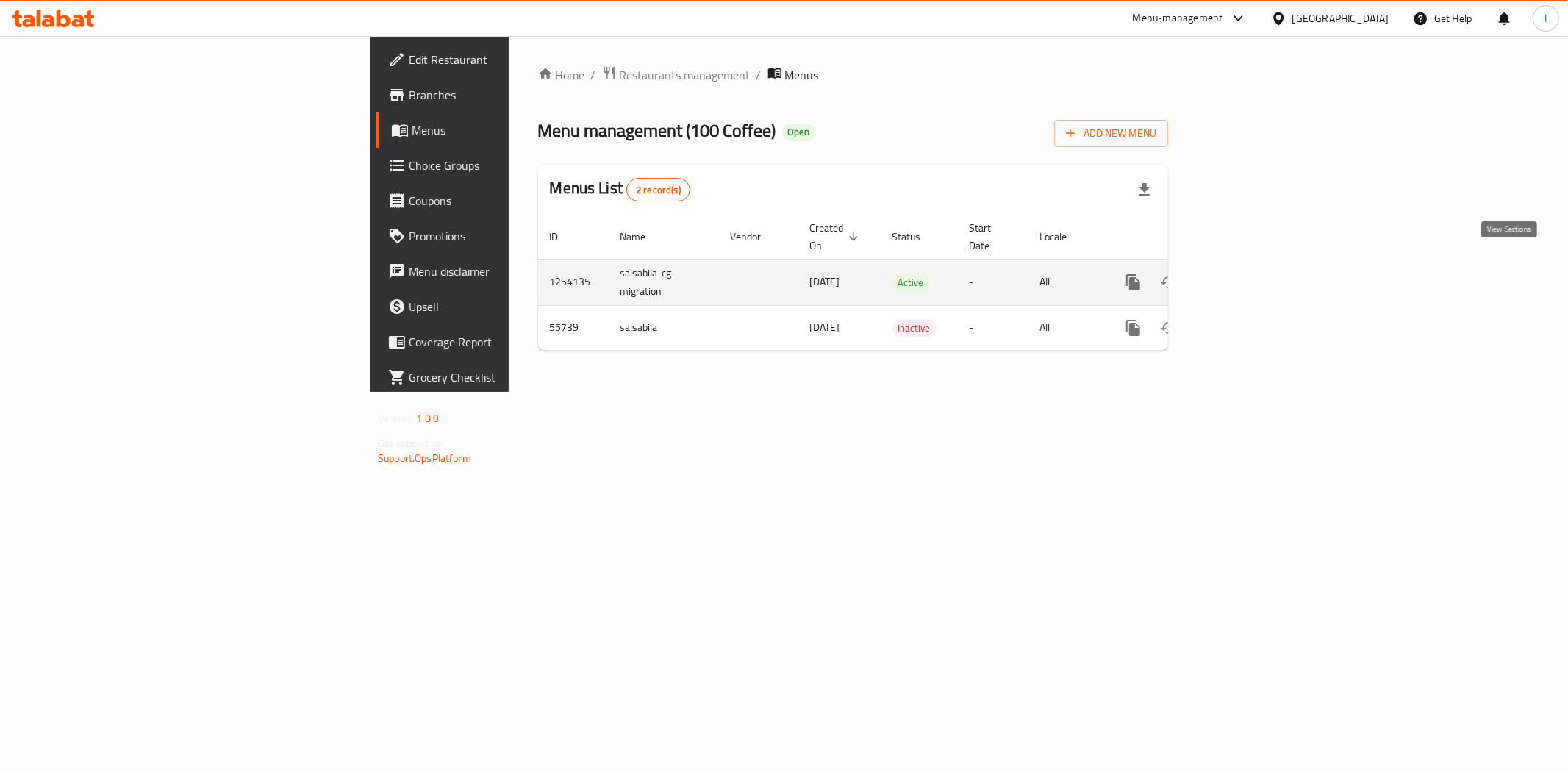
click at [1257, 265] on link "enhanced table" at bounding box center [1239, 282] width 35 height 35
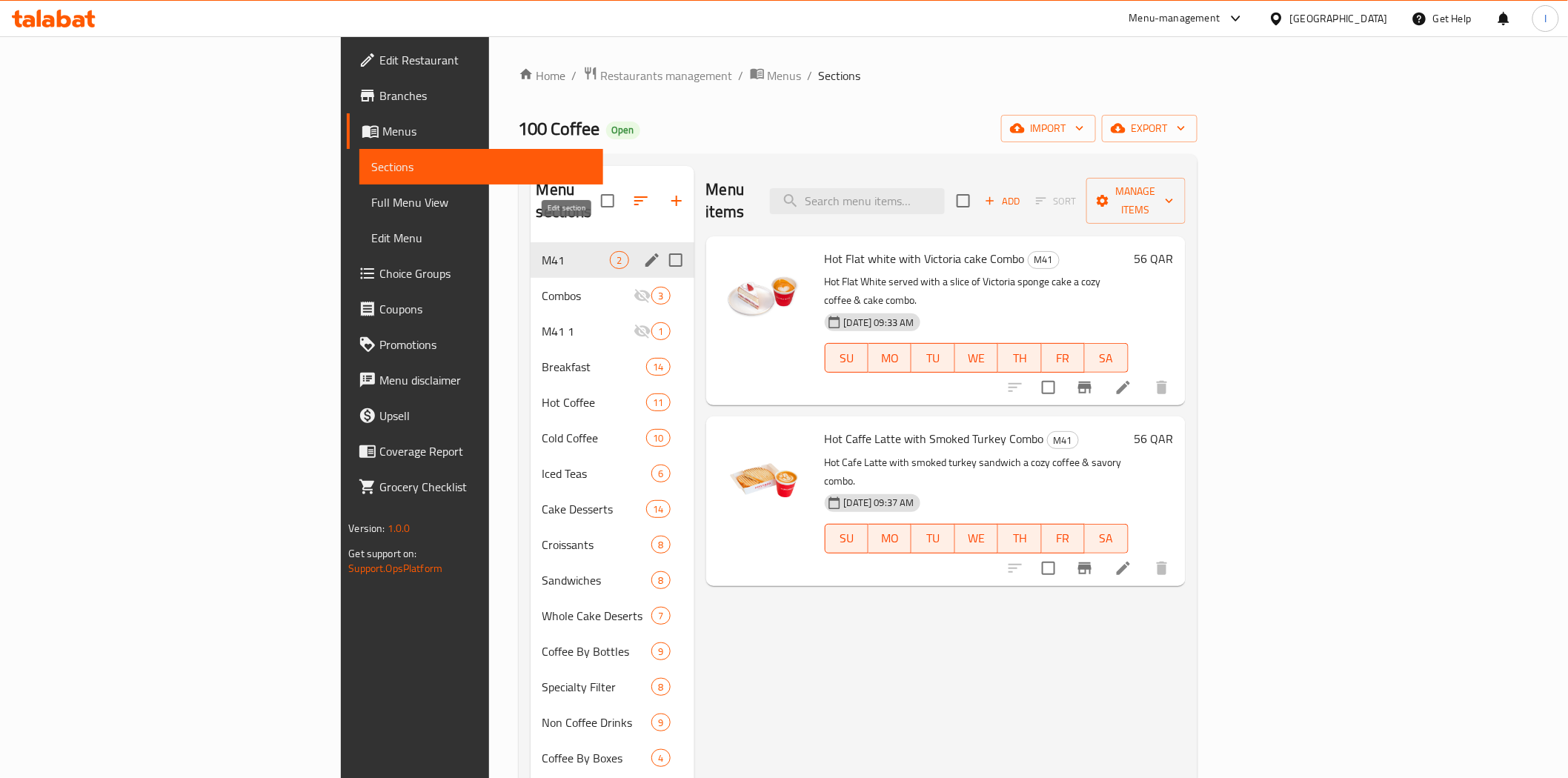
click at [643, 251] on icon "edit" at bounding box center [652, 260] width 18 height 18
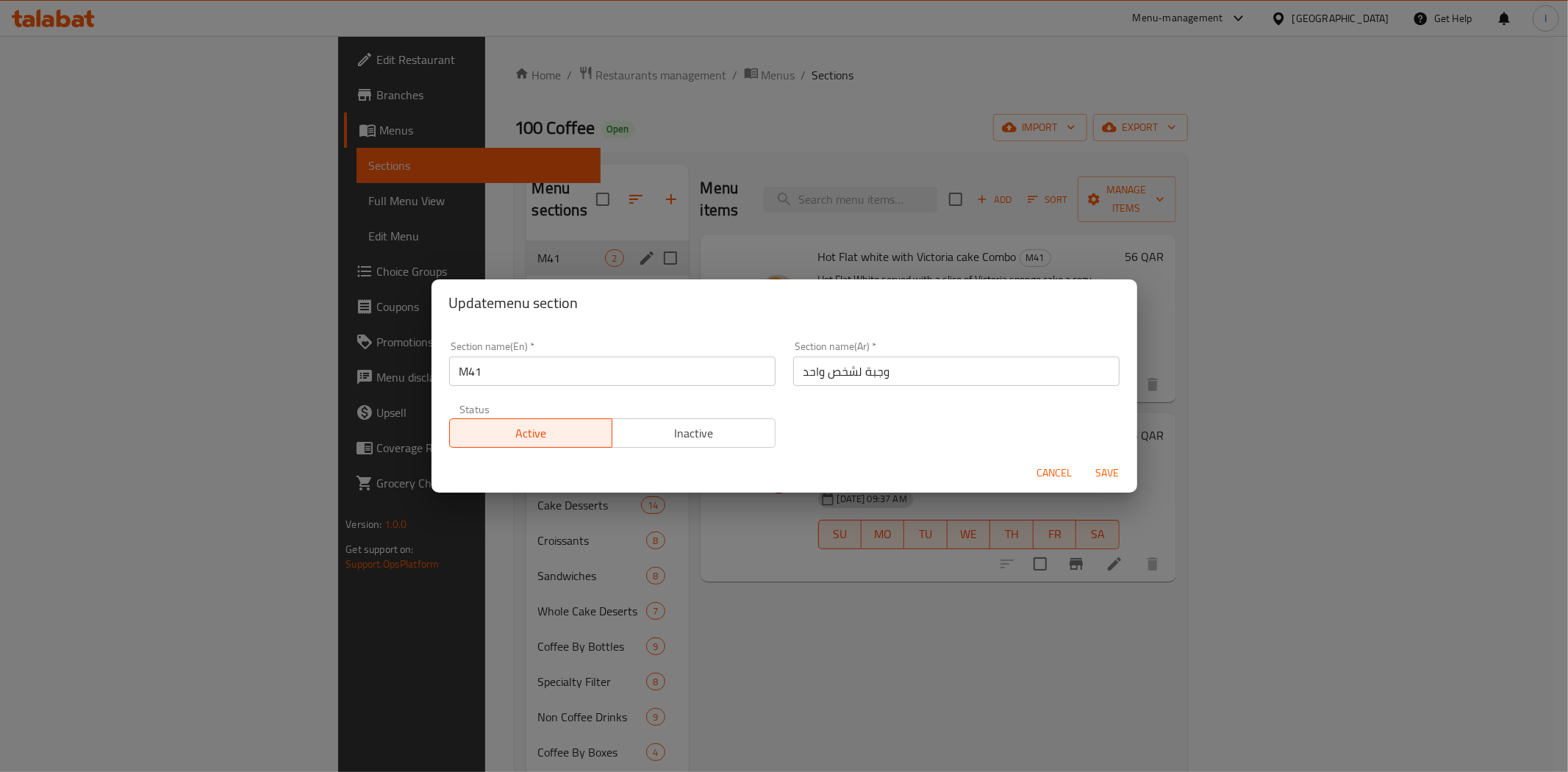
click at [847, 373] on input "وجبة لشخص واحد" at bounding box center [956, 371] width 326 height 30
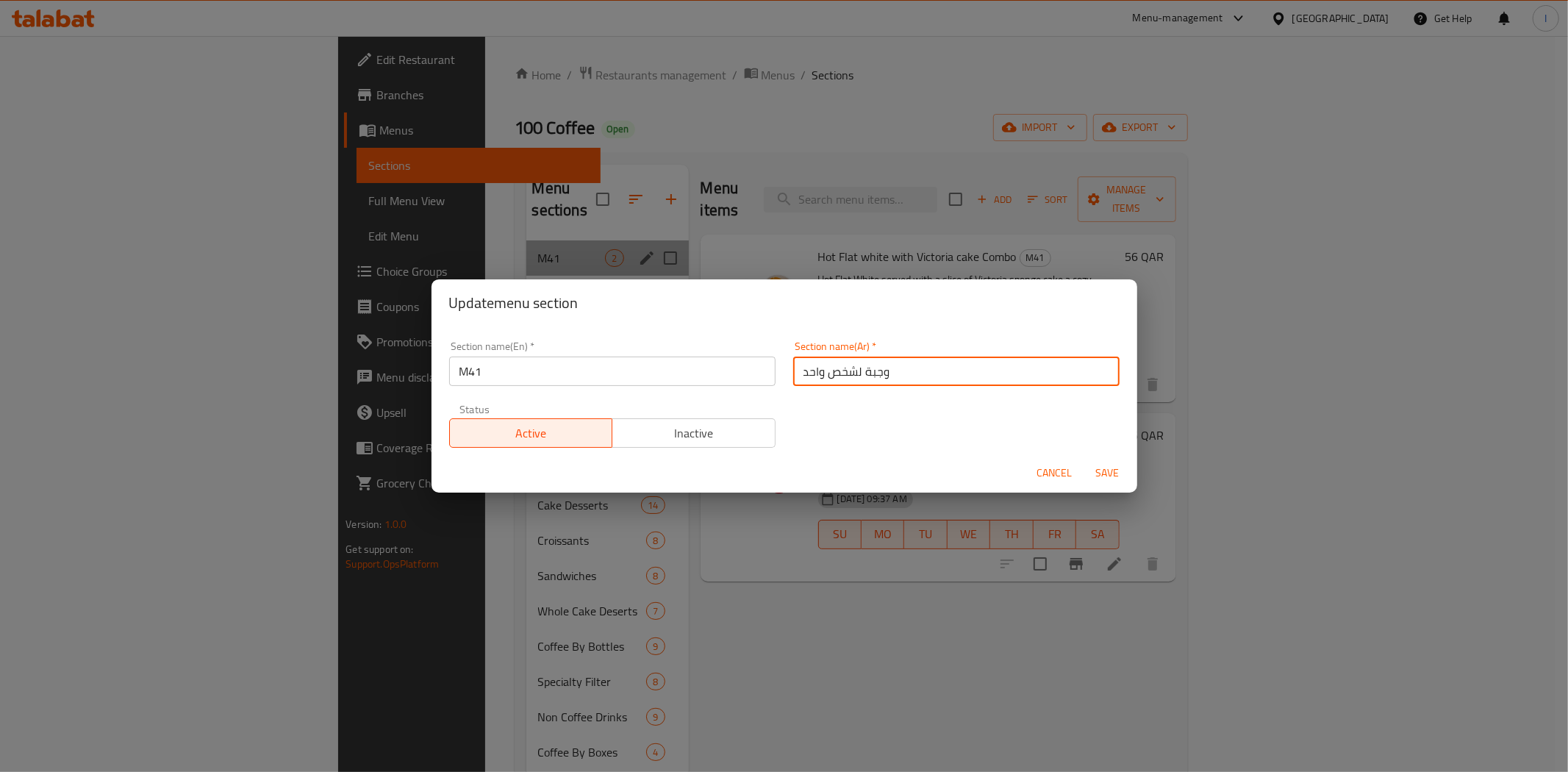
click at [847, 373] on input "وجبة لشخص واحد" at bounding box center [956, 371] width 326 height 30
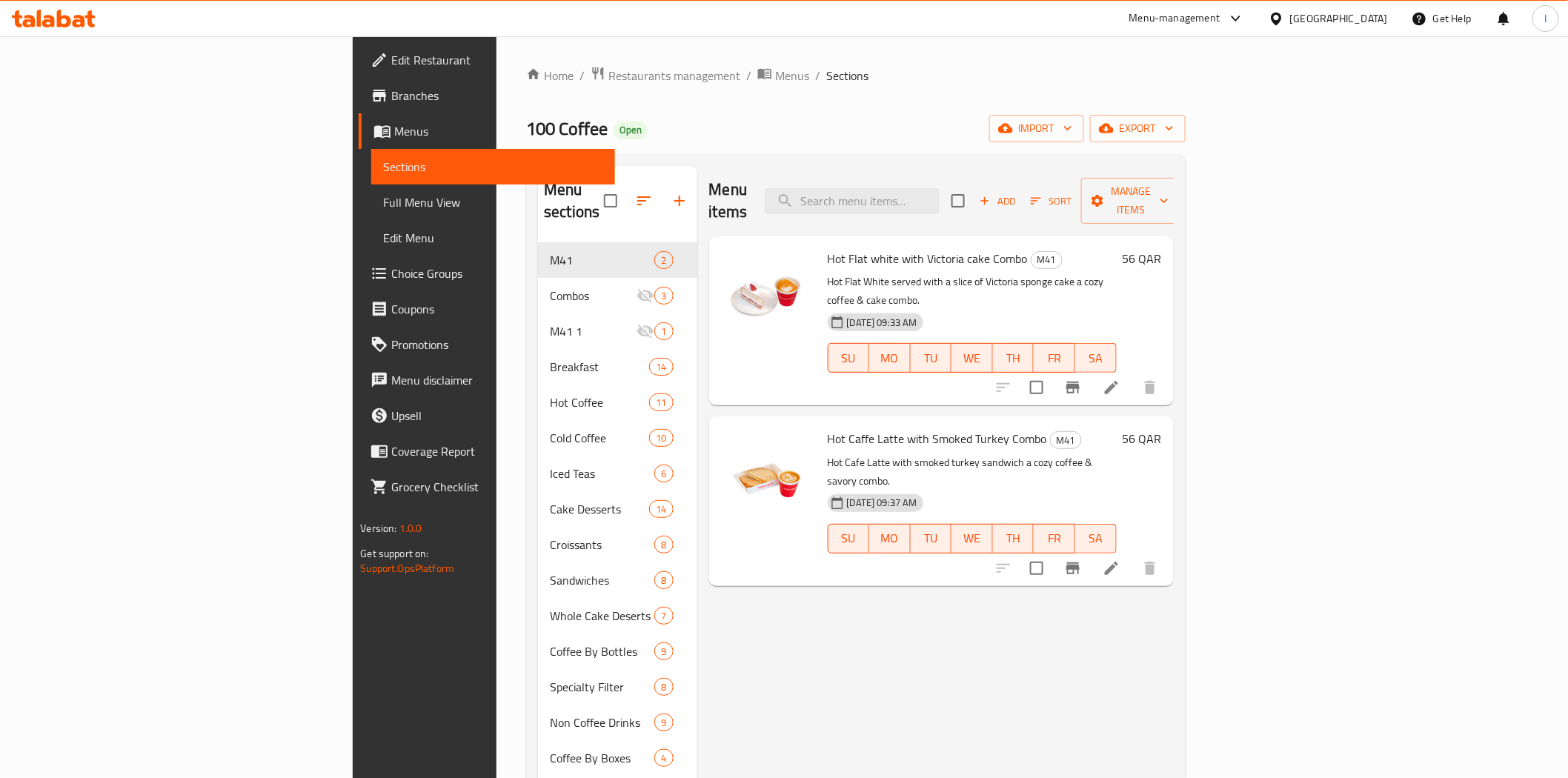
click at [60, 23] on icon at bounding box center [64, 18] width 14 height 18
